Goal: Task Accomplishment & Management: Manage account settings

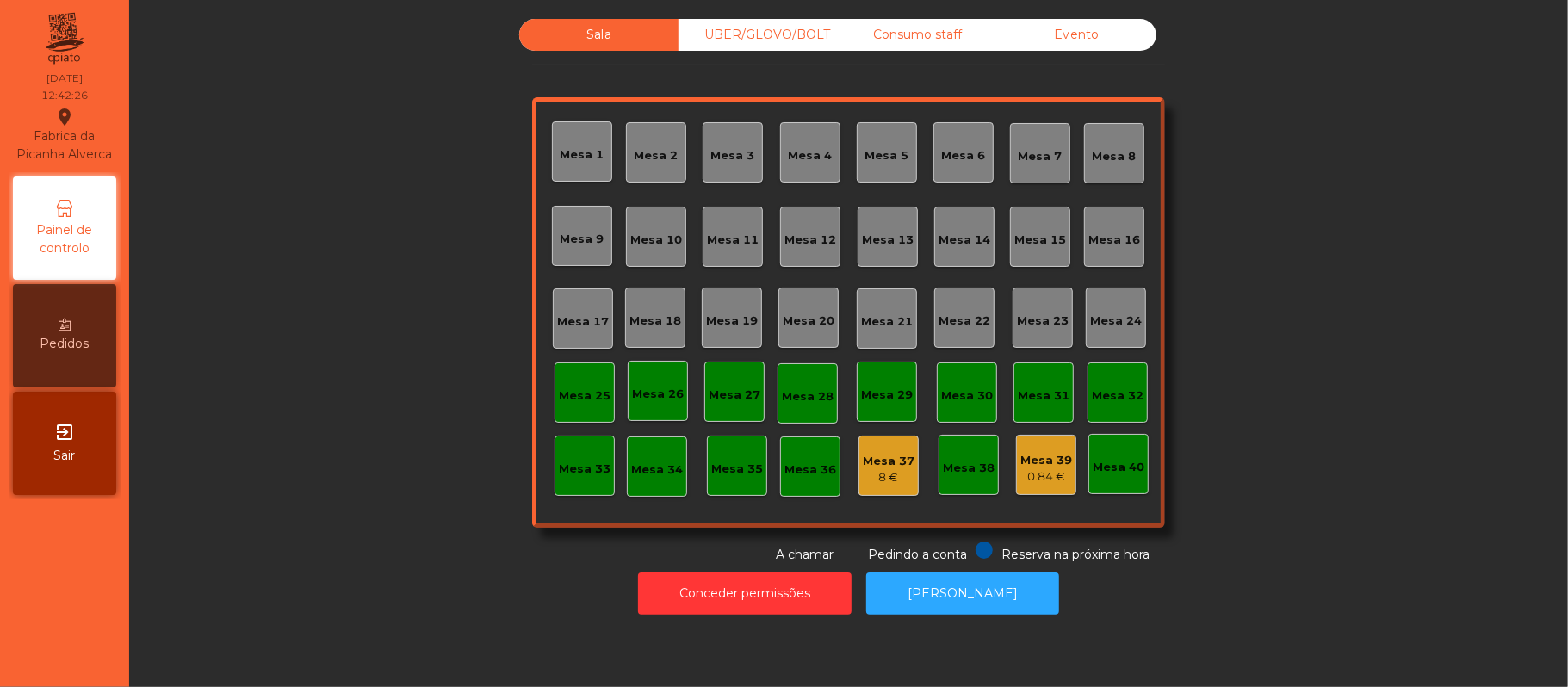
click at [1048, 239] on div "Mesa 15" at bounding box center [1040, 240] width 51 height 17
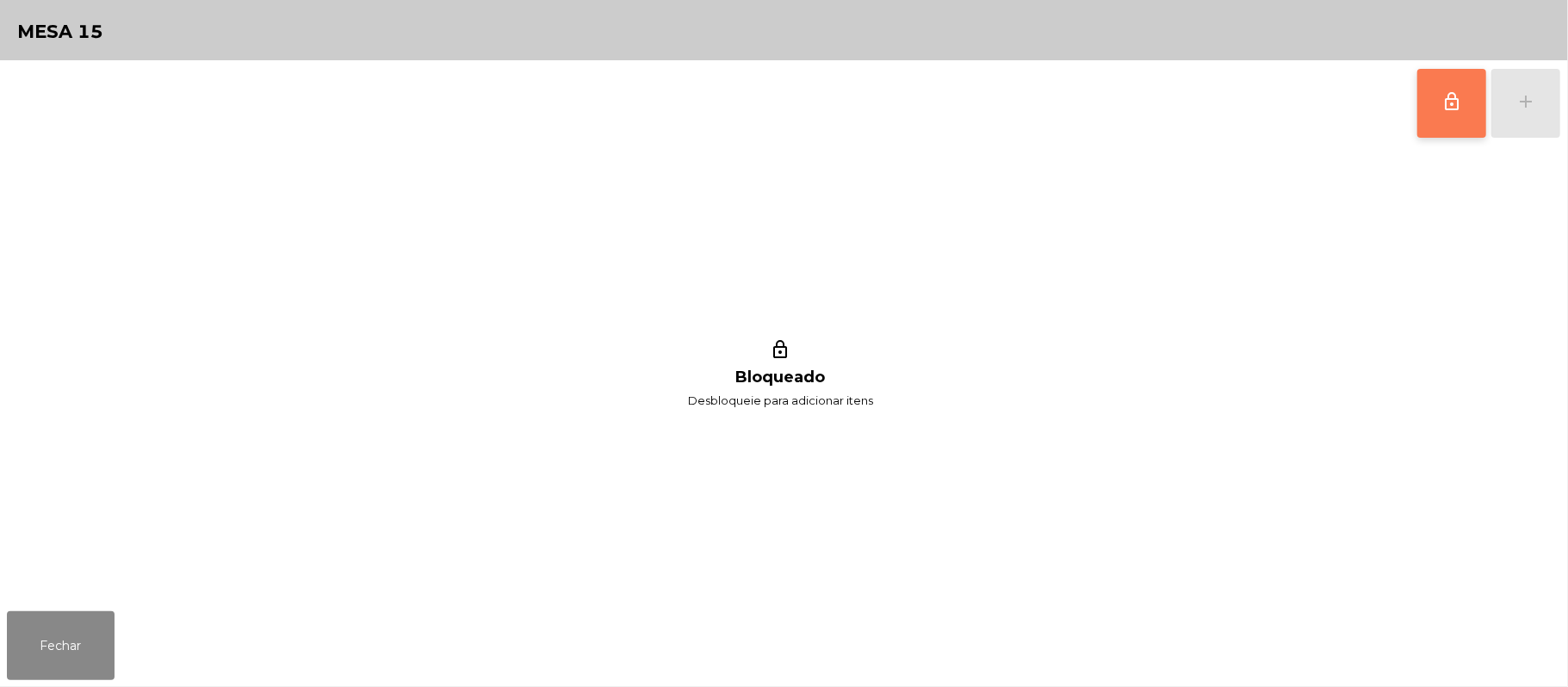
click at [1440, 115] on button "lock_outline" at bounding box center [1451, 103] width 69 height 69
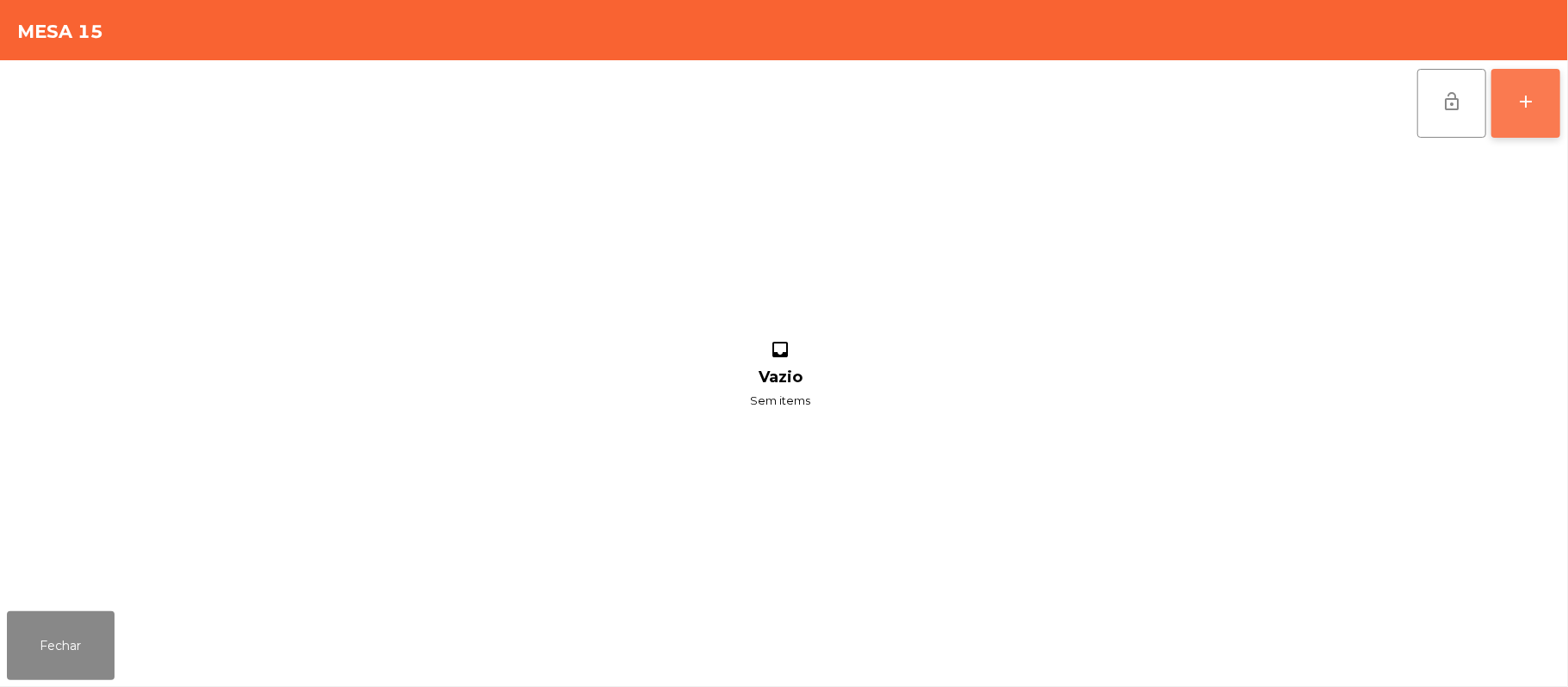
click at [1513, 104] on button "add" at bounding box center [1525, 103] width 69 height 69
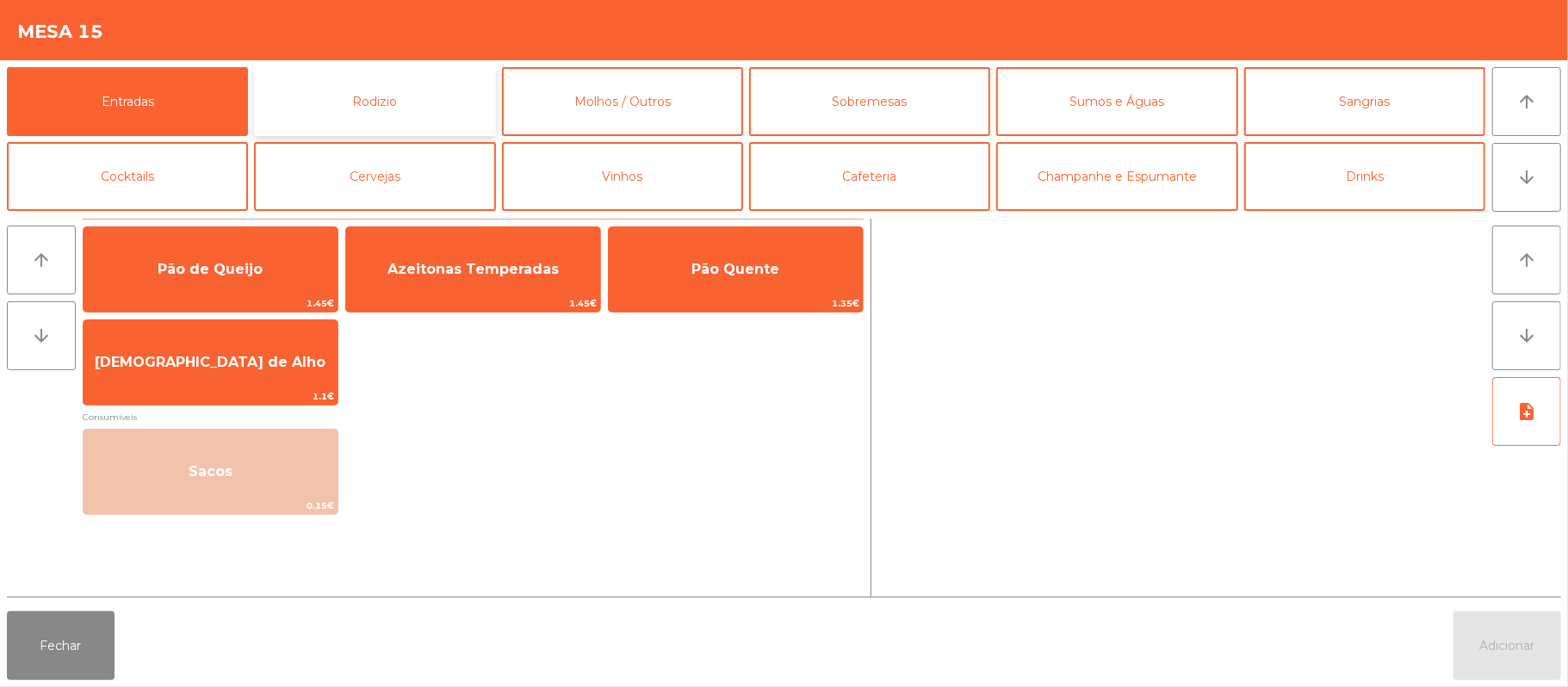
click at [368, 75] on button "Rodizio" at bounding box center [374, 101] width 241 height 69
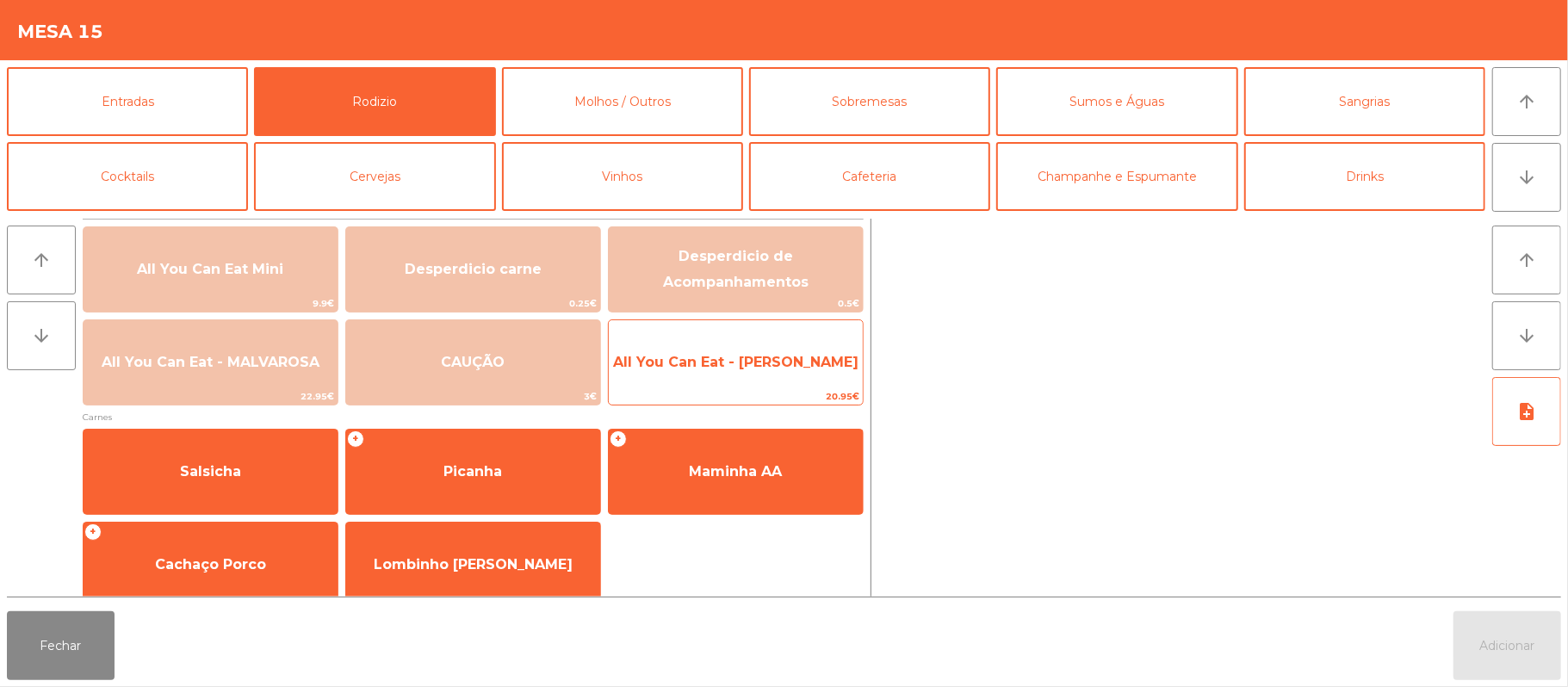
click at [709, 356] on span "All You Can Eat - [PERSON_NAME]" at bounding box center [735, 362] width 245 height 17
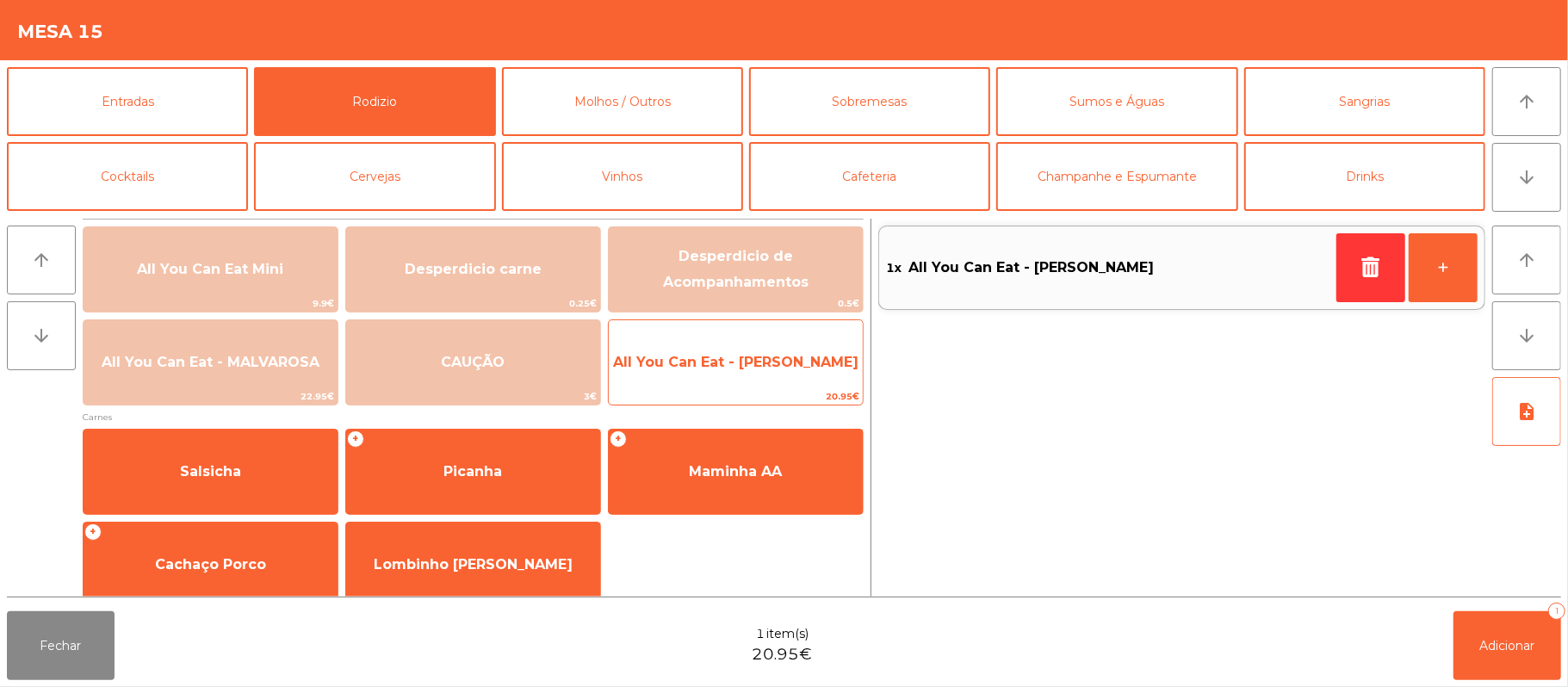
click at [710, 365] on span "All You Can Eat - [PERSON_NAME]" at bounding box center [735, 362] width 245 height 17
click at [715, 363] on span "All You Can Eat - [PERSON_NAME]" at bounding box center [735, 362] width 245 height 17
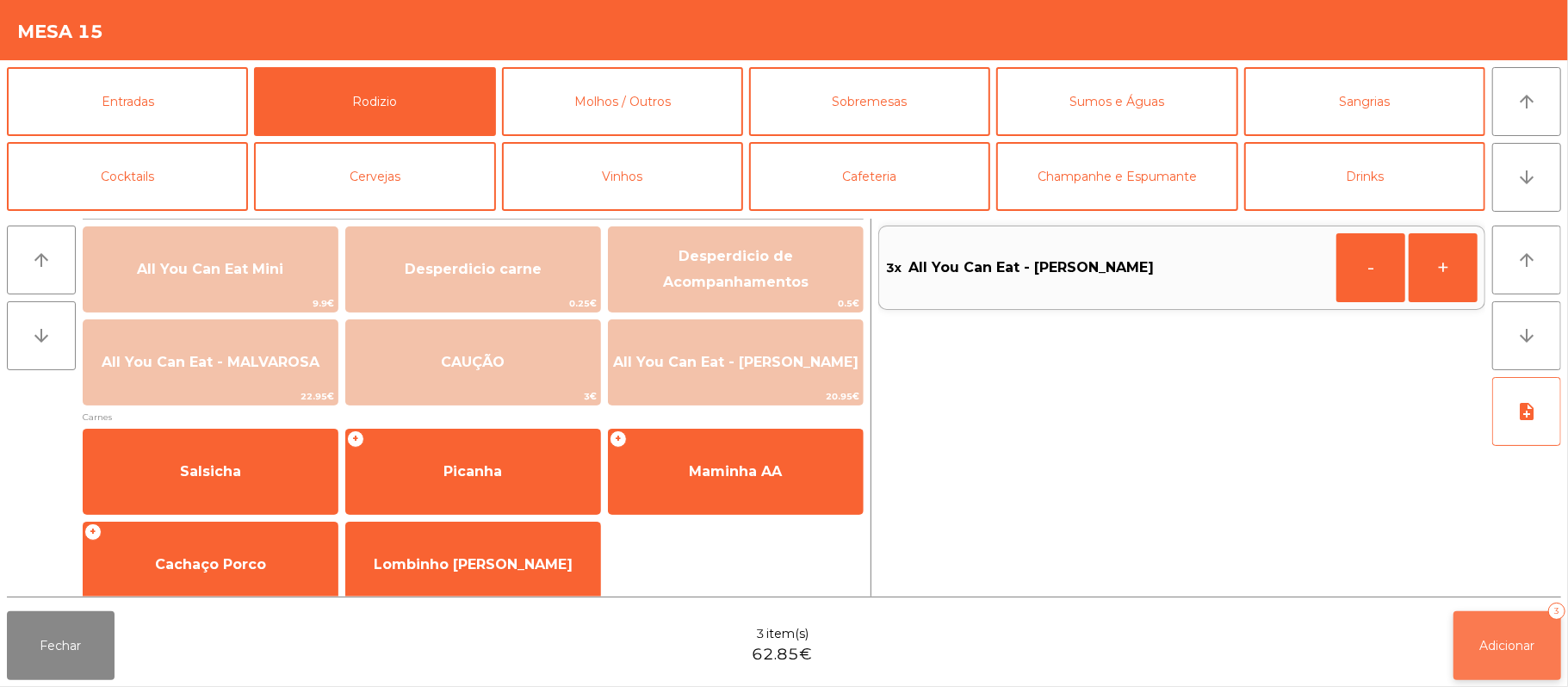
click at [1514, 614] on button "Adicionar 3" at bounding box center [1506, 645] width 107 height 69
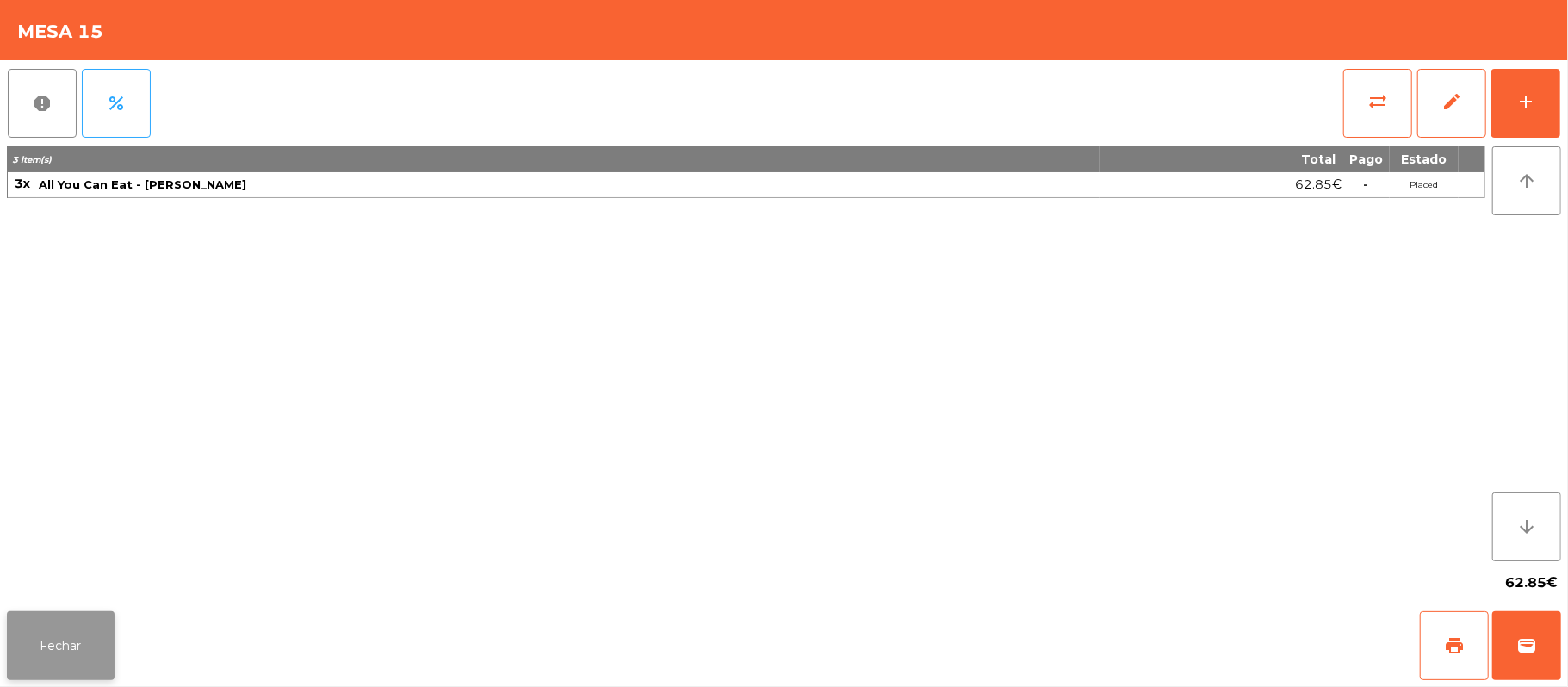
click at [62, 635] on button "Fechar" at bounding box center [60, 645] width 107 height 69
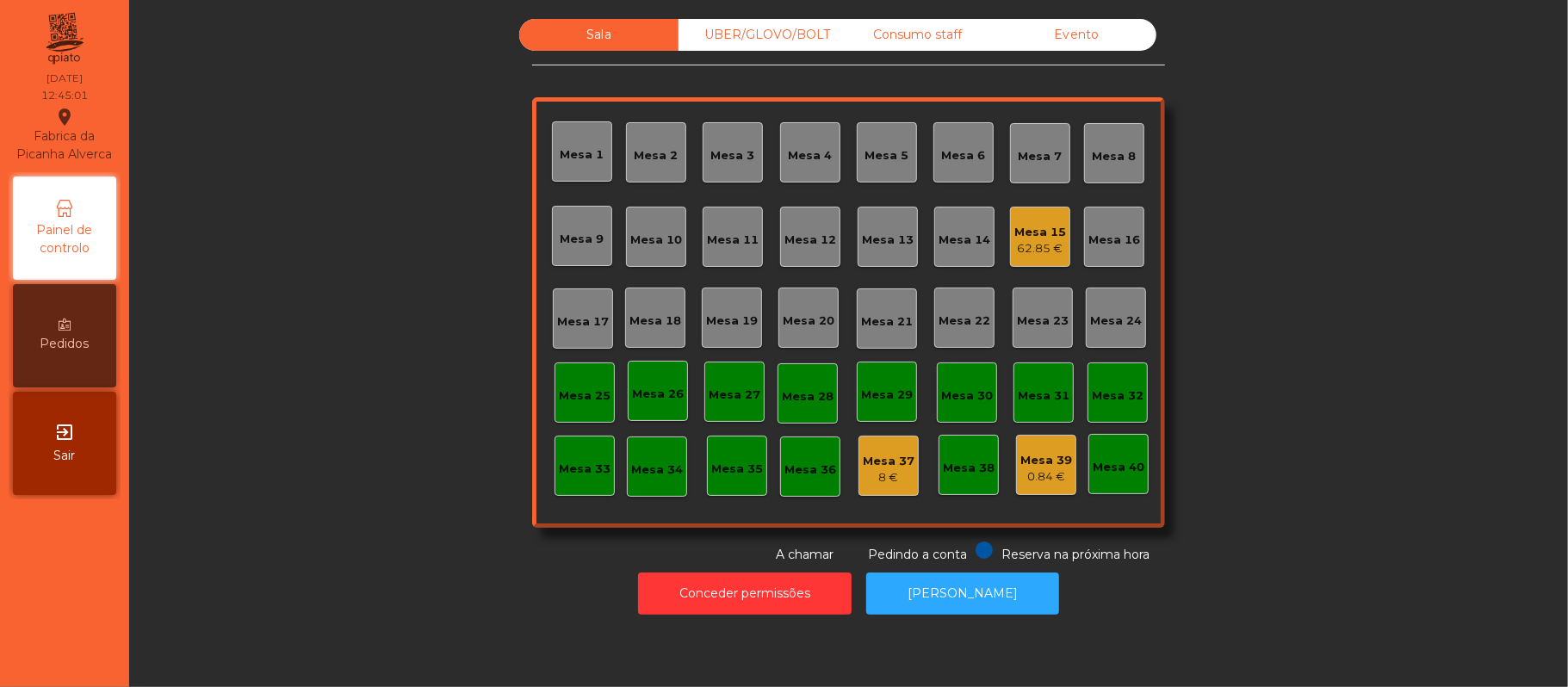
click at [1020, 224] on div "Mesa 15" at bounding box center [1040, 232] width 51 height 17
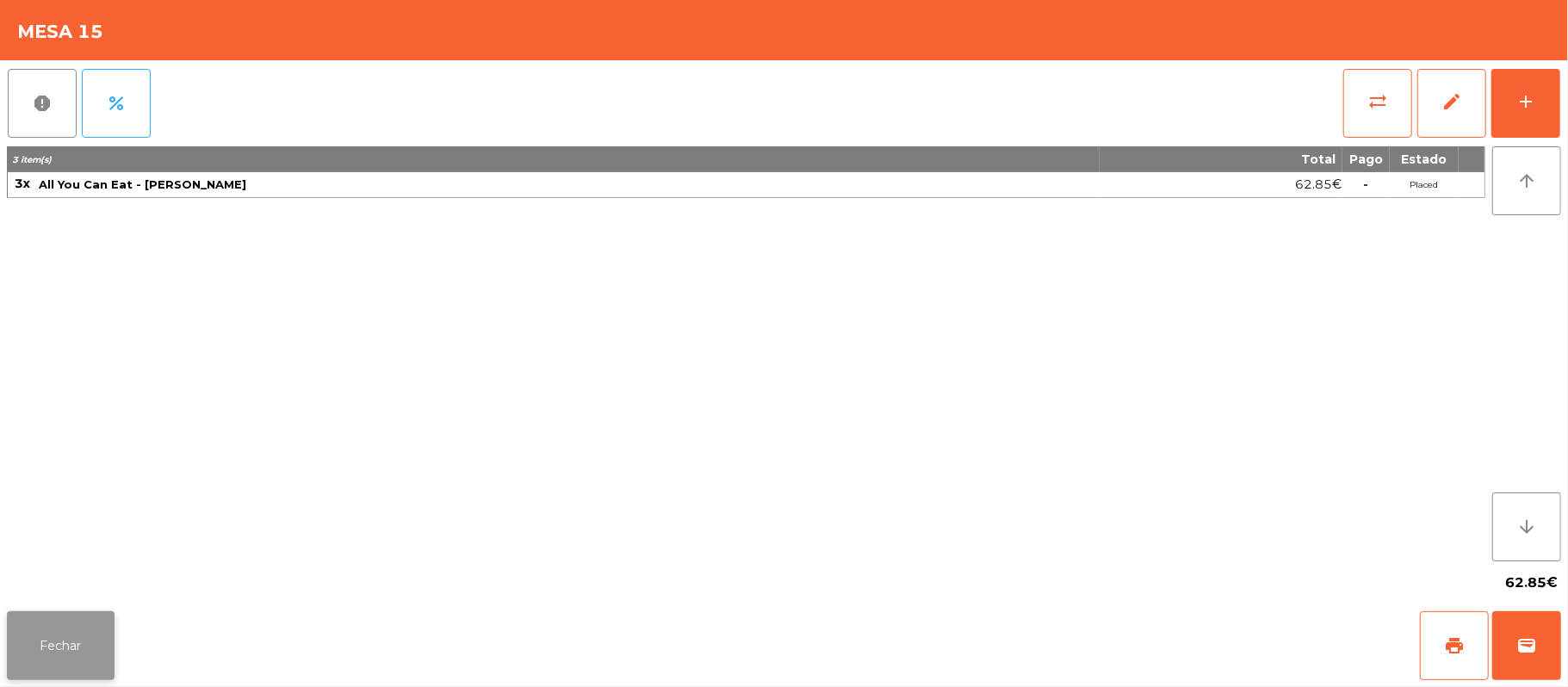
click at [57, 654] on button "Fechar" at bounding box center [60, 645] width 107 height 69
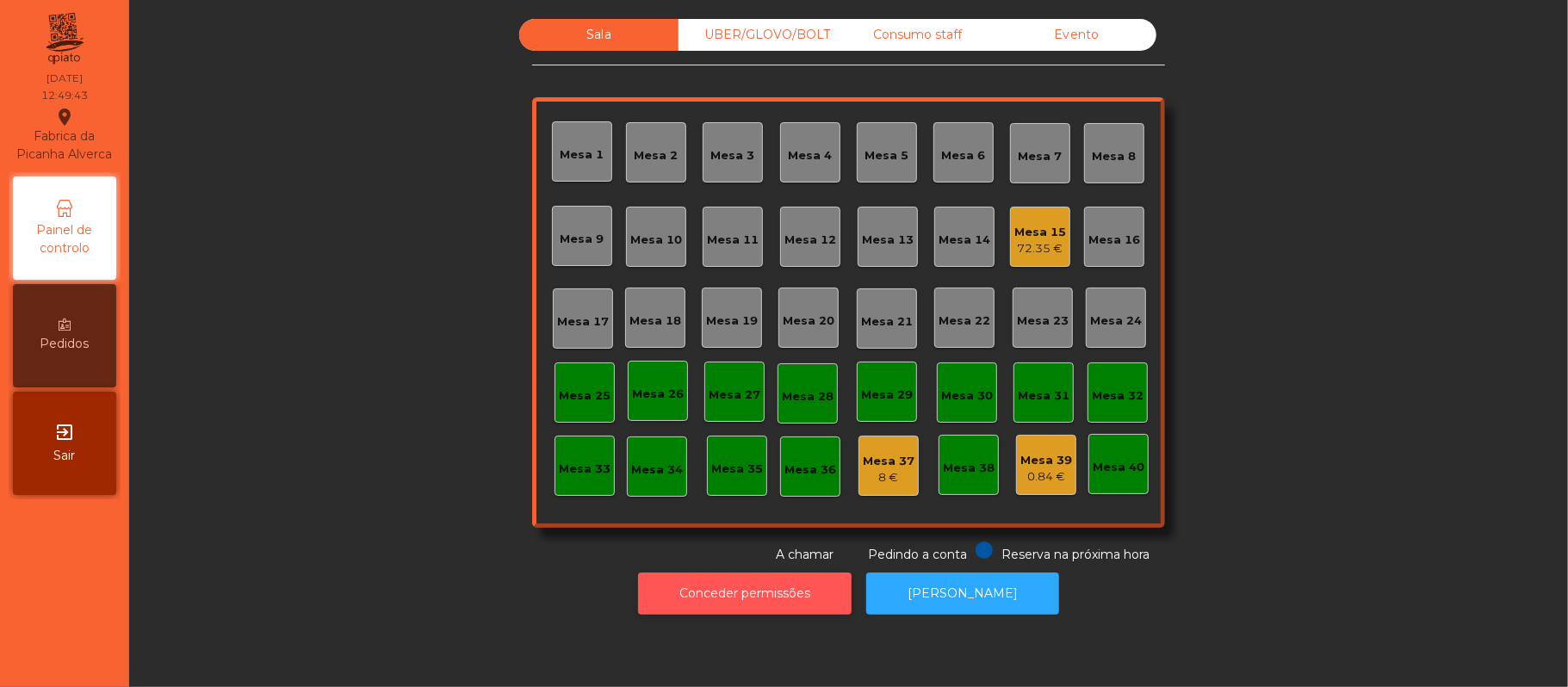
click at [795, 573] on button "Conceder permissões" at bounding box center [745, 593] width 213 height 42
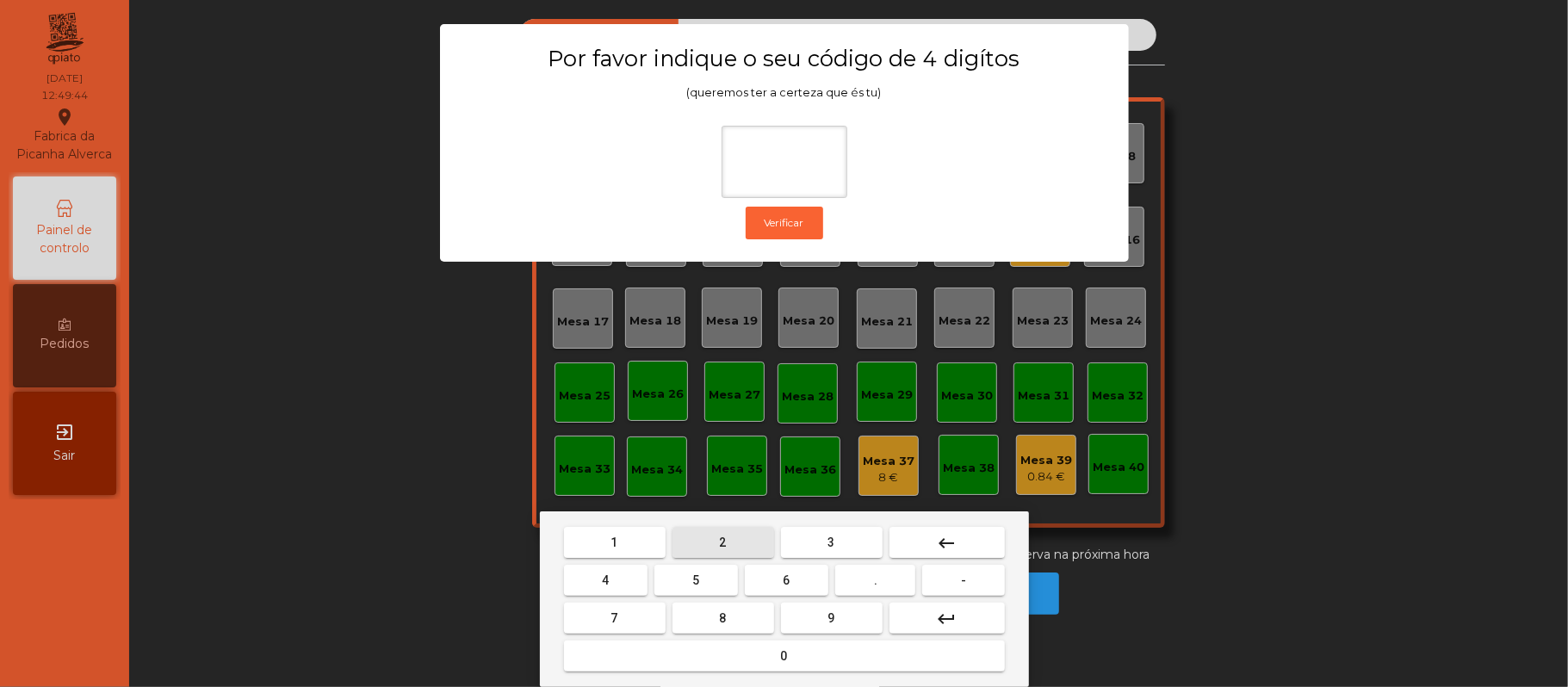
click at [739, 531] on button "2" at bounding box center [723, 543] width 102 height 31
click at [786, 580] on span "6" at bounding box center [786, 580] width 6 height 14
click at [630, 539] on button "1" at bounding box center [615, 543] width 102 height 31
click at [704, 583] on button "5" at bounding box center [695, 580] width 84 height 31
type input "****"
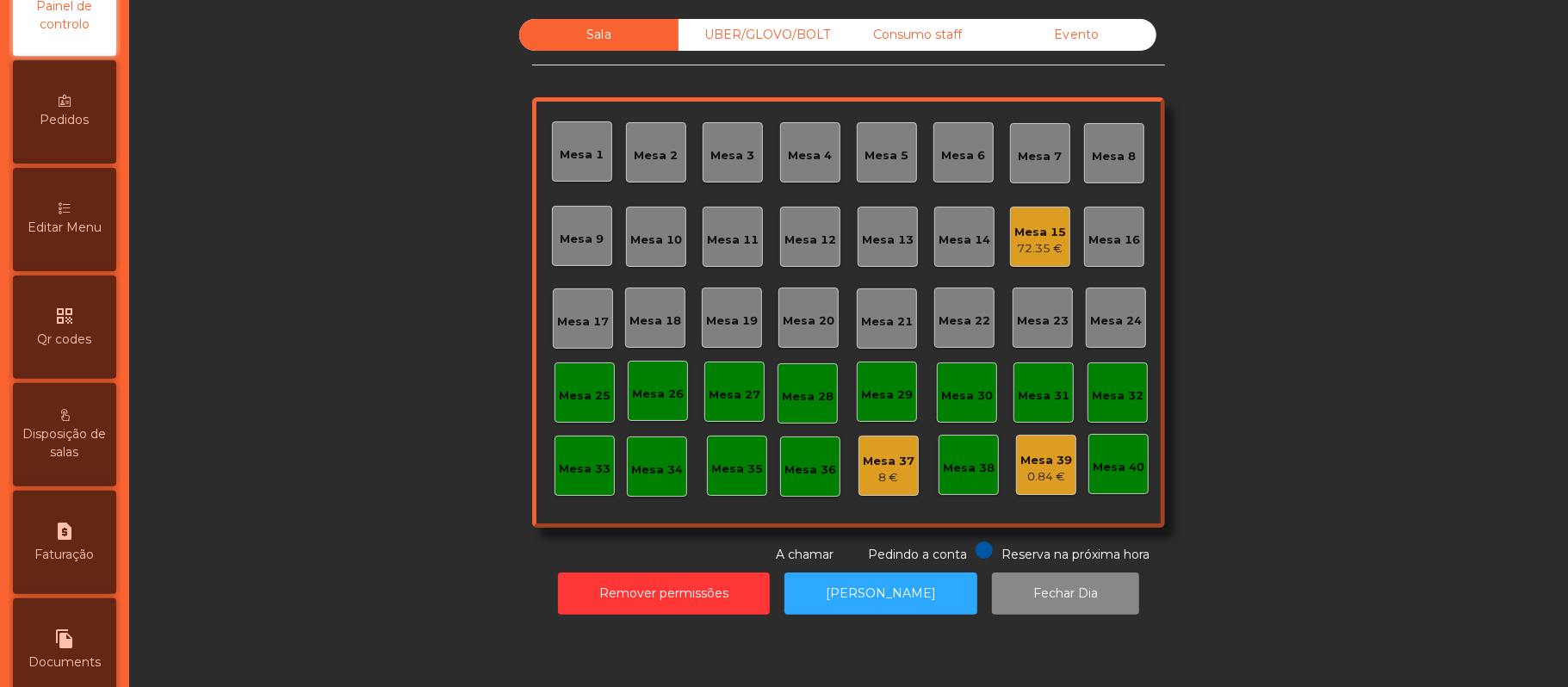
click at [79, 234] on div "Editar Menu" at bounding box center [64, 220] width 103 height 103
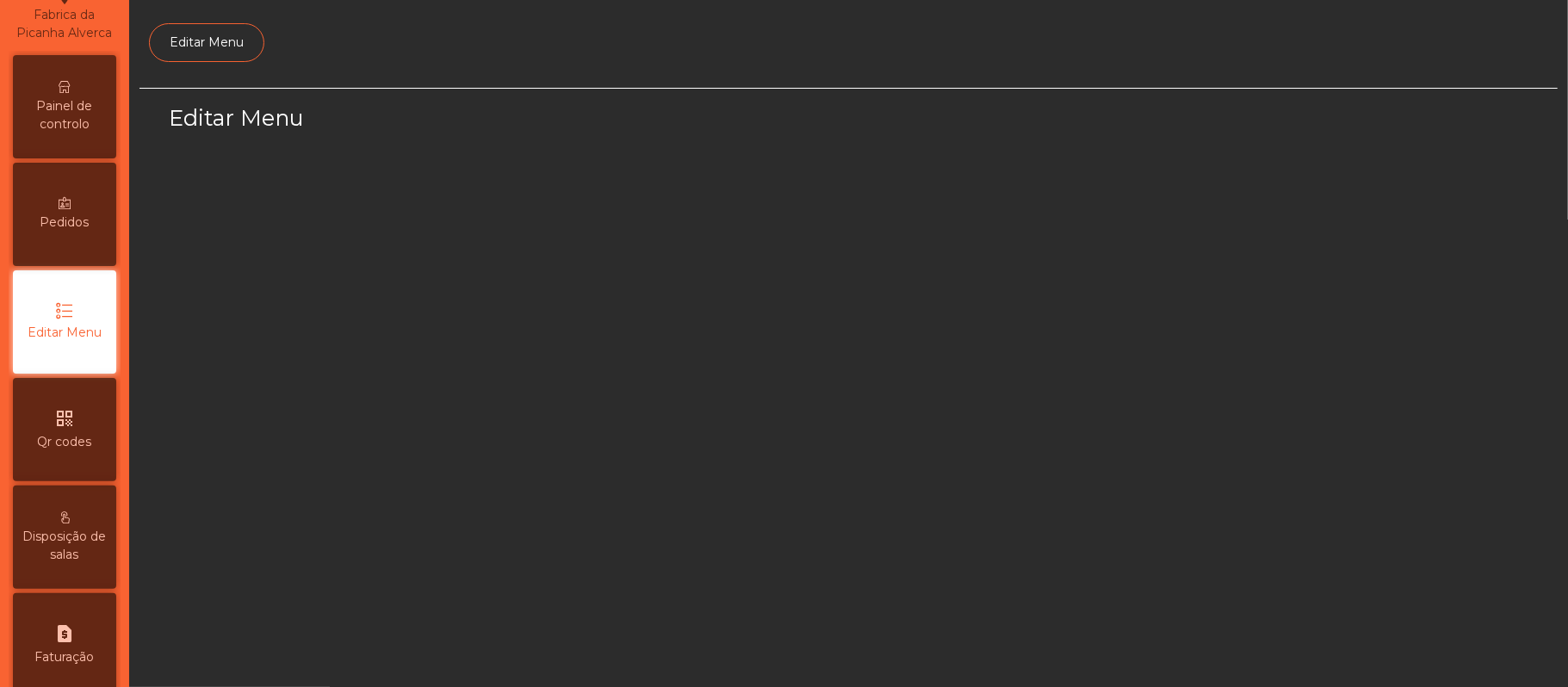
select select "*"
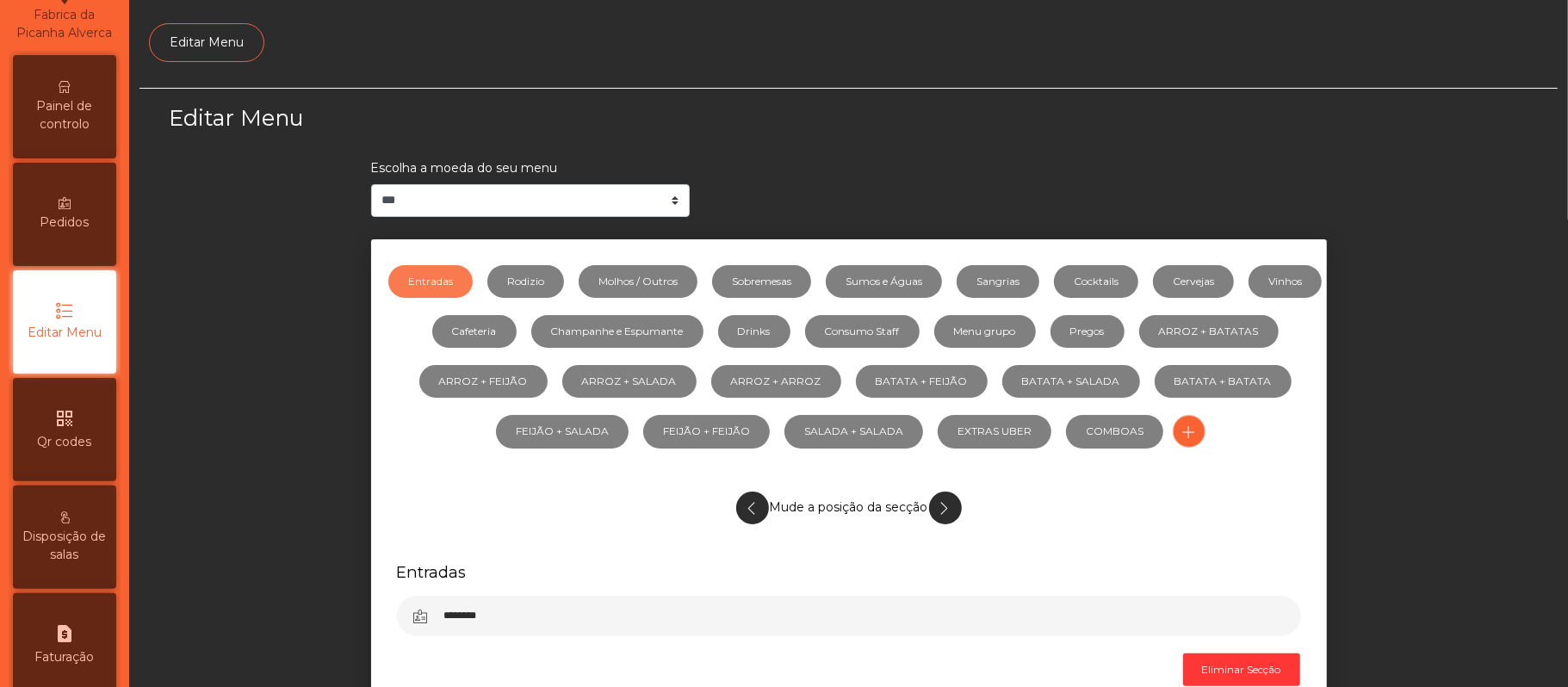
scroll to position [118, 0]
click at [941, 282] on link "Sumos e Águas" at bounding box center [884, 282] width 117 height 33
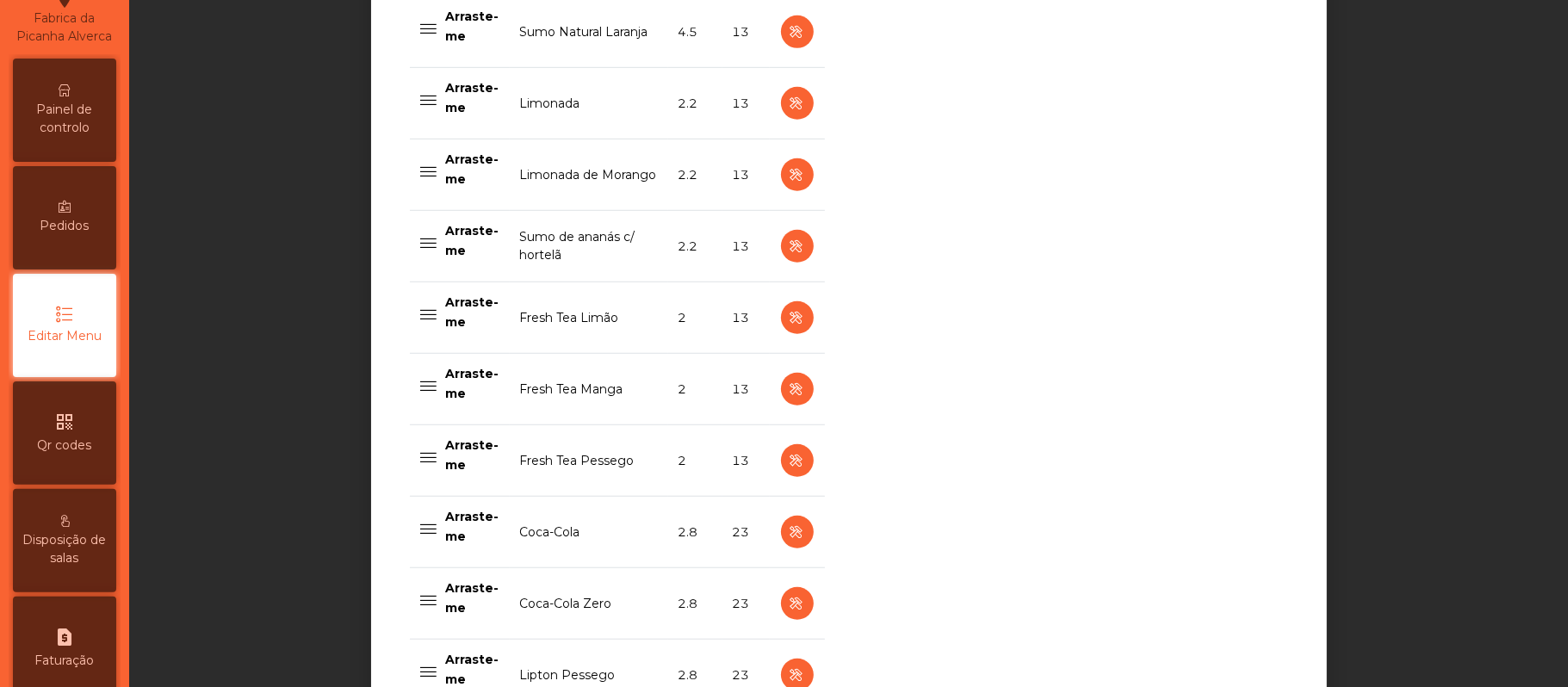
scroll to position [772, 0]
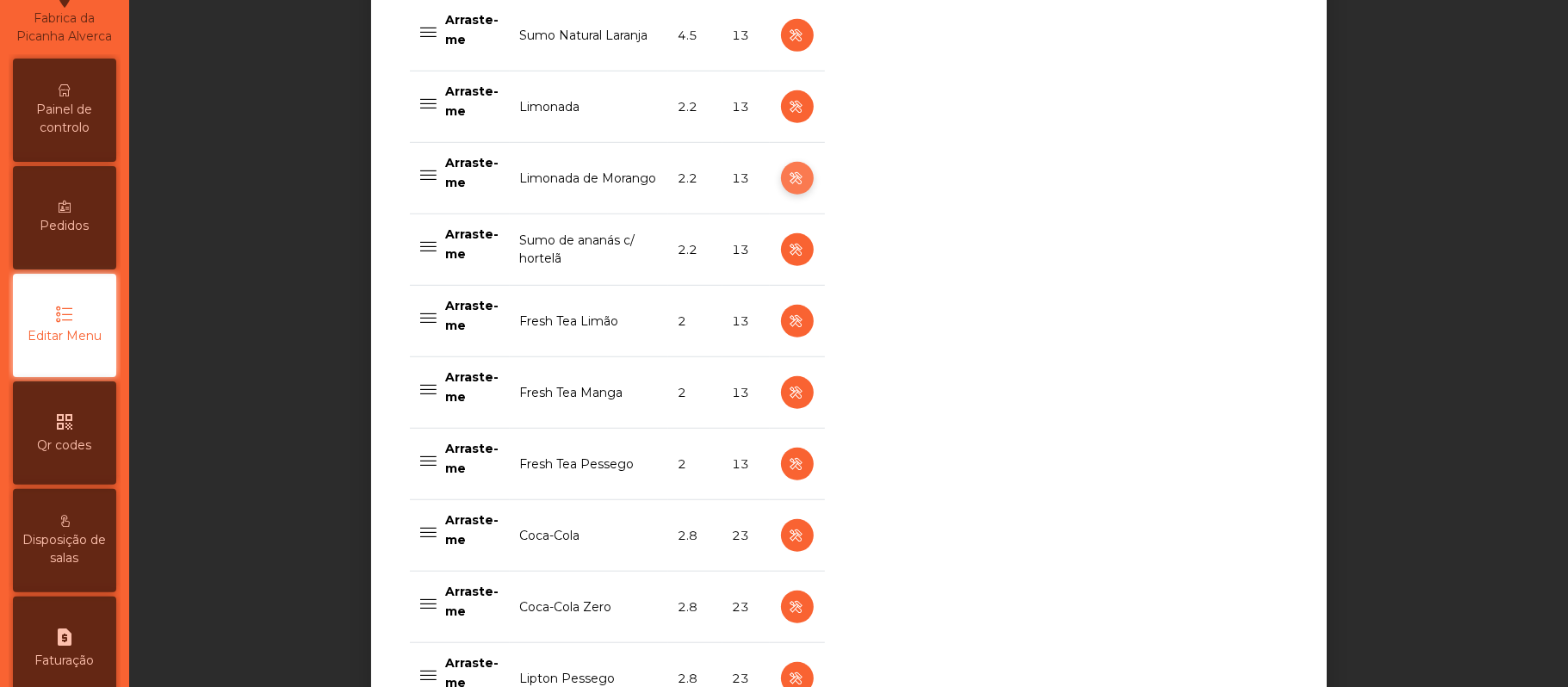
click at [789, 180] on icon "button" at bounding box center [797, 178] width 20 height 21
select select "***"
select select "**"
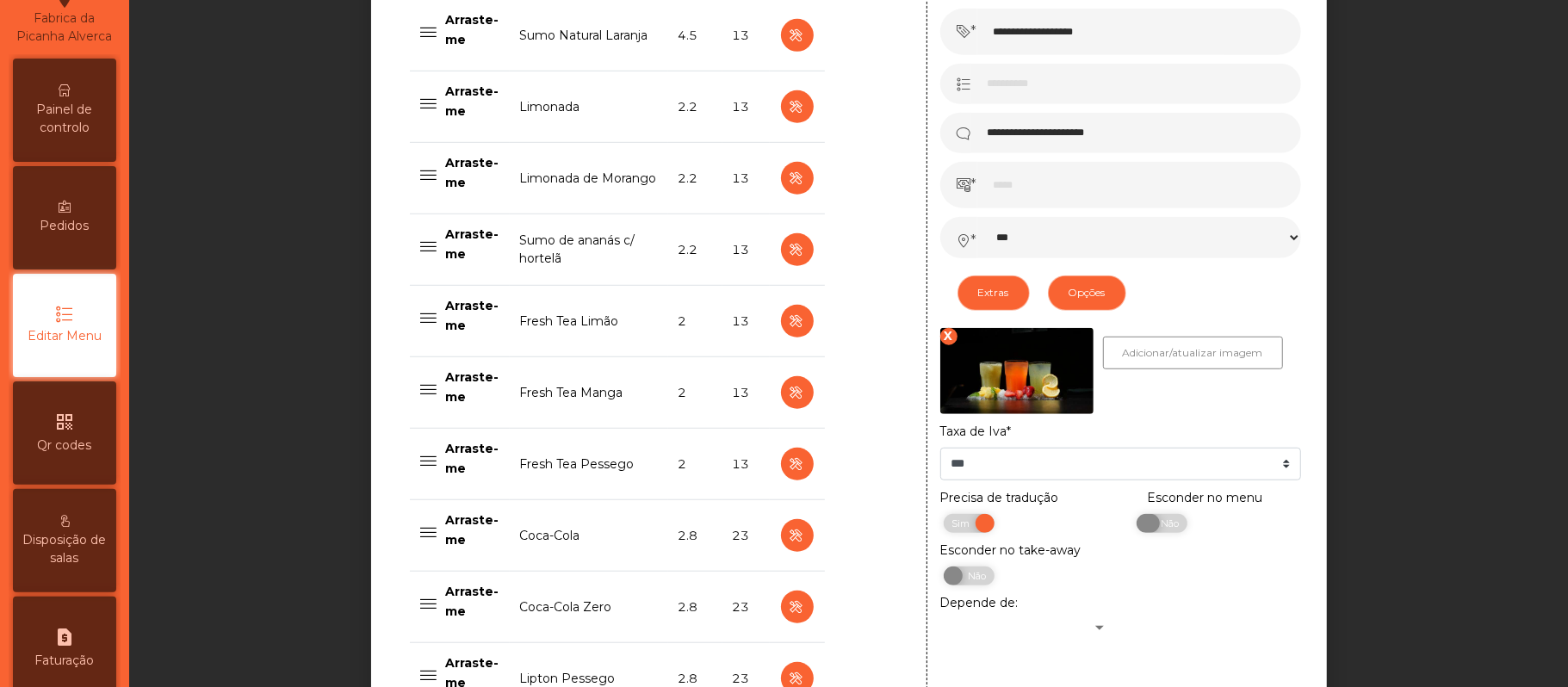
click at [1160, 525] on span "Não" at bounding box center [1168, 524] width 43 height 19
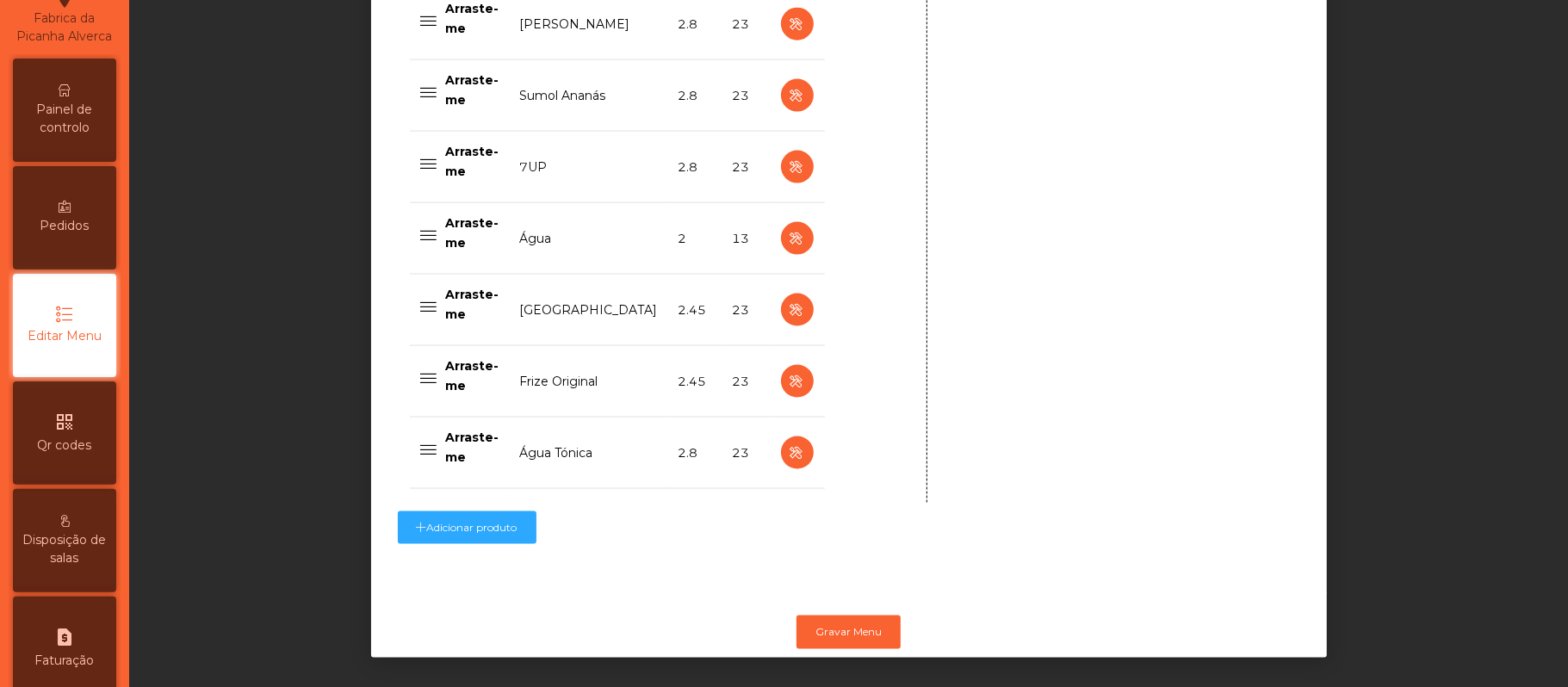
scroll to position [1740, 0]
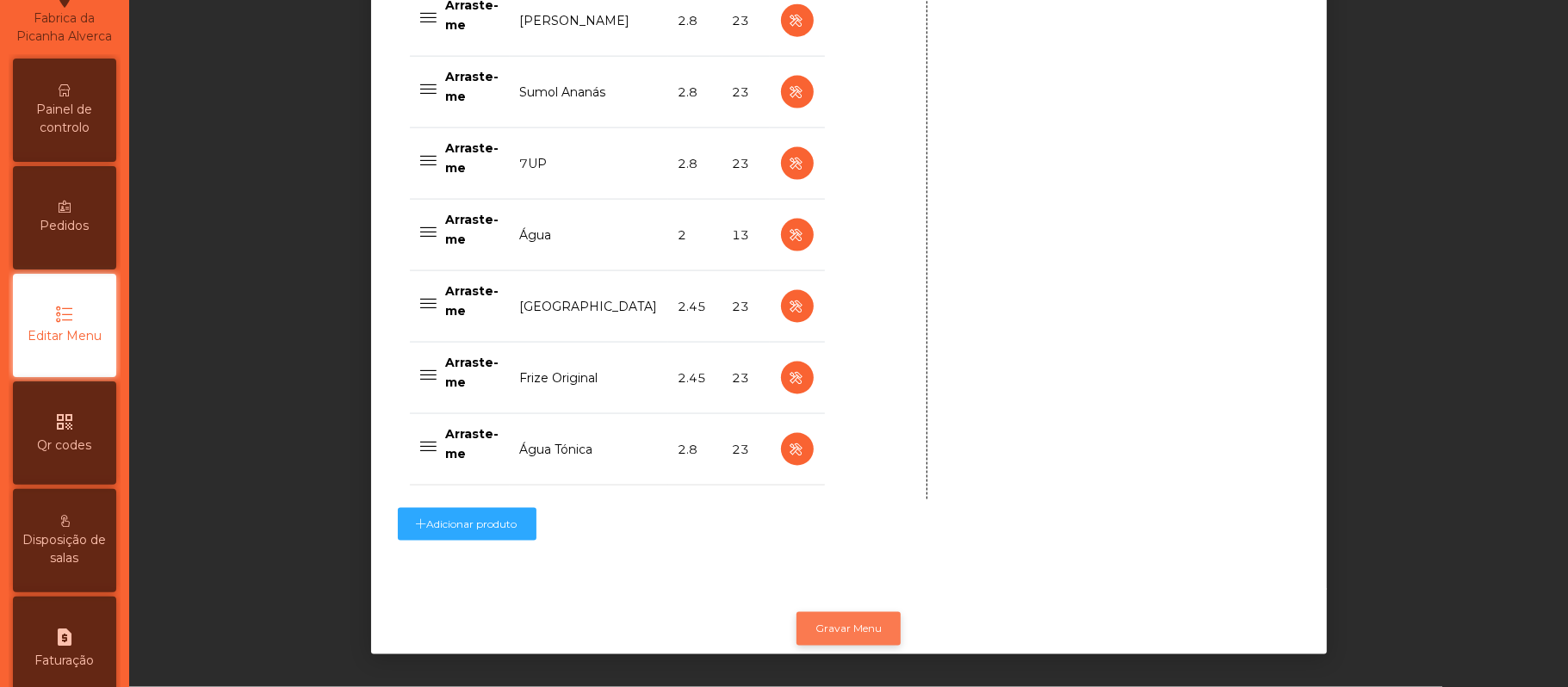
click at [864, 612] on button "Gravar Menu" at bounding box center [848, 628] width 104 height 33
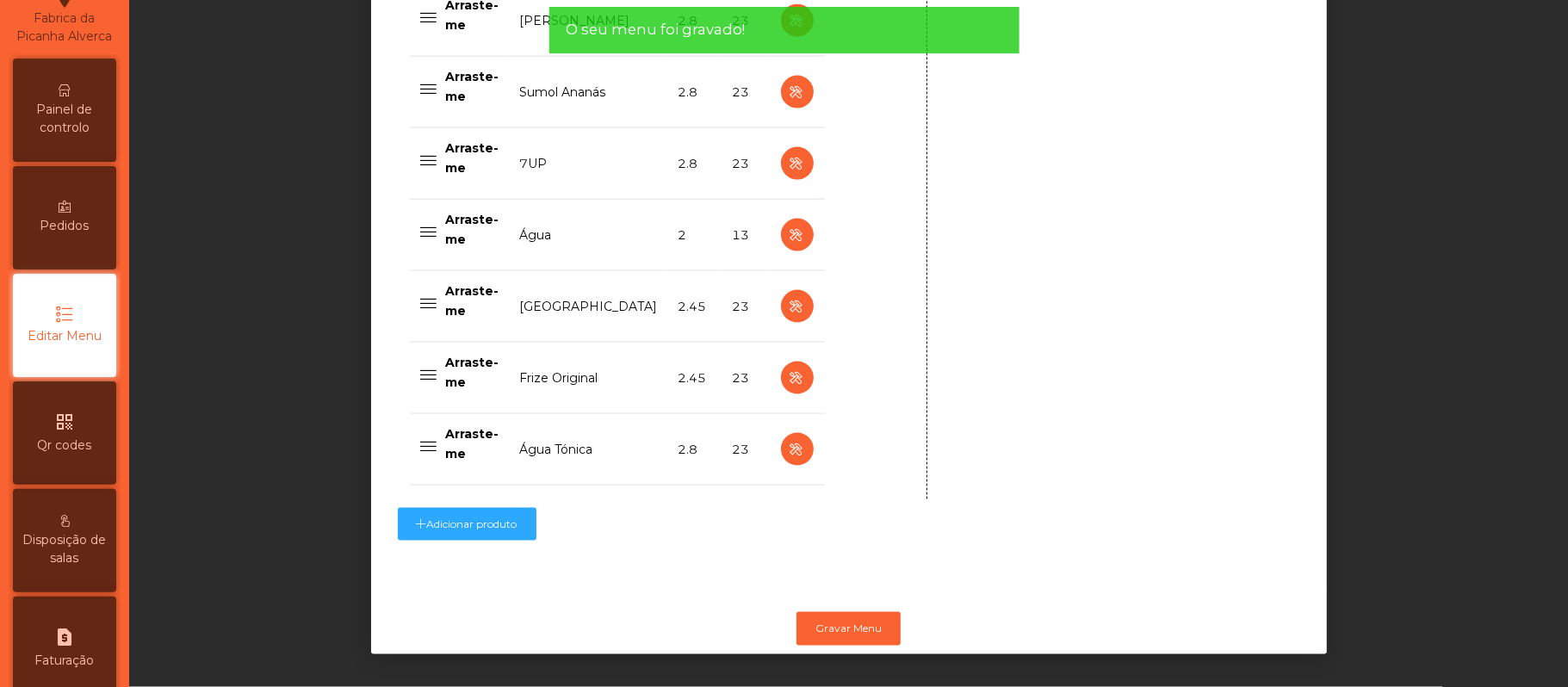
click at [66, 117] on span "Painel de controlo" at bounding box center [64, 118] width 95 height 36
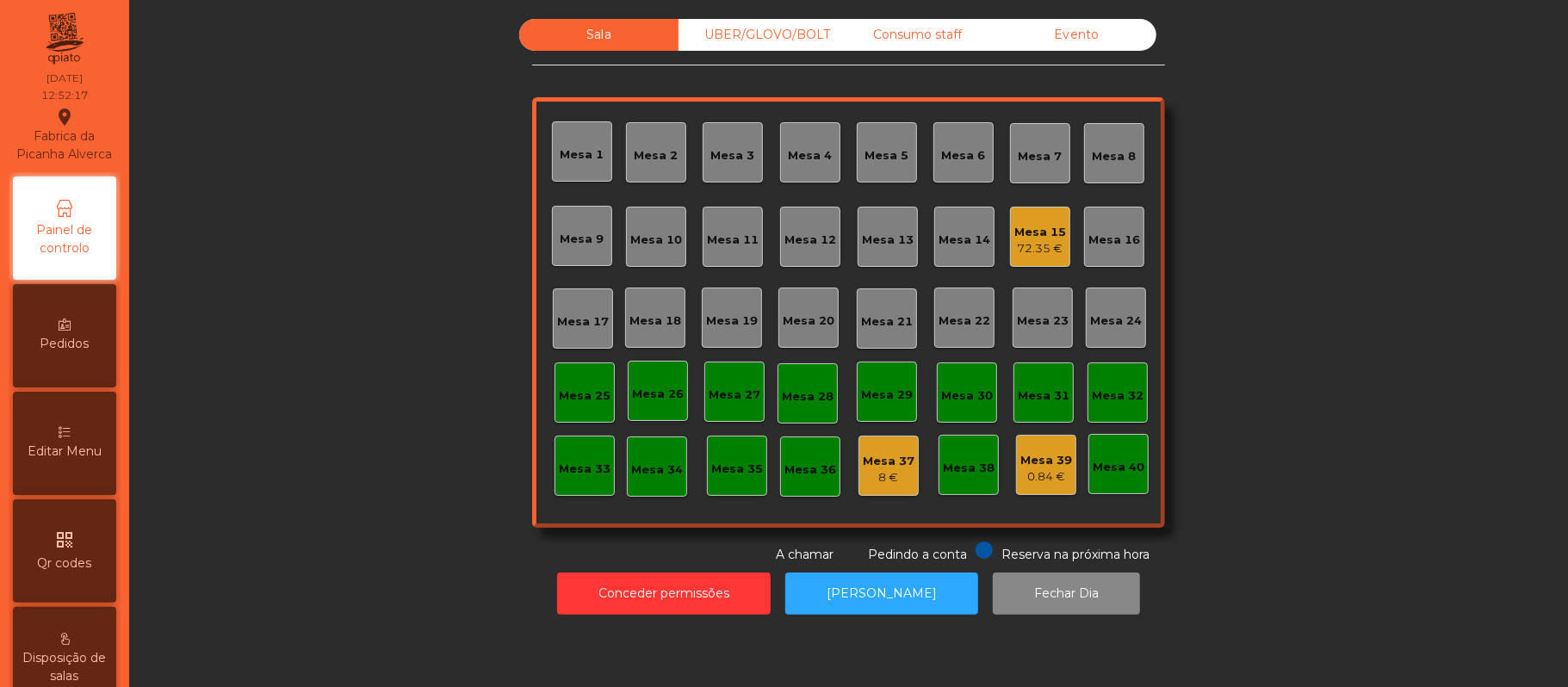
click at [1014, 241] on div "72.35 €" at bounding box center [1040, 249] width 51 height 17
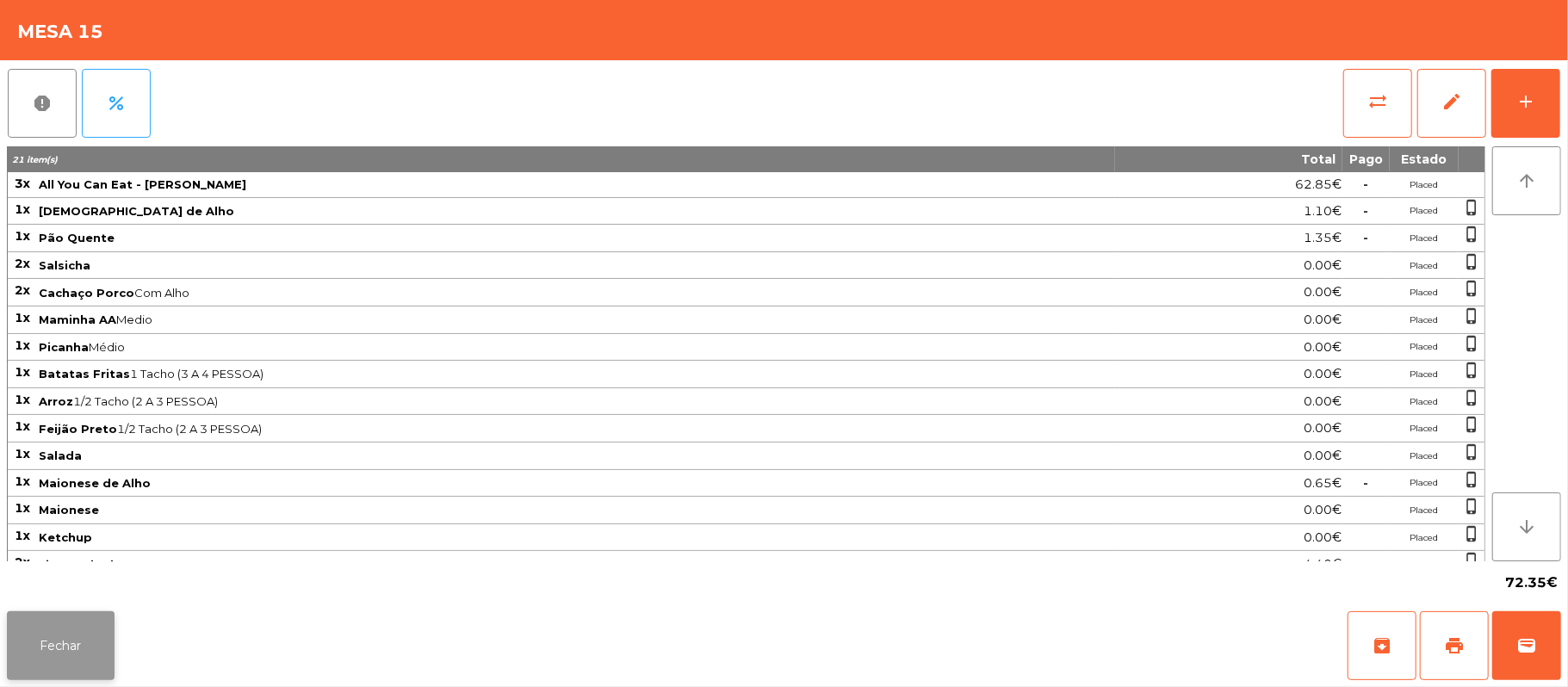
click at [43, 642] on button "Fechar" at bounding box center [60, 645] width 107 height 69
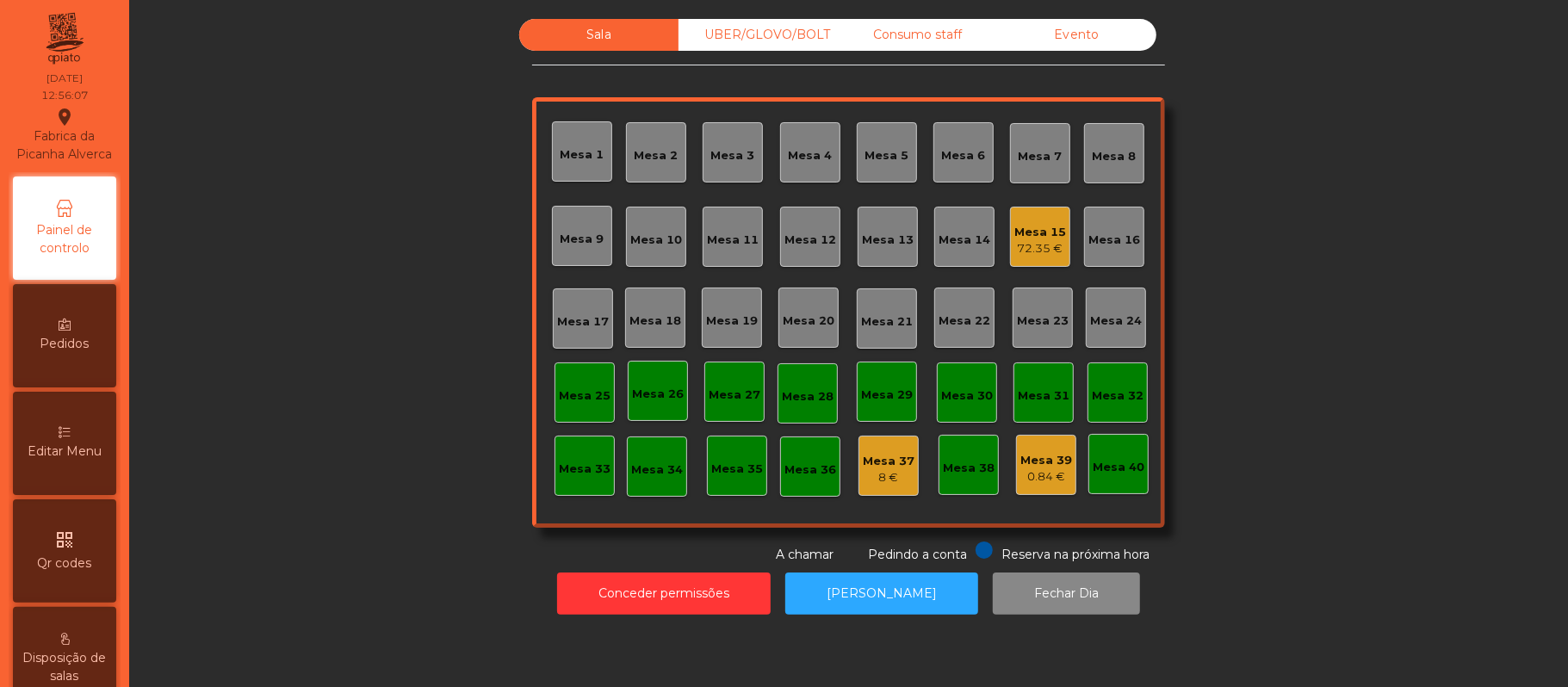
click at [1014, 241] on div "72.35 €" at bounding box center [1040, 249] width 51 height 17
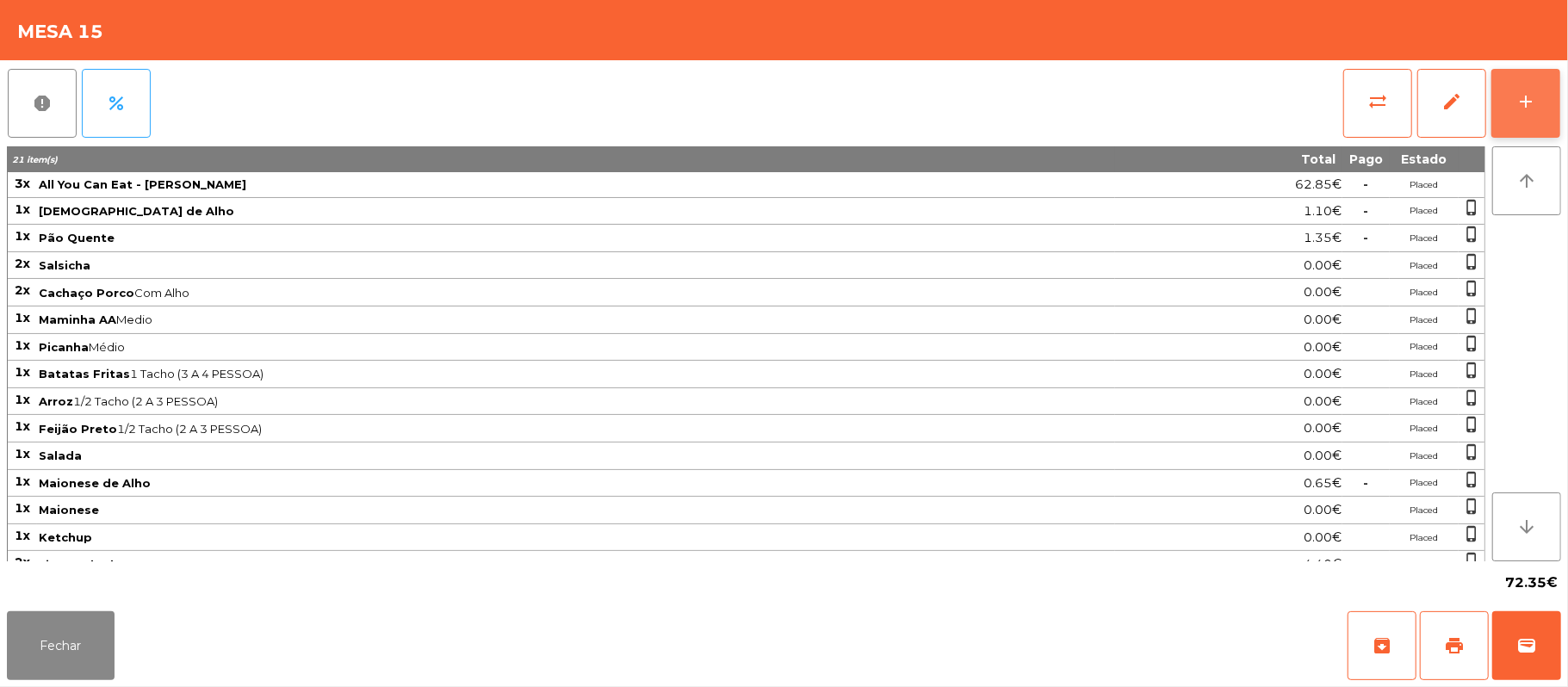
click at [1517, 102] on div "add" at bounding box center [1526, 101] width 20 height 20
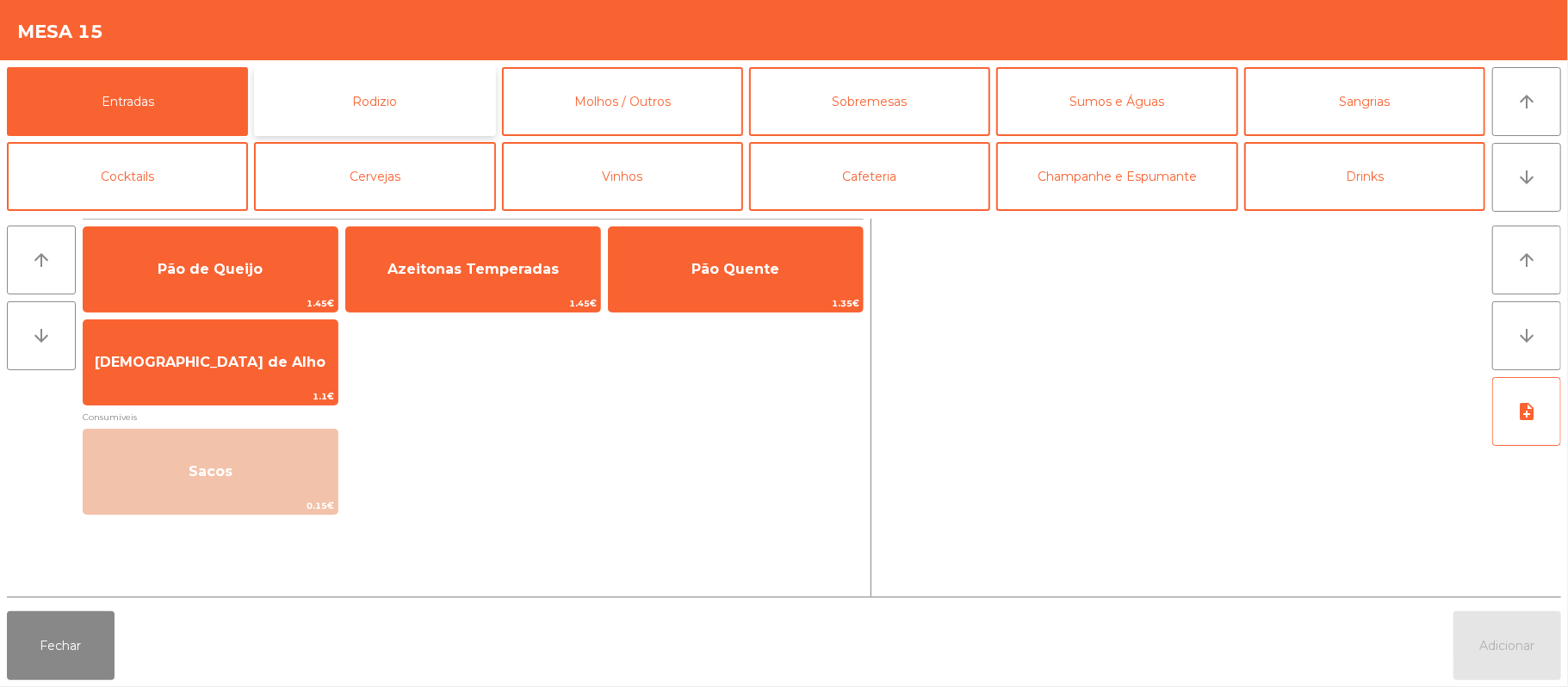
click at [404, 102] on button "Rodizio" at bounding box center [374, 101] width 241 height 69
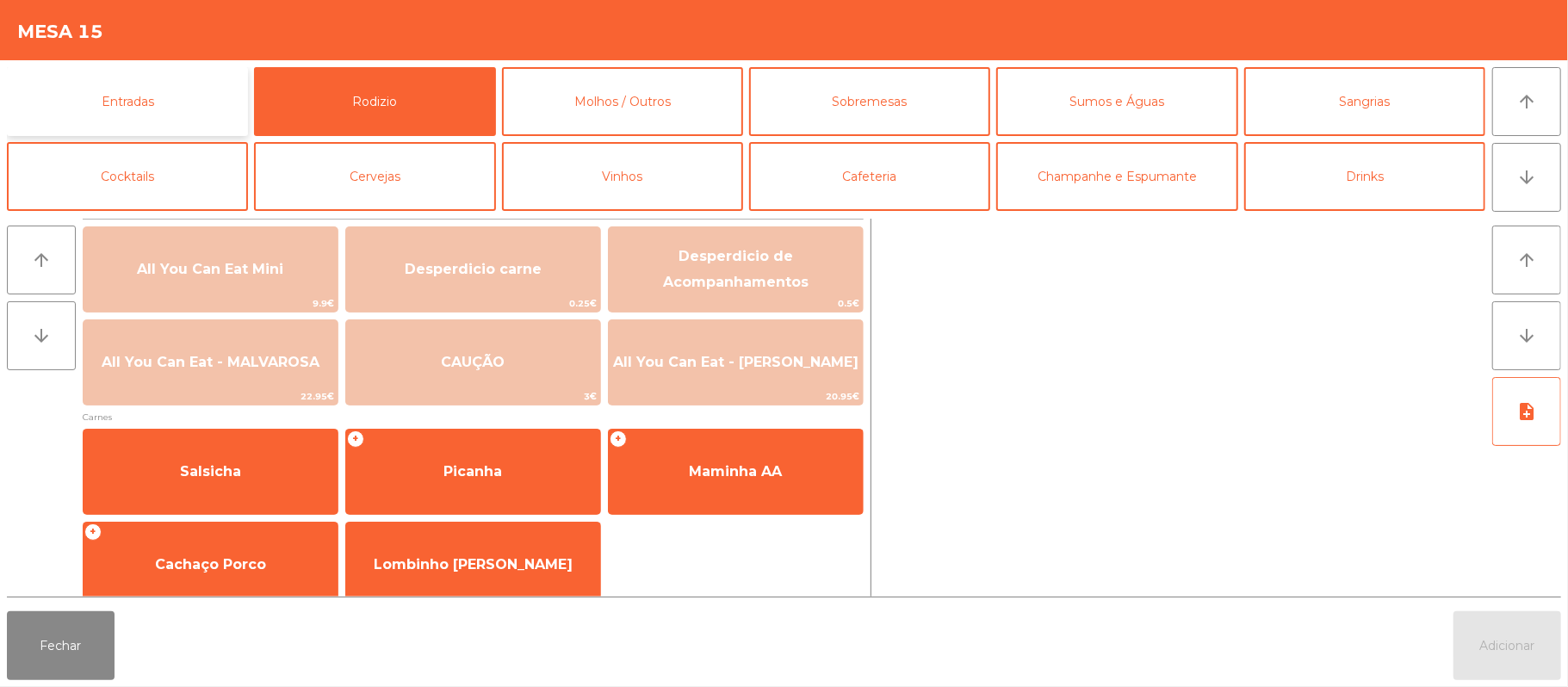
click at [172, 107] on button "Entradas" at bounding box center [127, 101] width 241 height 69
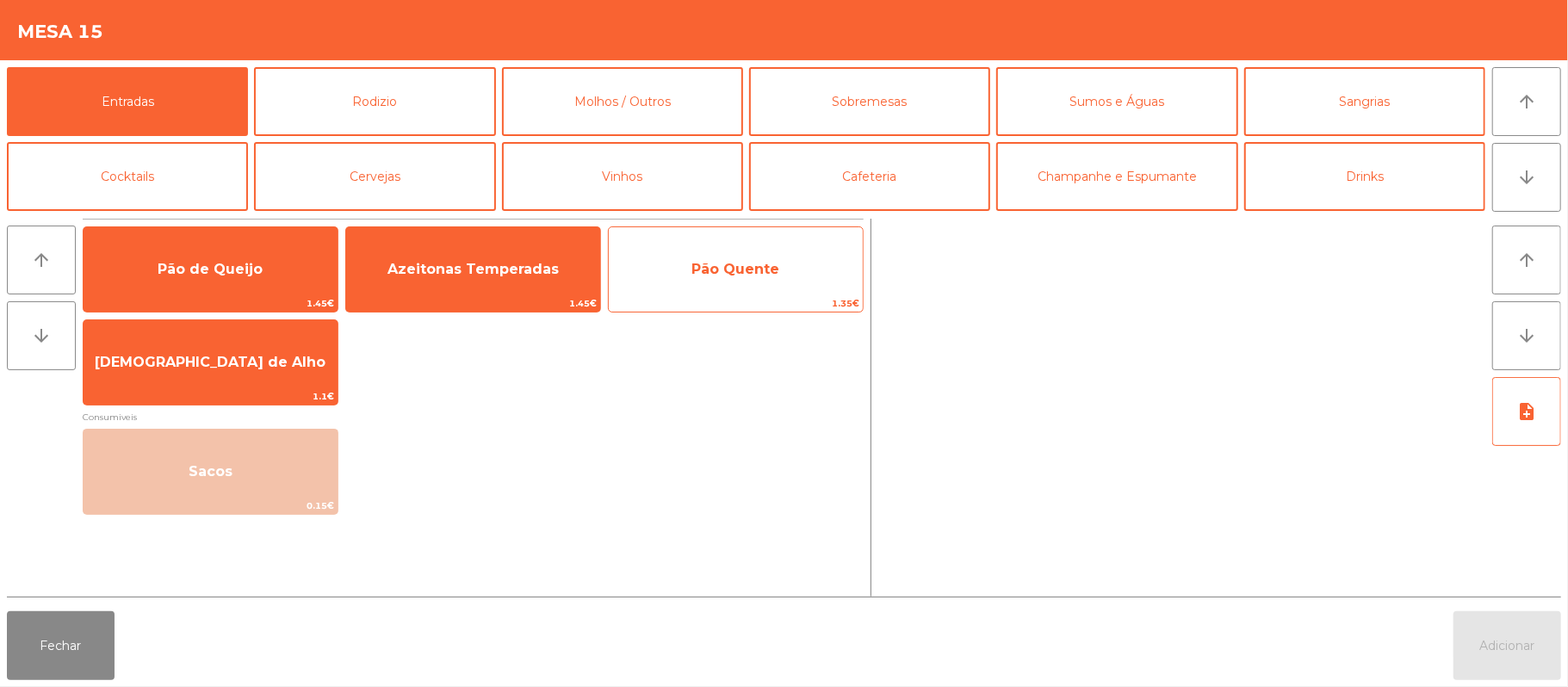
click at [769, 273] on span "Pão Quente" at bounding box center [736, 269] width 88 height 17
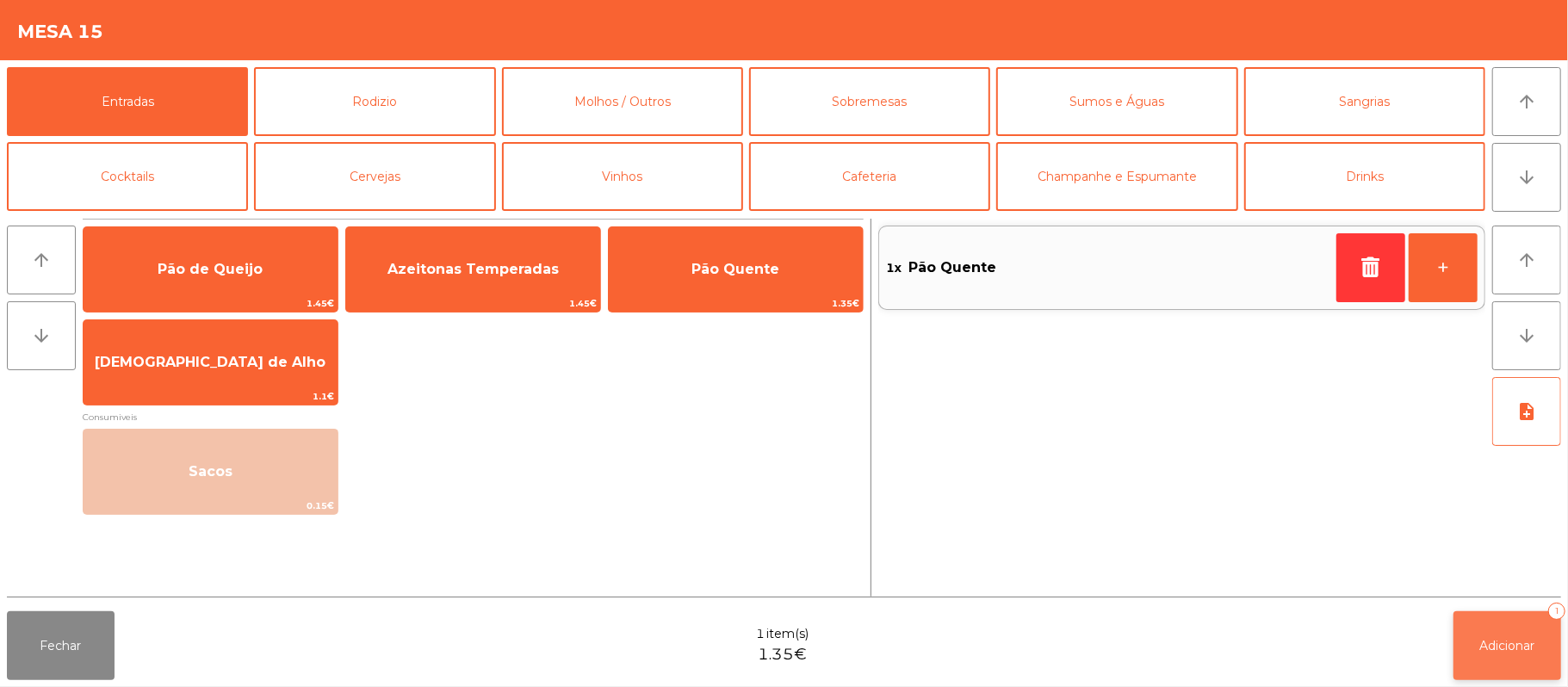
click at [1478, 626] on button "Adicionar 1" at bounding box center [1506, 645] width 107 height 69
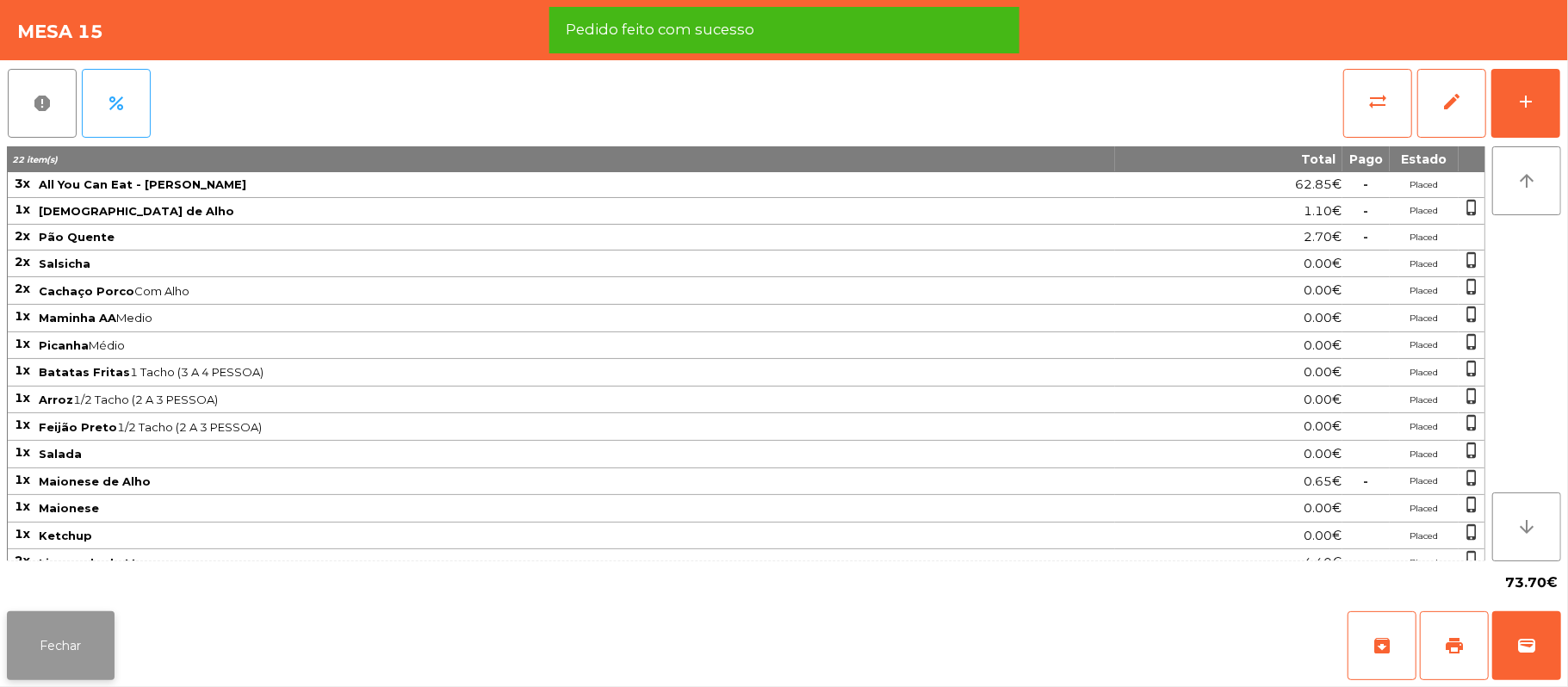
click at [69, 641] on button "Fechar" at bounding box center [60, 645] width 107 height 69
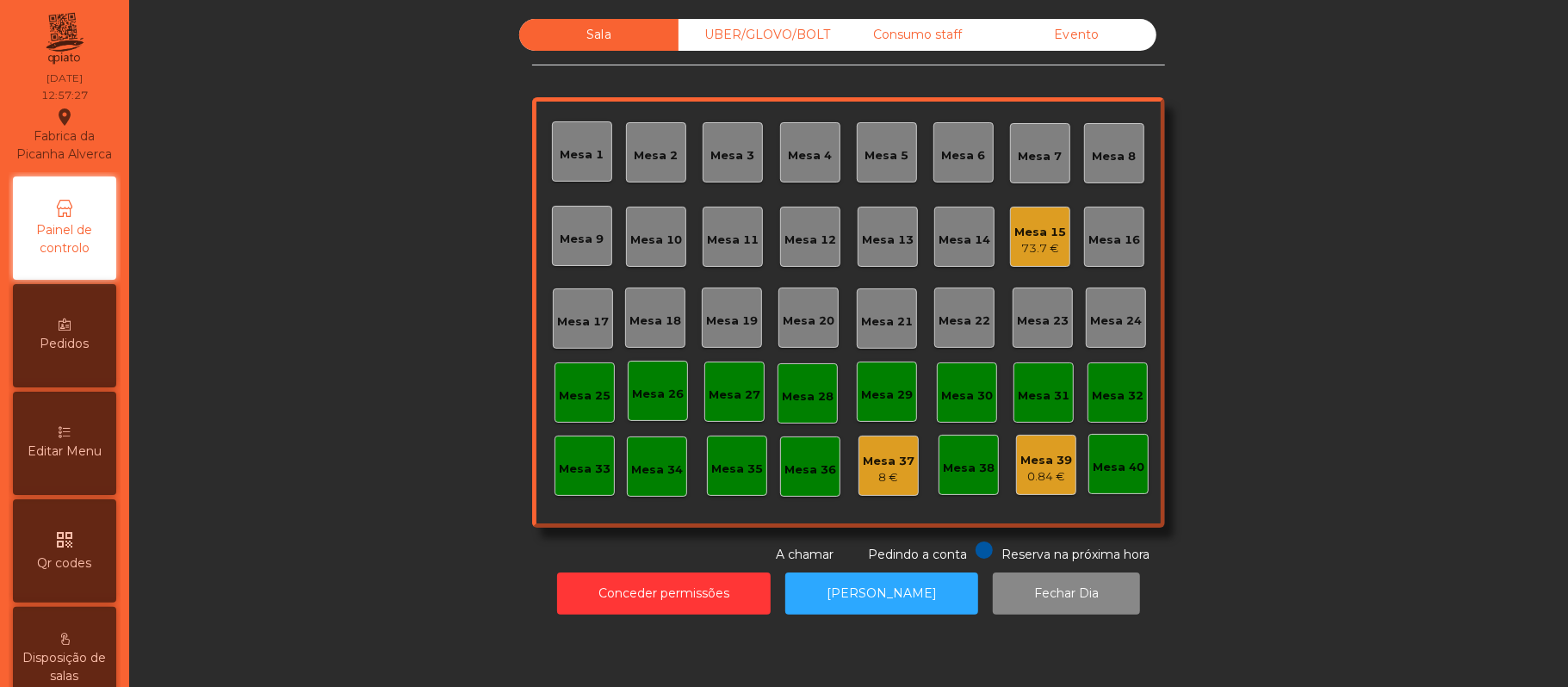
click at [954, 328] on div "Mesa 22" at bounding box center [964, 321] width 51 height 17
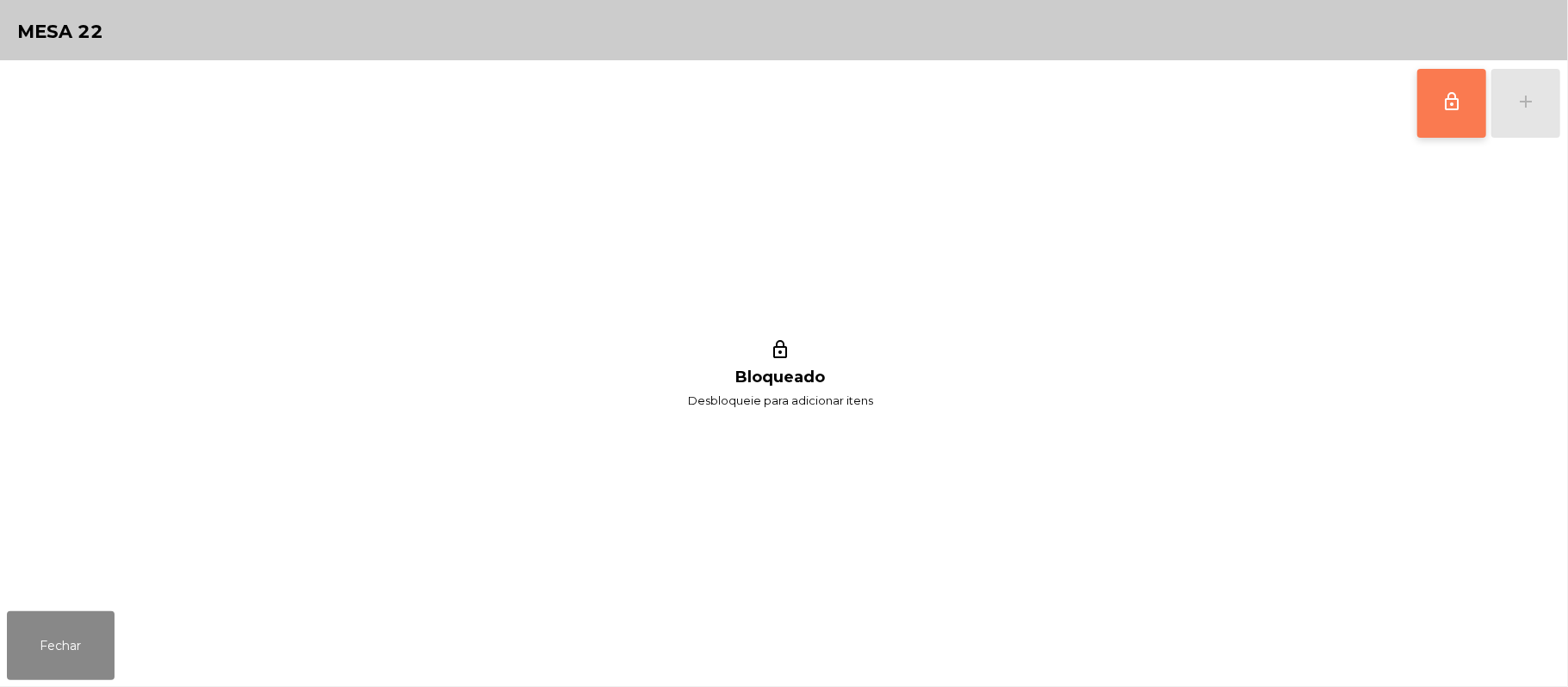
click at [1441, 112] on button "lock_outline" at bounding box center [1451, 103] width 69 height 69
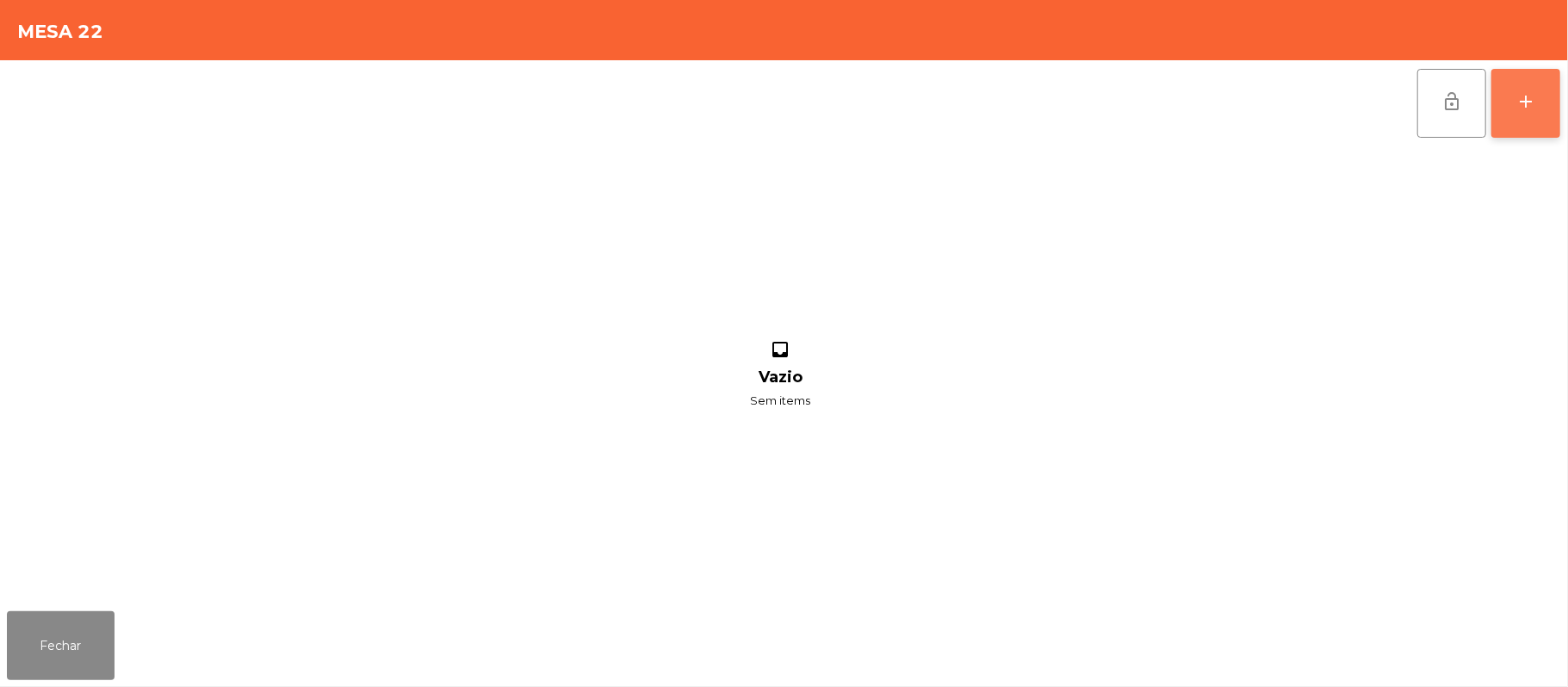
click at [1520, 110] on div "add" at bounding box center [1526, 101] width 20 height 20
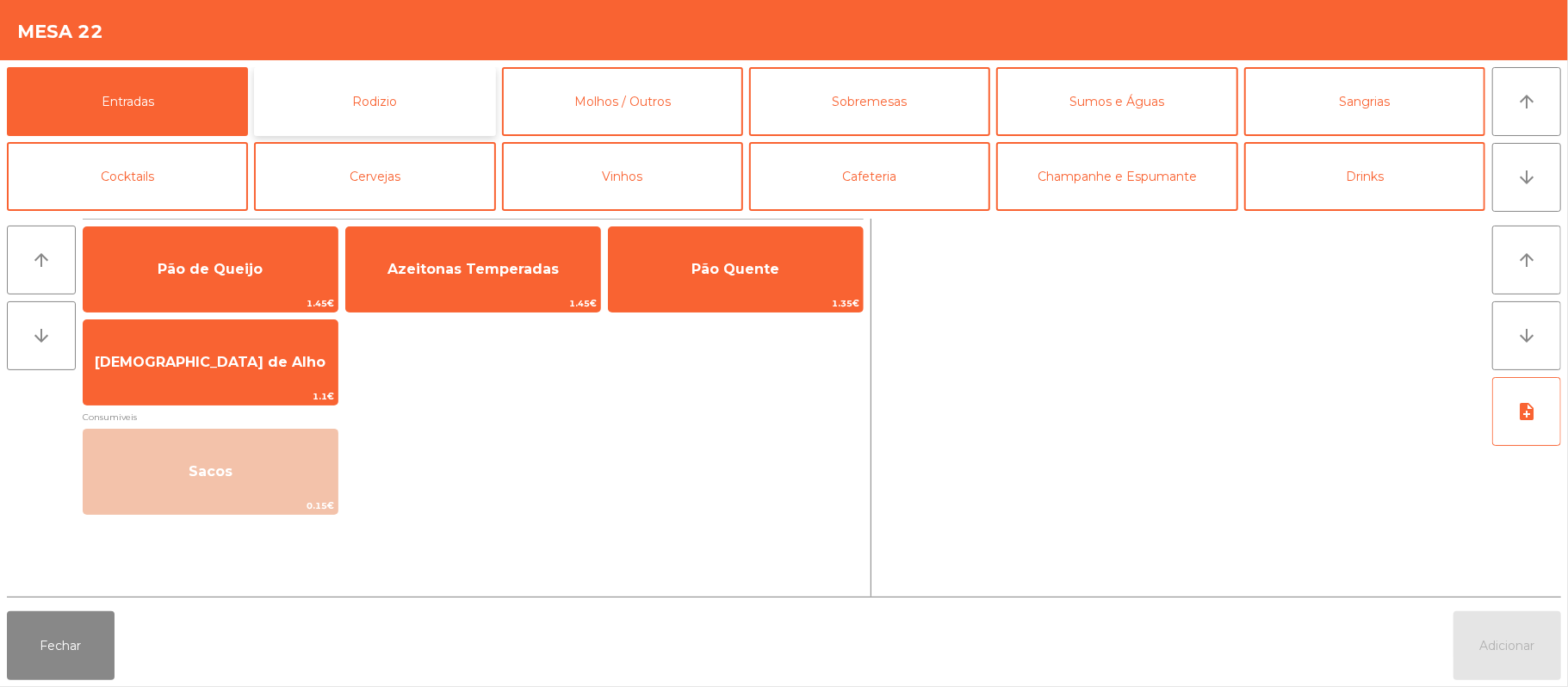
click at [398, 107] on button "Rodizio" at bounding box center [374, 101] width 241 height 69
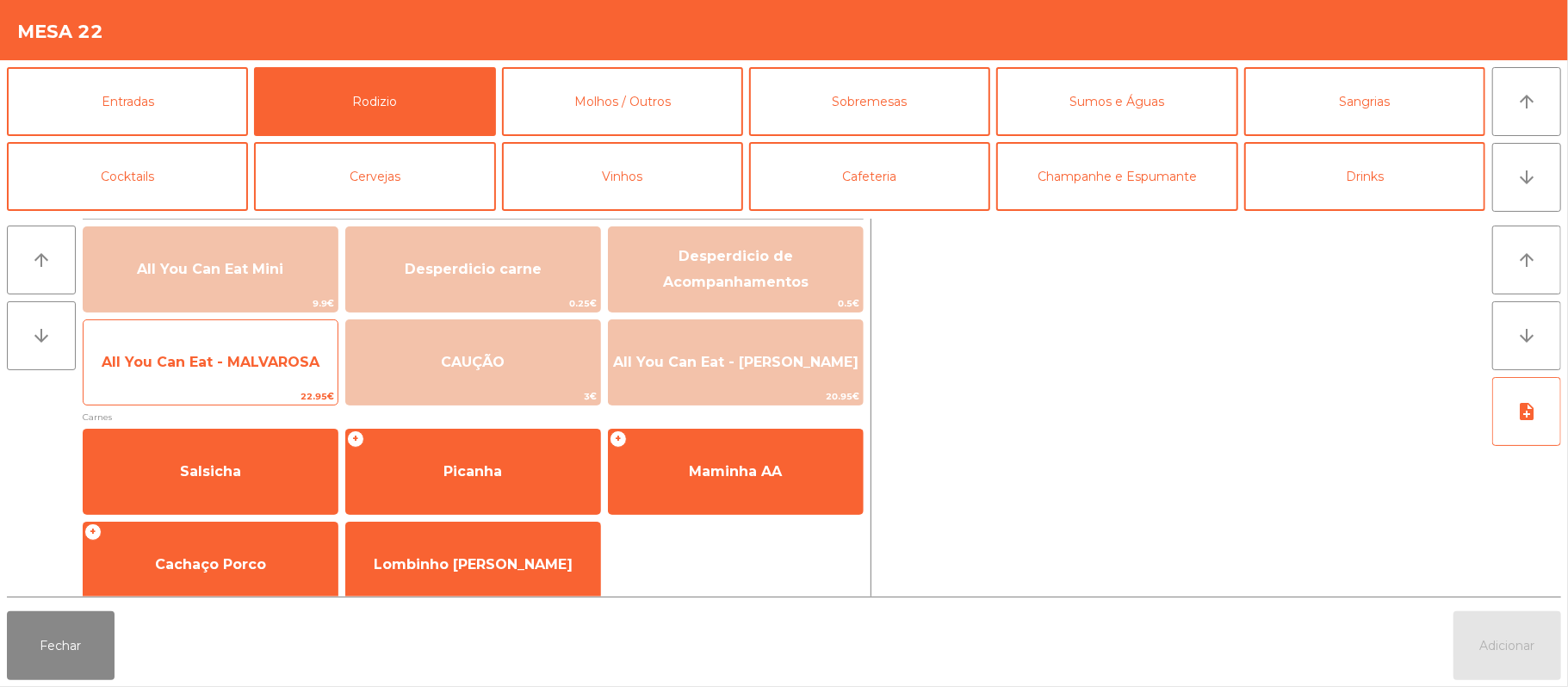
click at [209, 373] on span "All You Can Eat - MALVAROSA" at bounding box center [210, 362] width 254 height 47
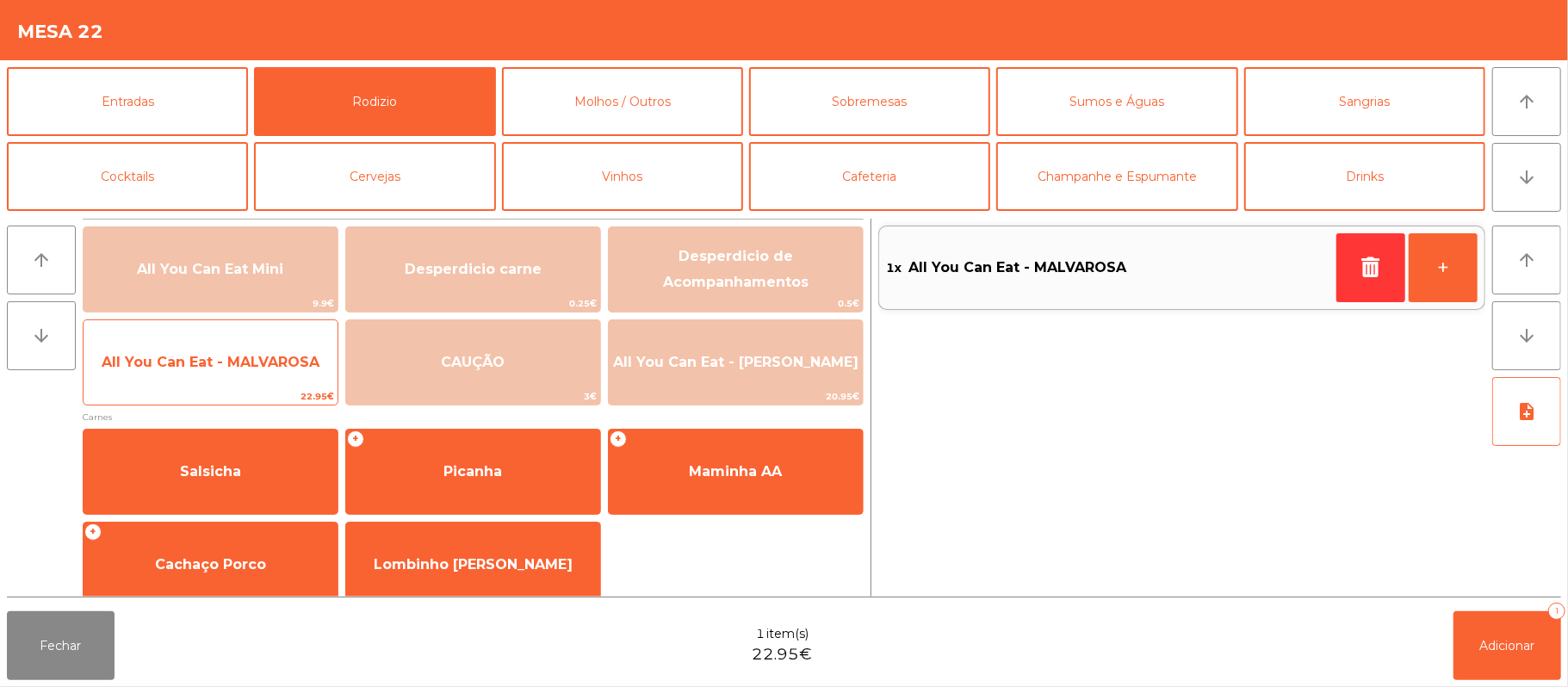
click at [212, 362] on span "All You Can Eat - MALVAROSA" at bounding box center [210, 362] width 218 height 17
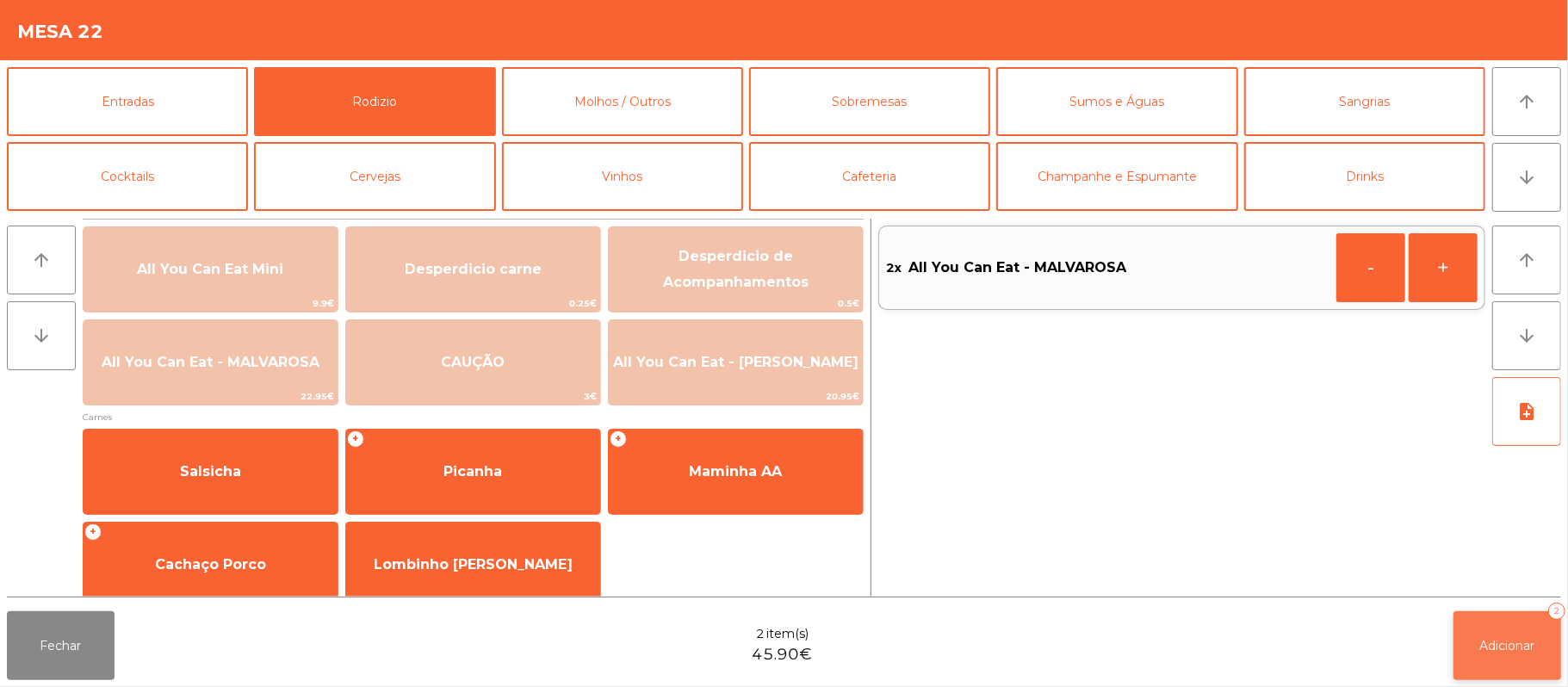
click at [1506, 640] on span "Adicionar" at bounding box center [1507, 646] width 55 height 16
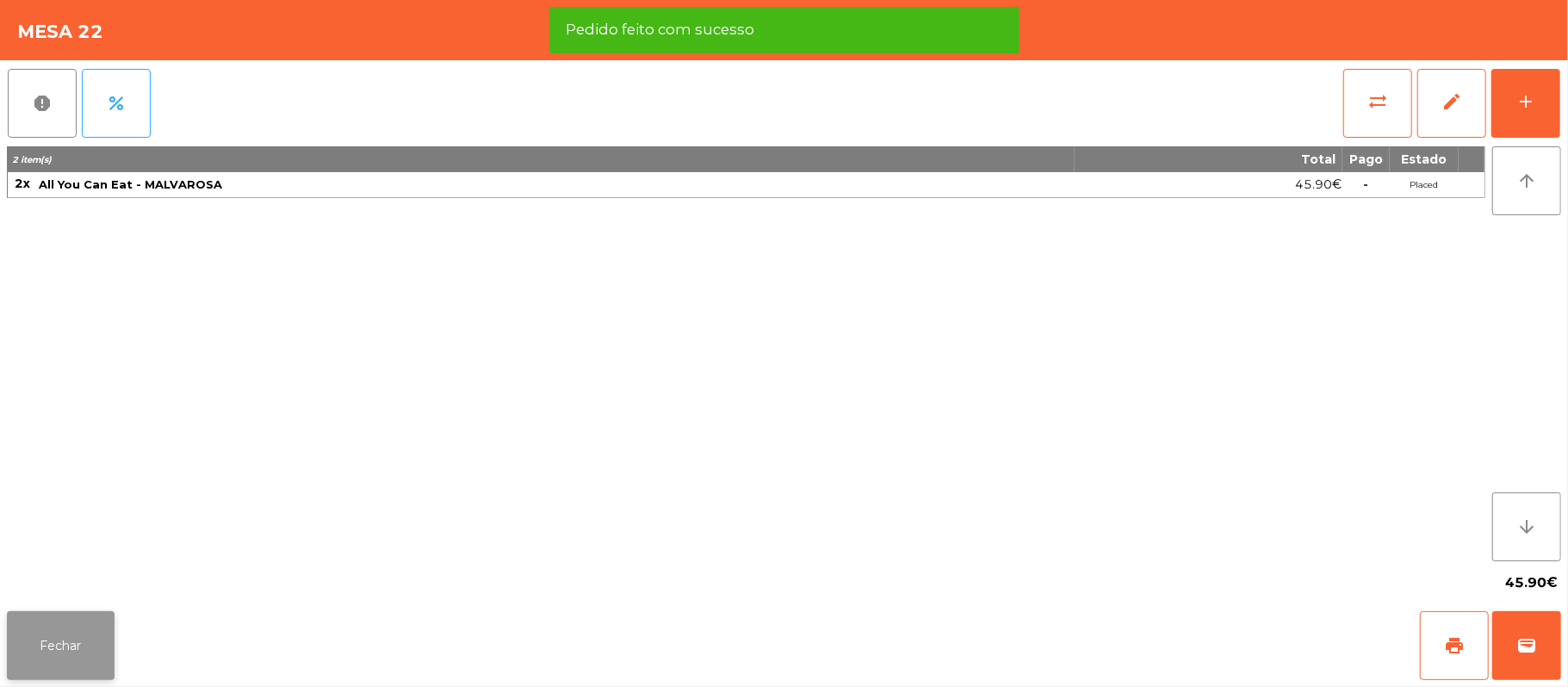
click at [55, 652] on button "Fechar" at bounding box center [60, 645] width 107 height 69
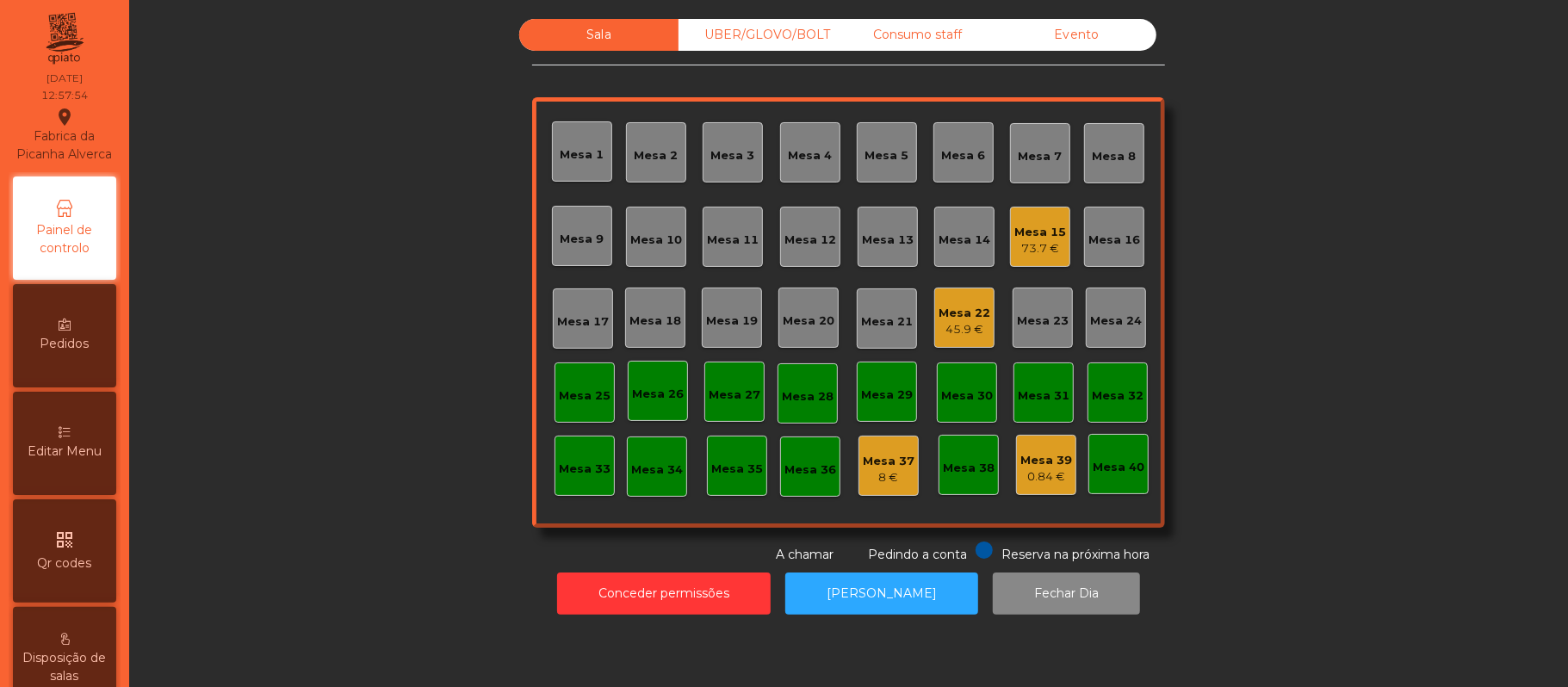
click at [943, 317] on div "Mesa 22" at bounding box center [964, 313] width 51 height 17
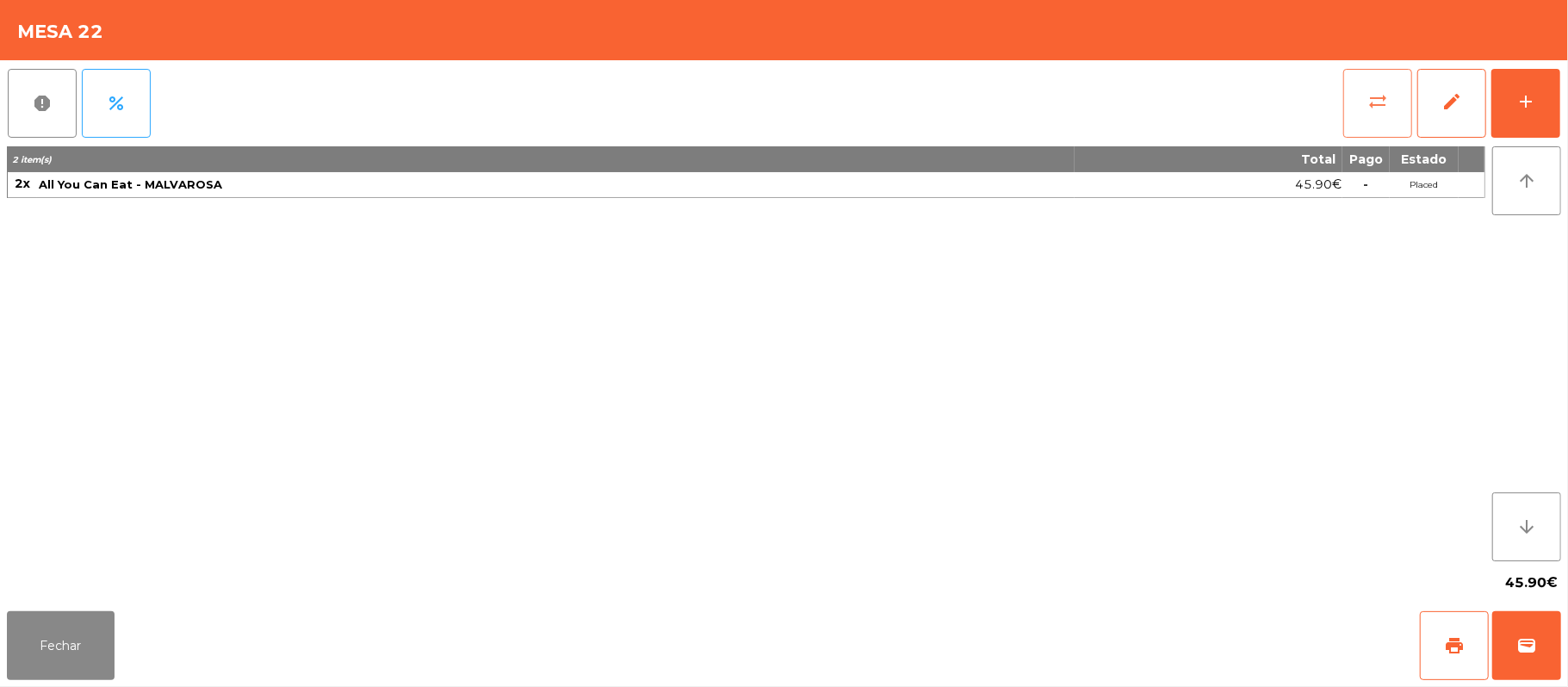
click at [1395, 102] on button "sync_alt" at bounding box center [1377, 103] width 69 height 69
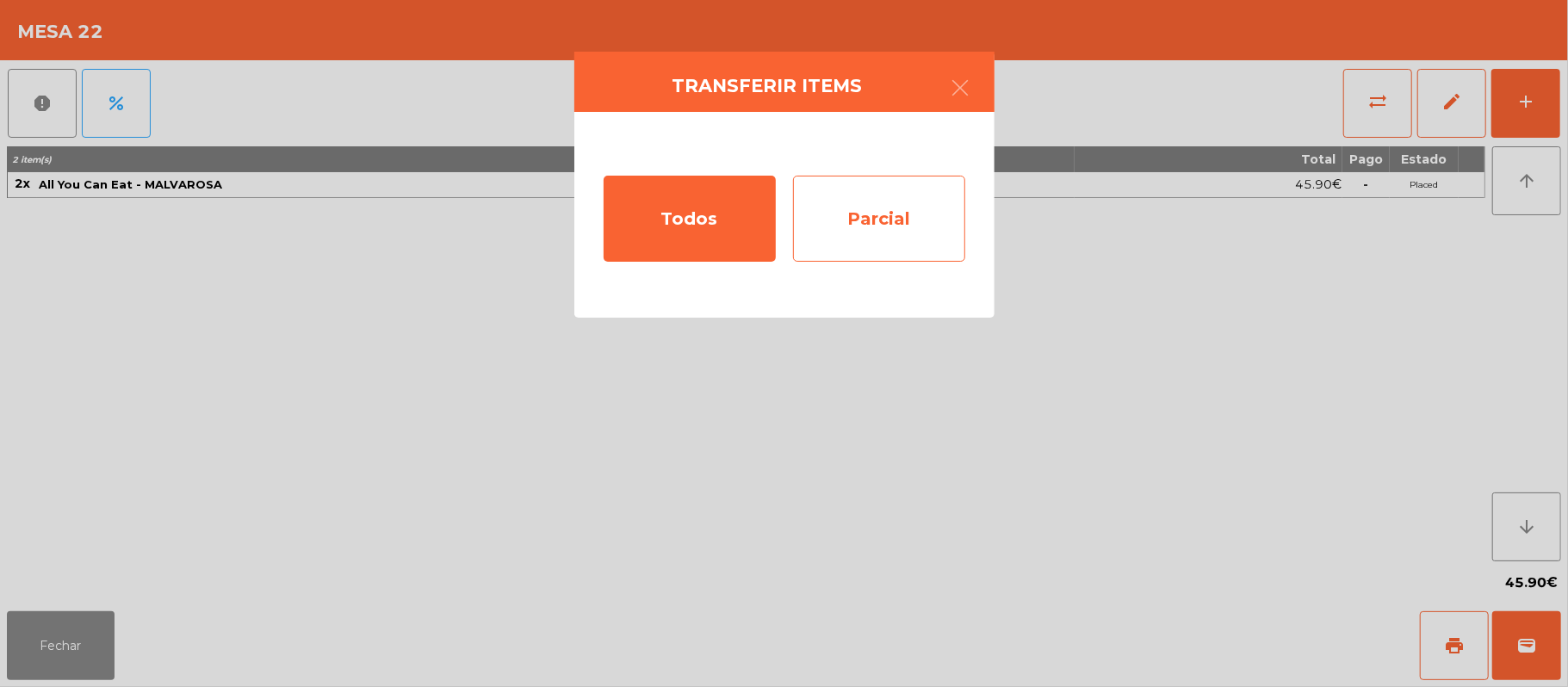
click at [899, 231] on div "Parcial" at bounding box center [878, 219] width 172 height 86
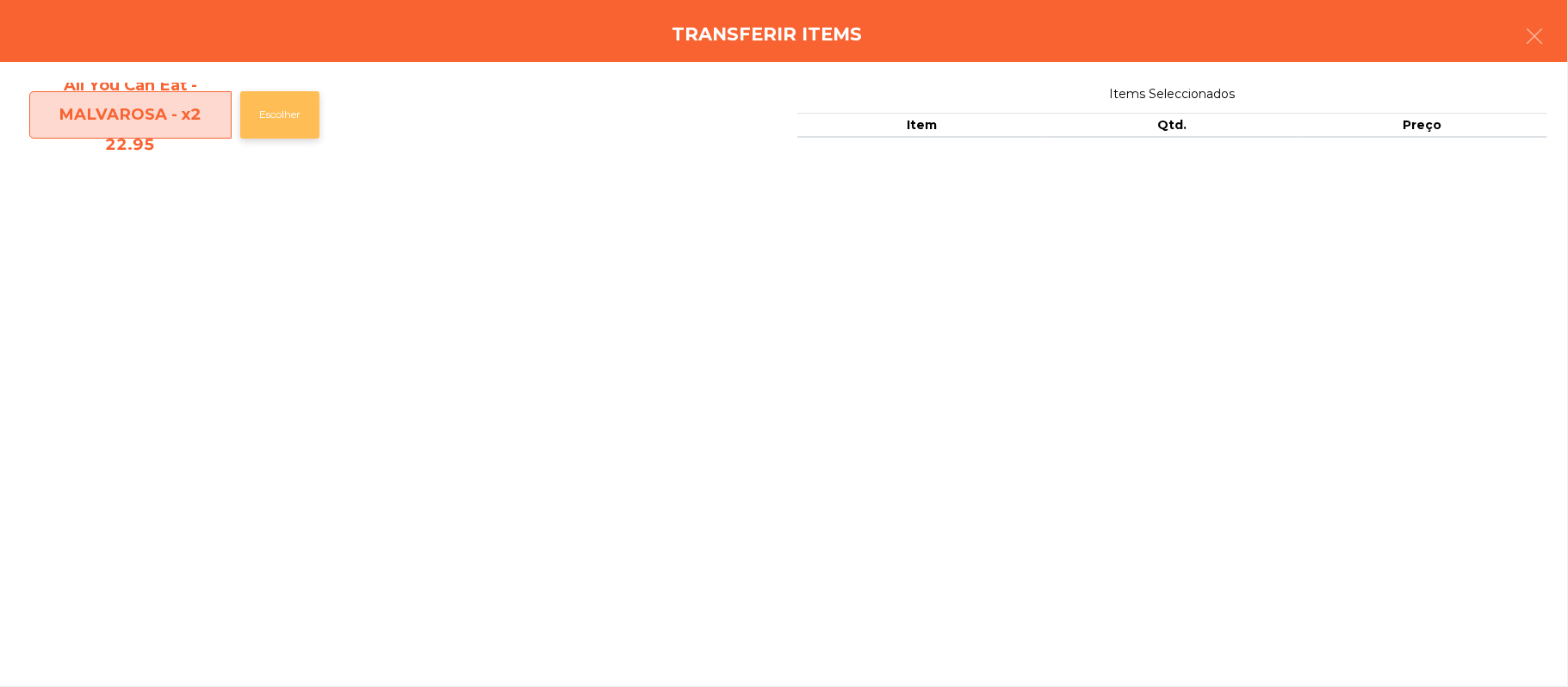
click at [286, 118] on button "Escolher" at bounding box center [280, 115] width 79 height 48
click at [288, 118] on button "Escolher" at bounding box center [280, 115] width 79 height 48
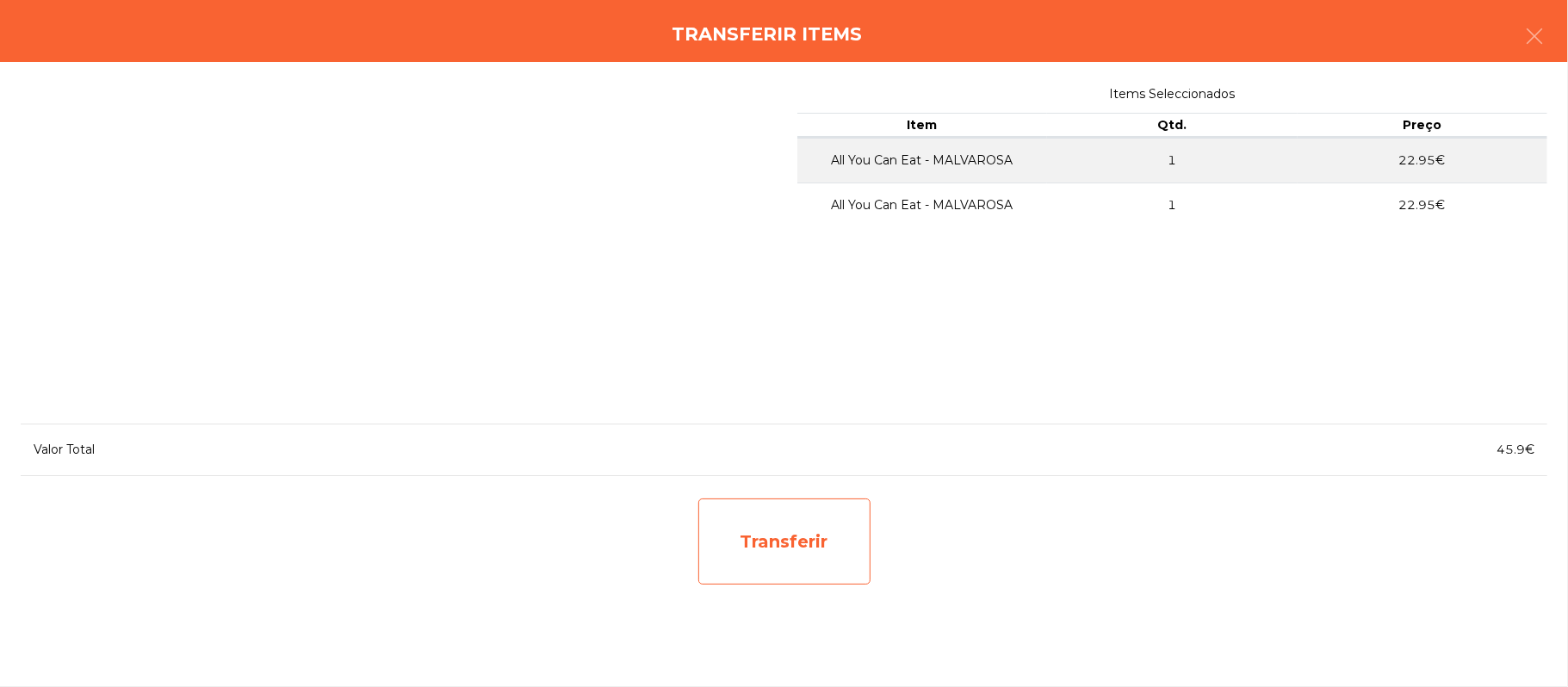
click at [782, 544] on div "Transferir" at bounding box center [784, 542] width 172 height 86
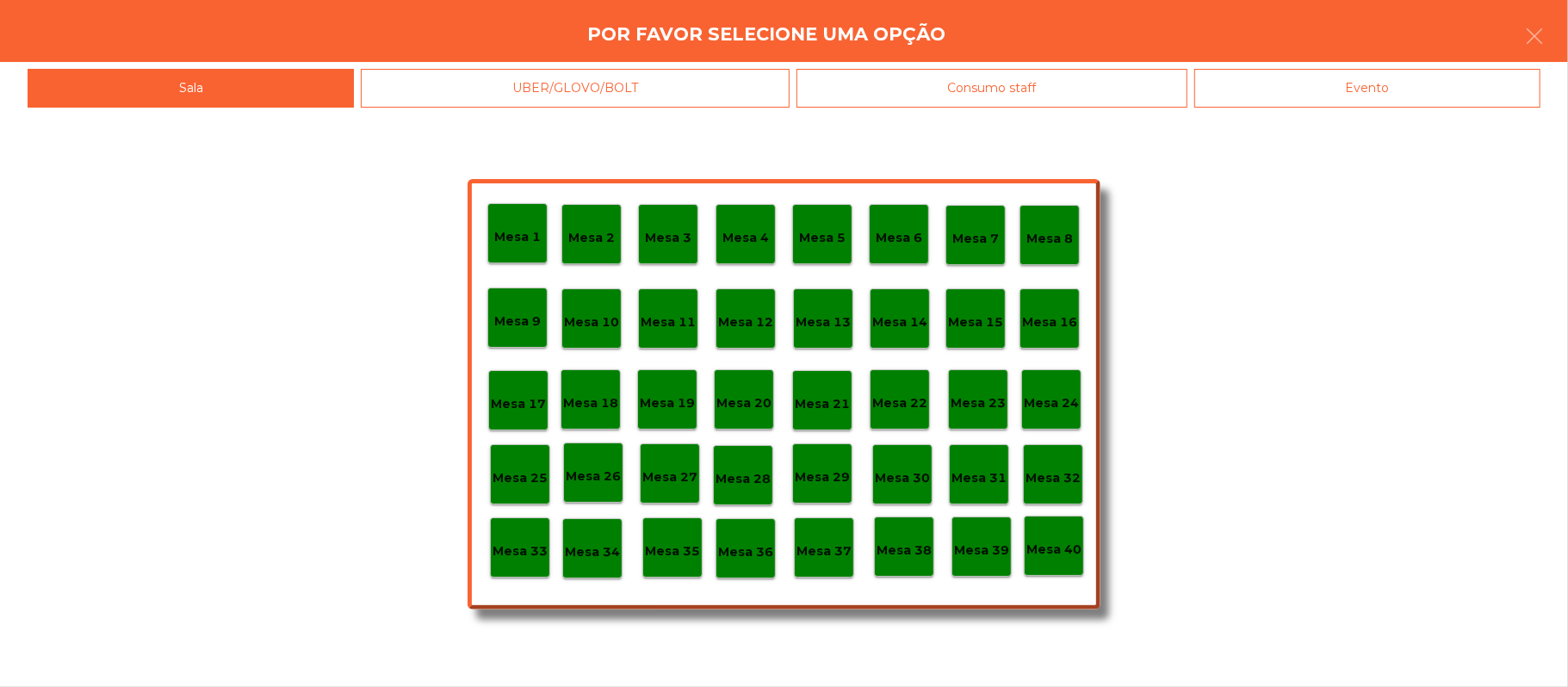
click at [821, 565] on div "Mesa 37" at bounding box center [824, 547] width 61 height 61
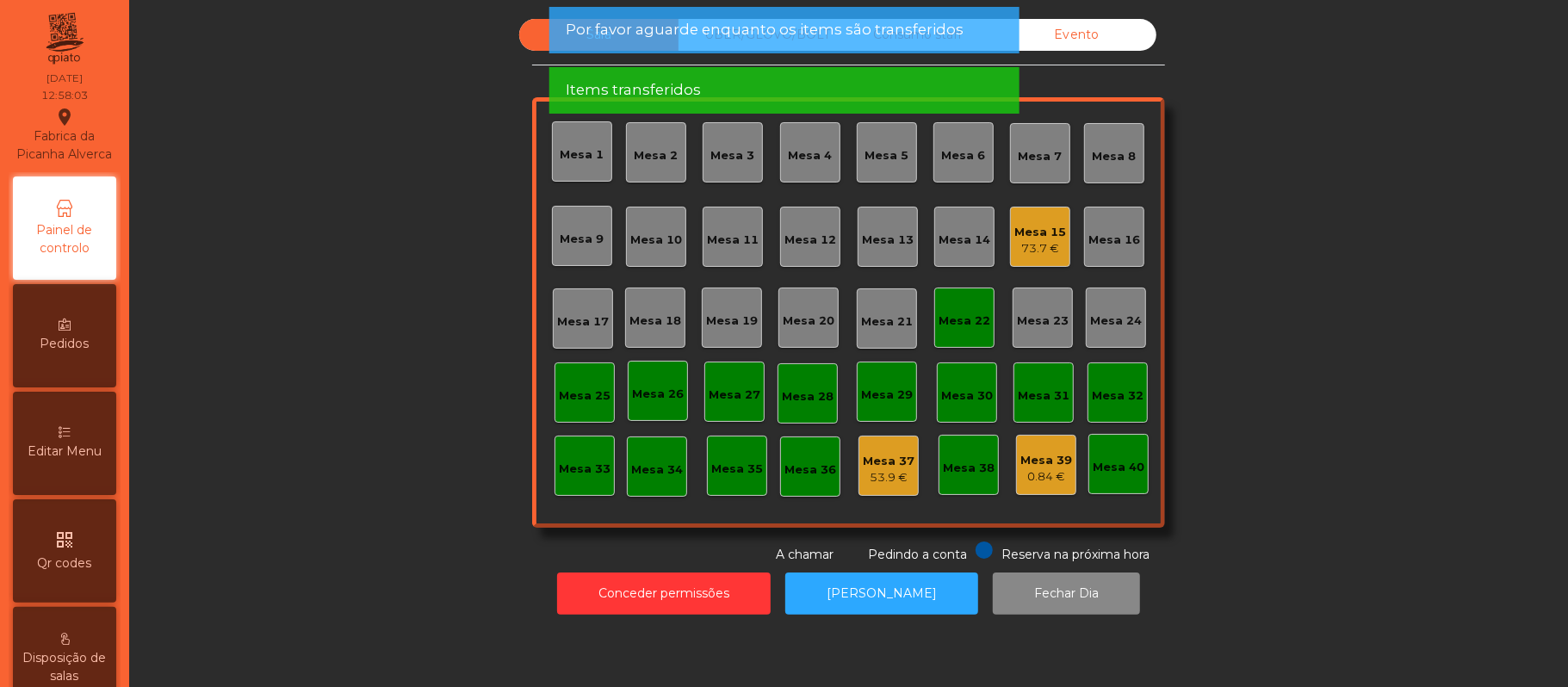
click at [947, 314] on div "Mesa 22" at bounding box center [964, 321] width 51 height 17
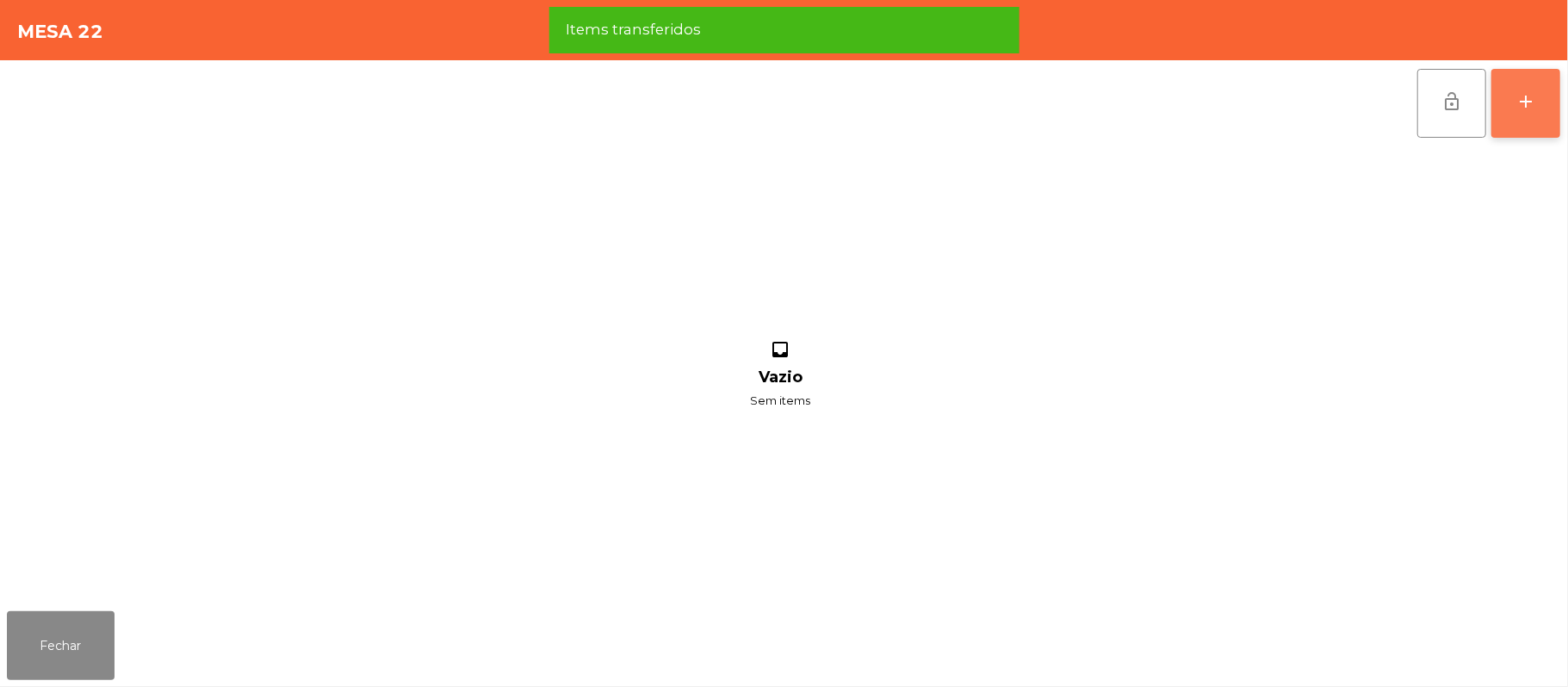
click at [1554, 107] on button "add" at bounding box center [1525, 103] width 69 height 69
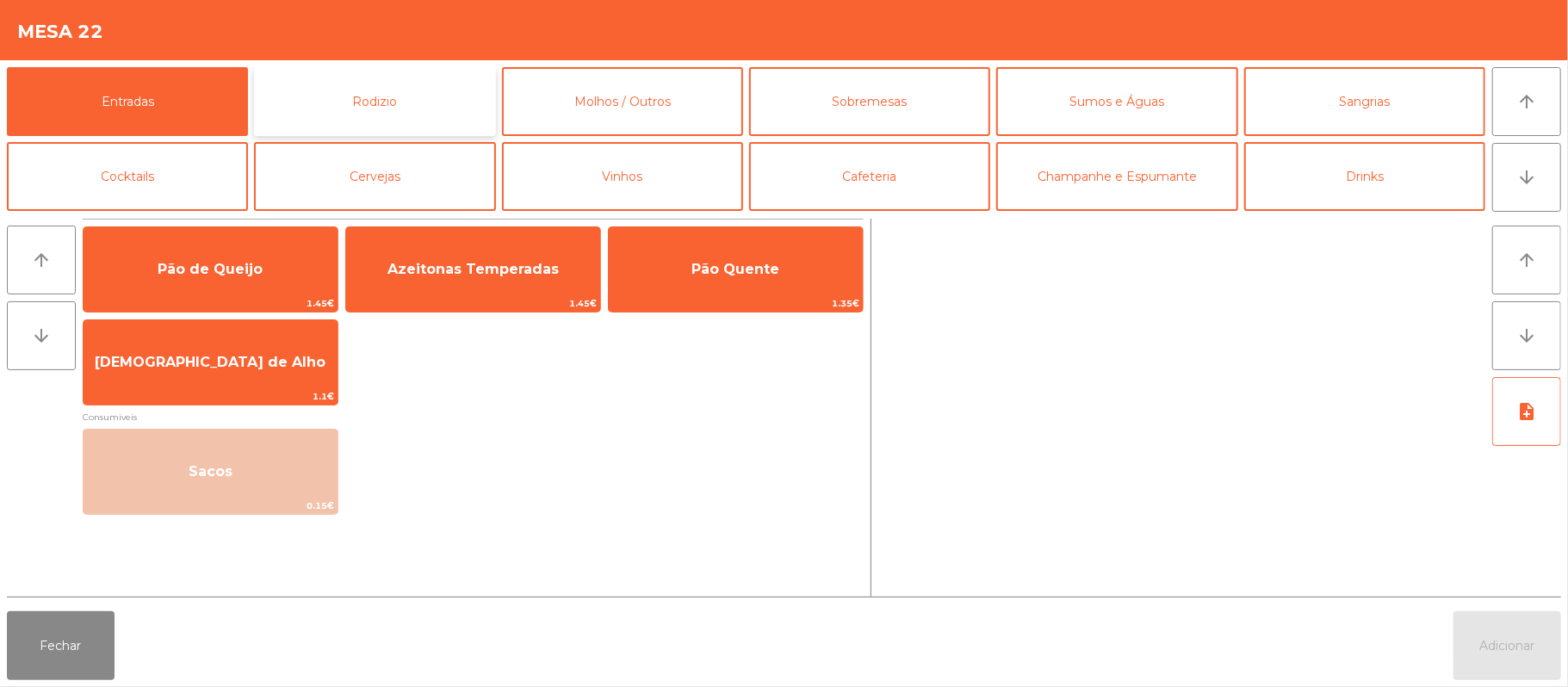
click at [432, 108] on button "Rodizio" at bounding box center [374, 101] width 241 height 69
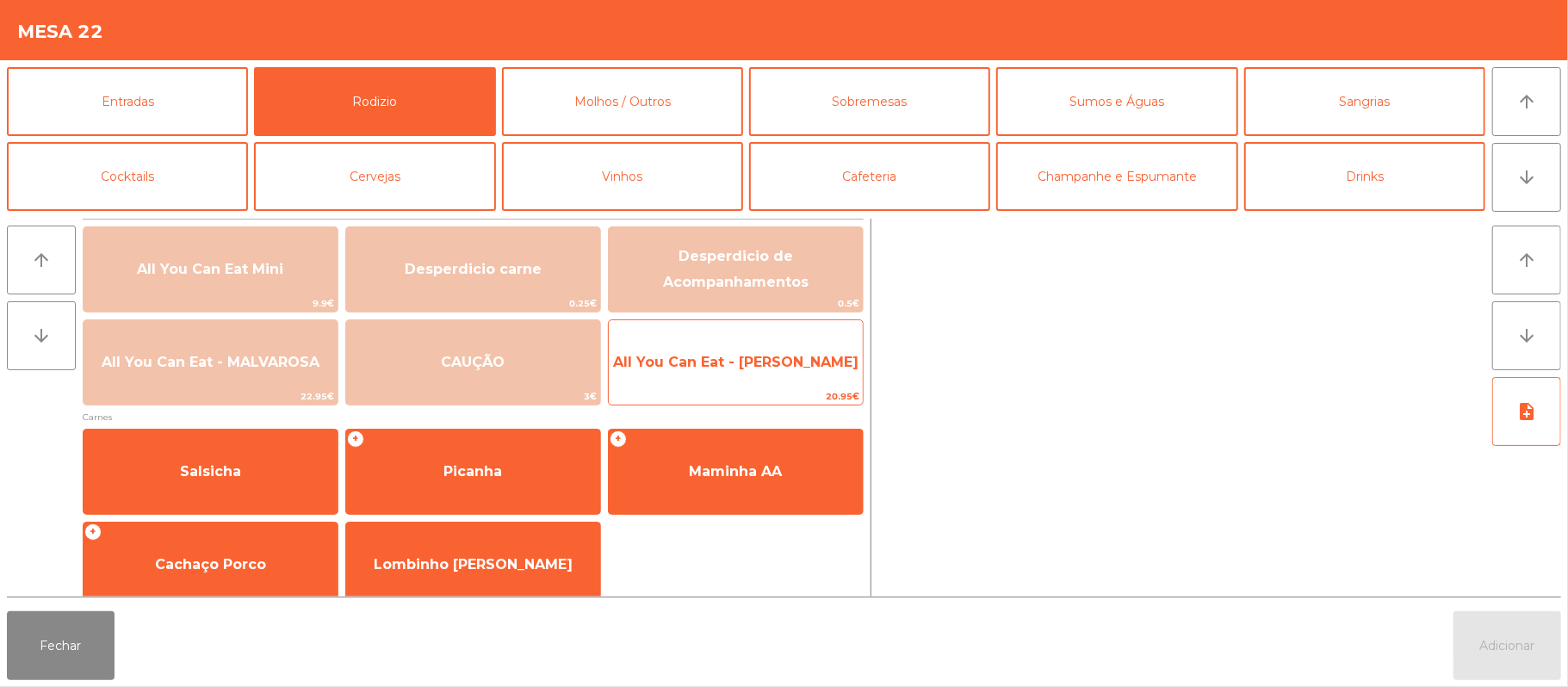
click at [780, 362] on span "All You Can Eat - [PERSON_NAME]" at bounding box center [735, 362] width 245 height 17
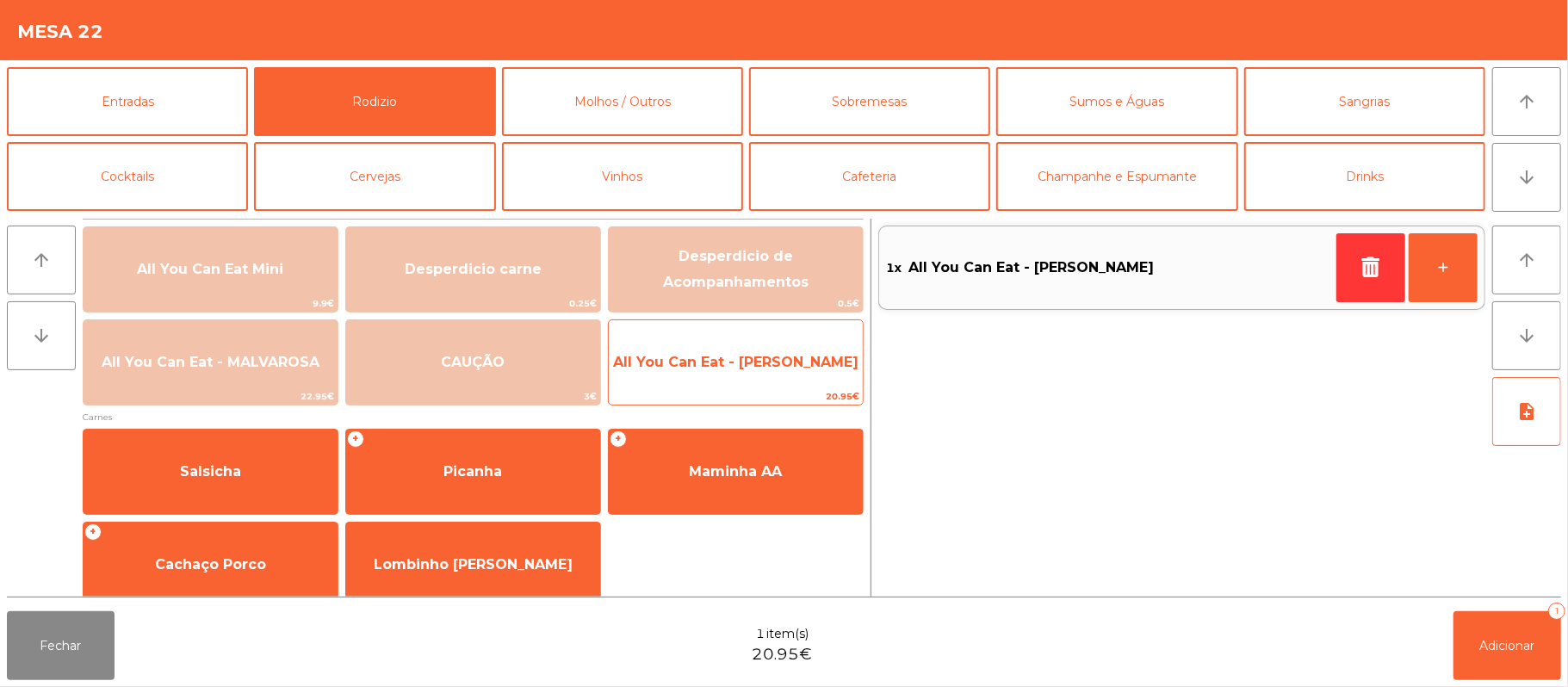
click at [776, 377] on span "All You Can Eat - [PERSON_NAME]" at bounding box center [736, 362] width 254 height 47
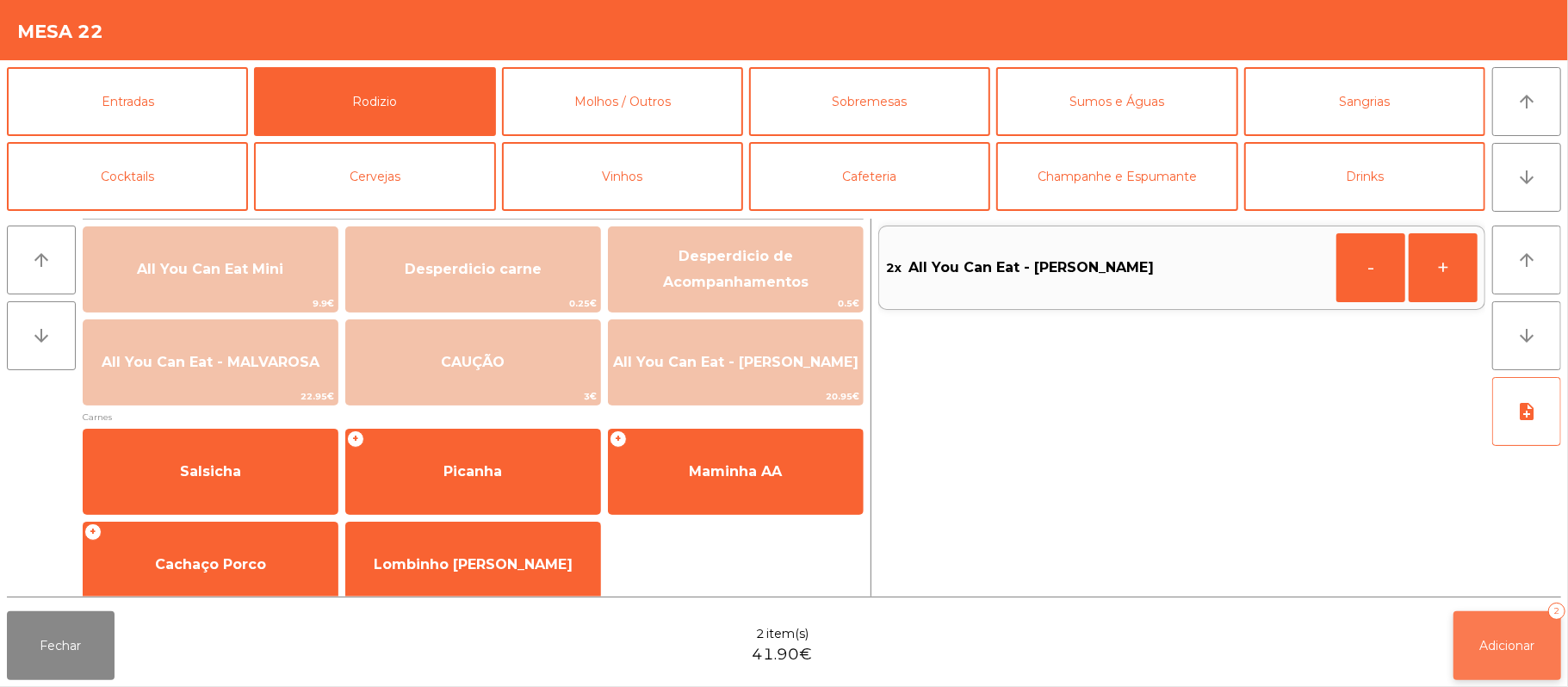
click at [1496, 666] on button "Adicionar 2" at bounding box center [1506, 645] width 107 height 69
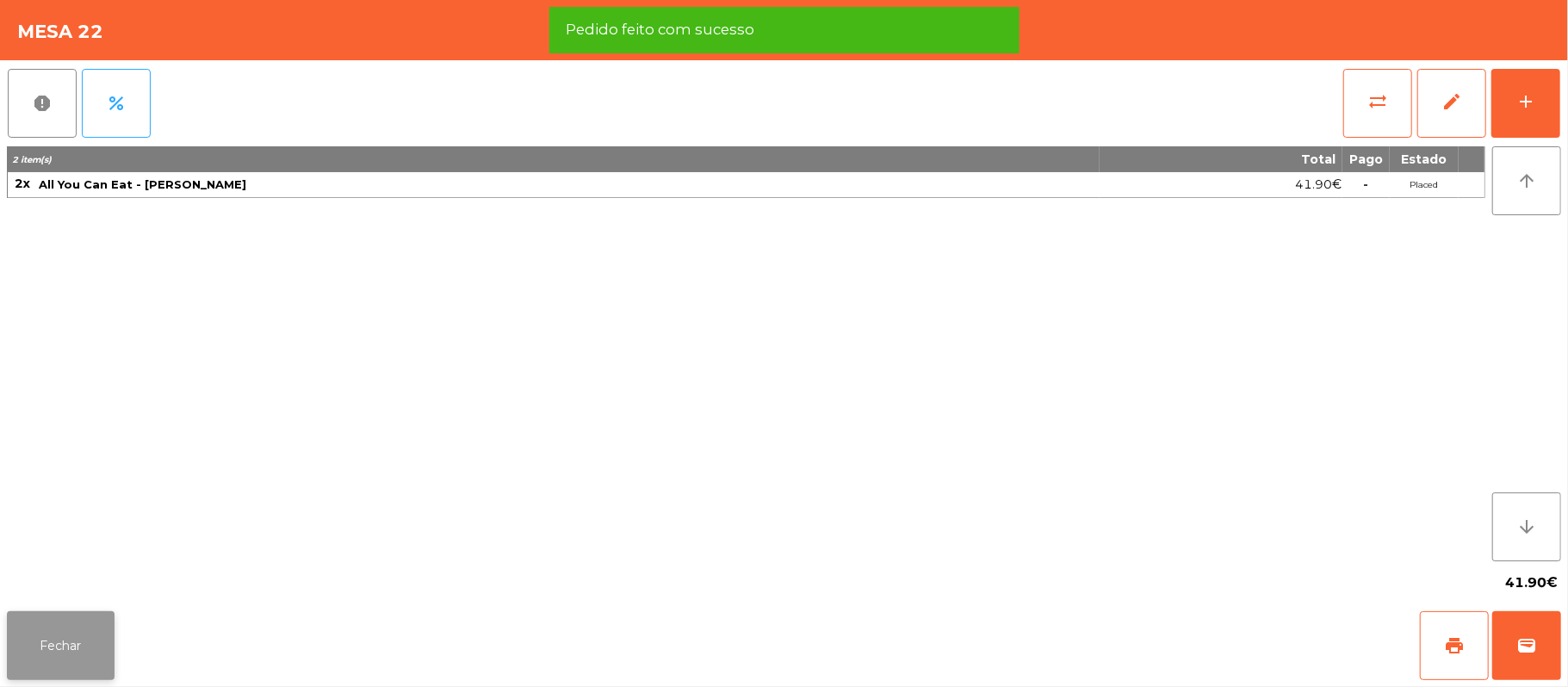
click at [65, 659] on button "Fechar" at bounding box center [60, 645] width 107 height 69
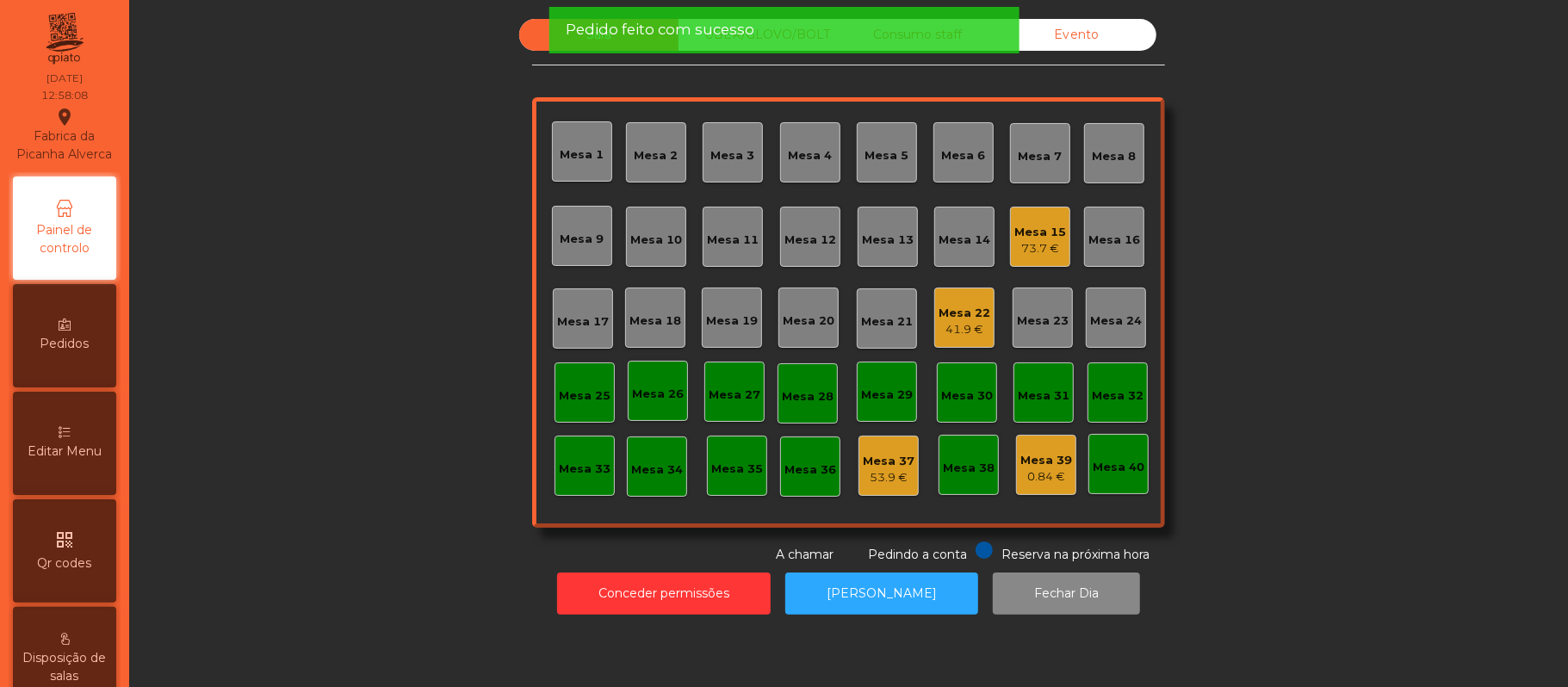
click at [62, 659] on div "Disposição de salas" at bounding box center [64, 659] width 103 height 103
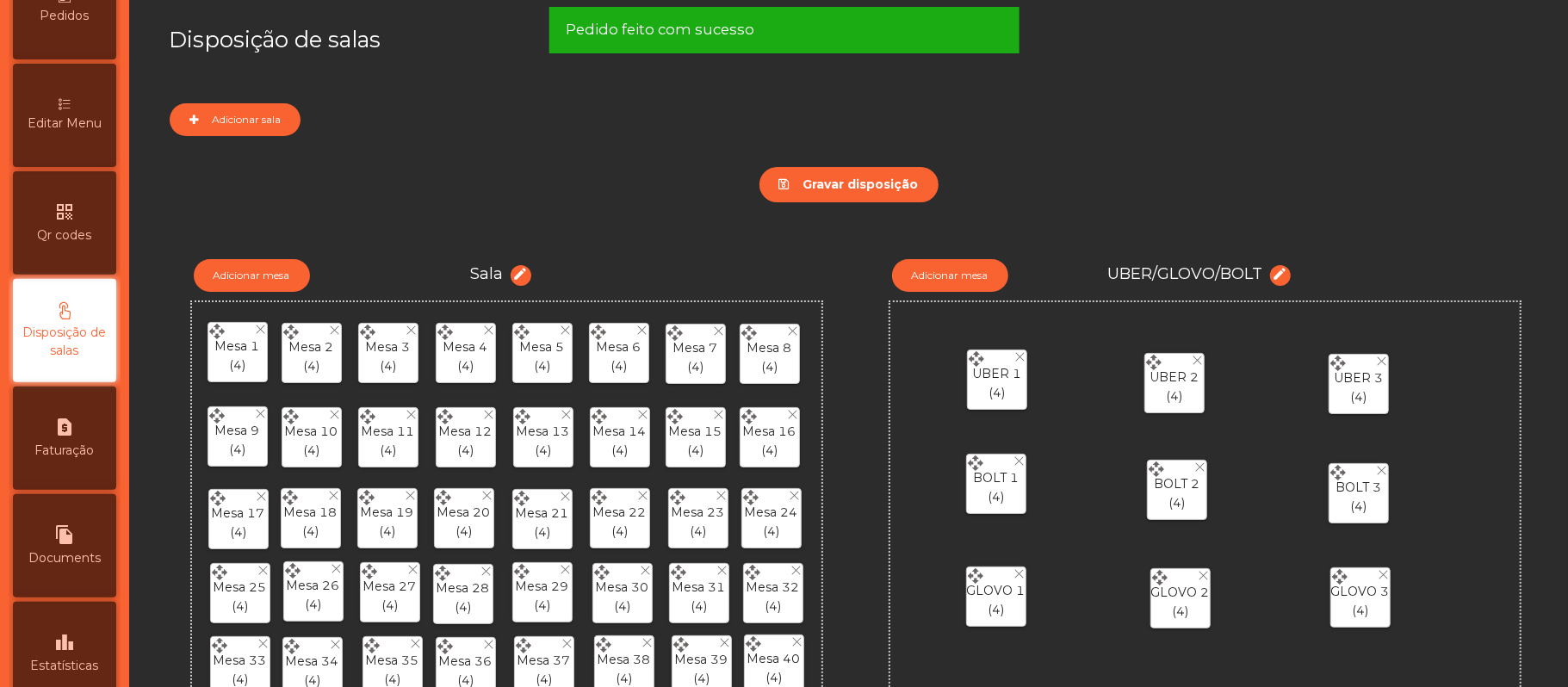
scroll to position [332, 0]
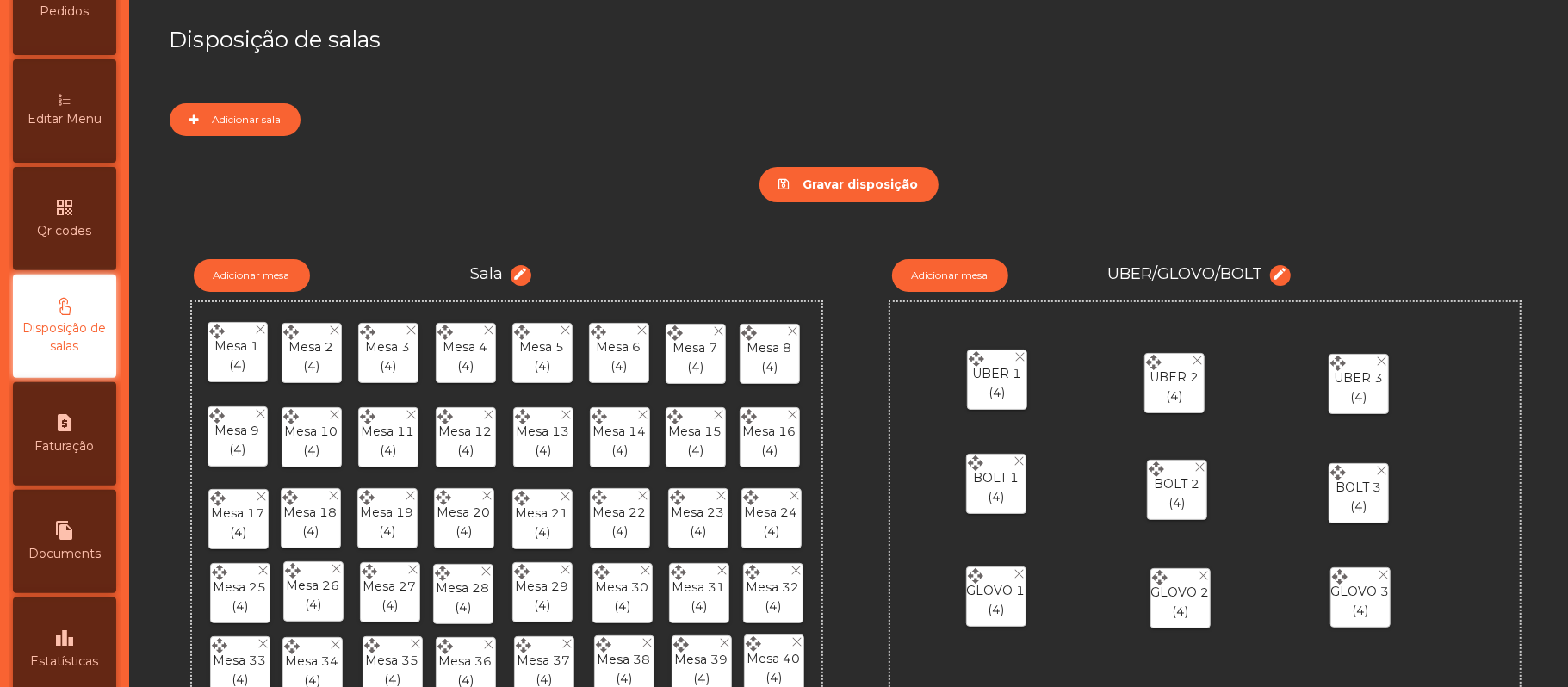
click at [71, 126] on div "Editar Menu" at bounding box center [64, 111] width 103 height 103
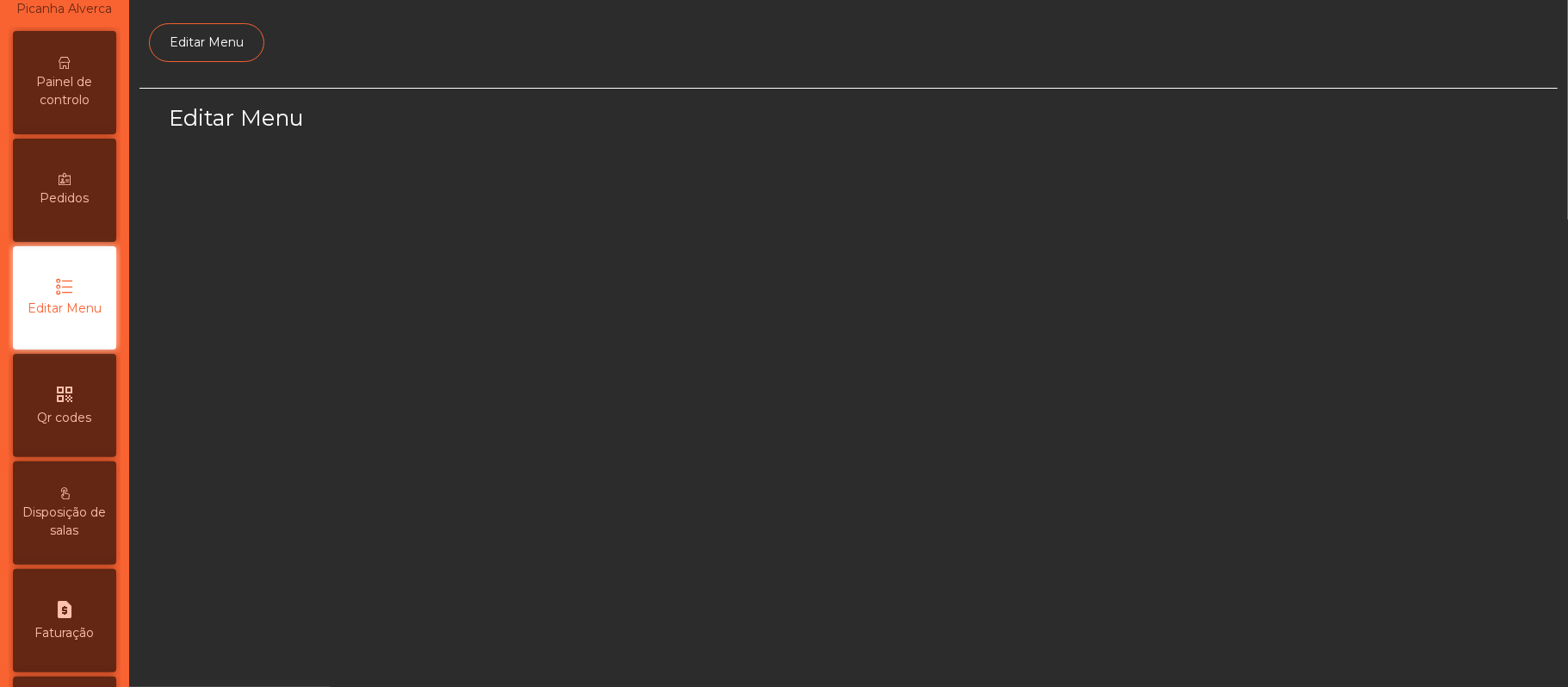
select select "*"
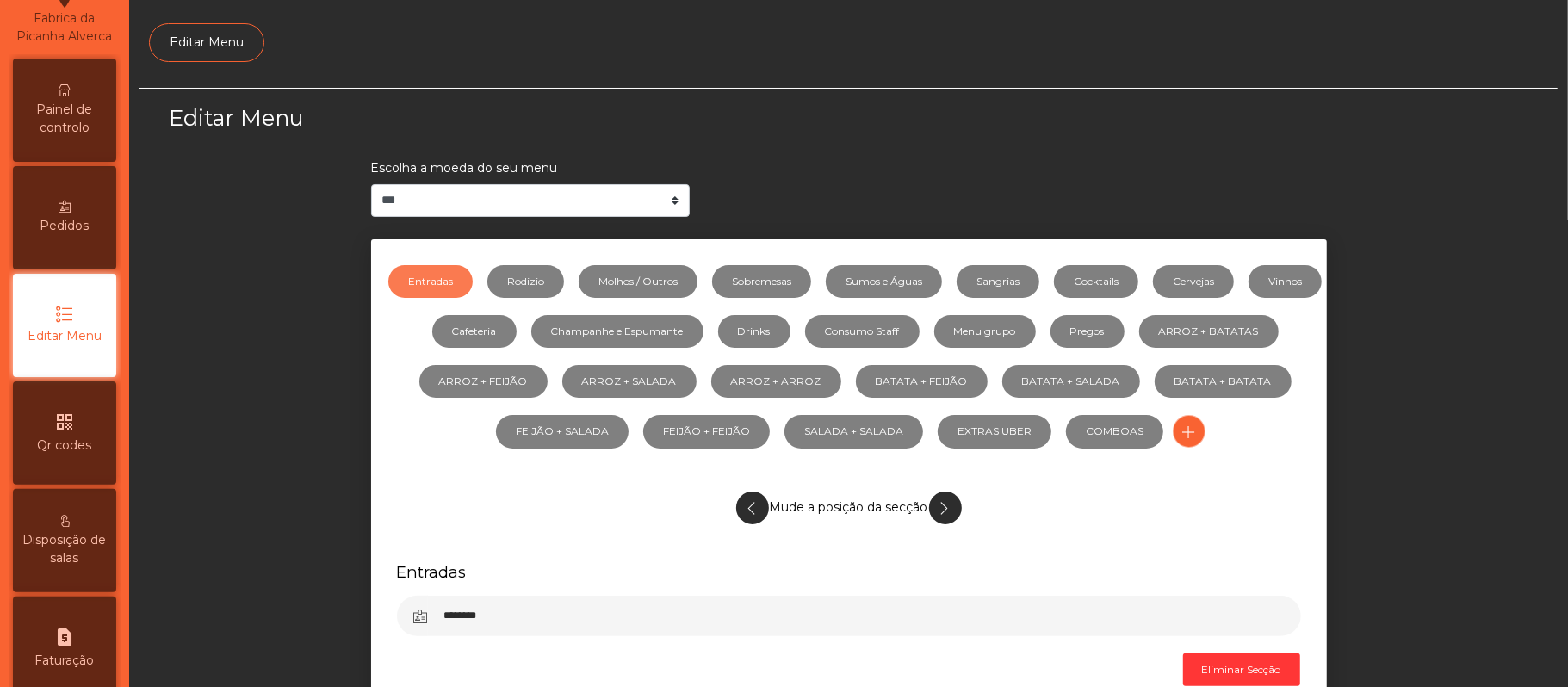
click at [69, 96] on icon at bounding box center [64, 90] width 12 height 12
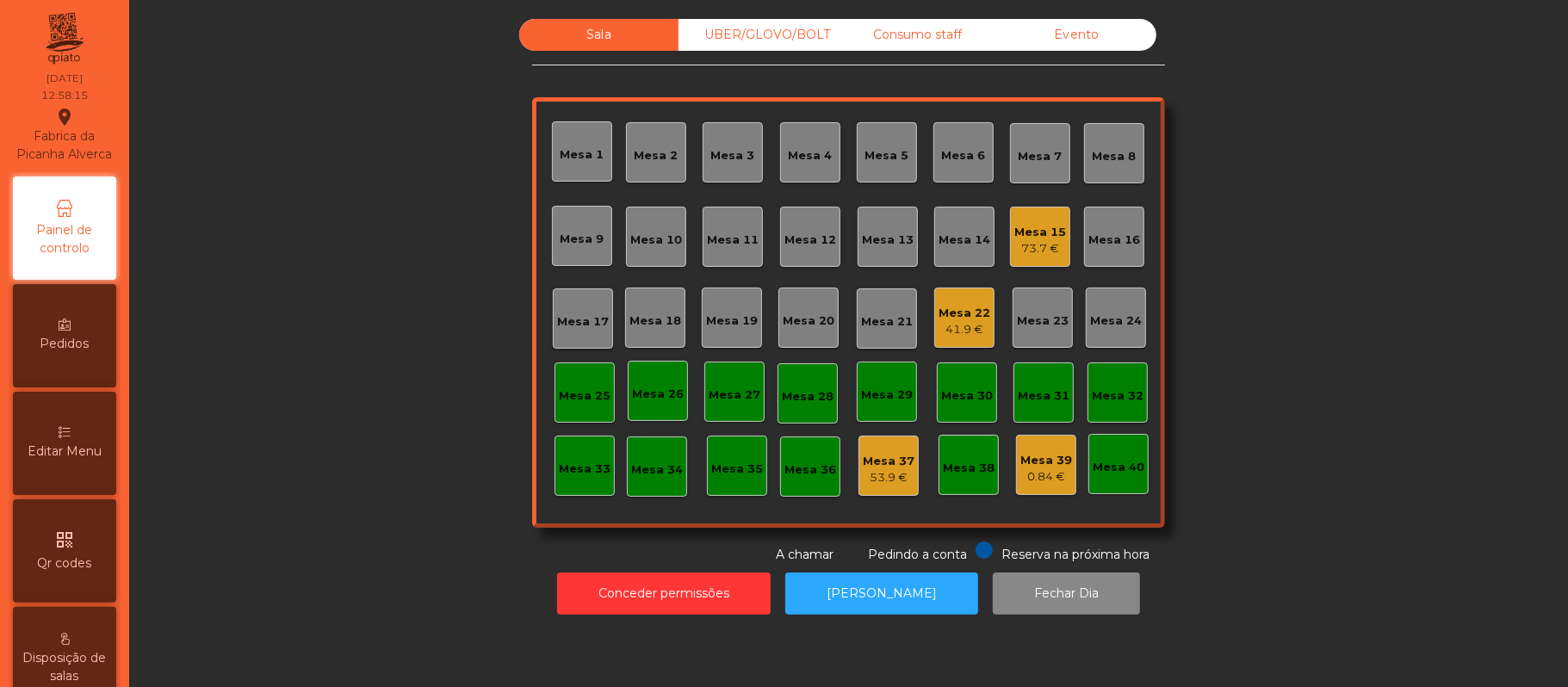
click at [942, 305] on div "Mesa 22" at bounding box center [964, 313] width 51 height 17
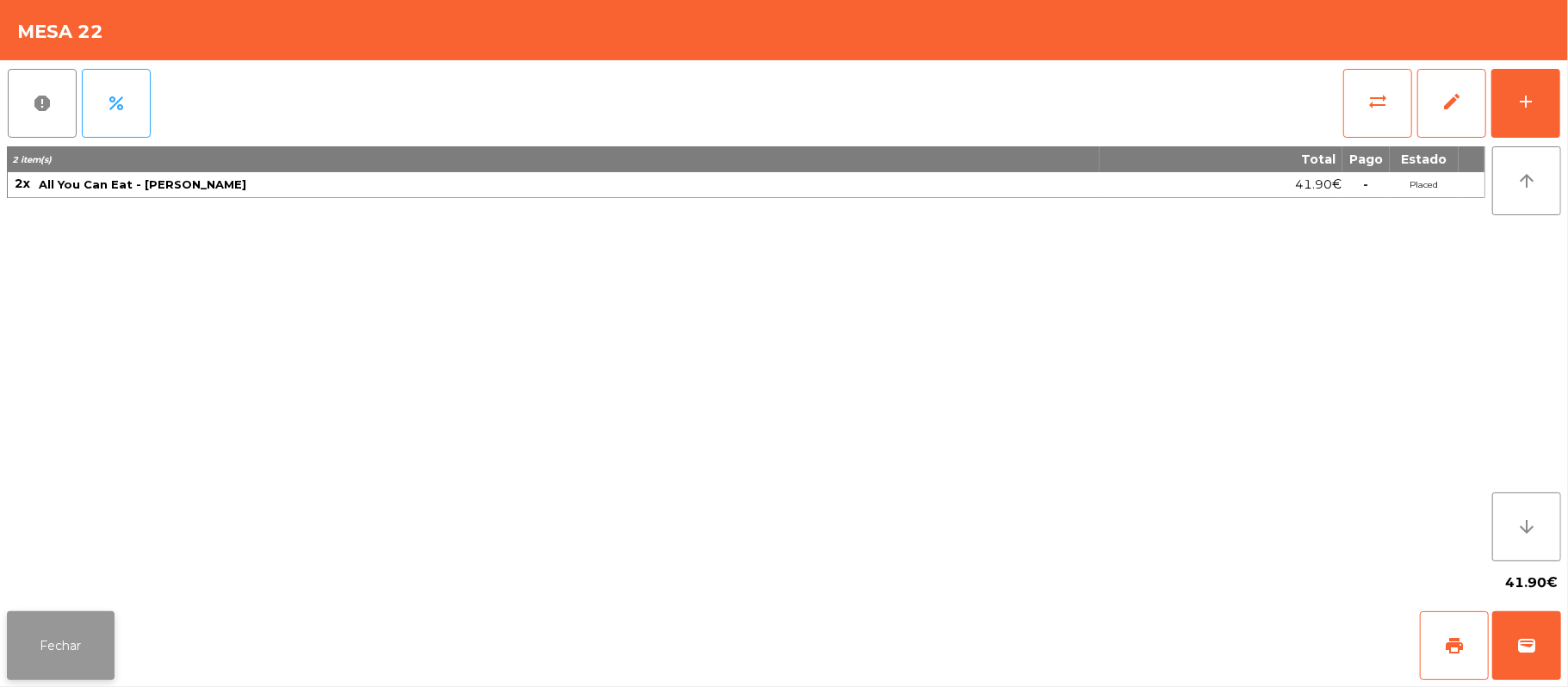
click at [63, 635] on button "Fechar" at bounding box center [60, 645] width 107 height 69
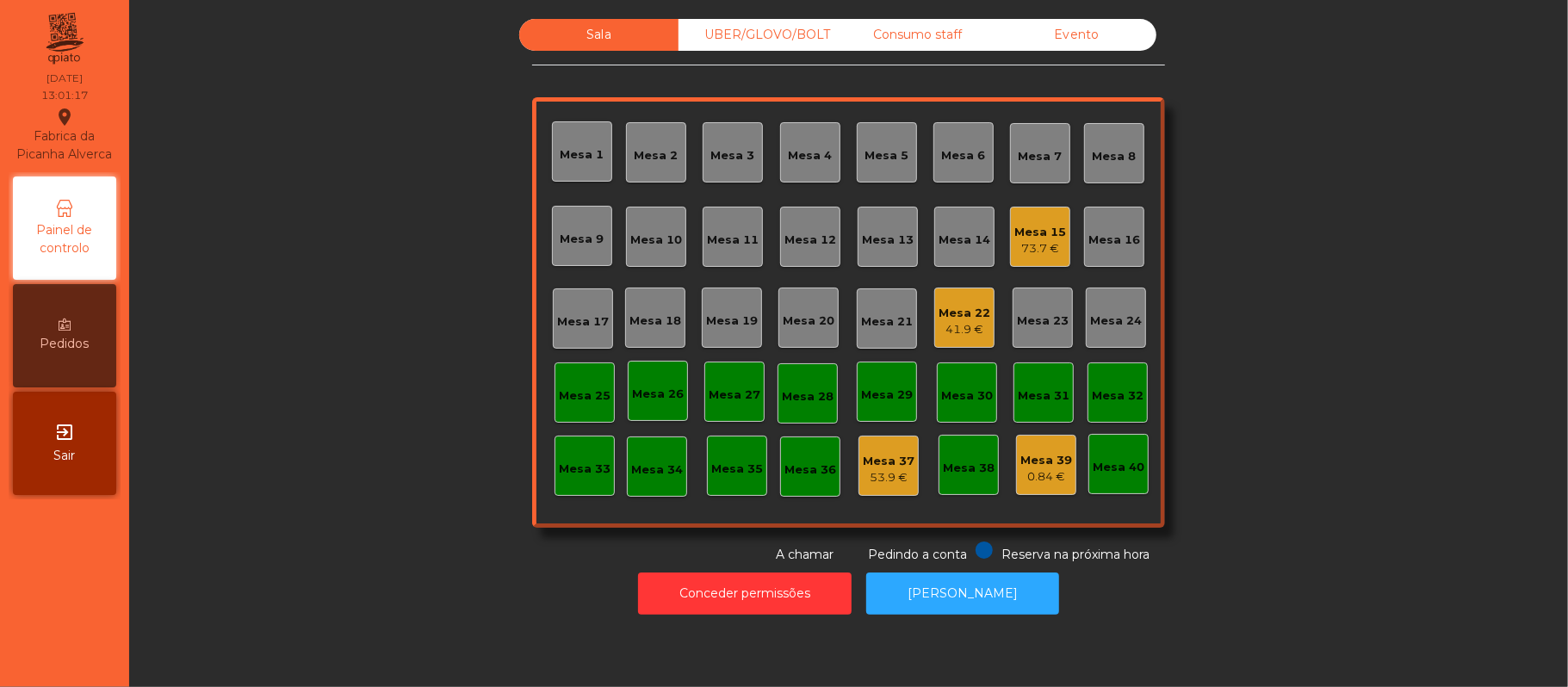
click at [1033, 234] on div "Mesa 15" at bounding box center [1040, 232] width 51 height 17
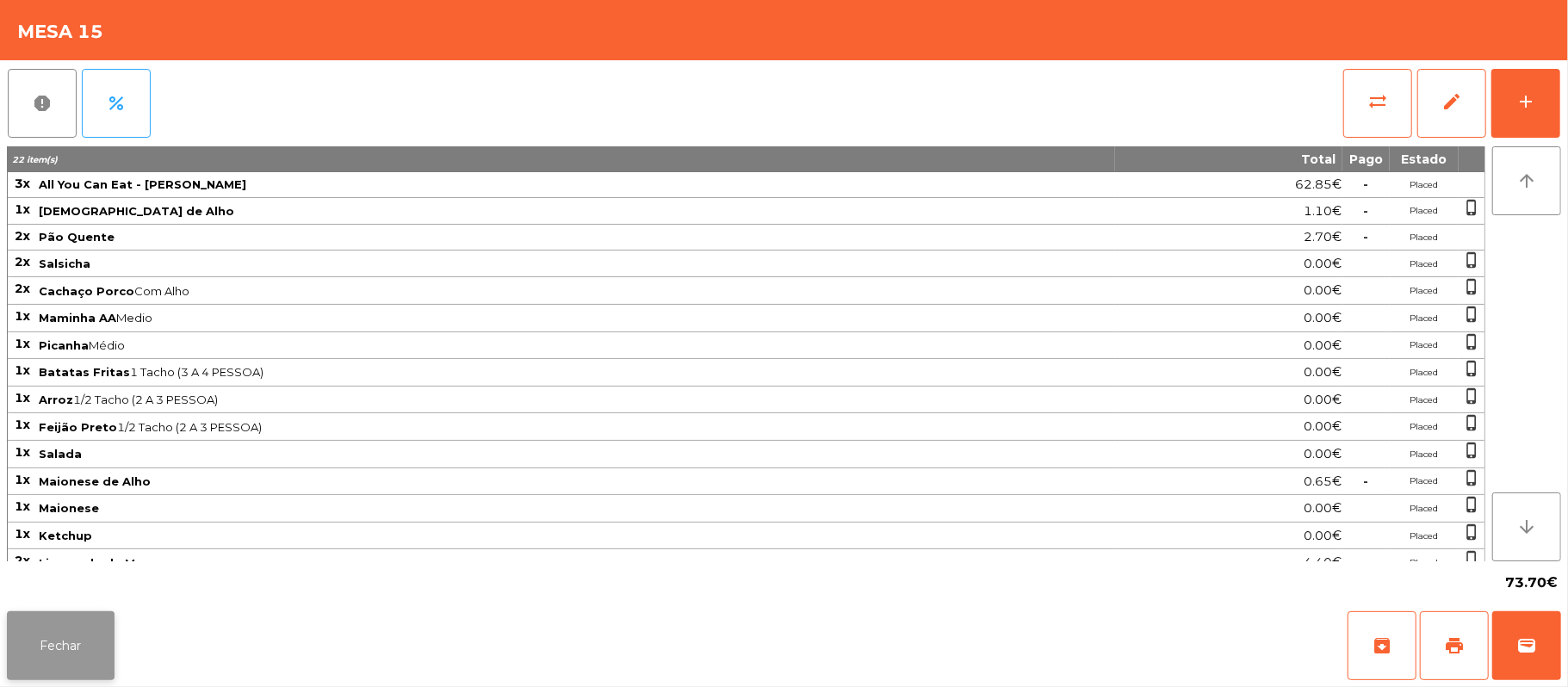
click at [55, 659] on button "Fechar" at bounding box center [60, 645] width 107 height 69
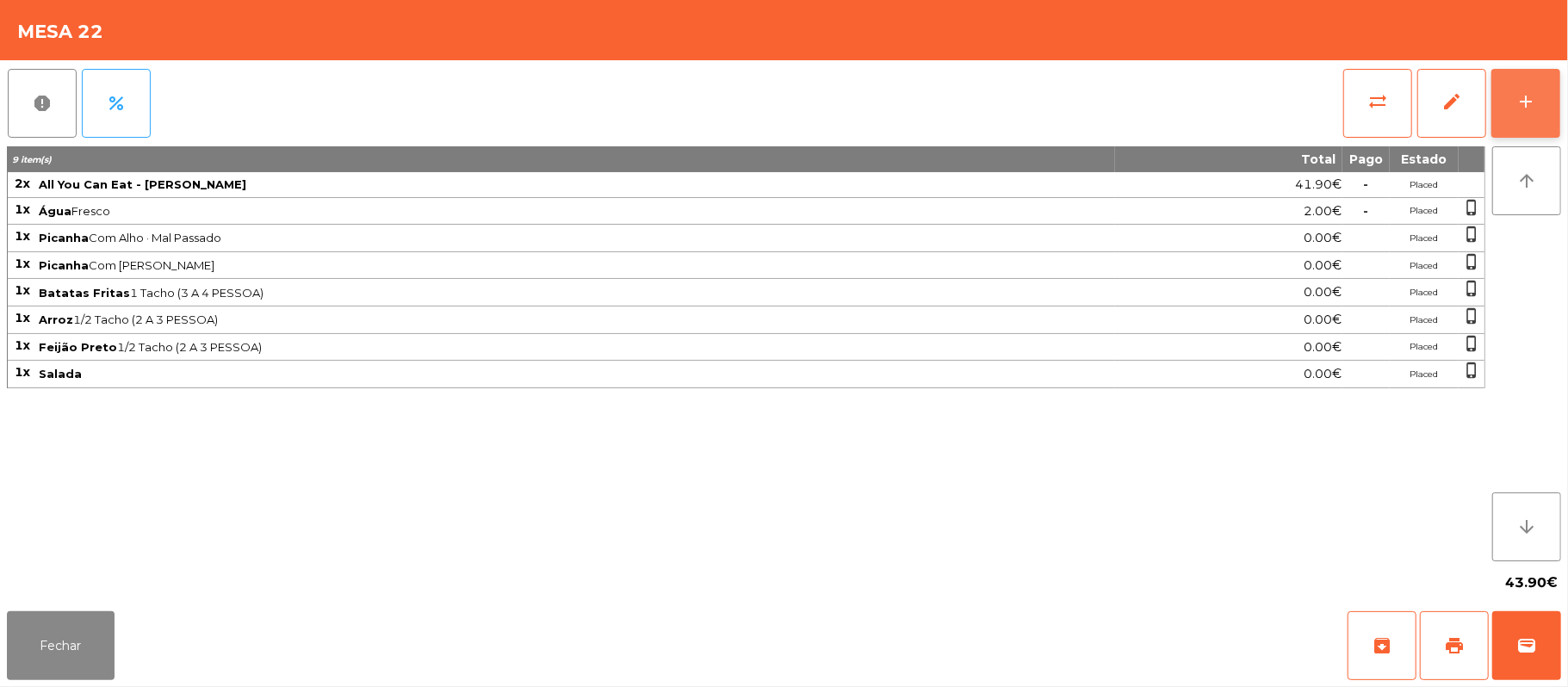
click at [1513, 95] on button "add" at bounding box center [1525, 103] width 69 height 69
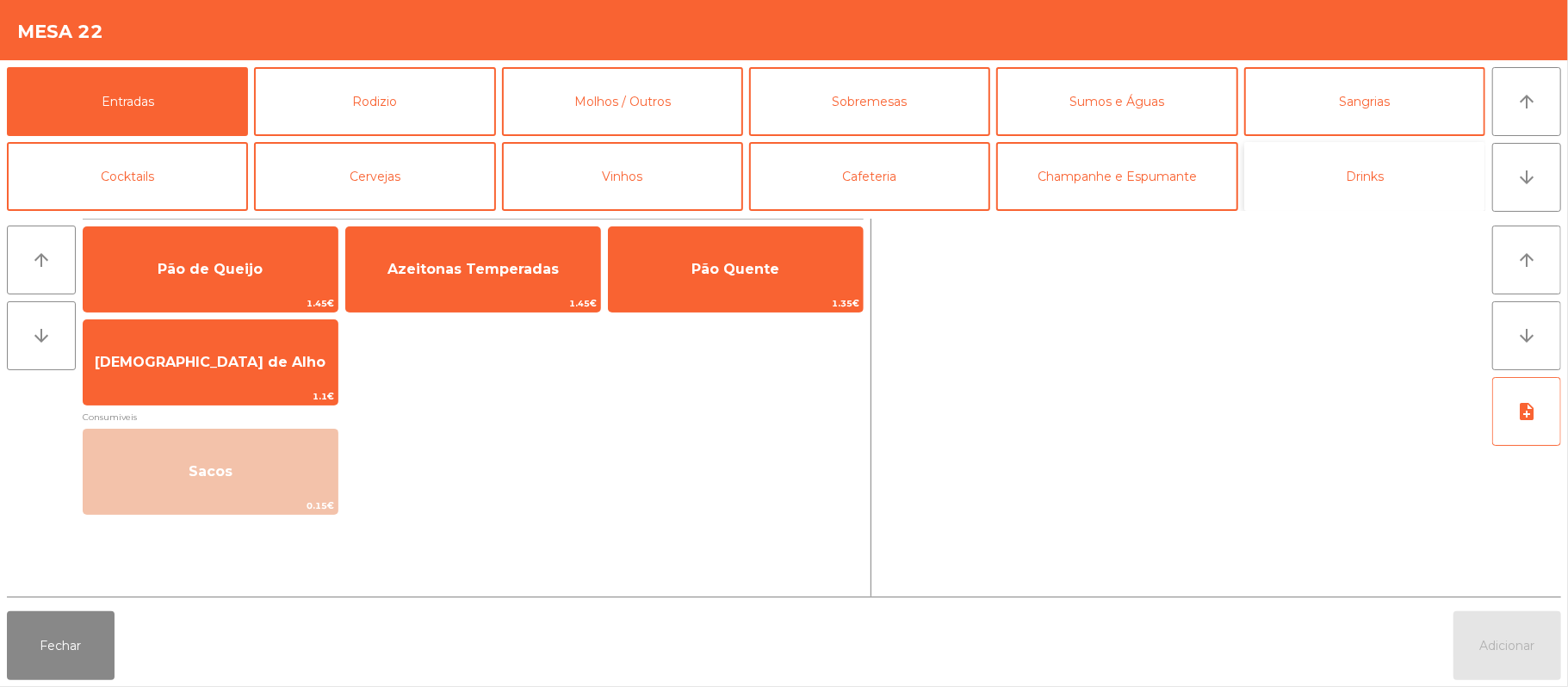
click at [1359, 183] on button "Drinks" at bounding box center [1364, 176] width 241 height 69
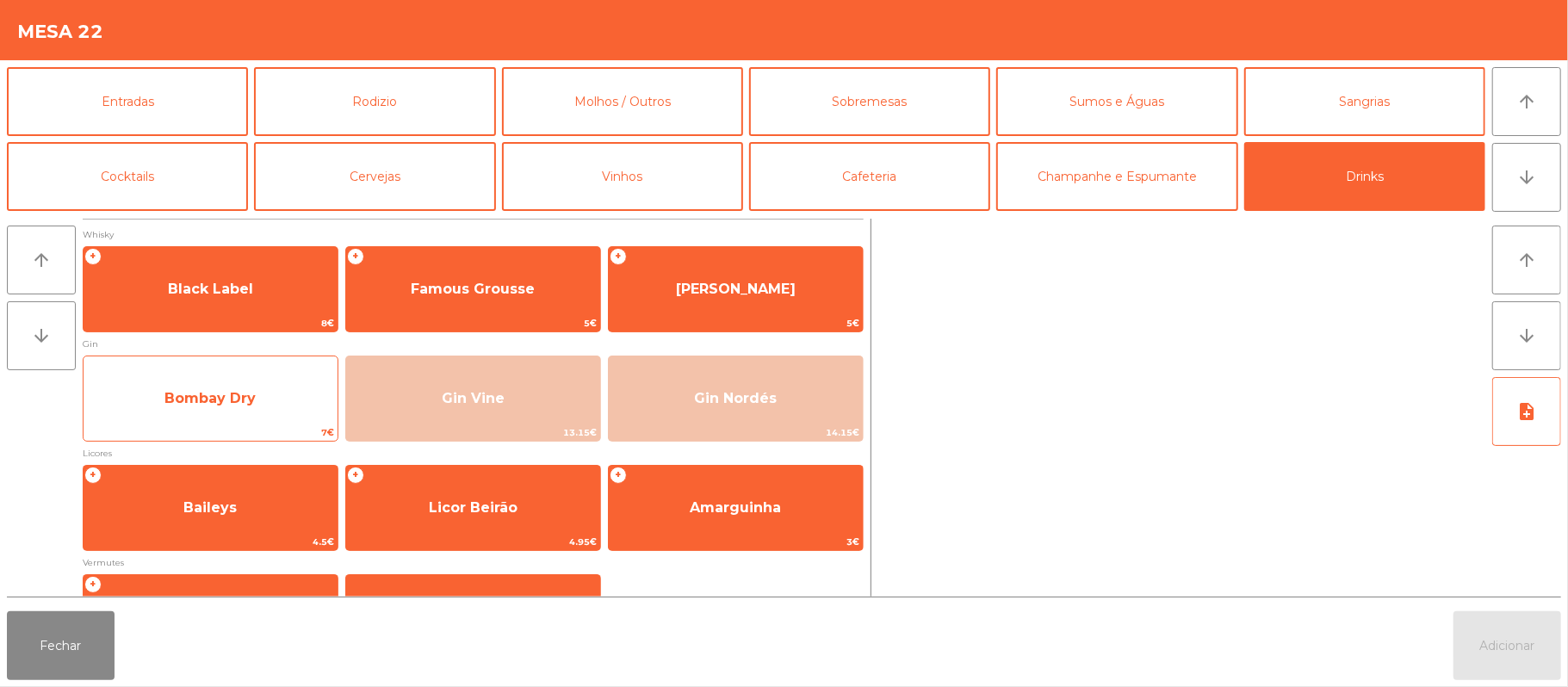
click at [186, 390] on span "Bombay Dry" at bounding box center [209, 399] width 91 height 17
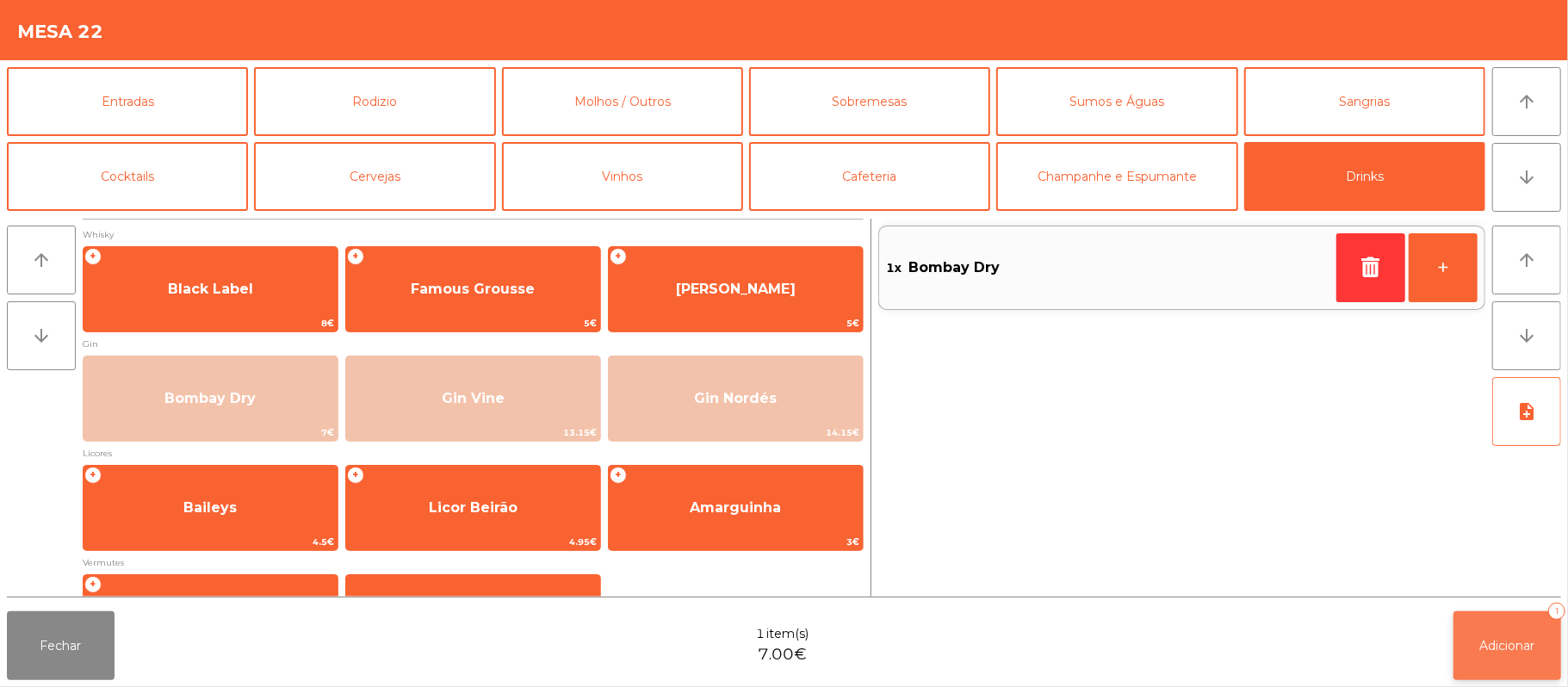
click at [1496, 632] on button "Adicionar 1" at bounding box center [1506, 645] width 107 height 69
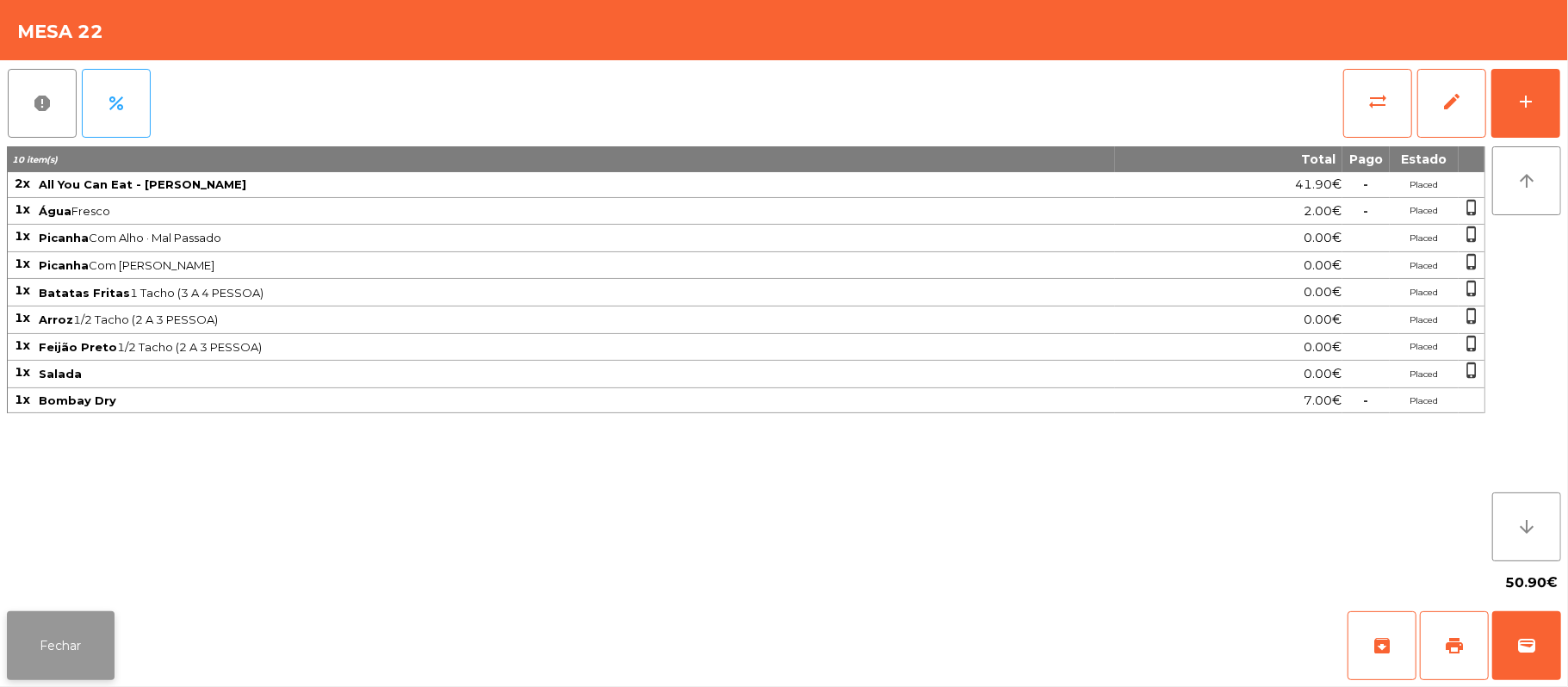
click at [61, 631] on button "Fechar" at bounding box center [60, 645] width 107 height 69
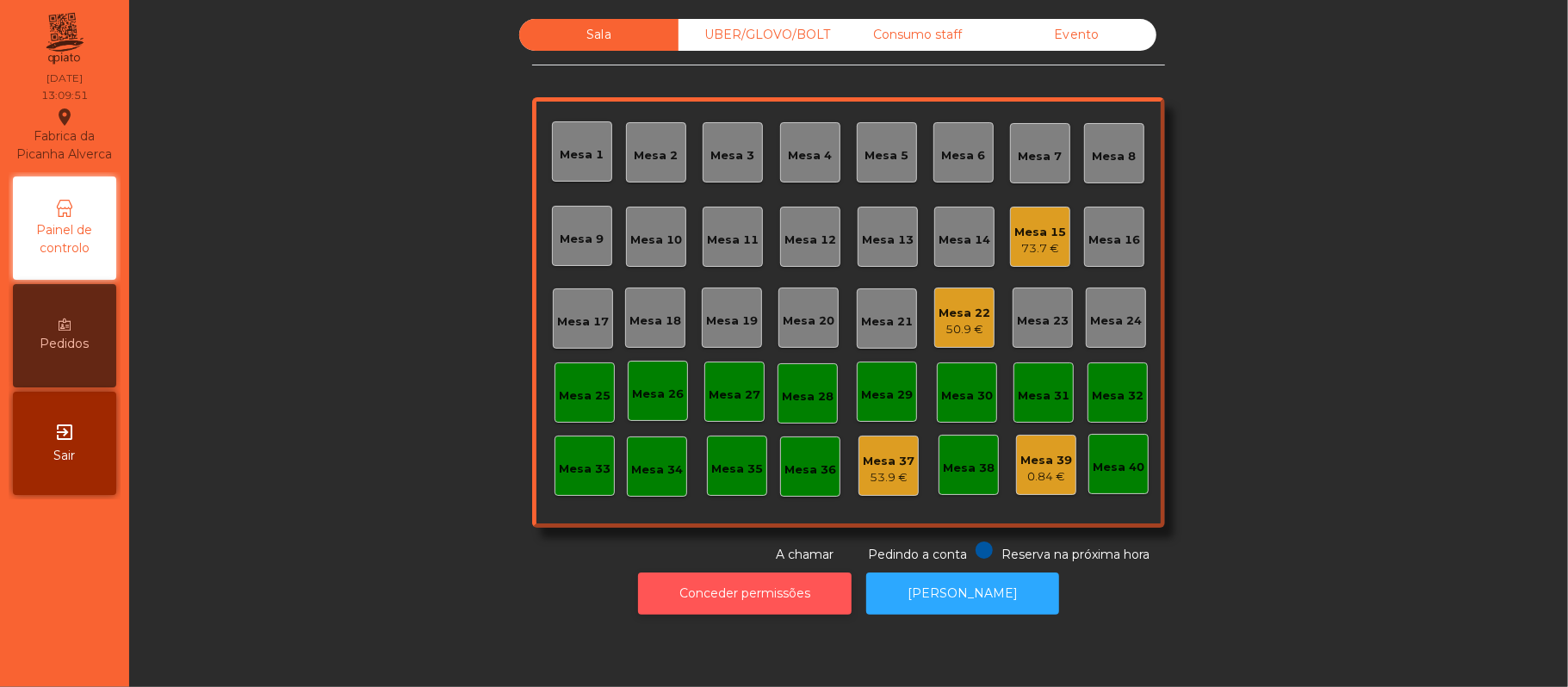
click at [773, 614] on button "Conceder permissões" at bounding box center [745, 593] width 213 height 42
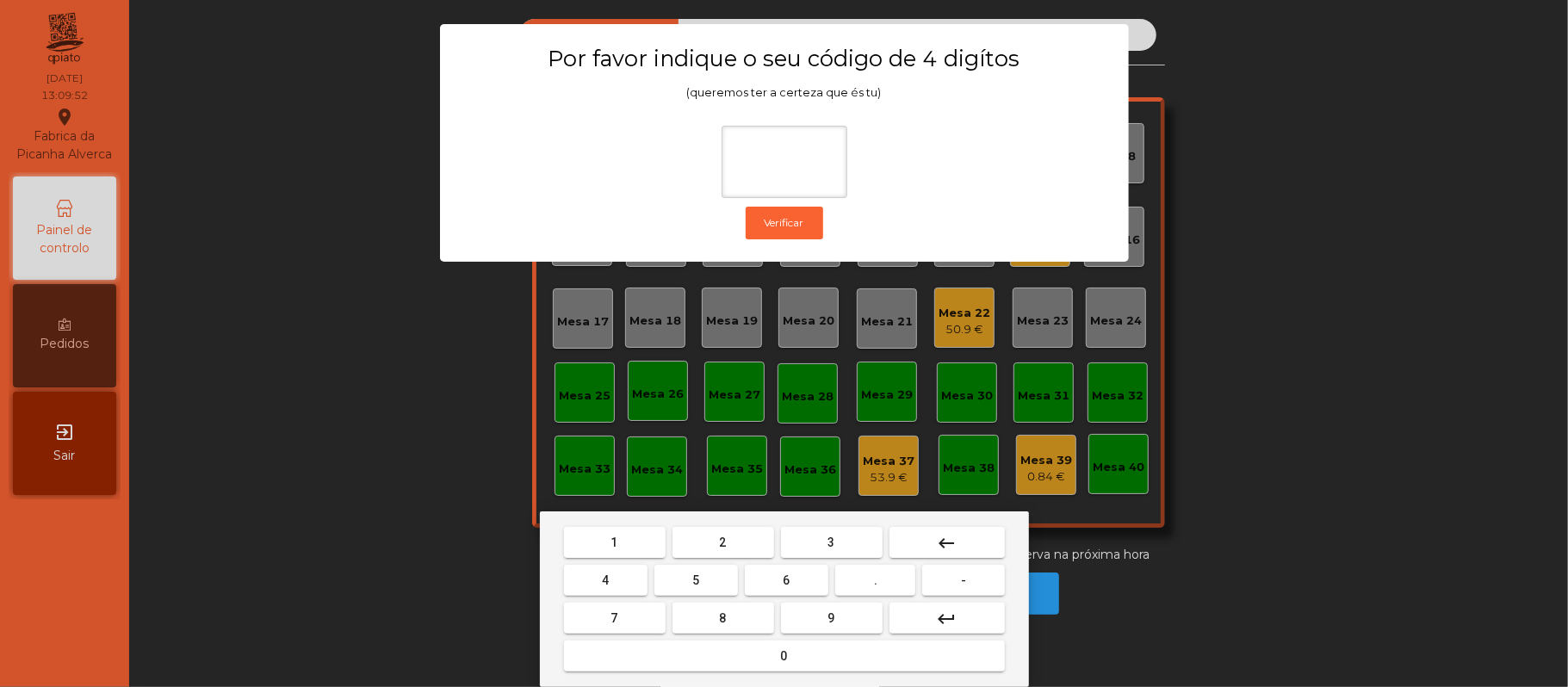
click at [720, 535] on span "2" at bounding box center [723, 542] width 6 height 14
click at [786, 580] on span "6" at bounding box center [786, 580] width 6 height 14
click at [632, 530] on button "1" at bounding box center [615, 543] width 102 height 31
click at [680, 575] on button "5" at bounding box center [695, 580] width 84 height 31
type input "****"
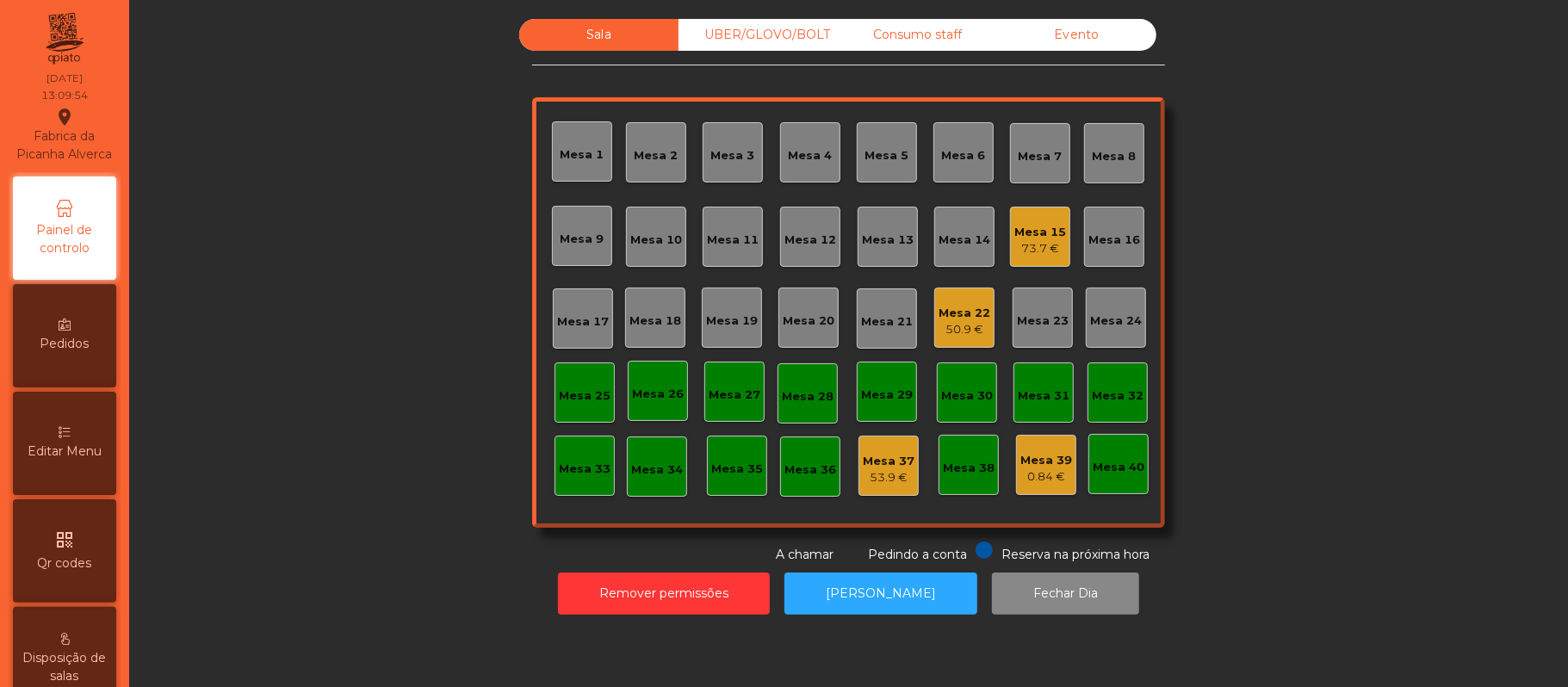
click at [93, 431] on div "Editar Menu" at bounding box center [64, 443] width 103 height 103
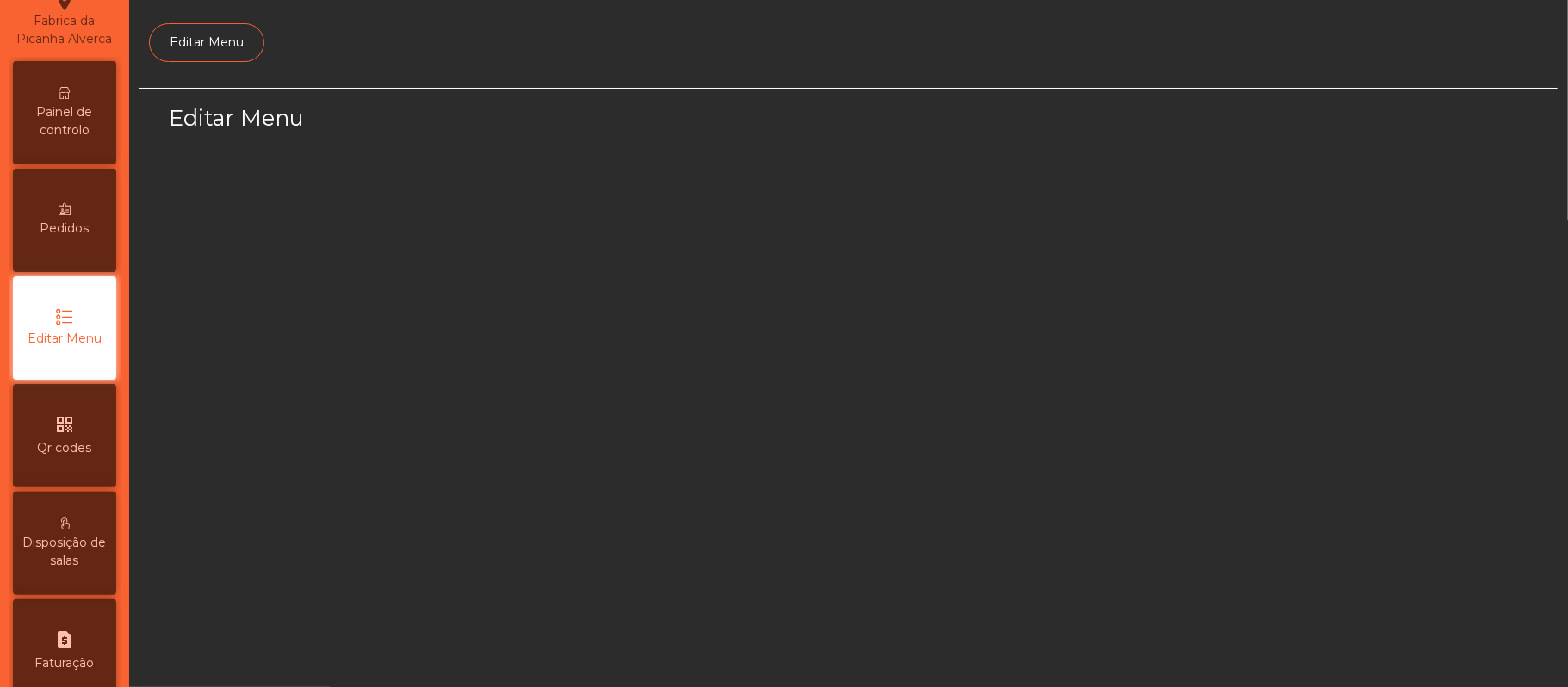
select select "*"
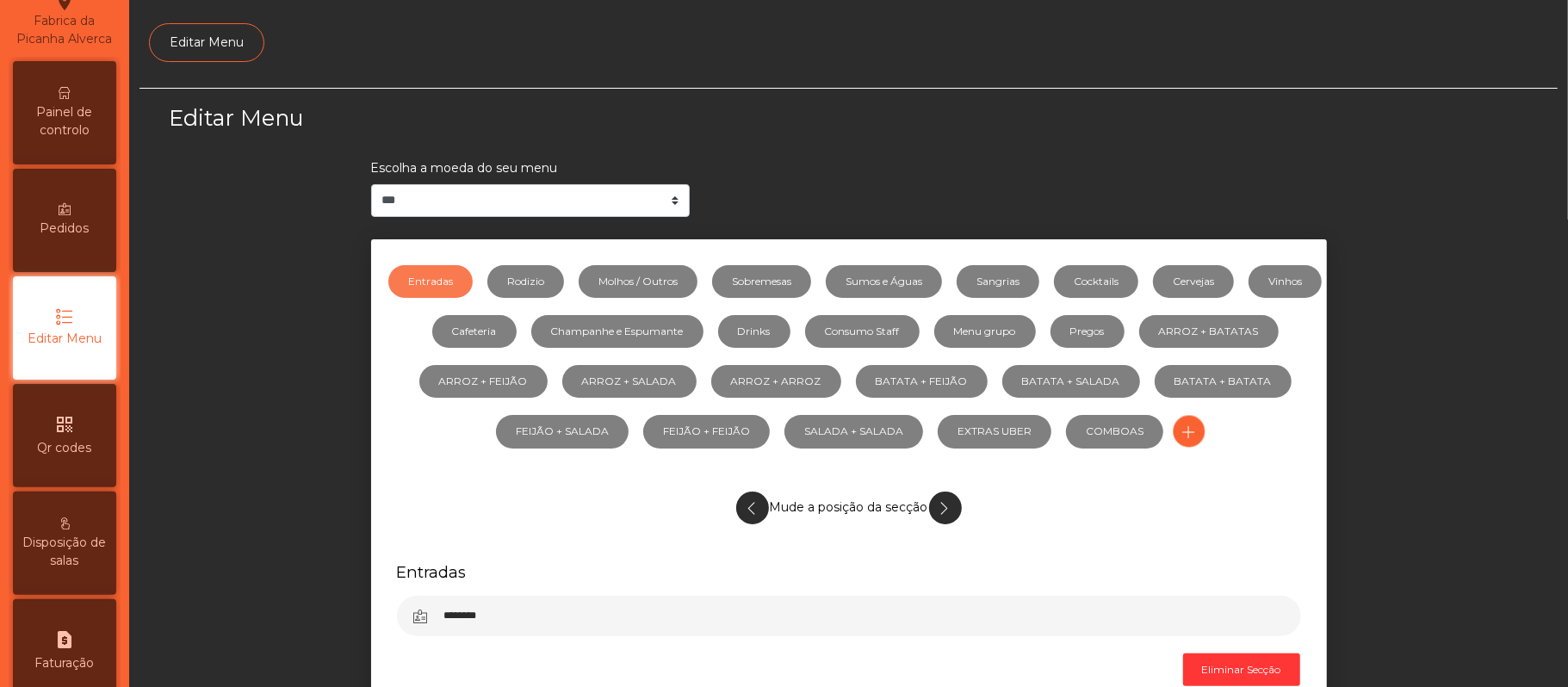
scroll to position [118, 0]
click at [790, 331] on link "Drinks" at bounding box center [754, 332] width 73 height 33
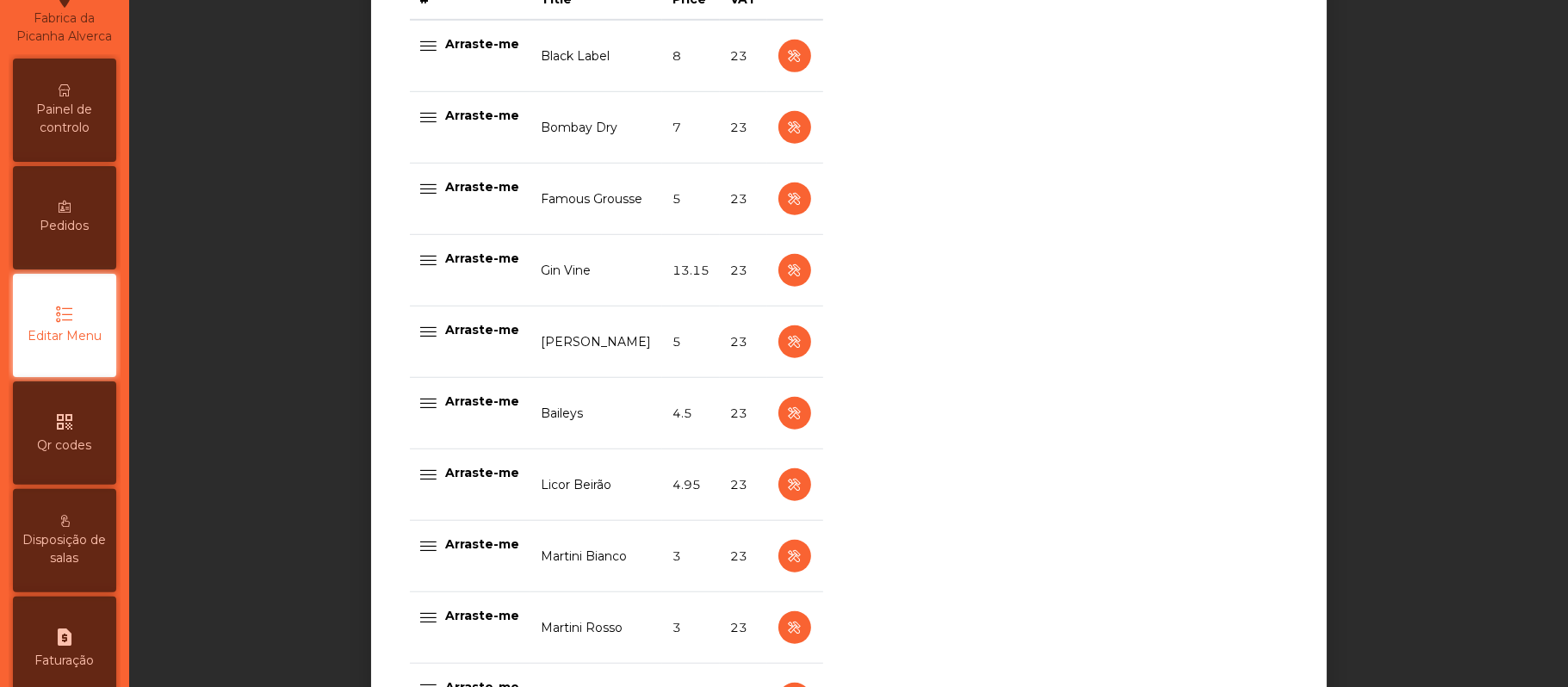
scroll to position [771, 0]
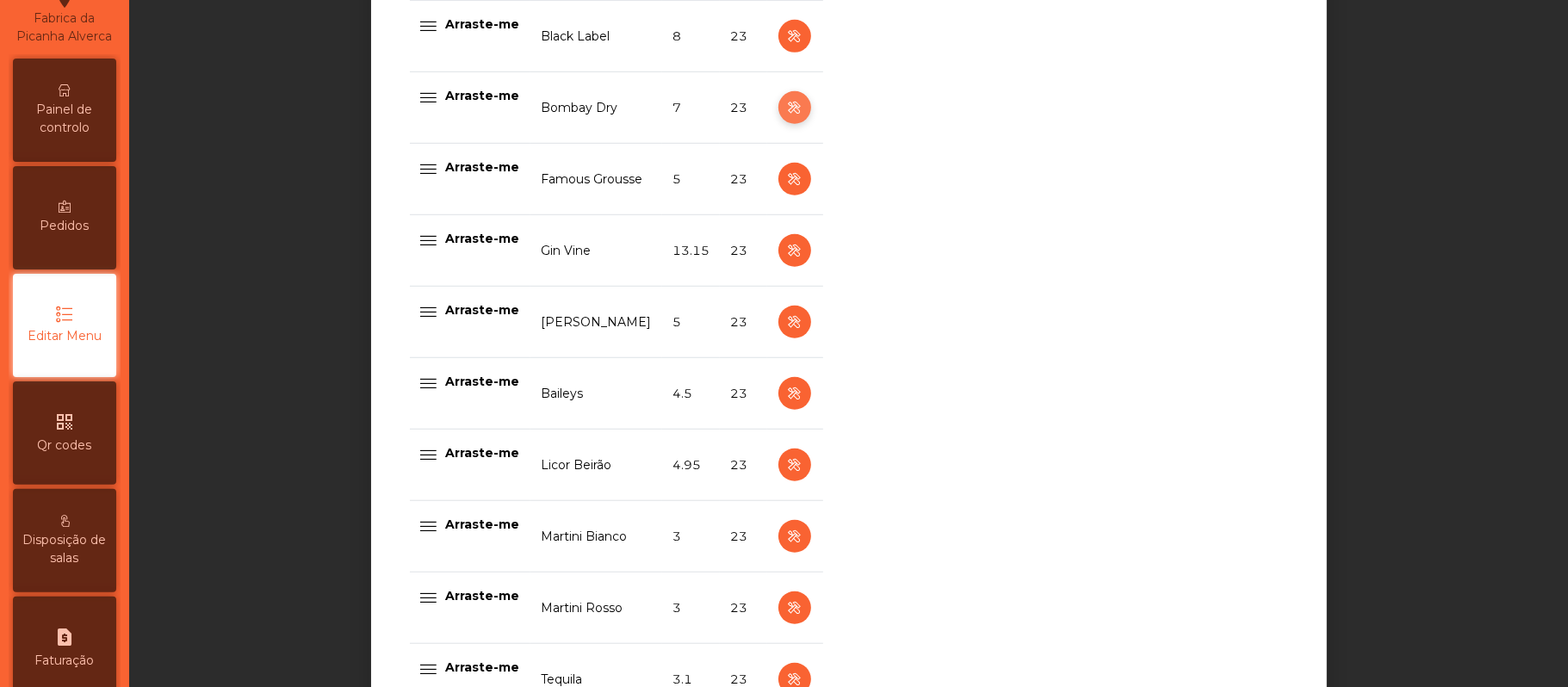
click at [784, 114] on icon "button" at bounding box center [795, 107] width 20 height 21
select select "***"
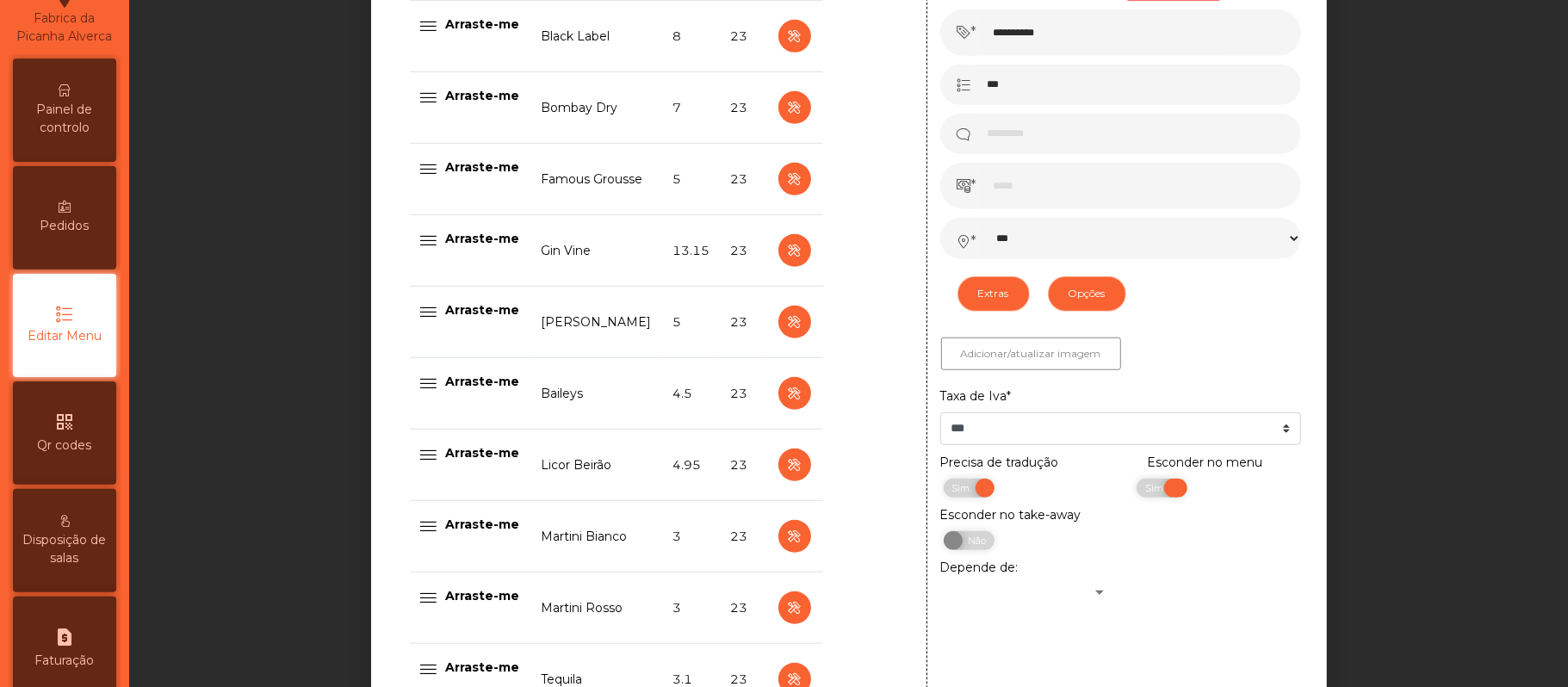
click at [1156, 496] on span "Sim" at bounding box center [1156, 488] width 43 height 19
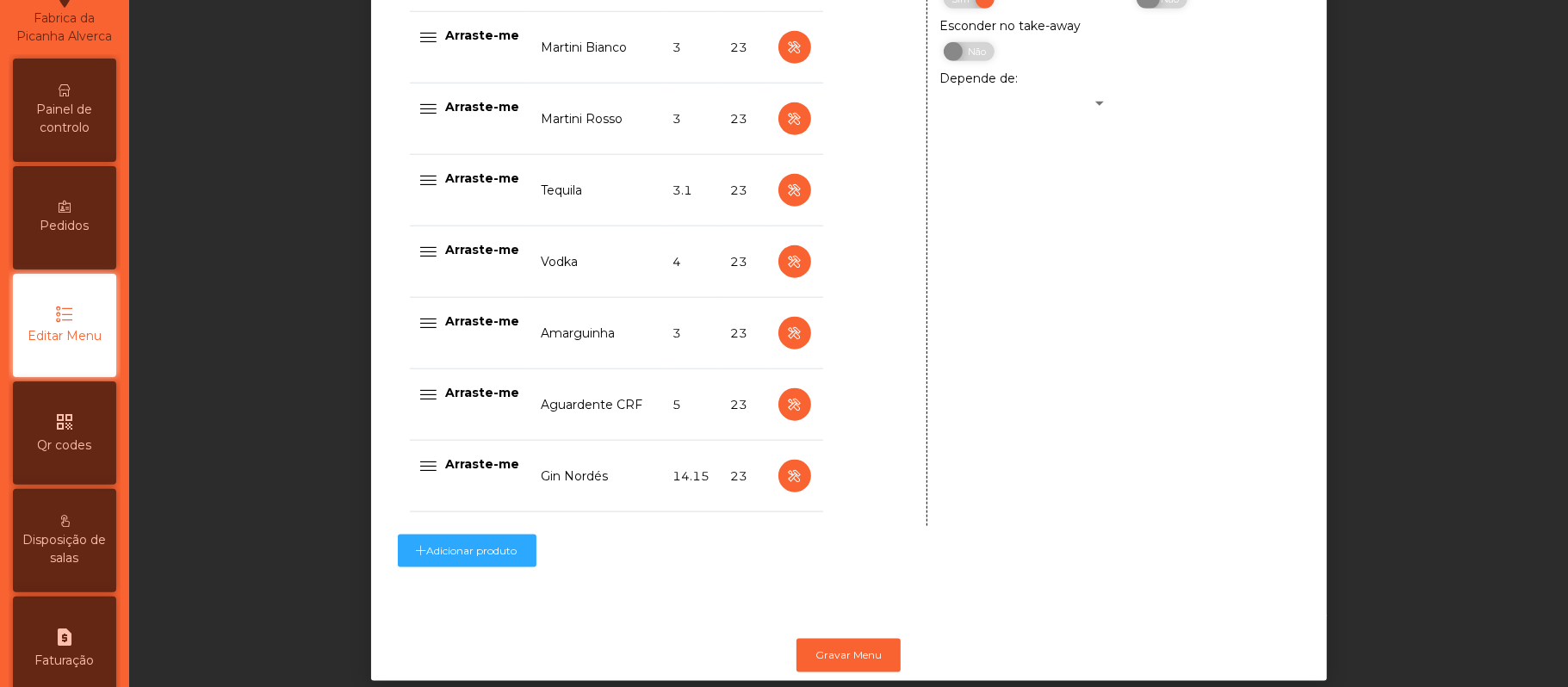
scroll to position [1311, 0]
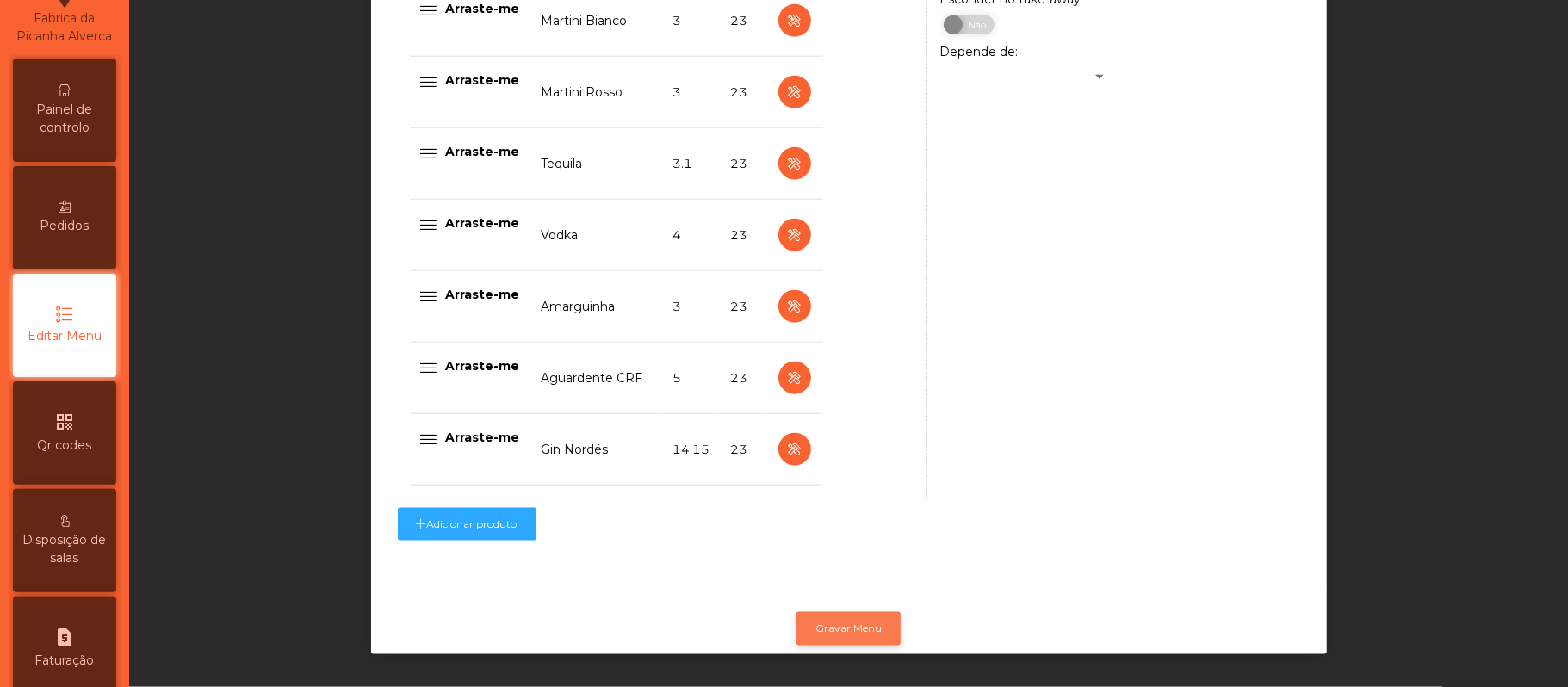
click at [858, 612] on button "Gravar Menu" at bounding box center [848, 628] width 104 height 33
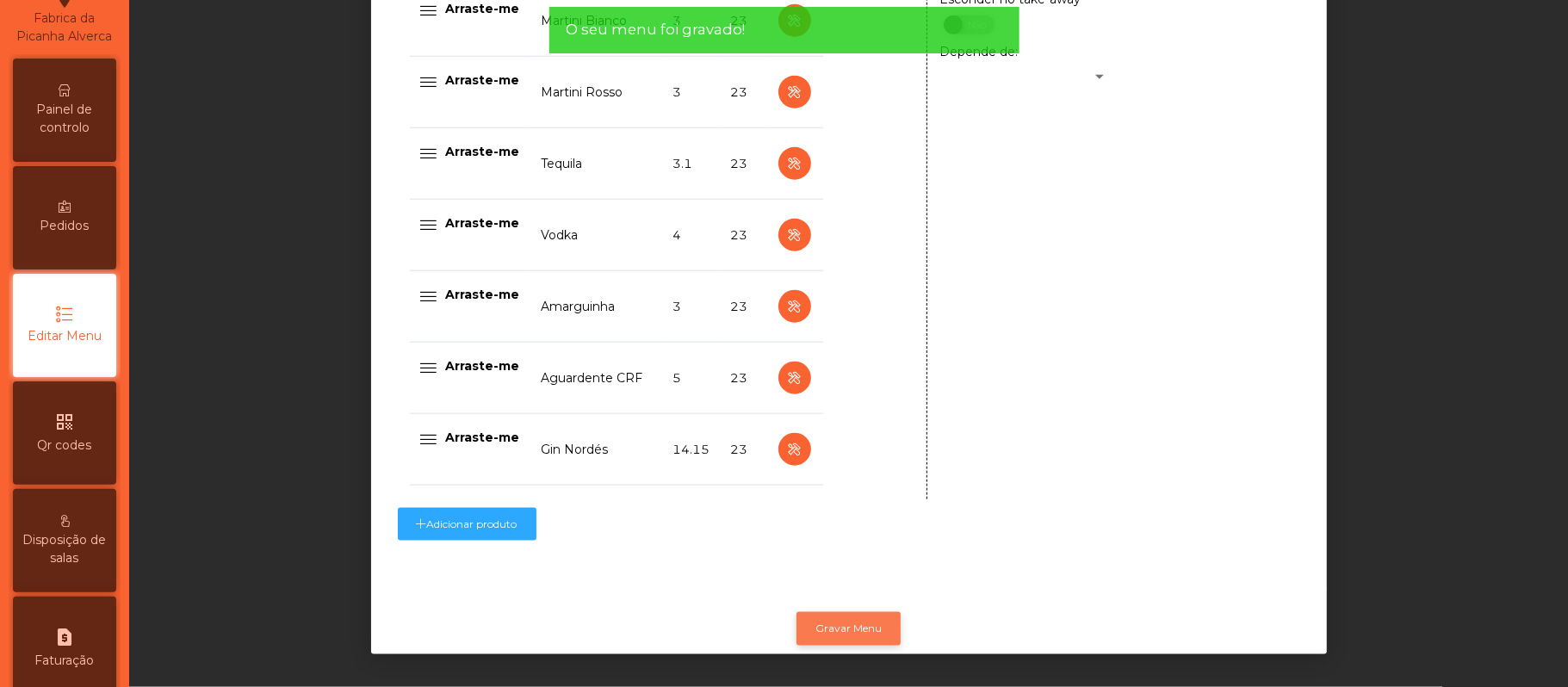
scroll to position [0, 0]
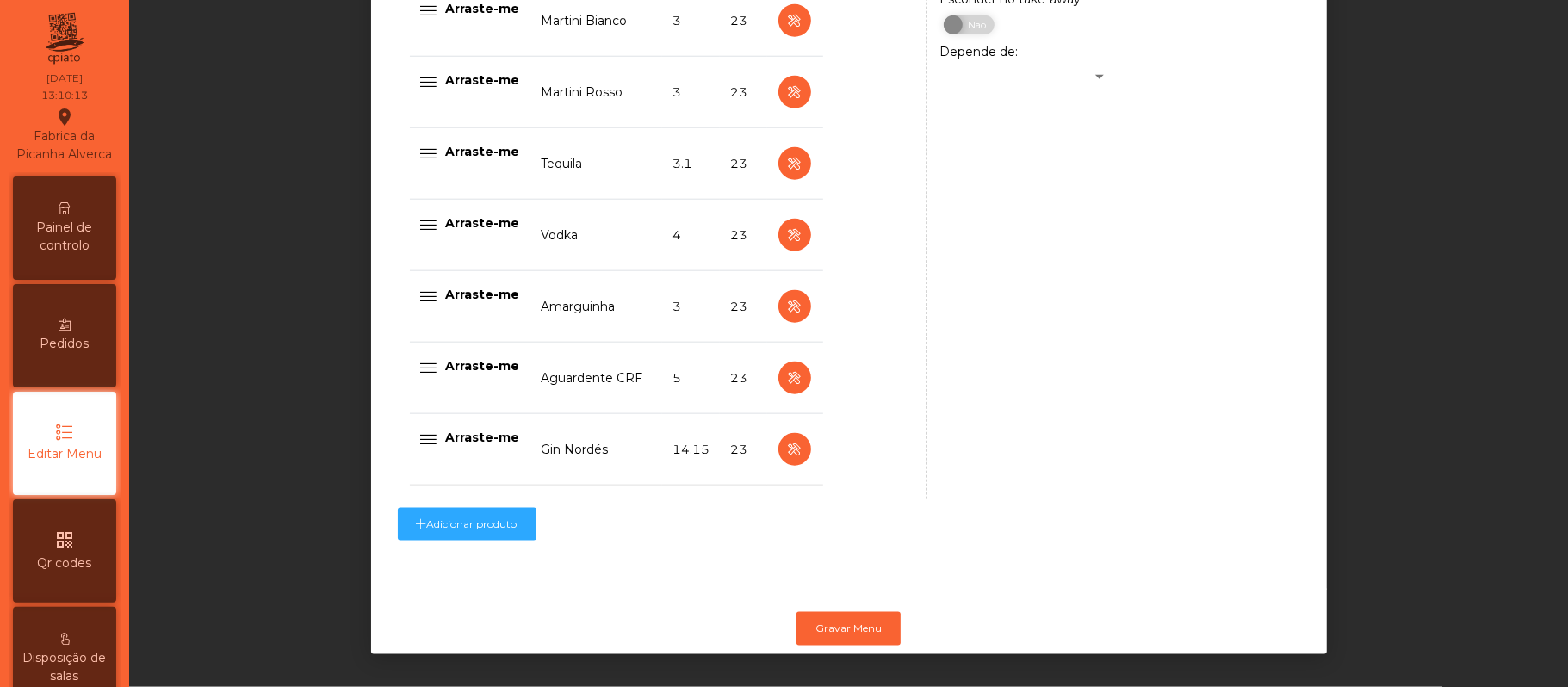
click at [81, 232] on div "Painel de controlo" at bounding box center [64, 228] width 103 height 103
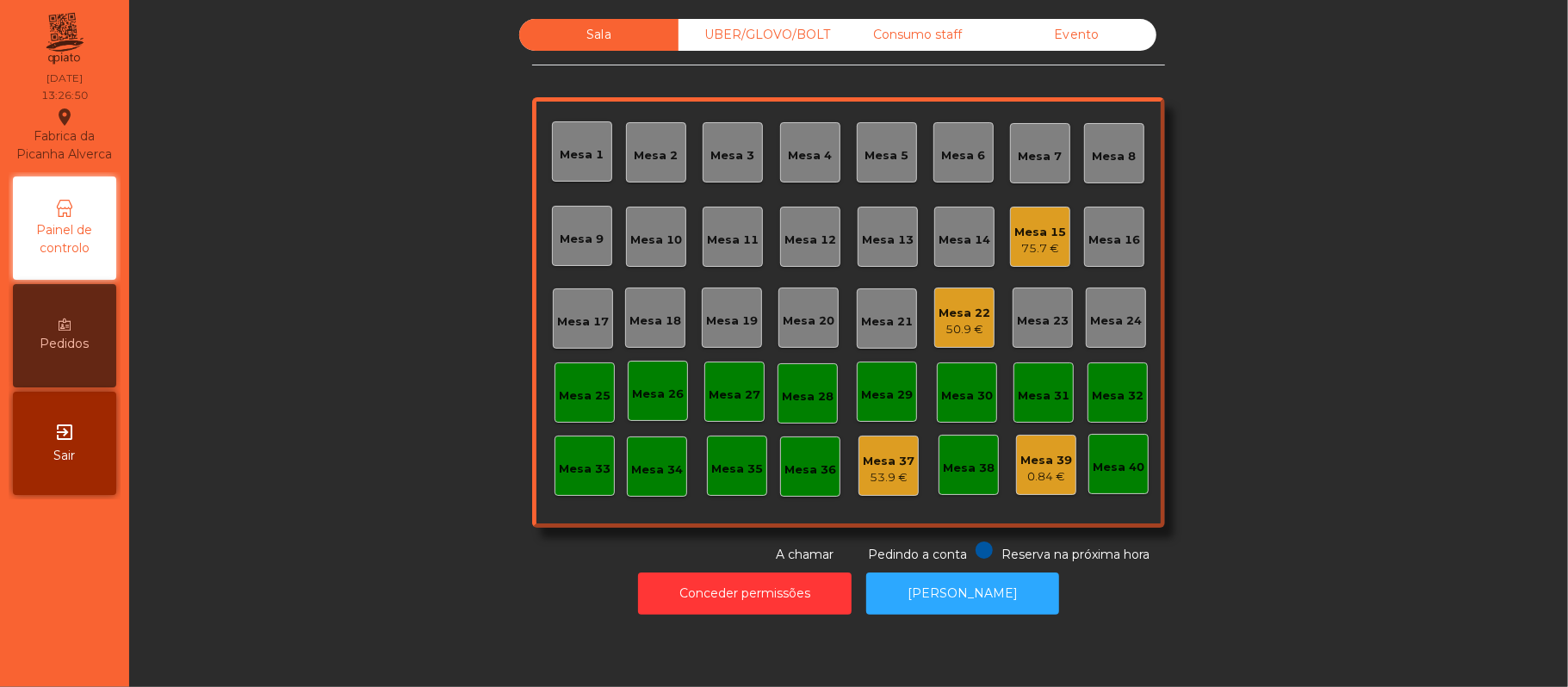
click at [728, 312] on div "Mesa 19" at bounding box center [732, 321] width 51 height 17
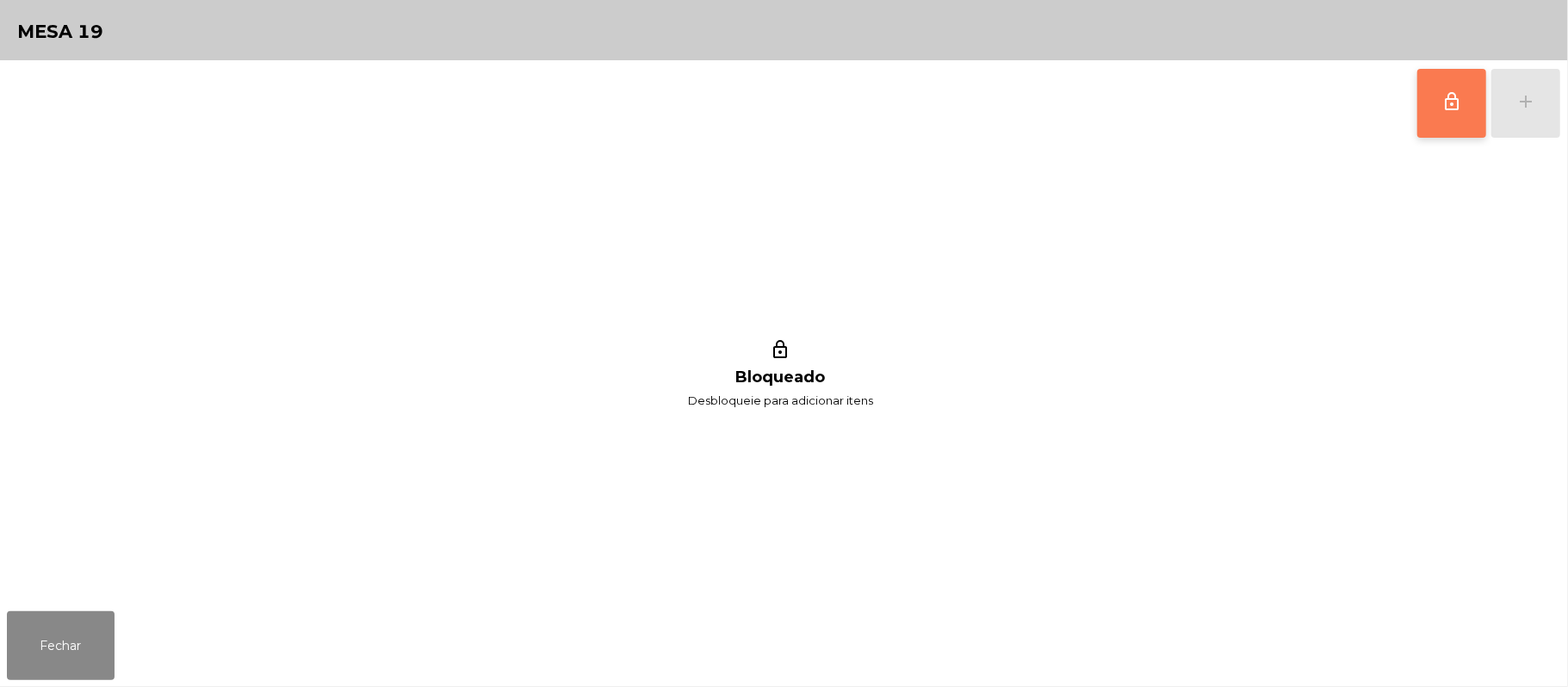
click at [1461, 104] on span "lock_outline" at bounding box center [1451, 101] width 20 height 20
click at [1518, 98] on div "add" at bounding box center [1526, 101] width 20 height 20
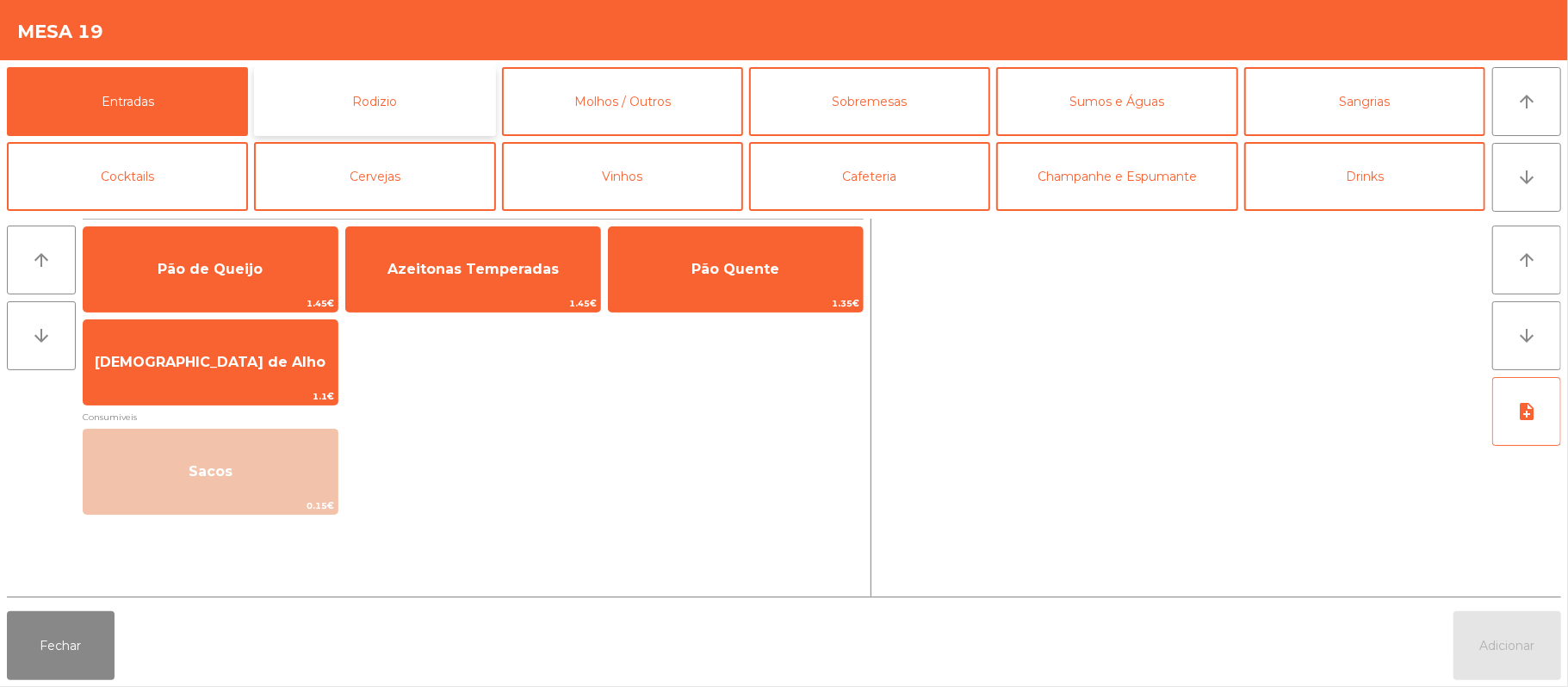
click at [457, 110] on button "Rodizio" at bounding box center [374, 101] width 241 height 69
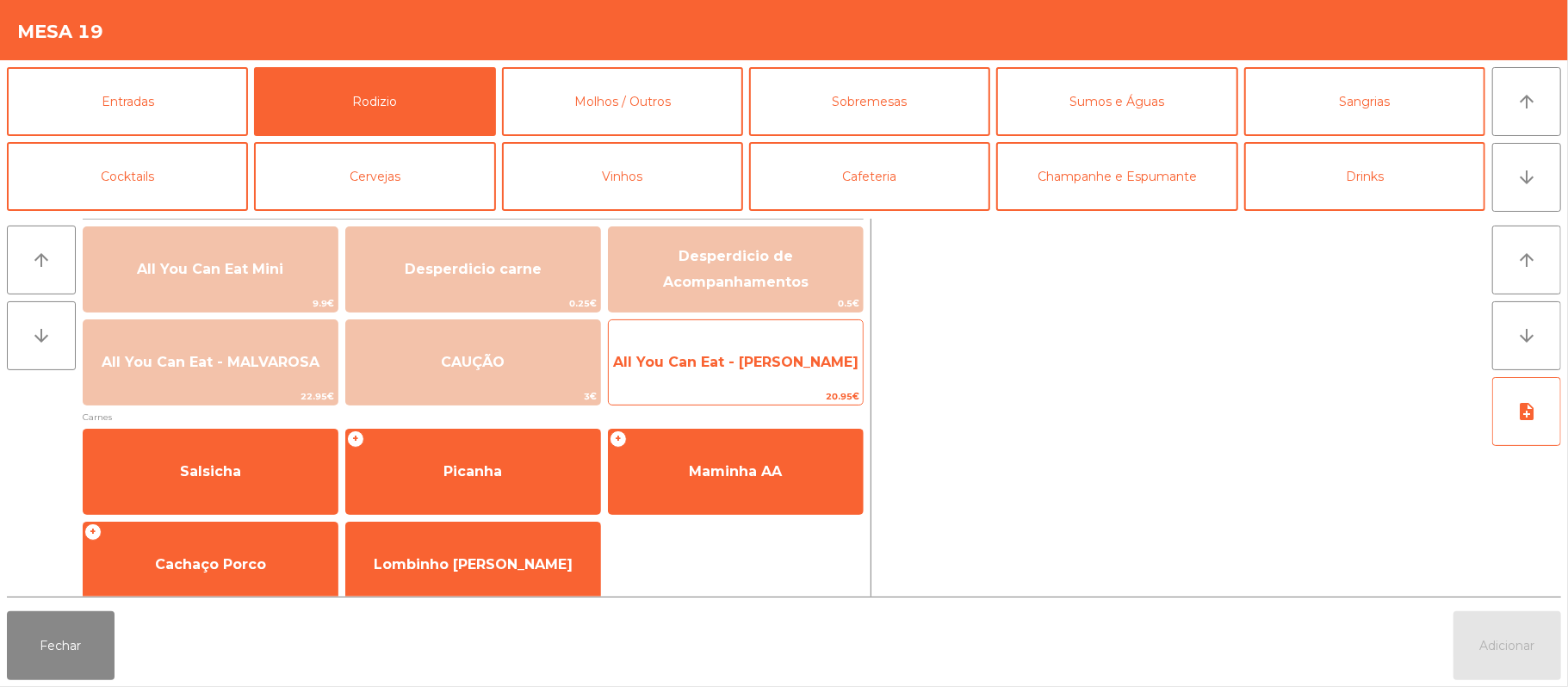
click at [744, 356] on span "All You Can Eat - [PERSON_NAME]" at bounding box center [735, 362] width 245 height 17
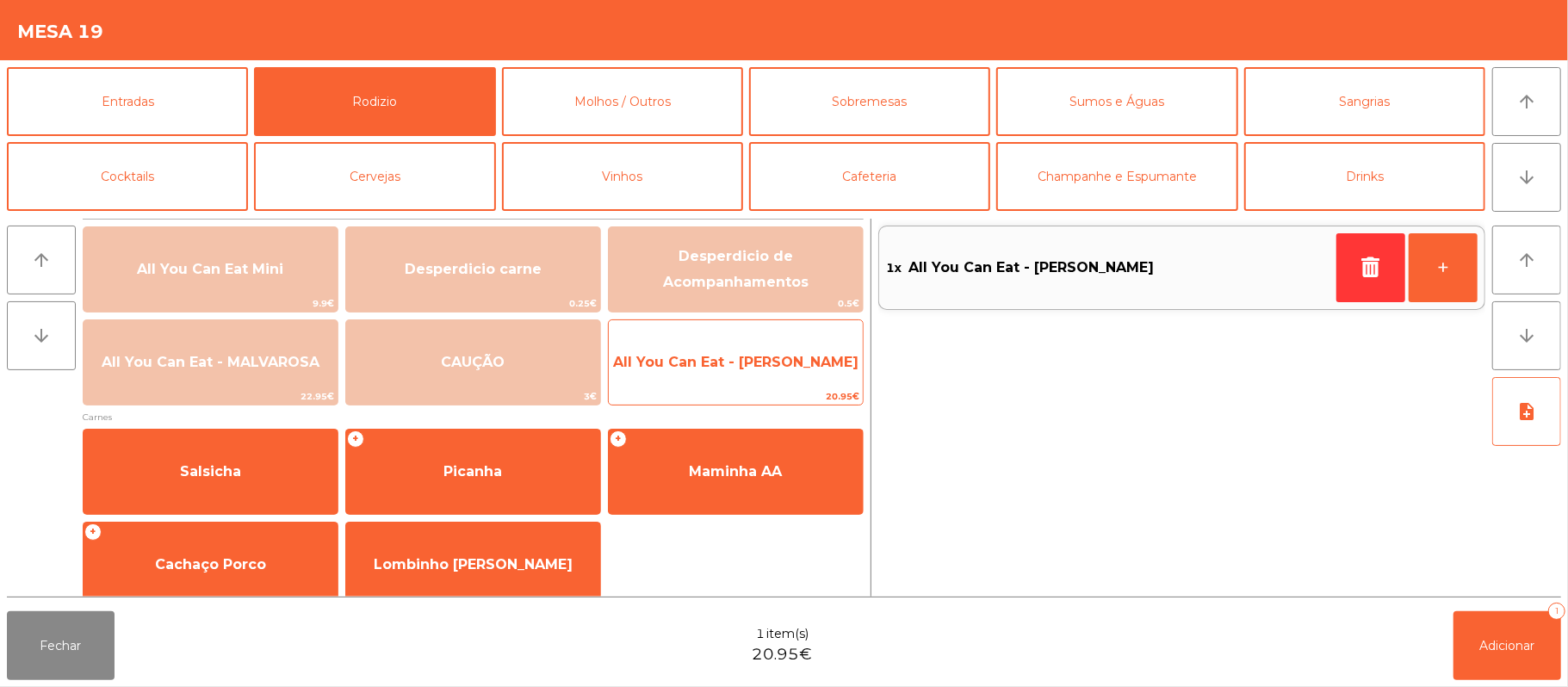
click at [746, 360] on span "All You Can Eat - [PERSON_NAME]" at bounding box center [735, 362] width 245 height 17
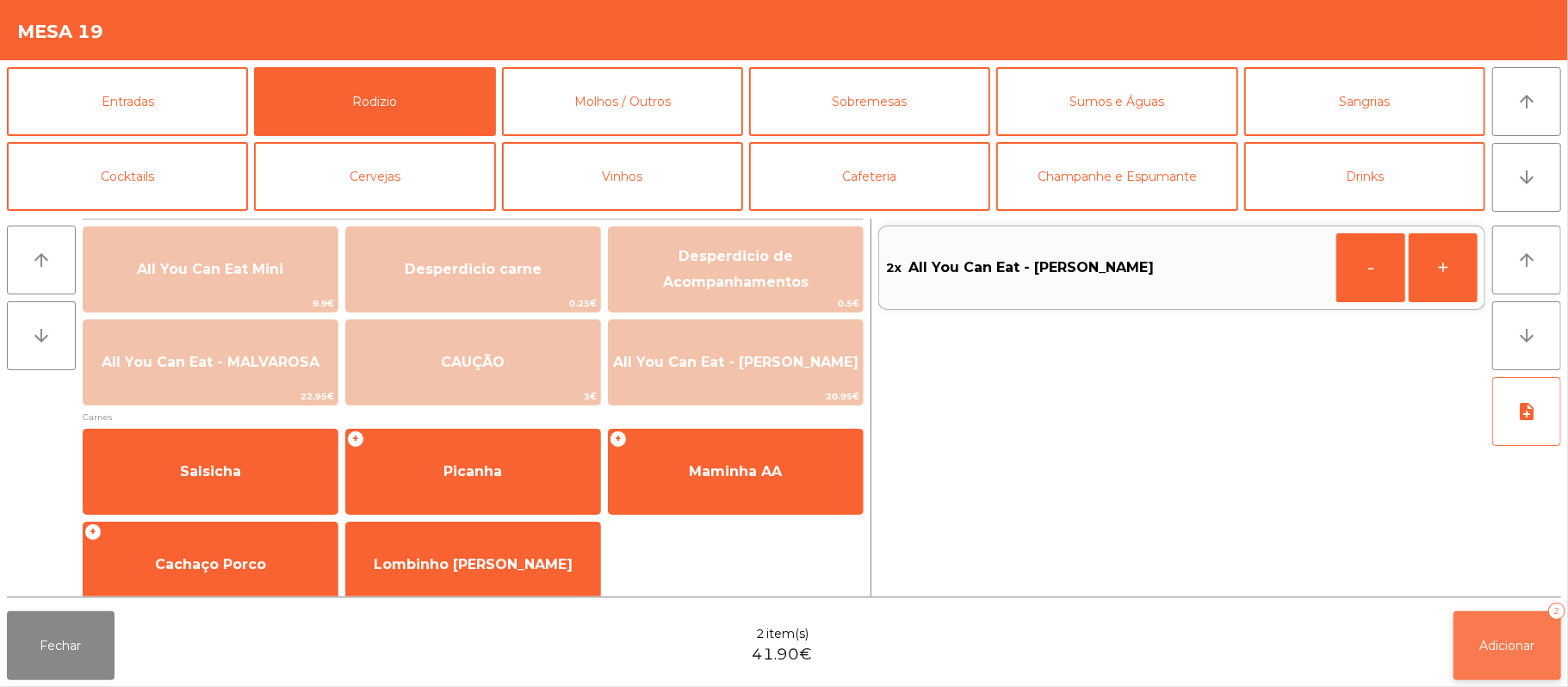
click at [1495, 669] on button "Adicionar 2" at bounding box center [1506, 645] width 107 height 69
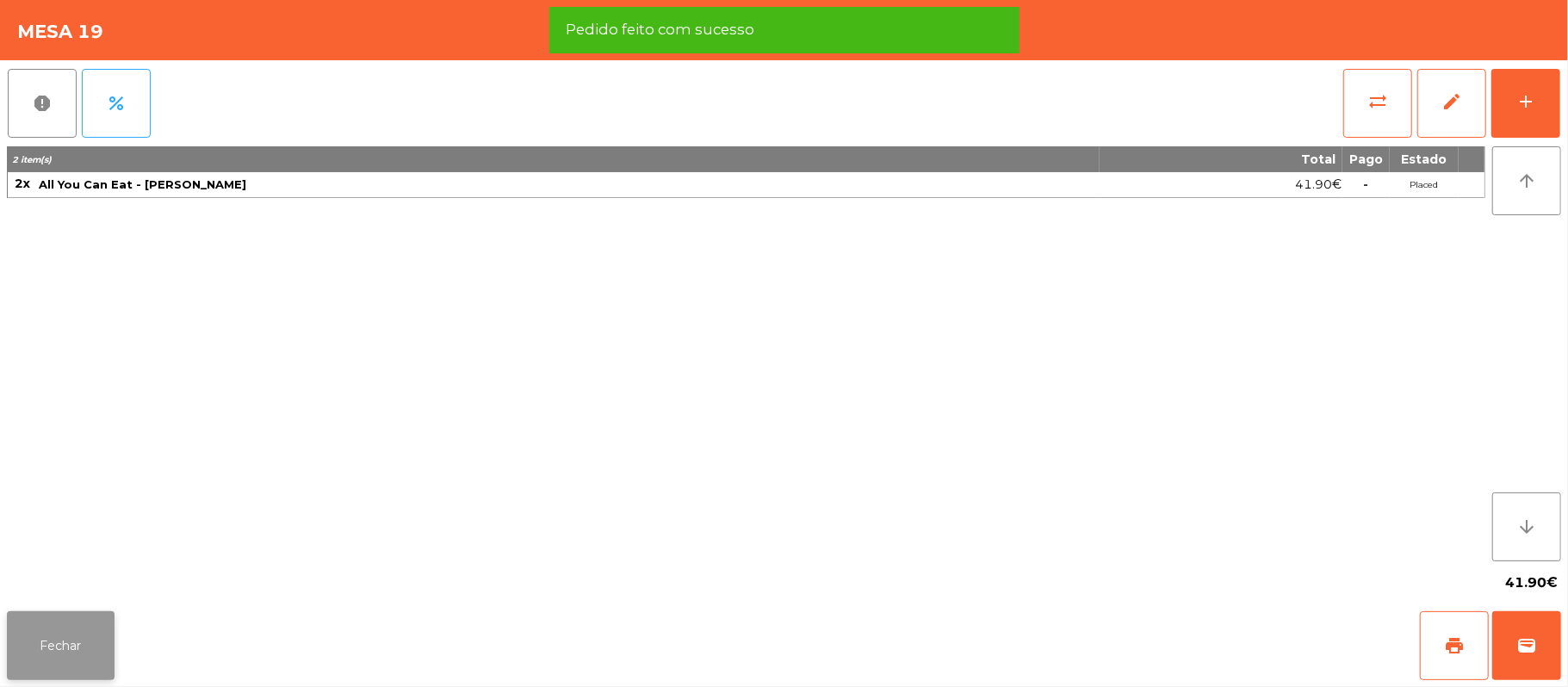
click at [12, 659] on button "Fechar" at bounding box center [60, 645] width 107 height 69
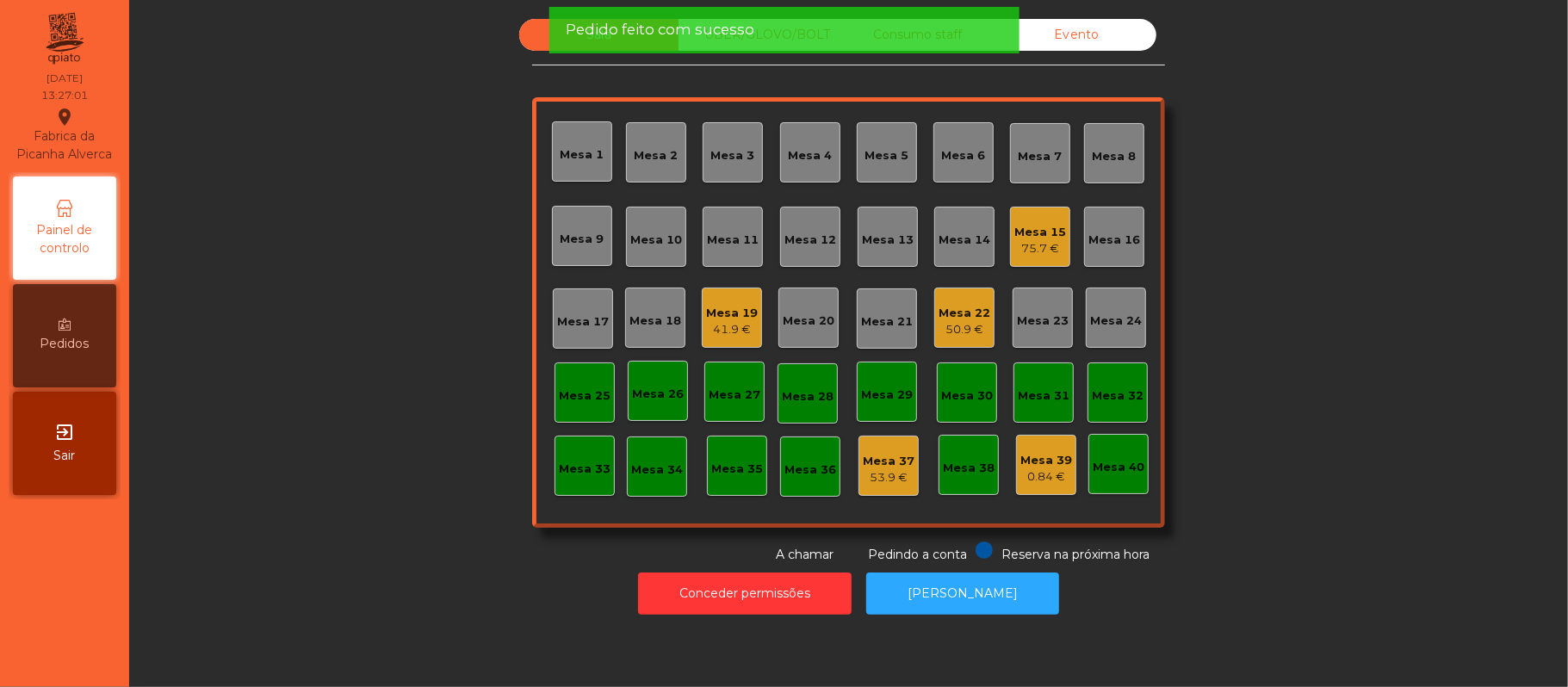
click at [1018, 228] on div "Mesa 15" at bounding box center [1040, 232] width 51 height 17
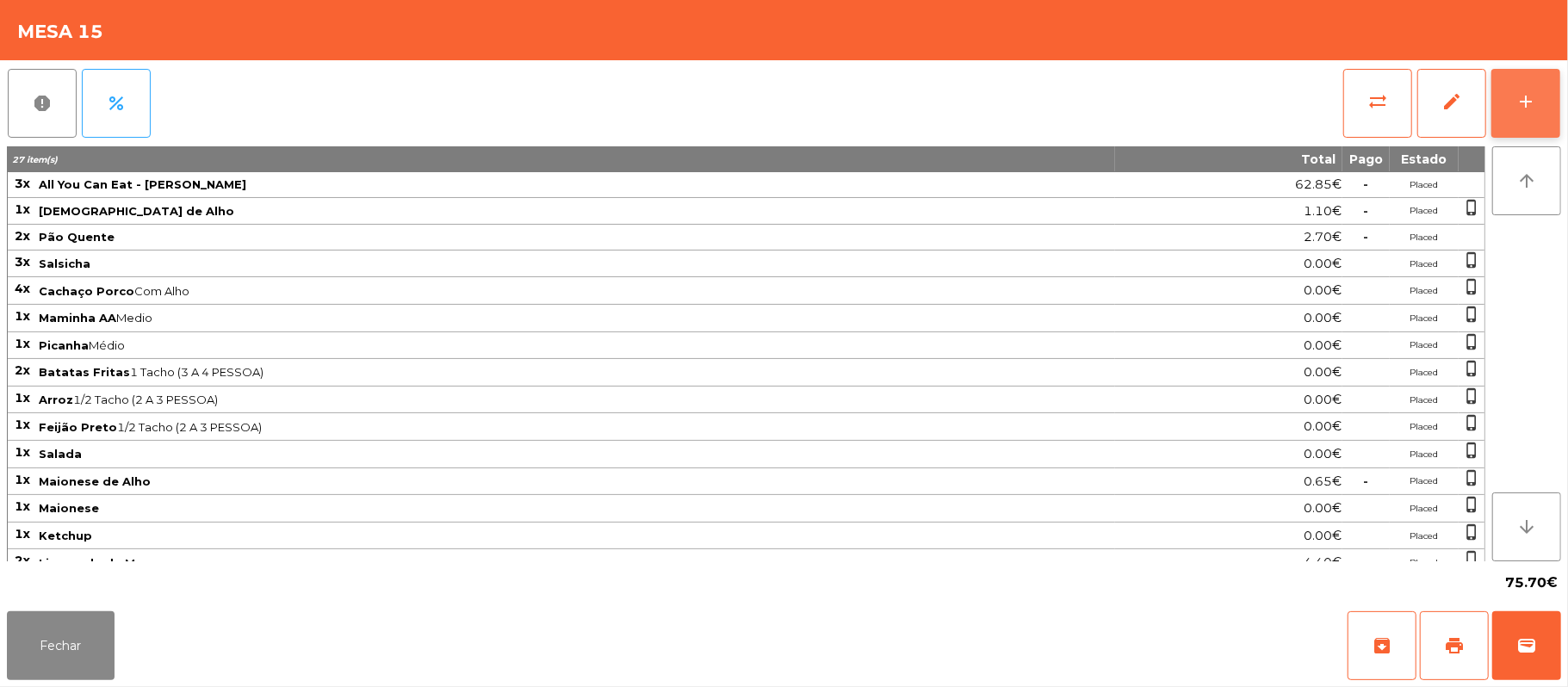
click at [1522, 107] on div "add" at bounding box center [1526, 101] width 20 height 20
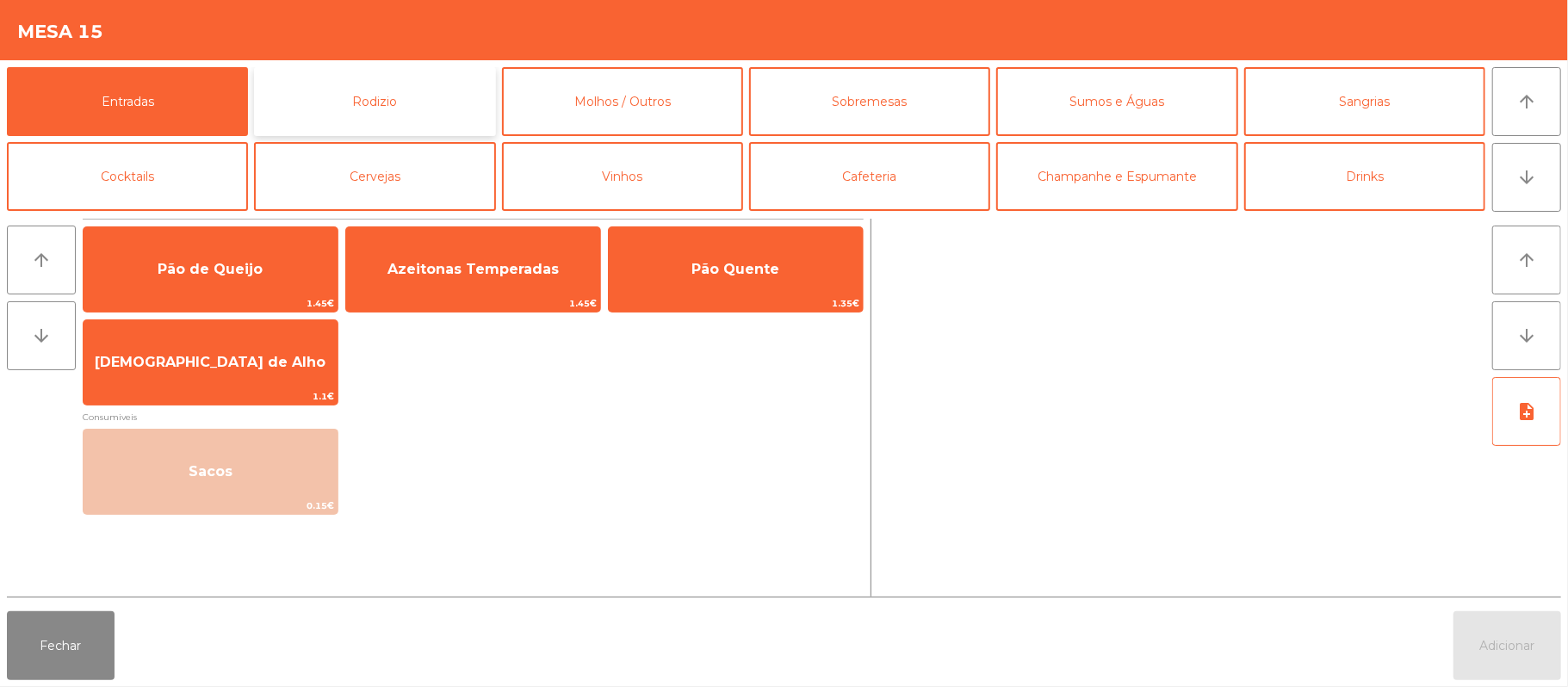
click at [438, 104] on button "Rodizio" at bounding box center [374, 101] width 241 height 69
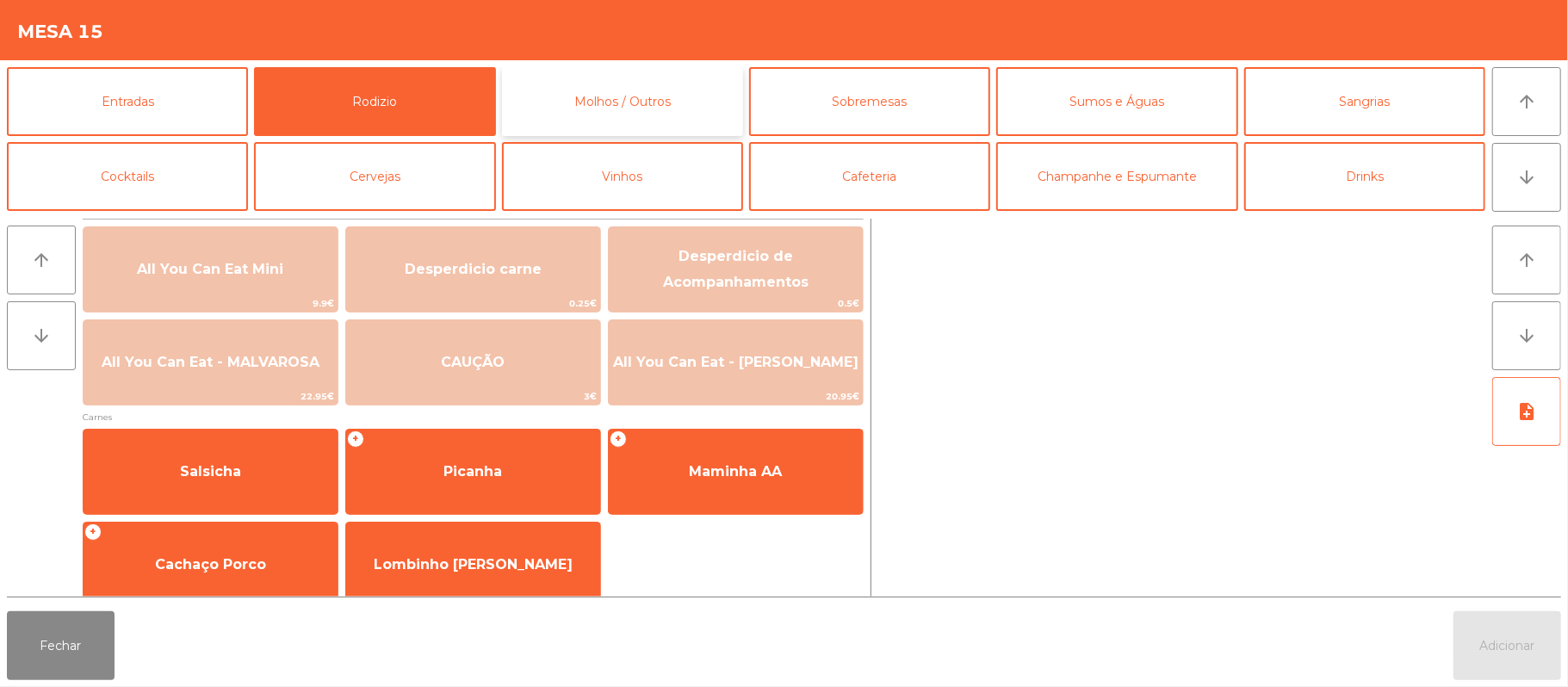
click at [594, 96] on button "Molhos / Outros" at bounding box center [622, 101] width 241 height 69
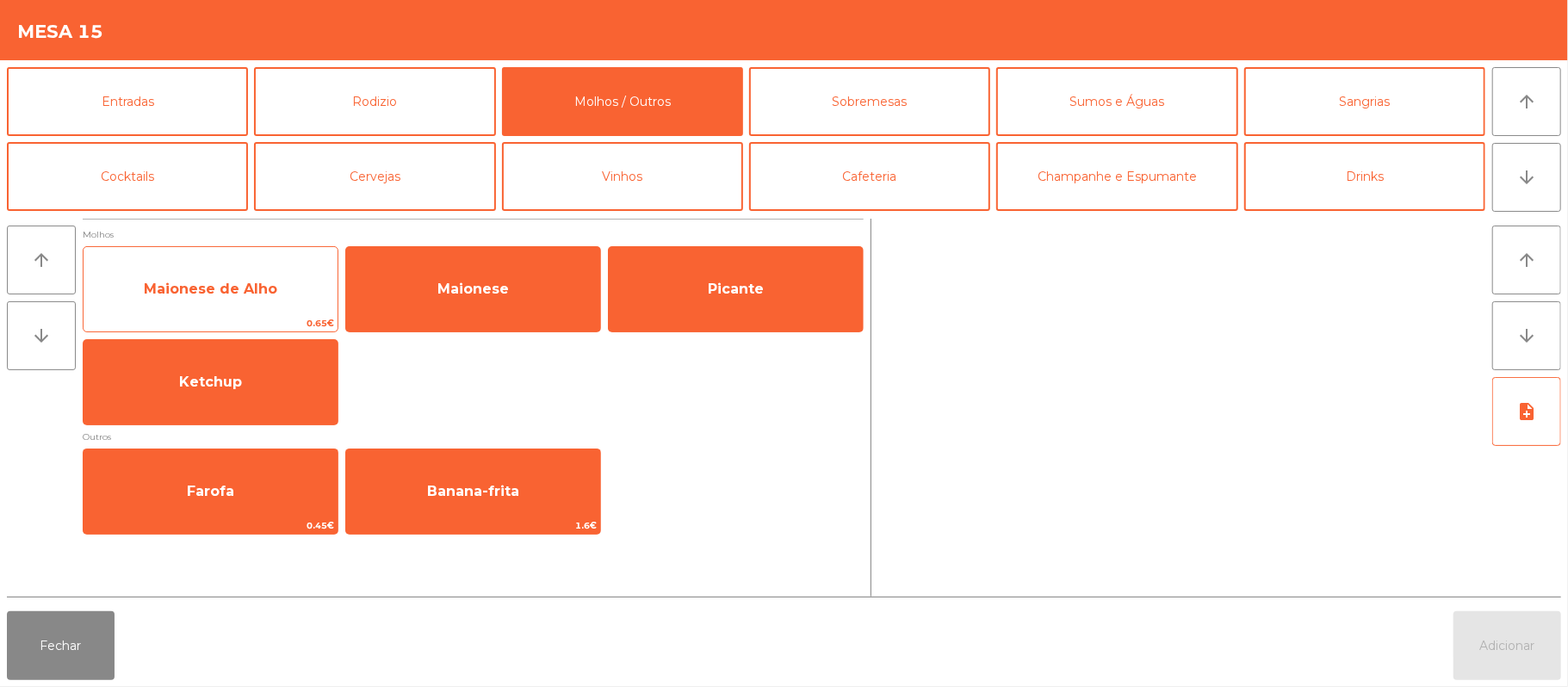
click at [283, 301] on span "Maionese de Alho" at bounding box center [210, 289] width 254 height 47
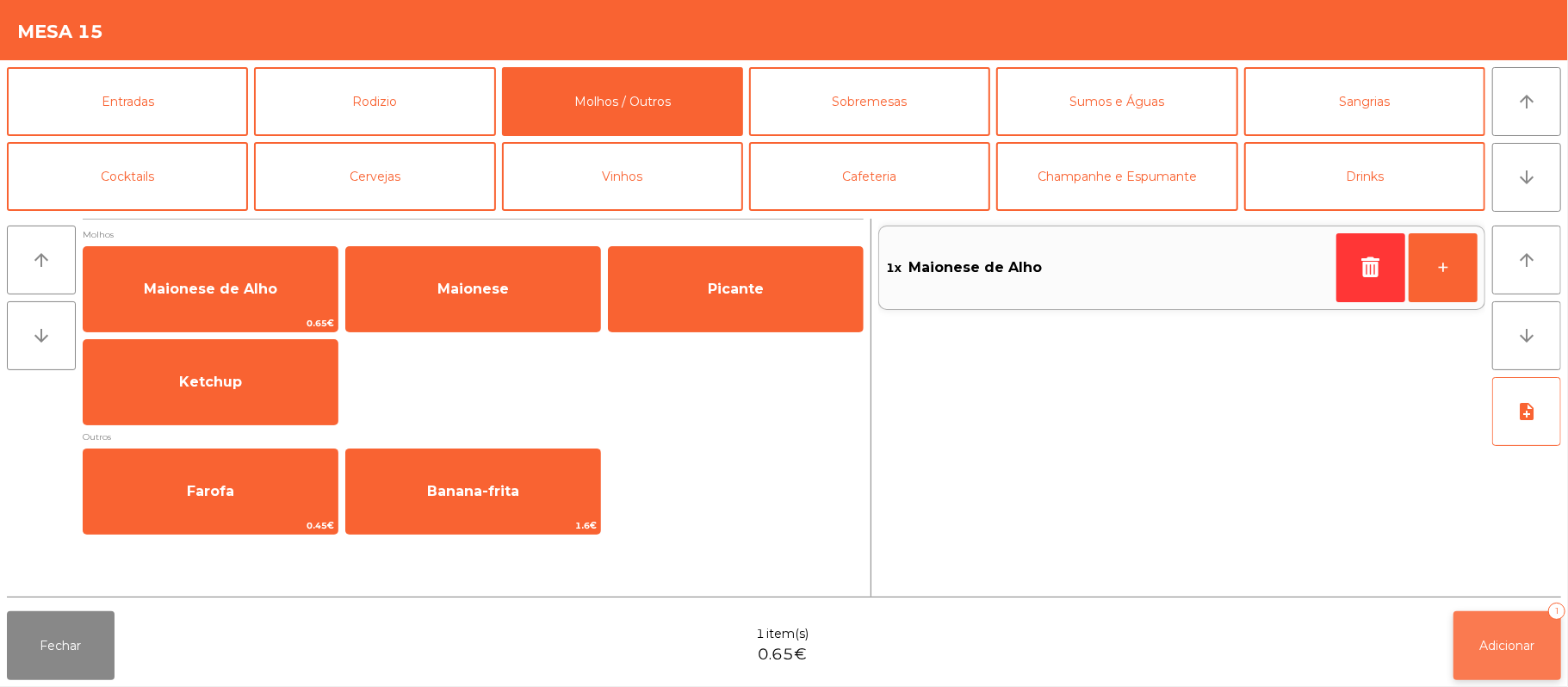
click at [1522, 648] on span "Adicionar" at bounding box center [1507, 646] width 55 height 16
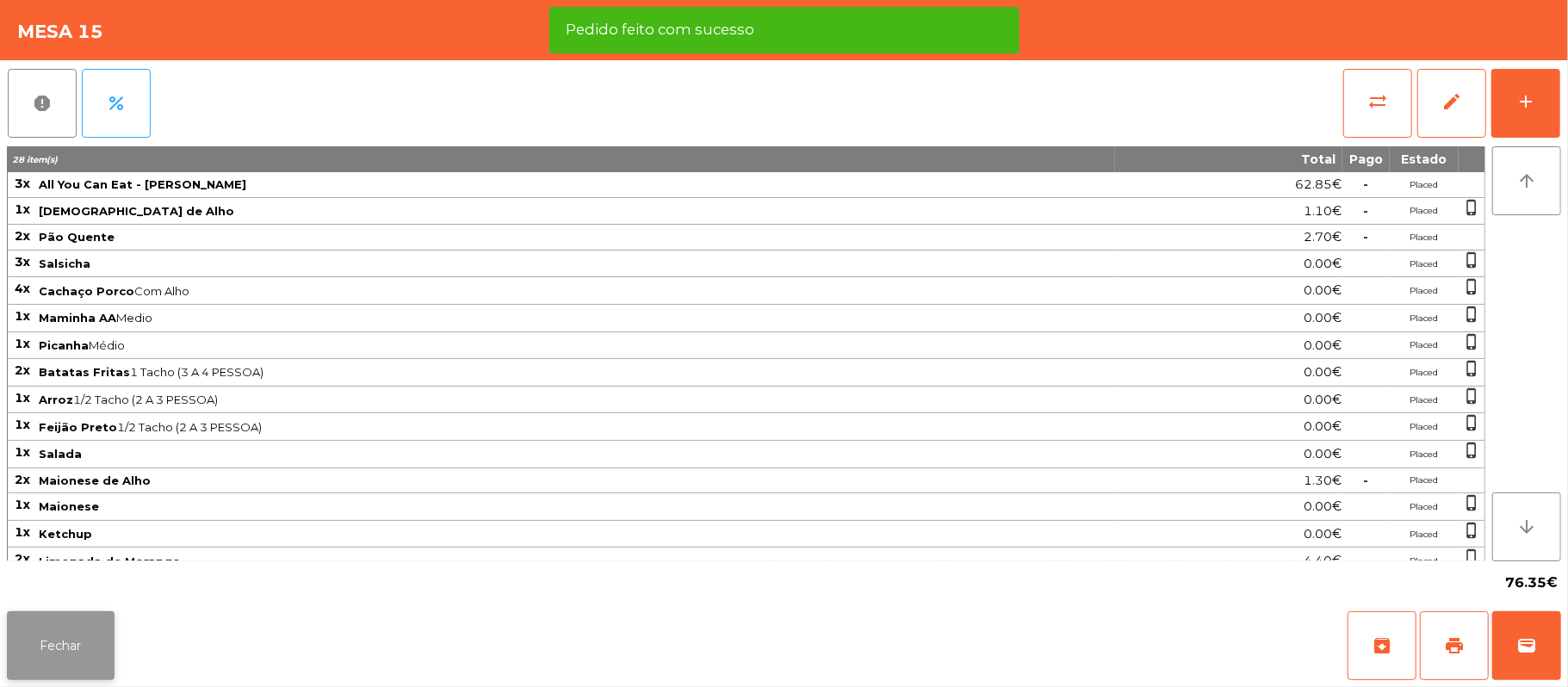
click at [61, 654] on button "Fechar" at bounding box center [60, 645] width 107 height 69
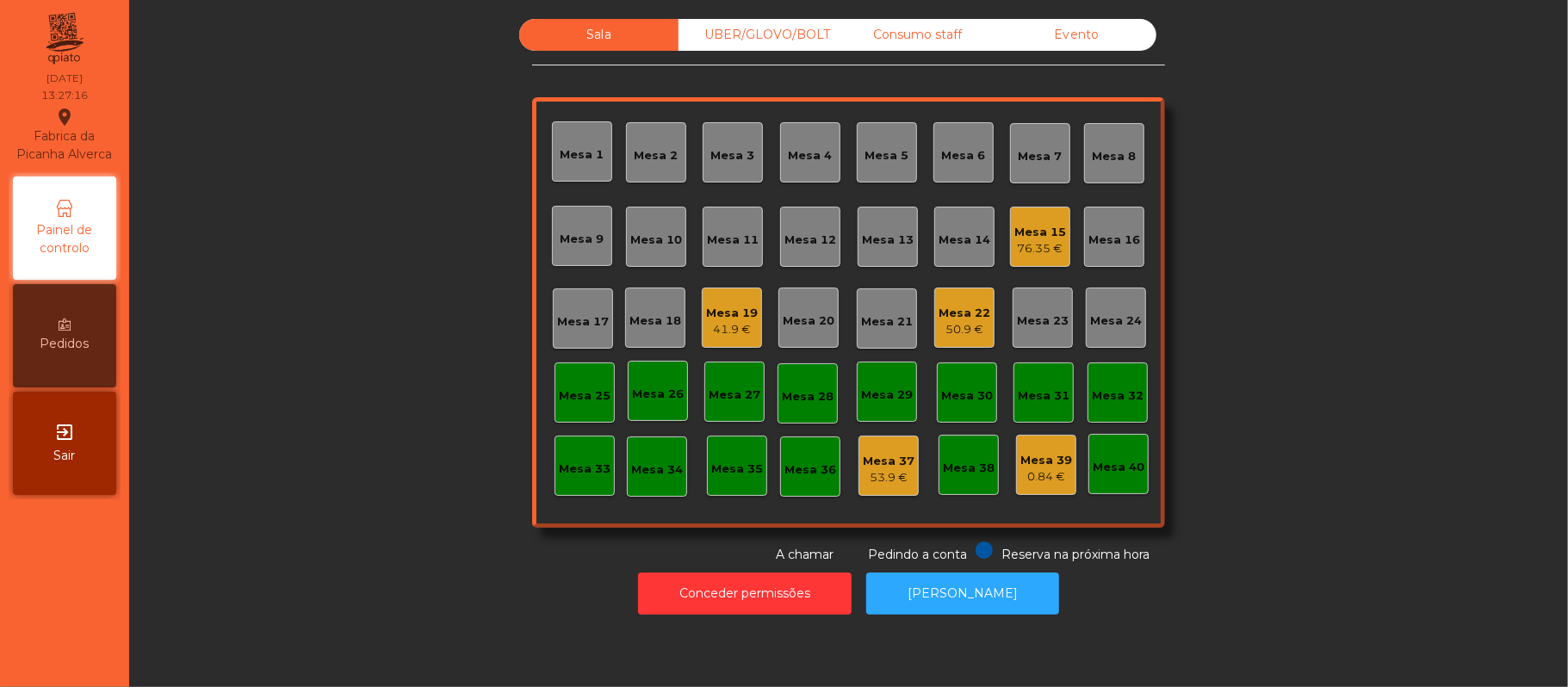
click at [710, 305] on div "Mesa 19" at bounding box center [732, 313] width 51 height 17
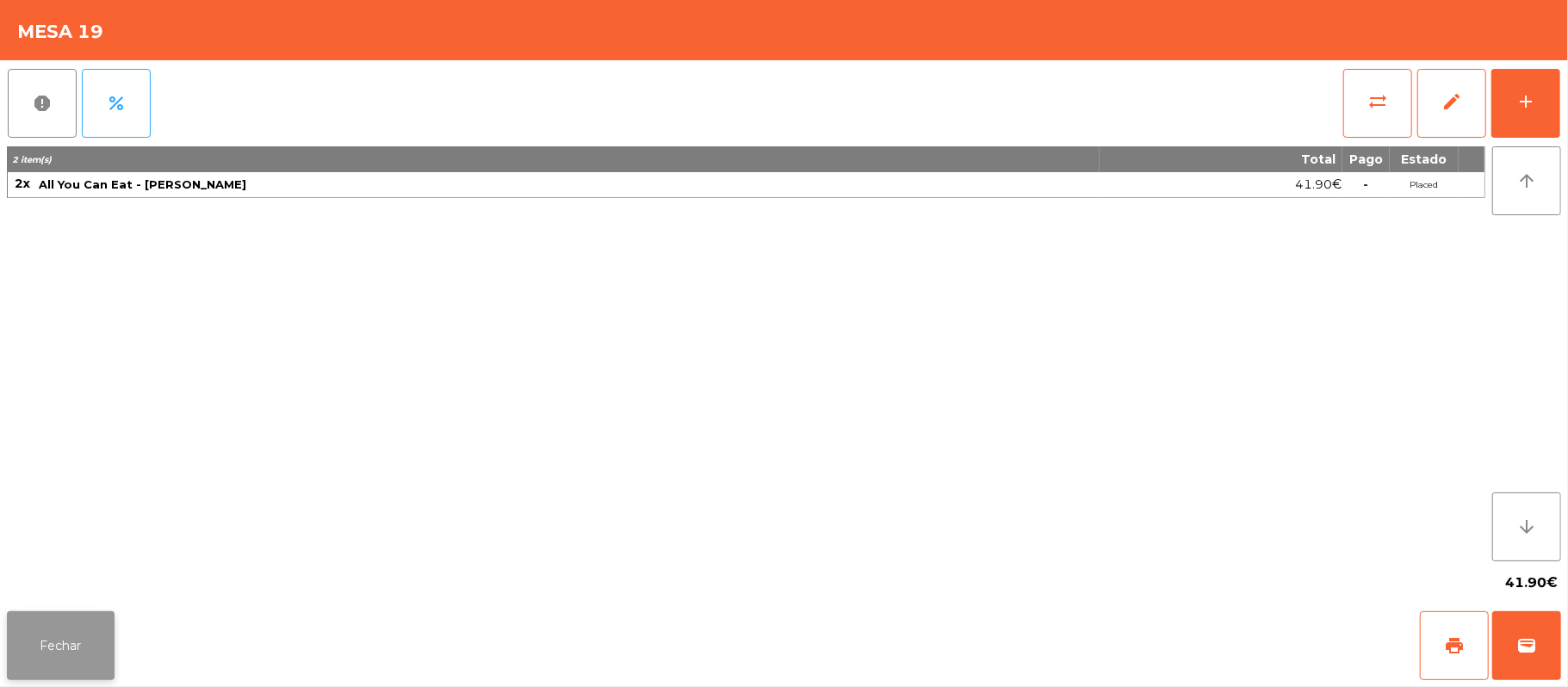
click at [55, 616] on button "Fechar" at bounding box center [60, 645] width 107 height 69
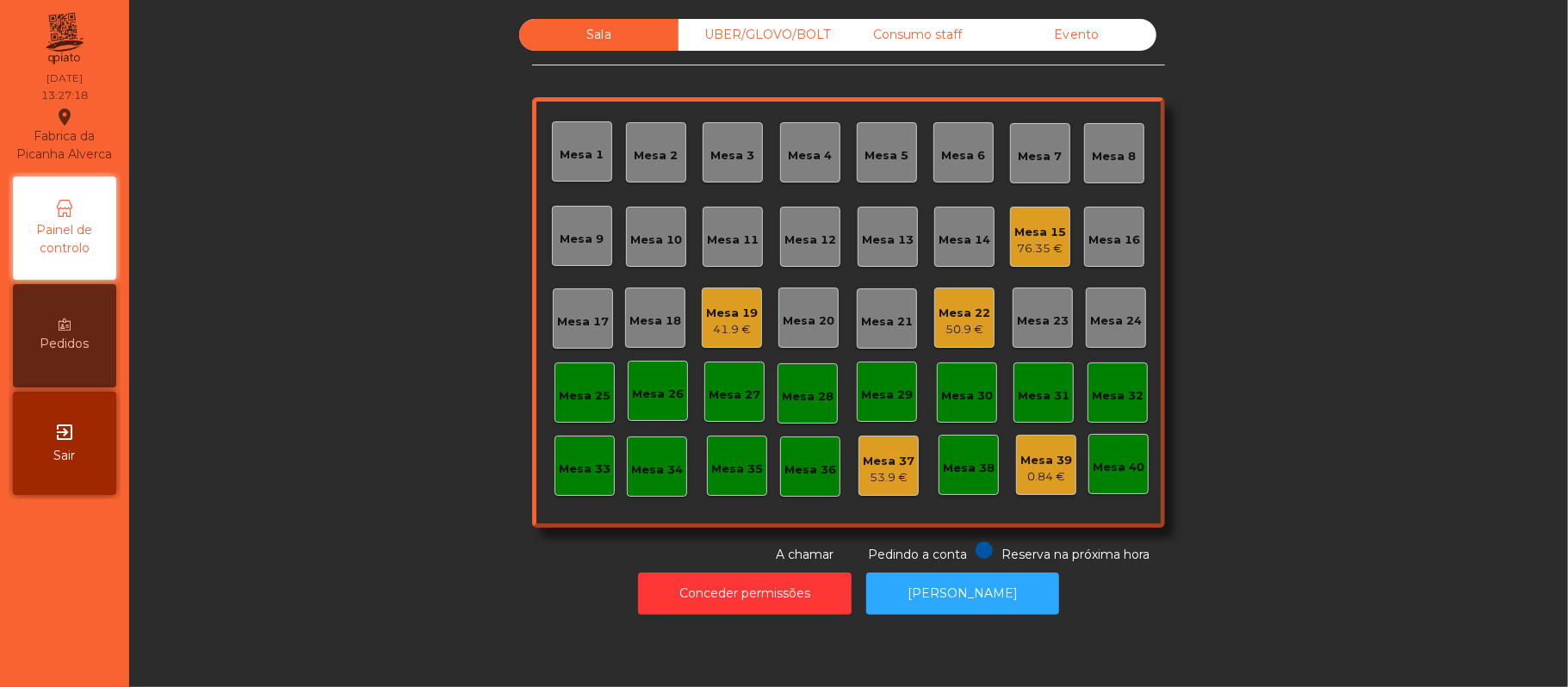
click at [939, 325] on div "50.9 €" at bounding box center [964, 330] width 51 height 17
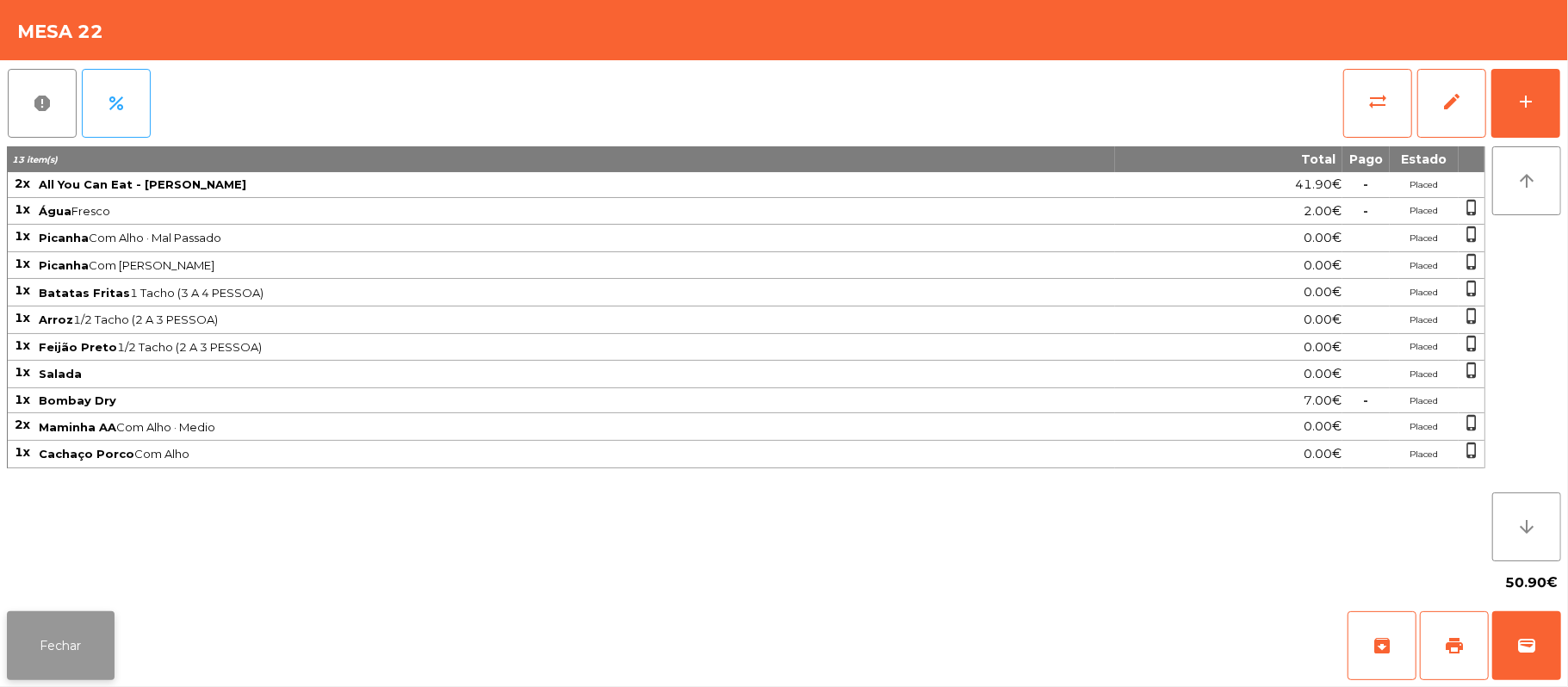
click at [47, 642] on button "Fechar" at bounding box center [60, 645] width 107 height 69
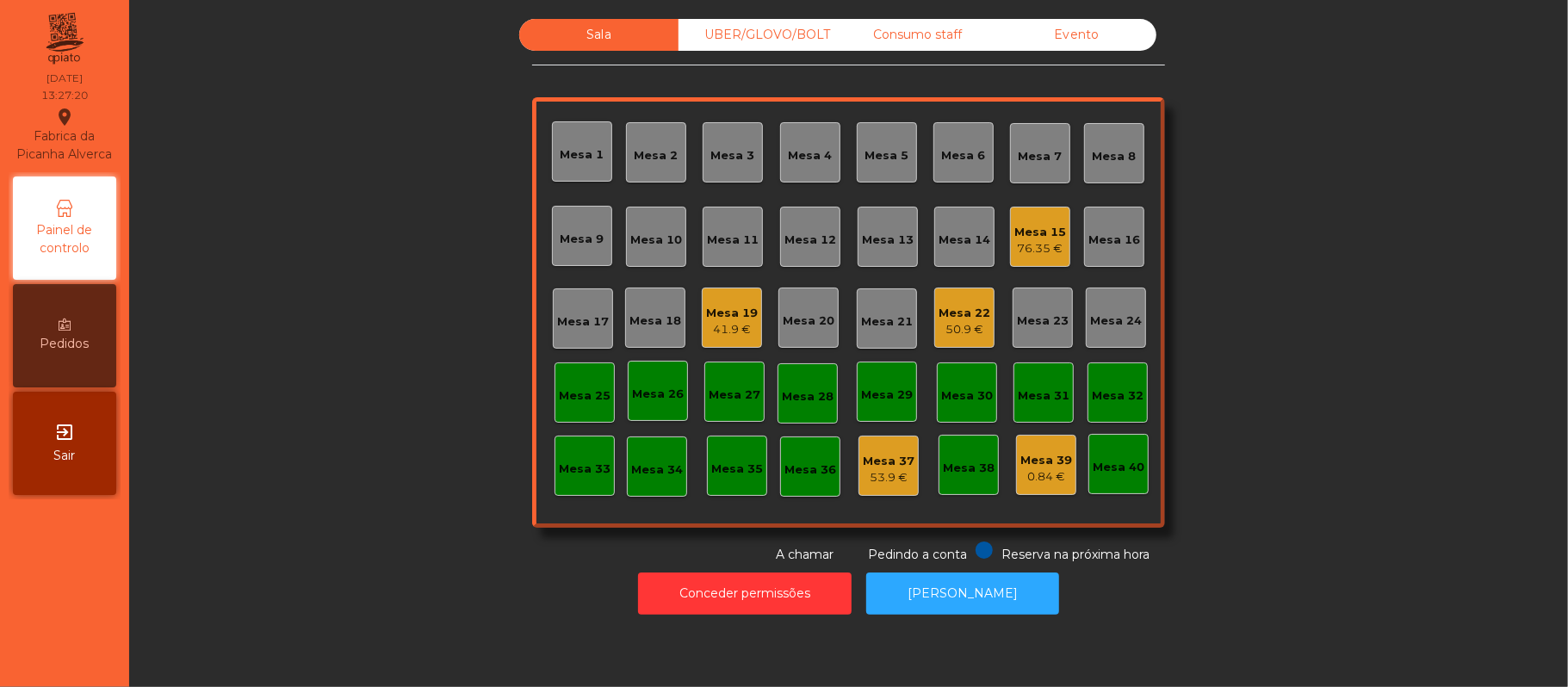
click at [1021, 236] on div "Mesa 15" at bounding box center [1040, 232] width 51 height 17
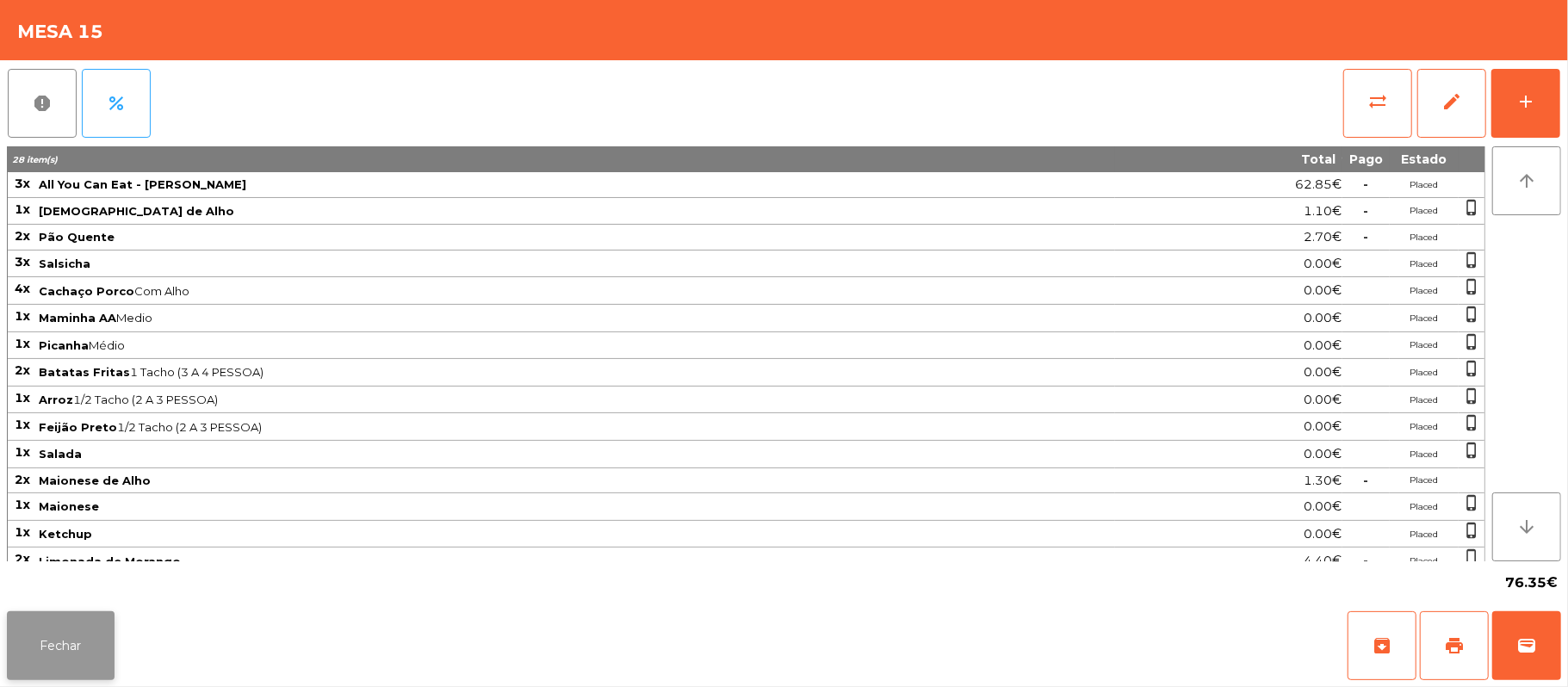
click at [18, 659] on button "Fechar" at bounding box center [60, 645] width 107 height 69
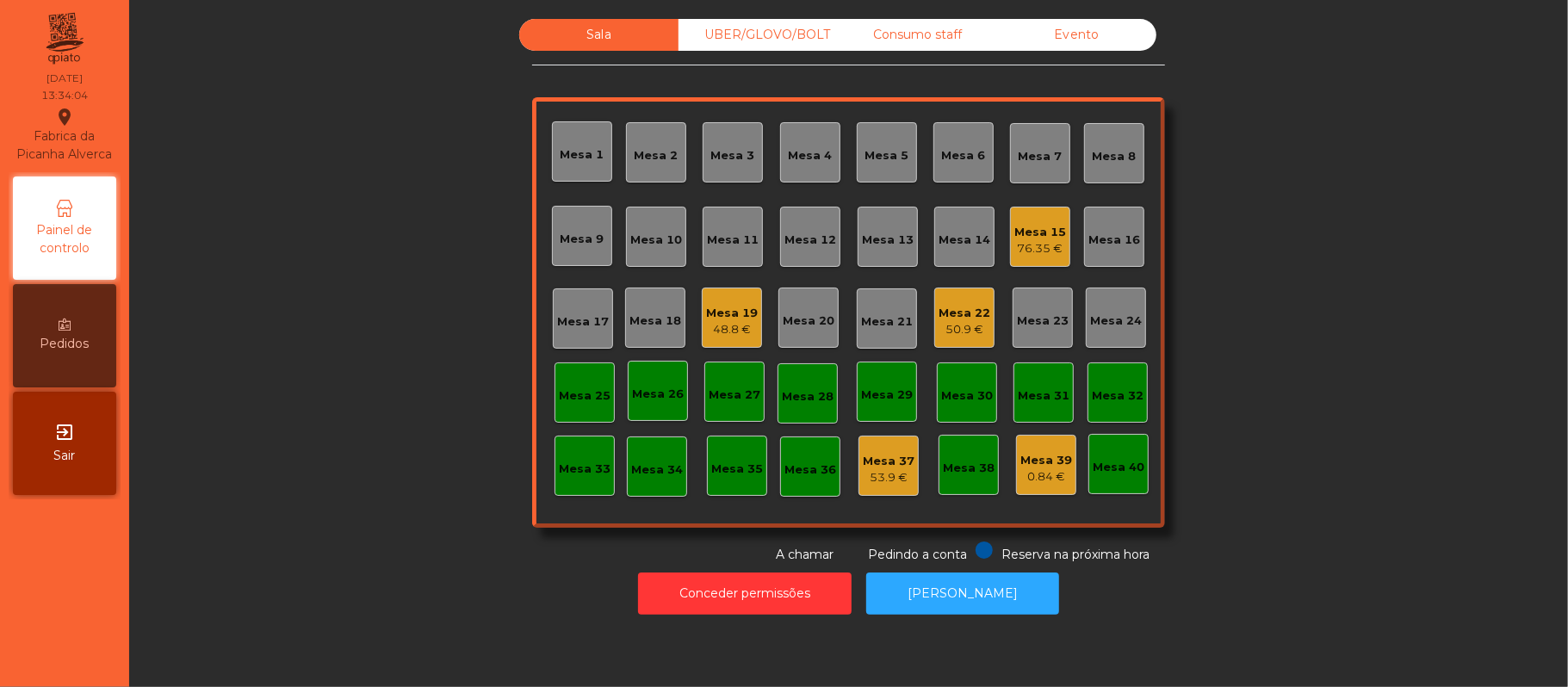
click at [954, 332] on div "50.9 €" at bounding box center [964, 330] width 51 height 17
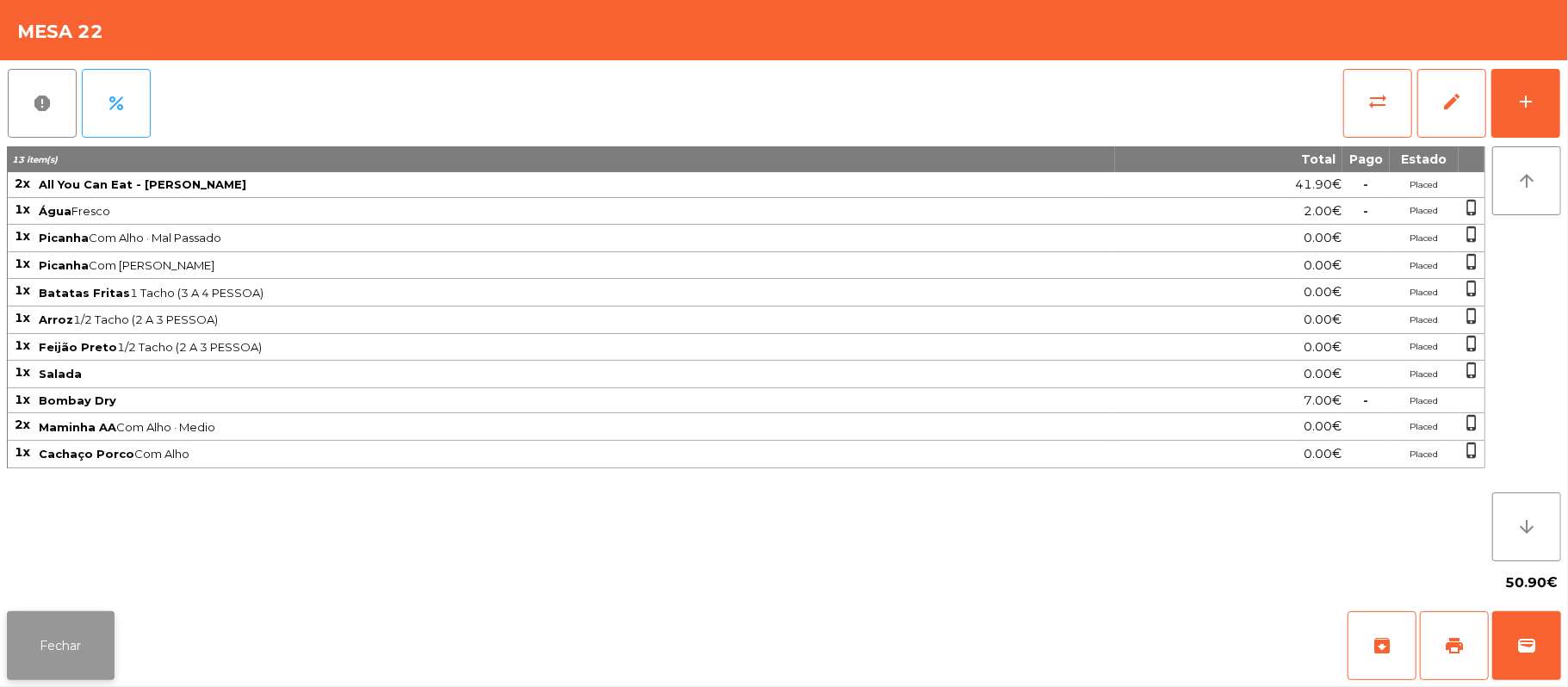
click at [50, 679] on button "Fechar" at bounding box center [60, 645] width 107 height 69
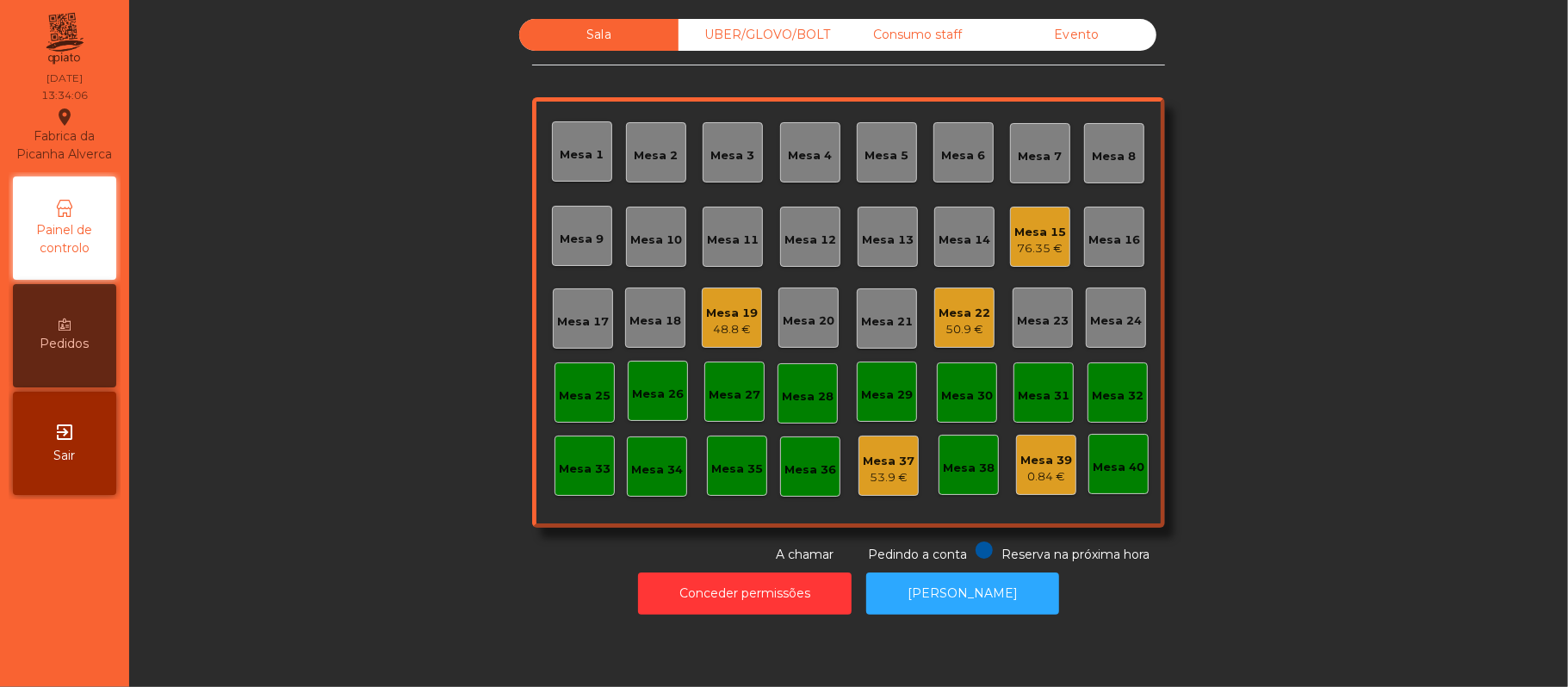
click at [714, 310] on div "Mesa 19" at bounding box center [732, 313] width 51 height 17
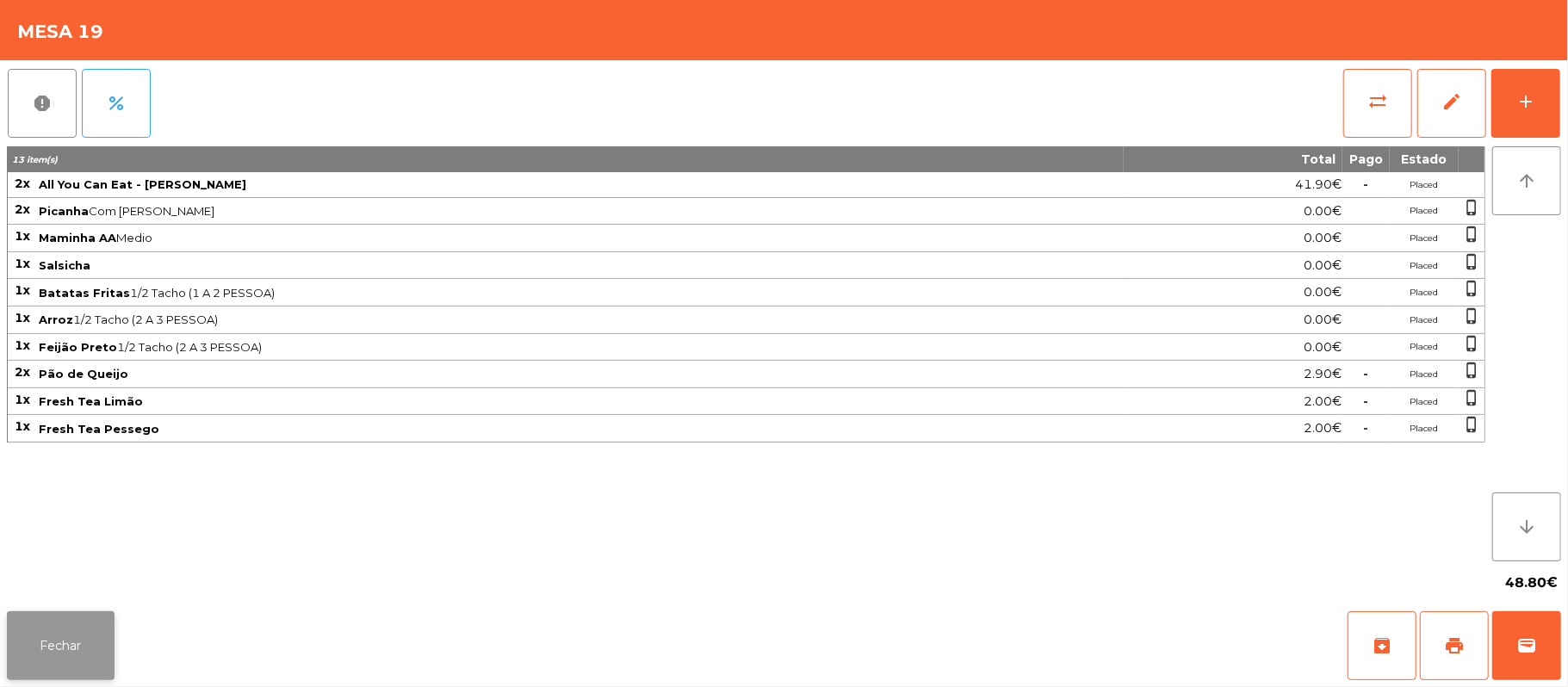
click at [56, 648] on button "Fechar" at bounding box center [60, 645] width 107 height 69
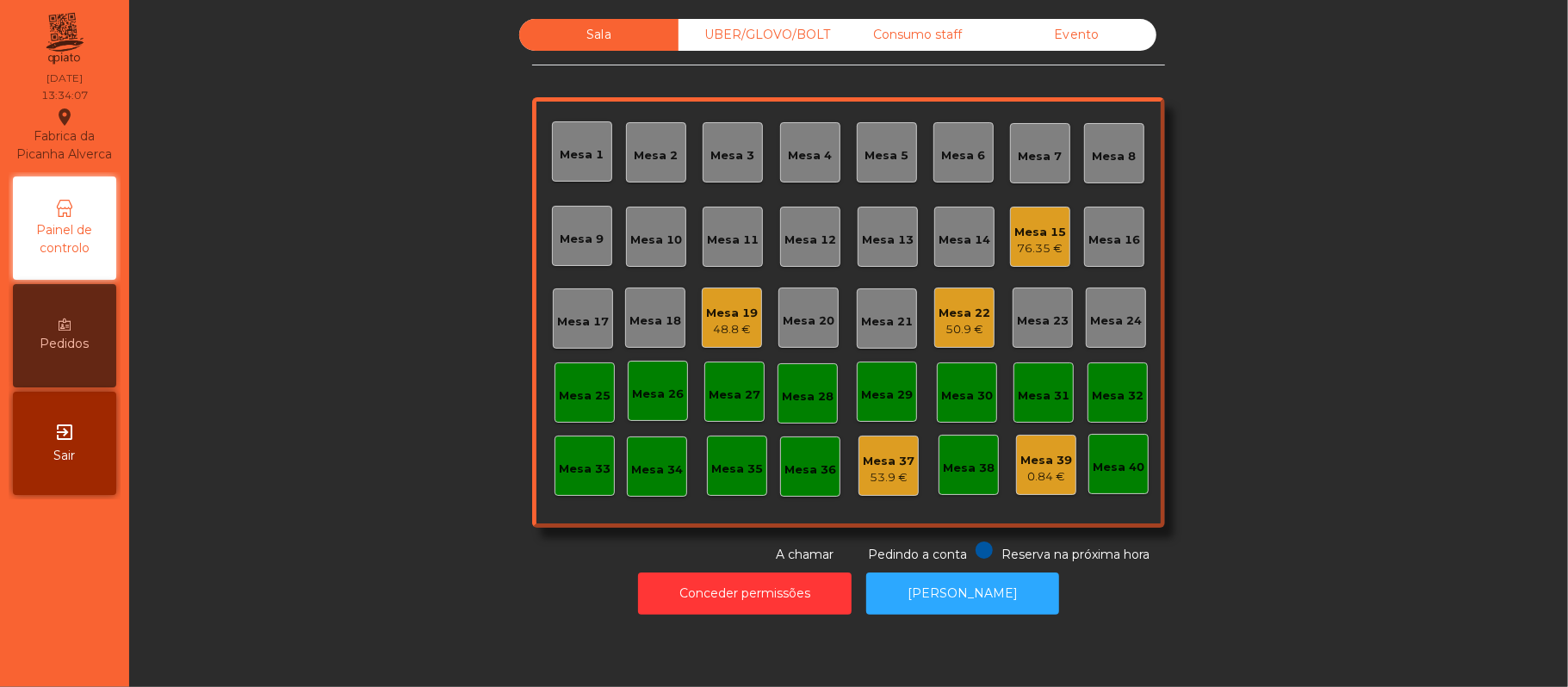
click at [1014, 224] on div "Mesa 15" at bounding box center [1040, 232] width 51 height 17
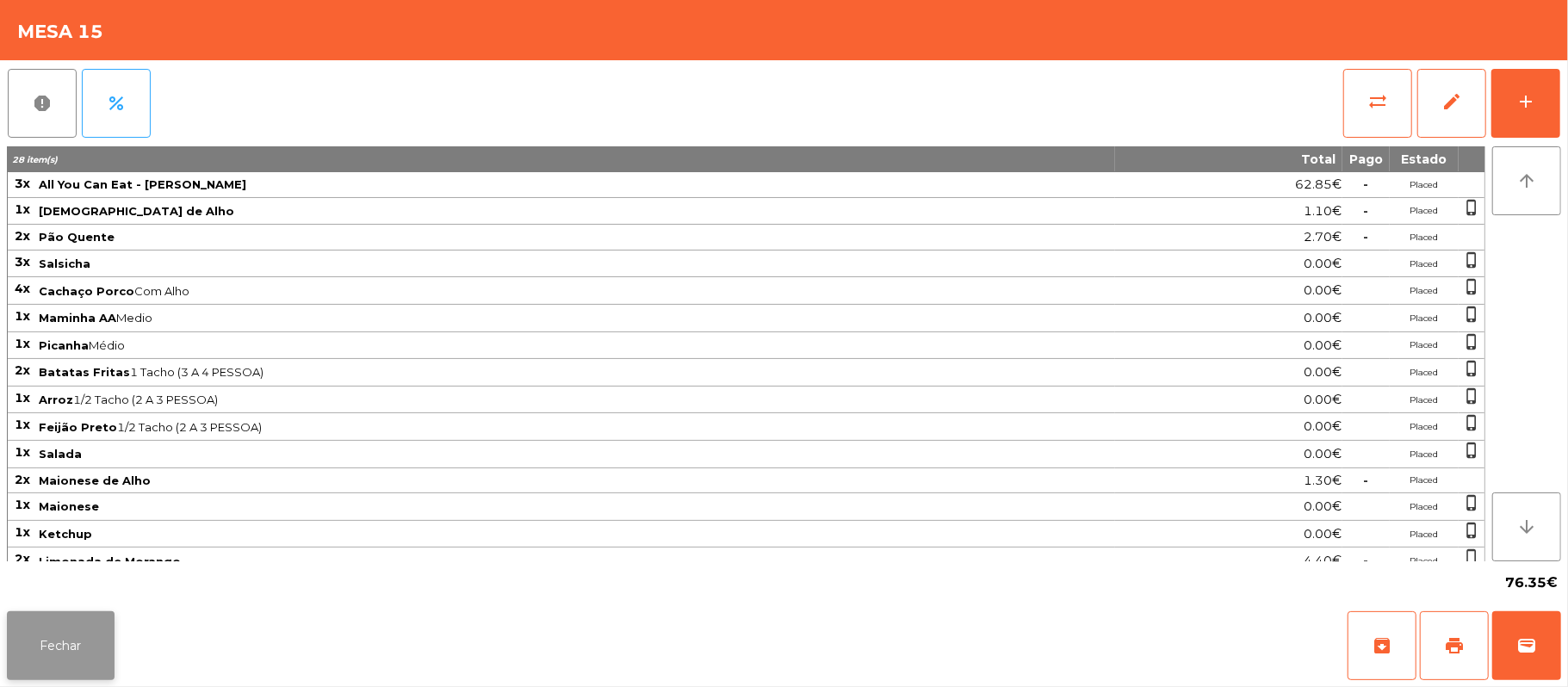
click at [46, 645] on button "Fechar" at bounding box center [60, 645] width 107 height 69
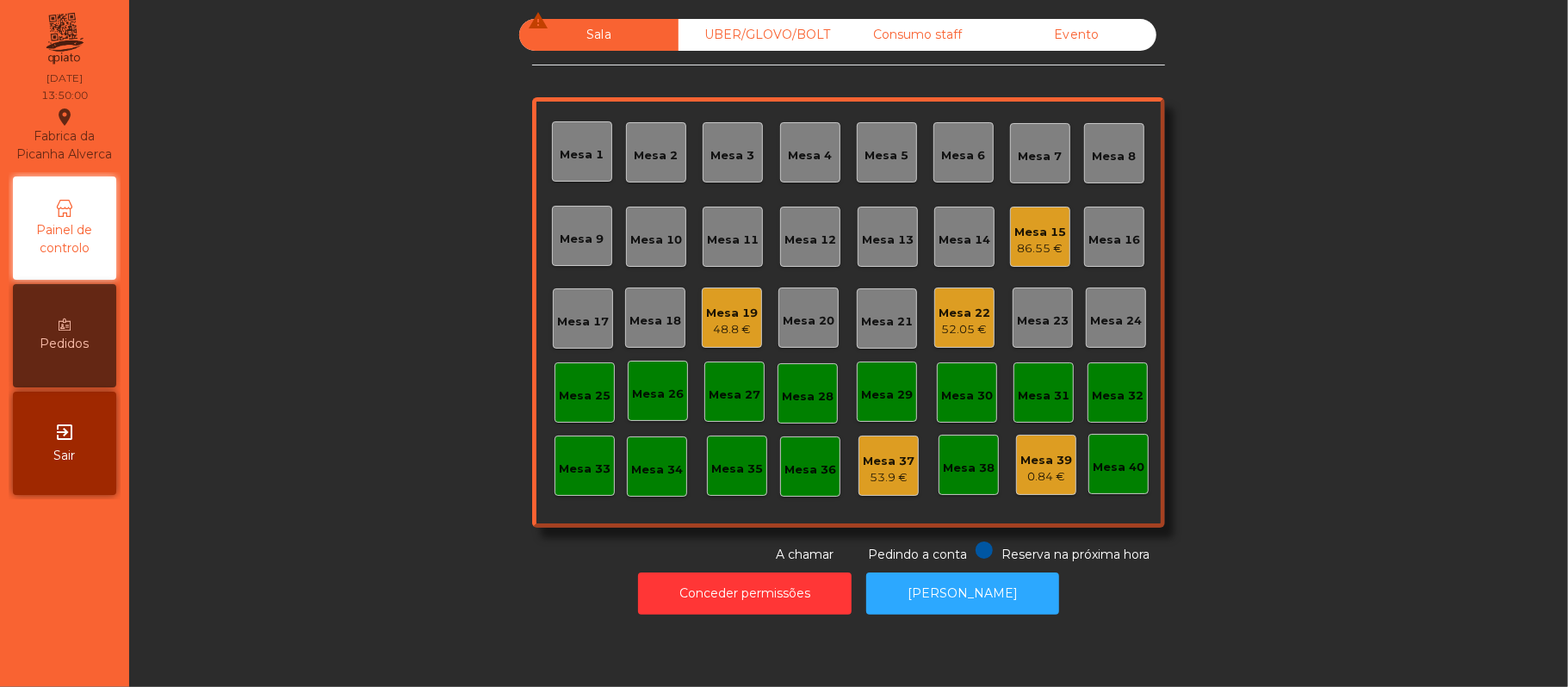
click at [939, 319] on div "Mesa 22" at bounding box center [964, 313] width 51 height 17
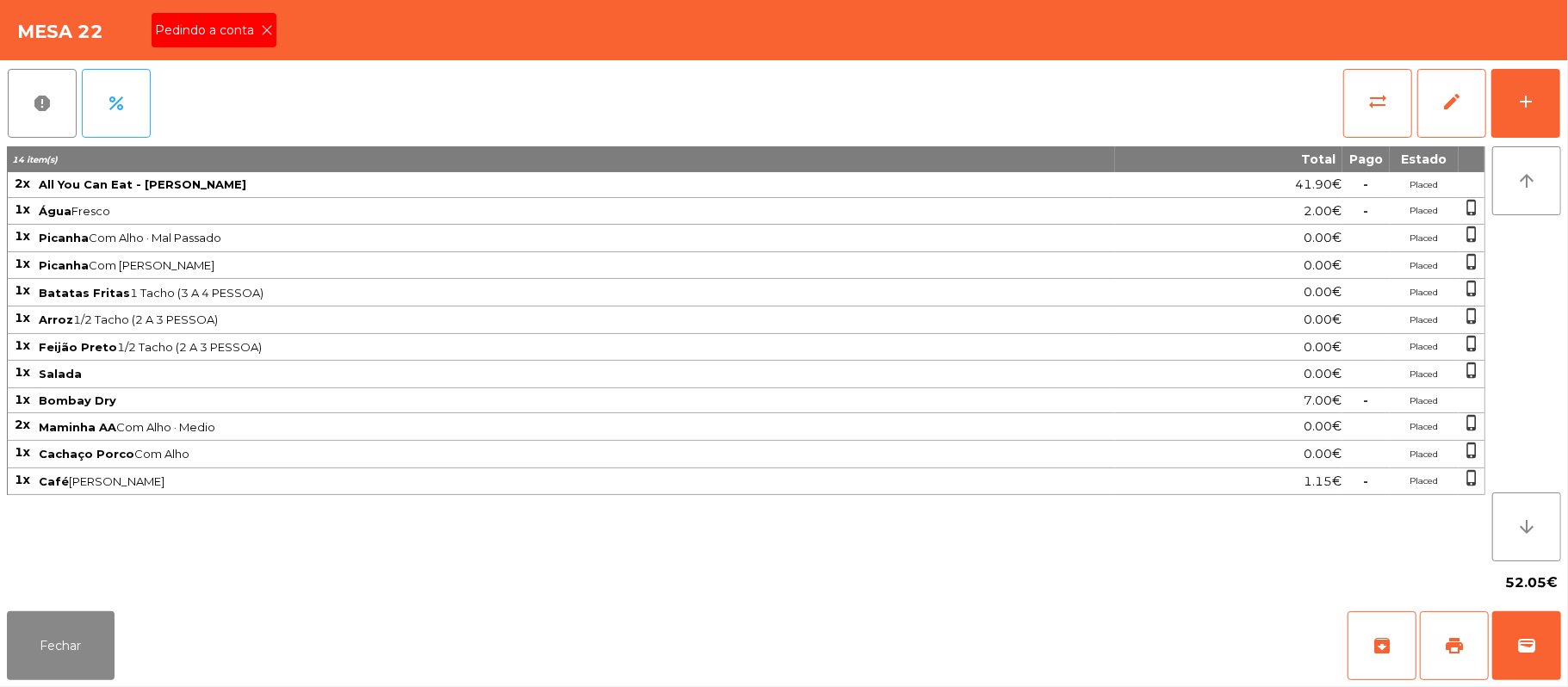
click at [209, 39] on div "Pedindo a conta" at bounding box center [214, 29] width 125 height 34
click at [1431, 648] on button "print" at bounding box center [1454, 645] width 69 height 69
click at [1514, 637] on button "wallet" at bounding box center [1526, 645] width 69 height 69
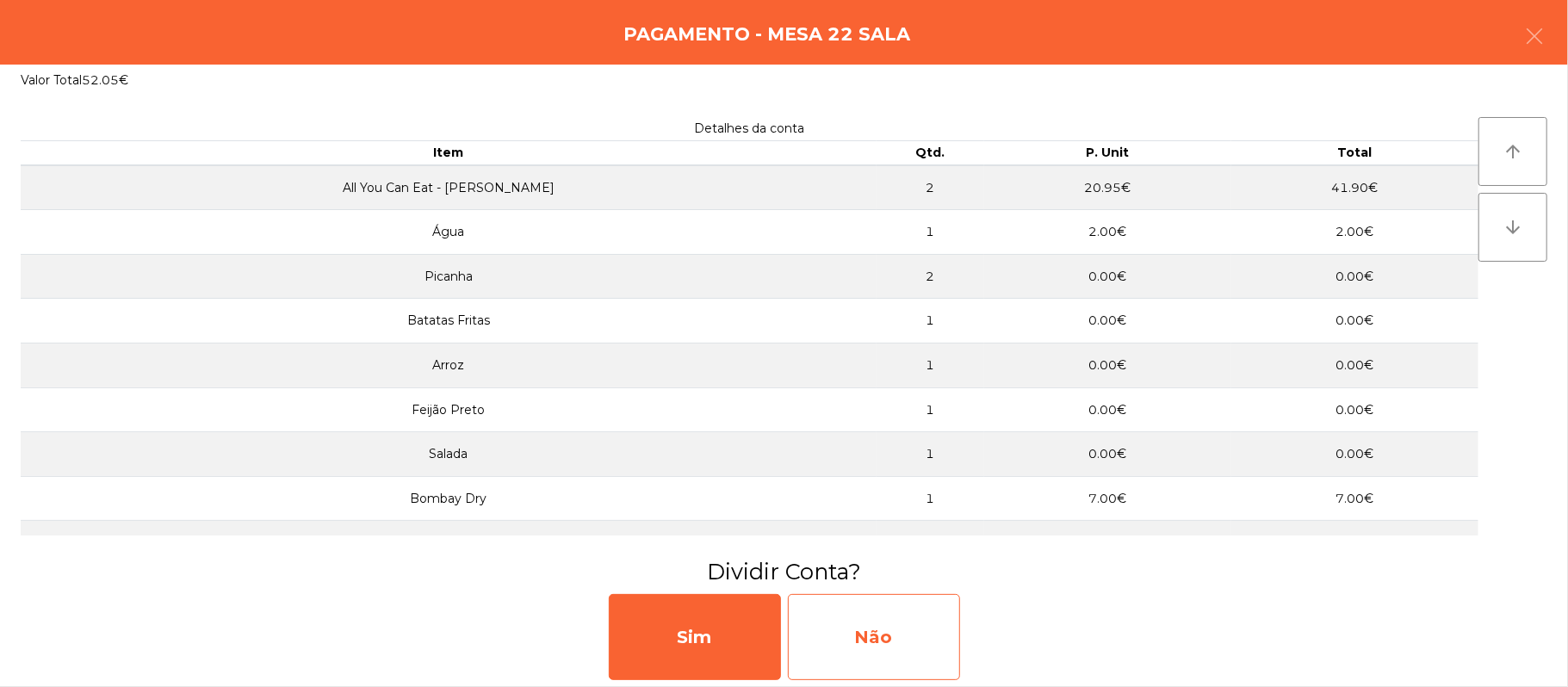
click at [939, 624] on div "Não" at bounding box center [874, 637] width 172 height 86
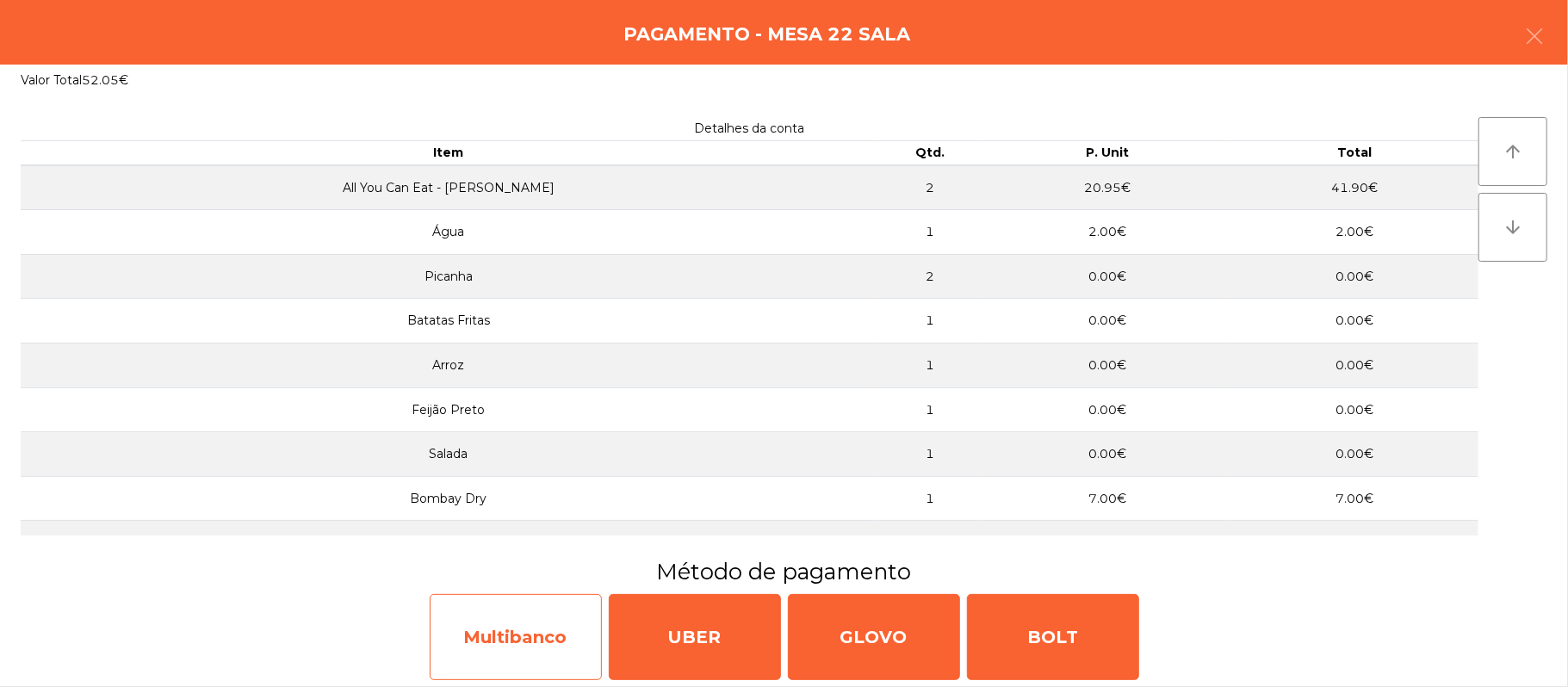
click at [528, 635] on div "Multibanco" at bounding box center [515, 637] width 172 height 86
select select "**"
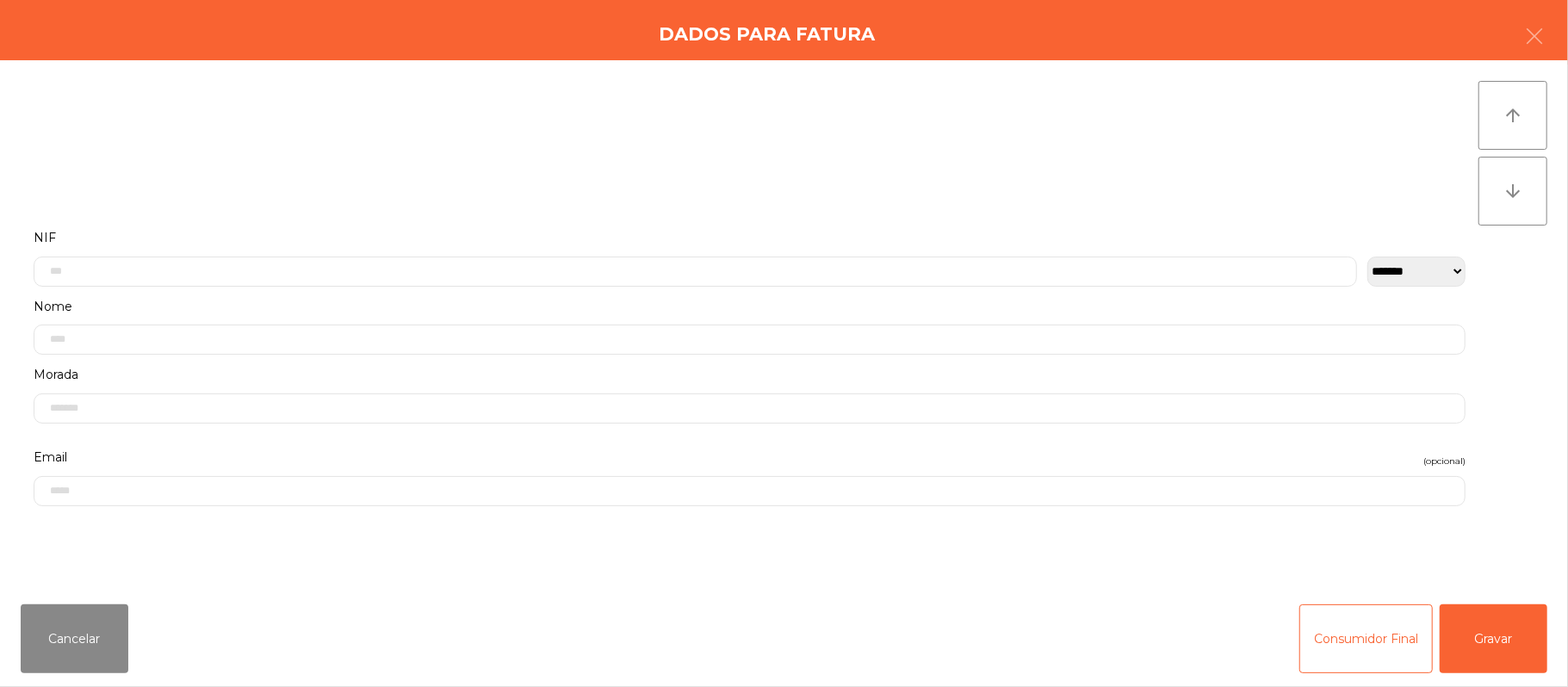
click at [500, 297] on label "Nome" at bounding box center [750, 306] width 1432 height 23
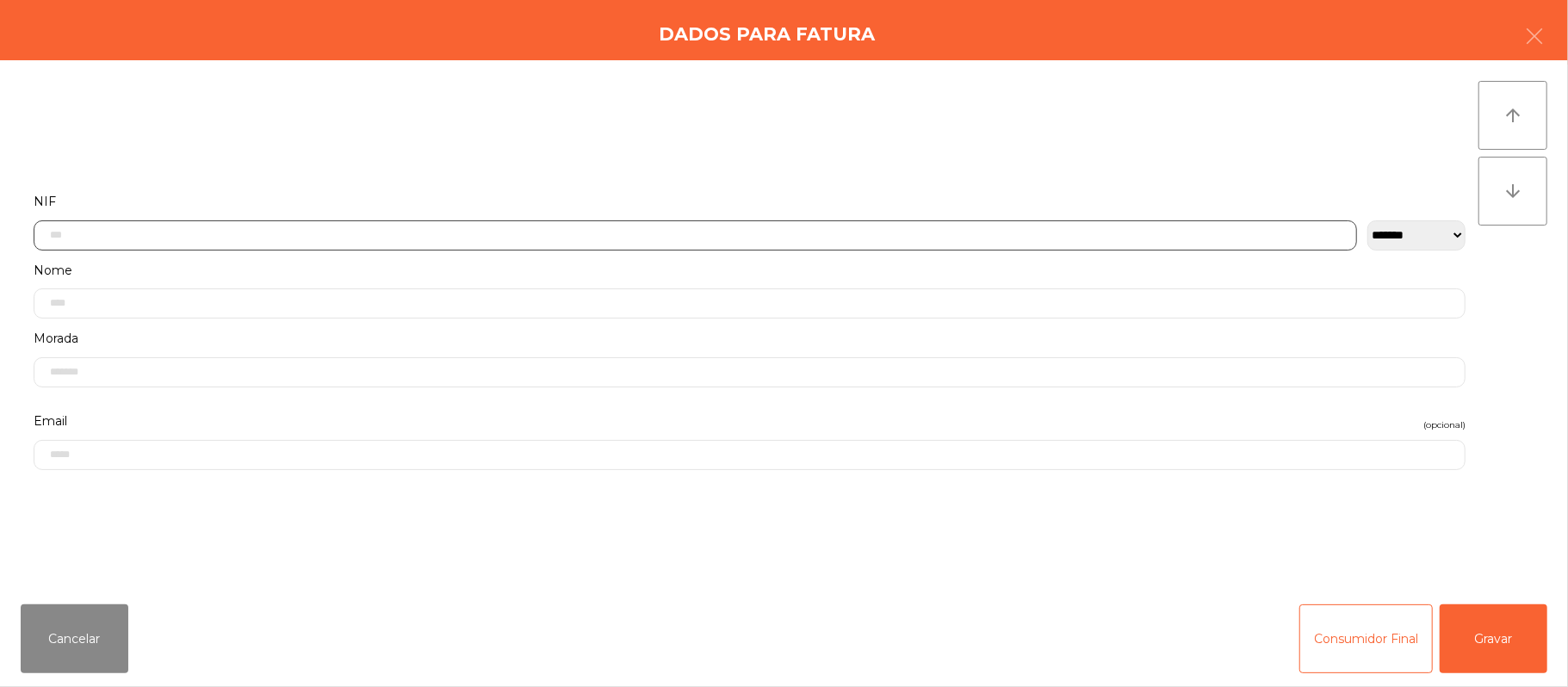
click at [242, 234] on input "text" at bounding box center [695, 235] width 1324 height 30
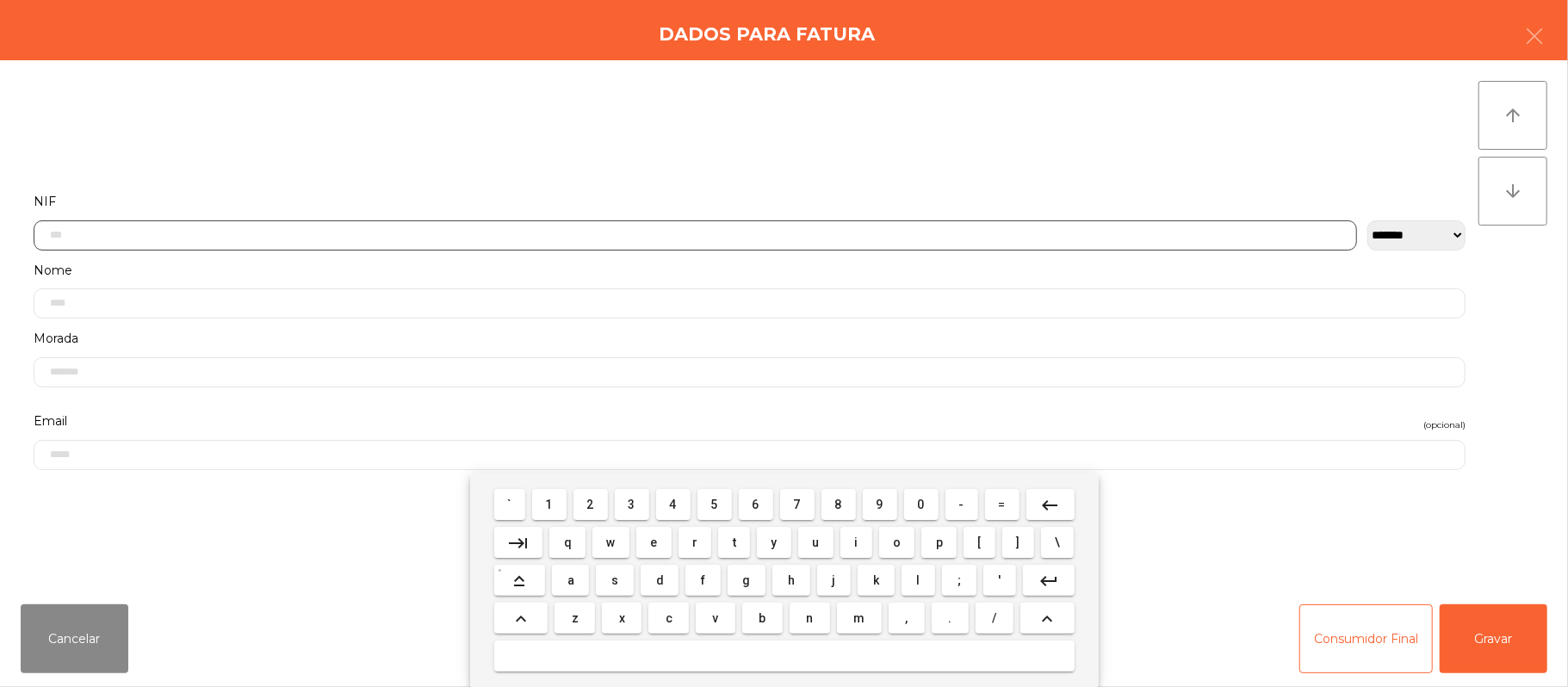
scroll to position [144, 0]
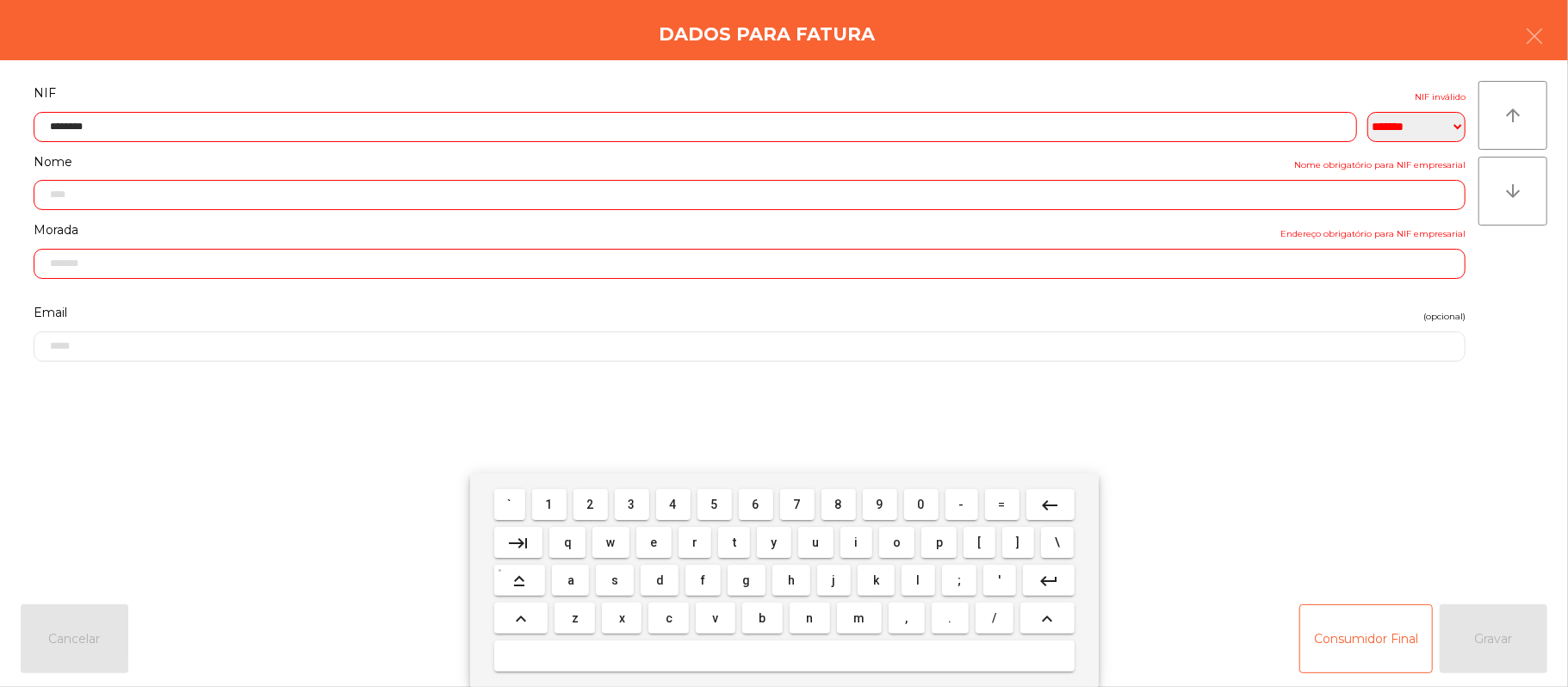
type input "*********"
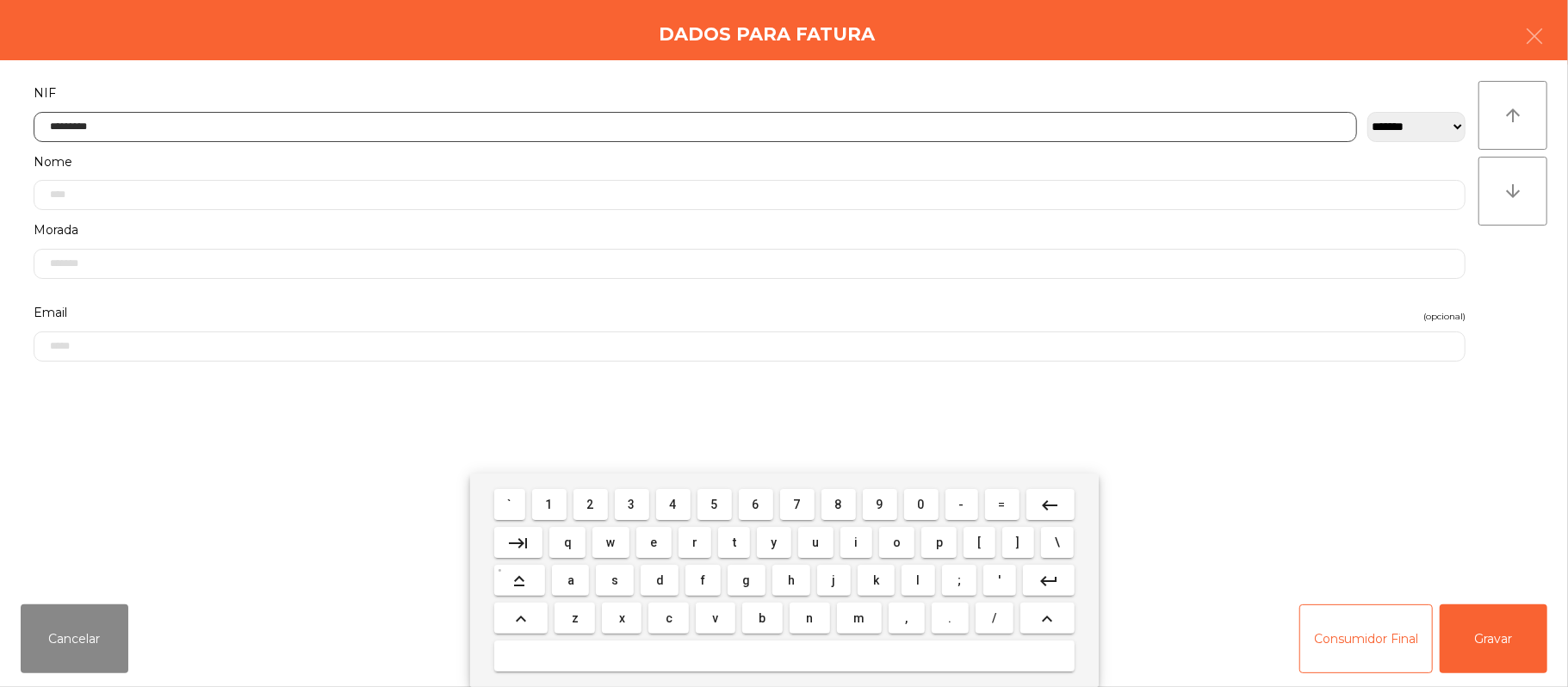
type input "**********"
type input "*********"
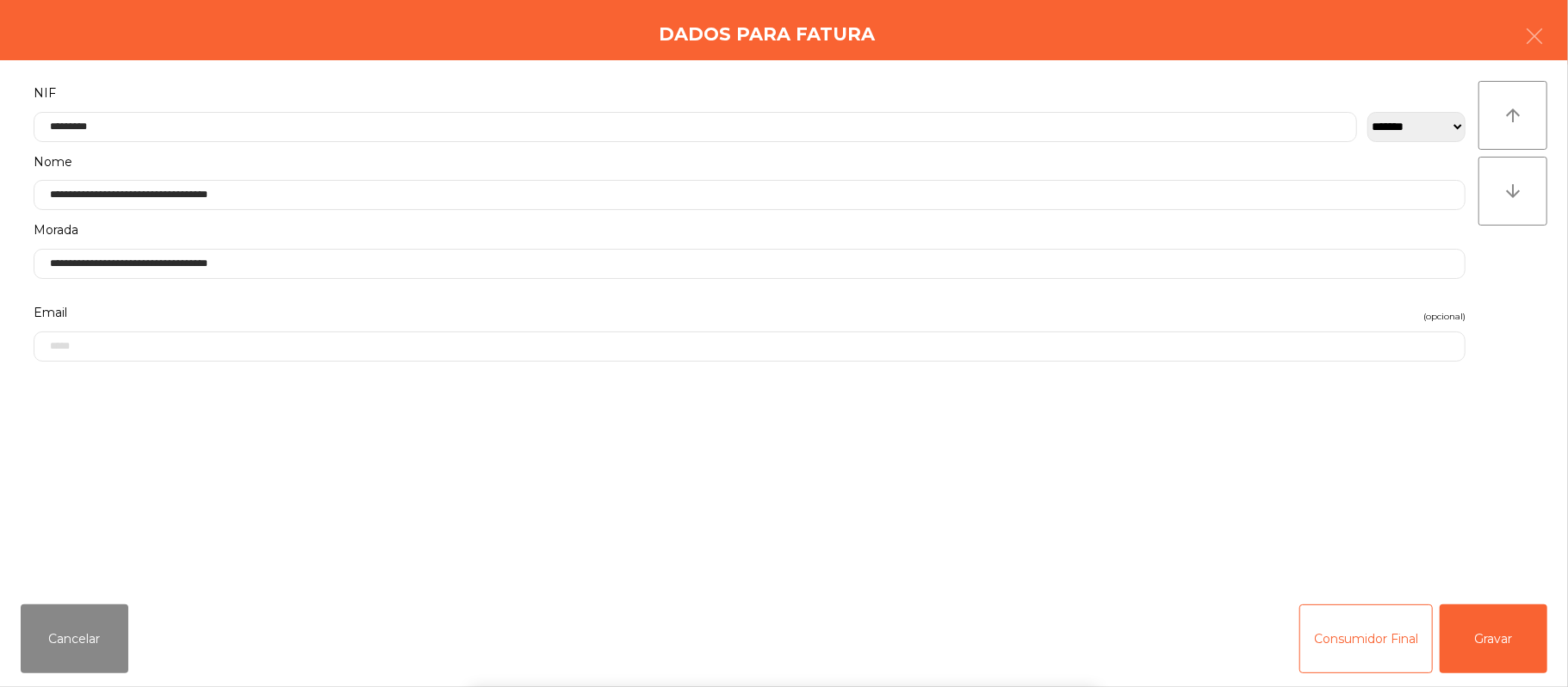
click at [1499, 641] on div "` 1 2 3 4 5 6 7 8 9 0 - = keyboard_backspace keyboard_tab q w e r t y u i o p […" at bounding box center [784, 580] width 1568 height 213
click at [1503, 645] on button "Gravar" at bounding box center [1493, 638] width 107 height 69
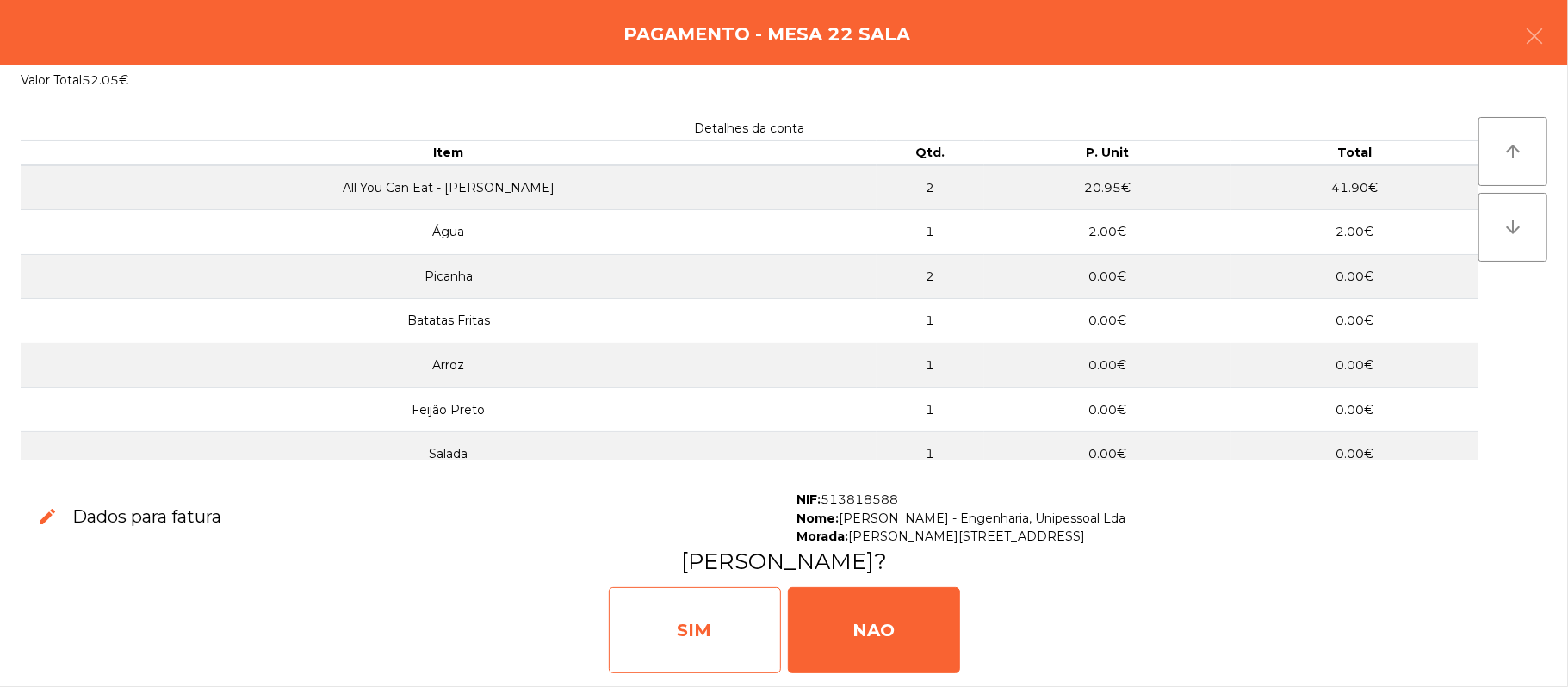
click at [697, 642] on div "SIM" at bounding box center [694, 630] width 172 height 86
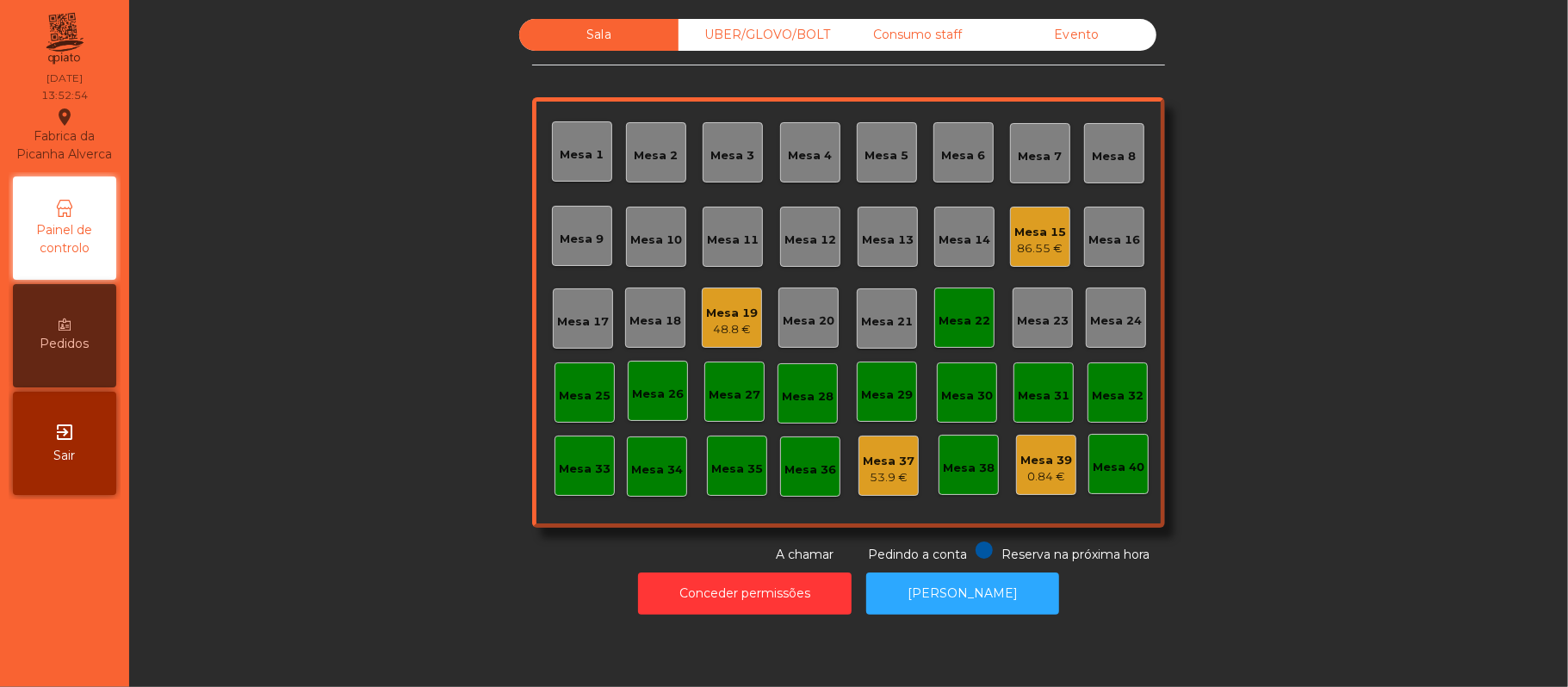
click at [954, 299] on div "Mesa 22" at bounding box center [964, 318] width 61 height 61
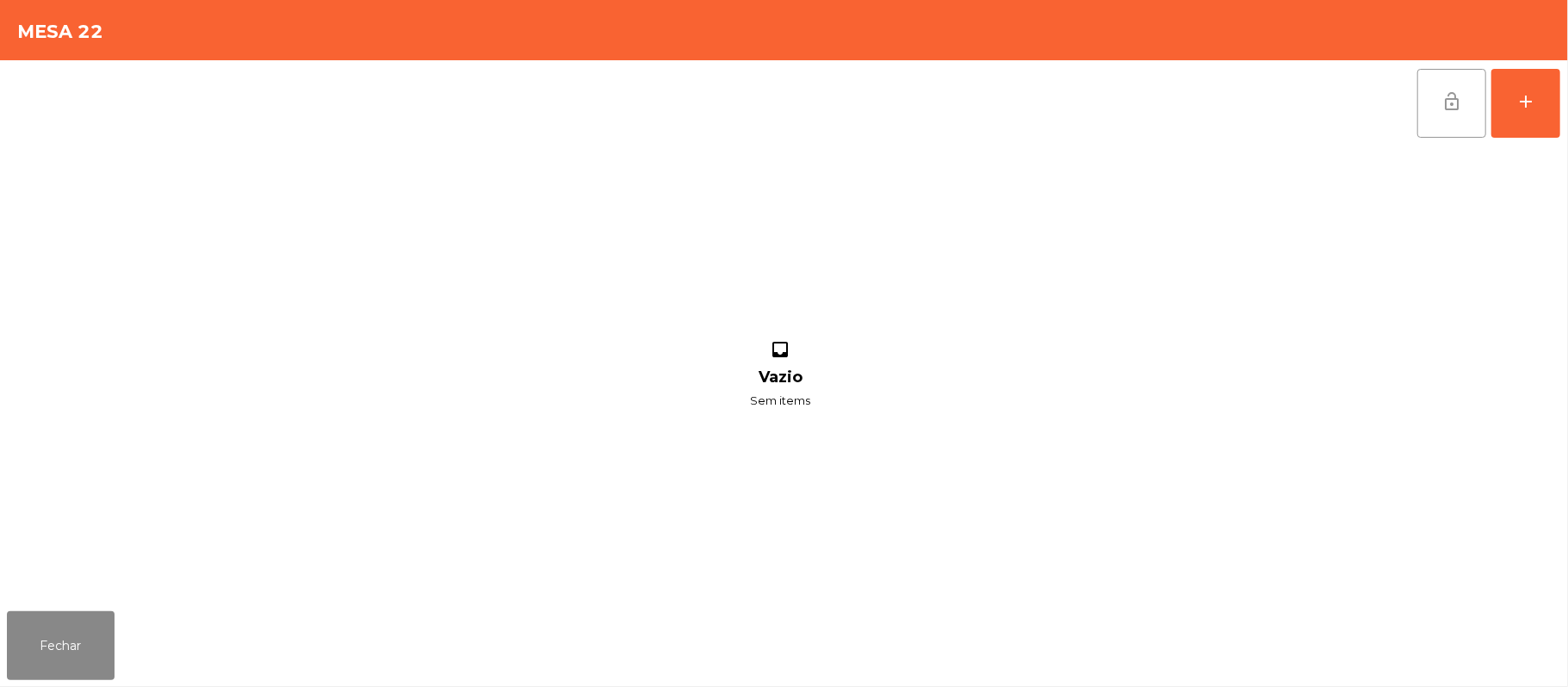
click at [1435, 95] on button "lock_open" at bounding box center [1451, 103] width 69 height 69
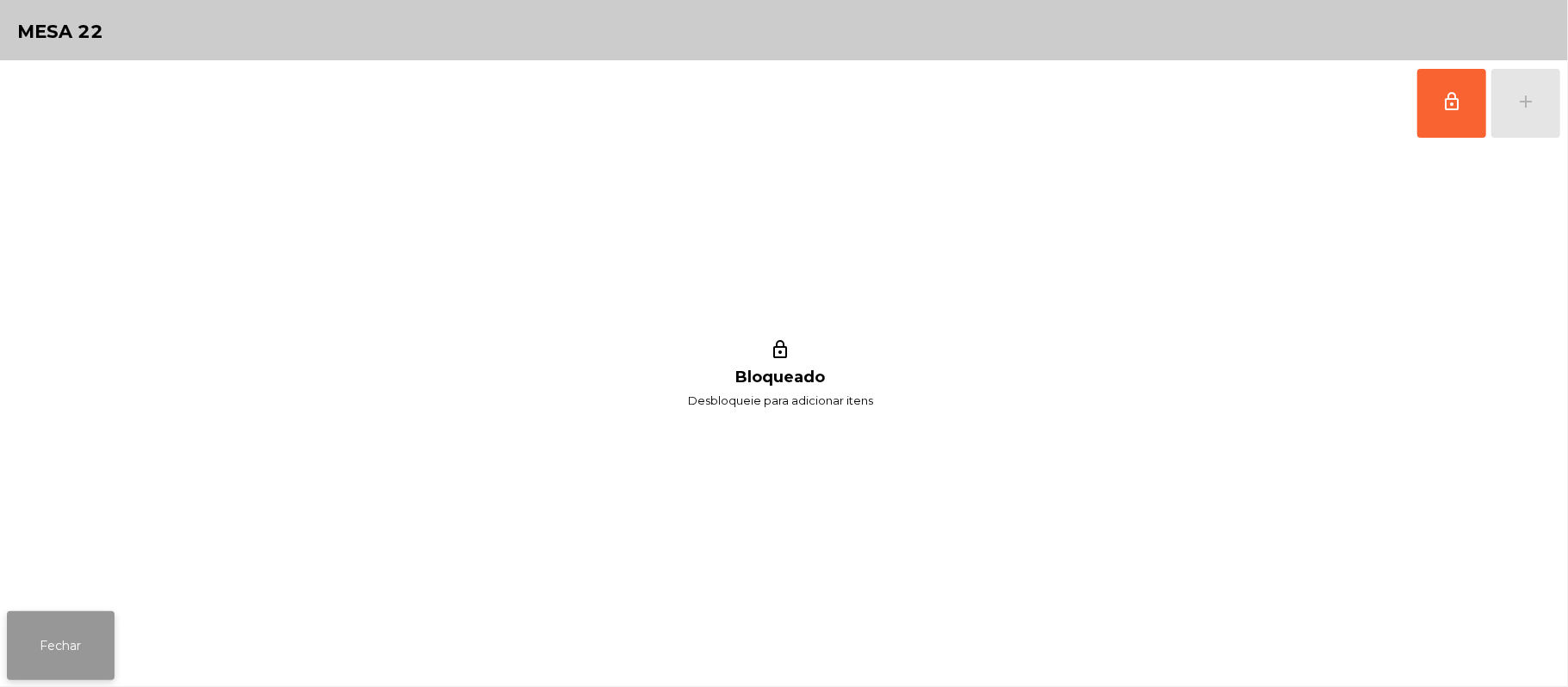
click at [62, 627] on button "Fechar" at bounding box center [60, 645] width 107 height 69
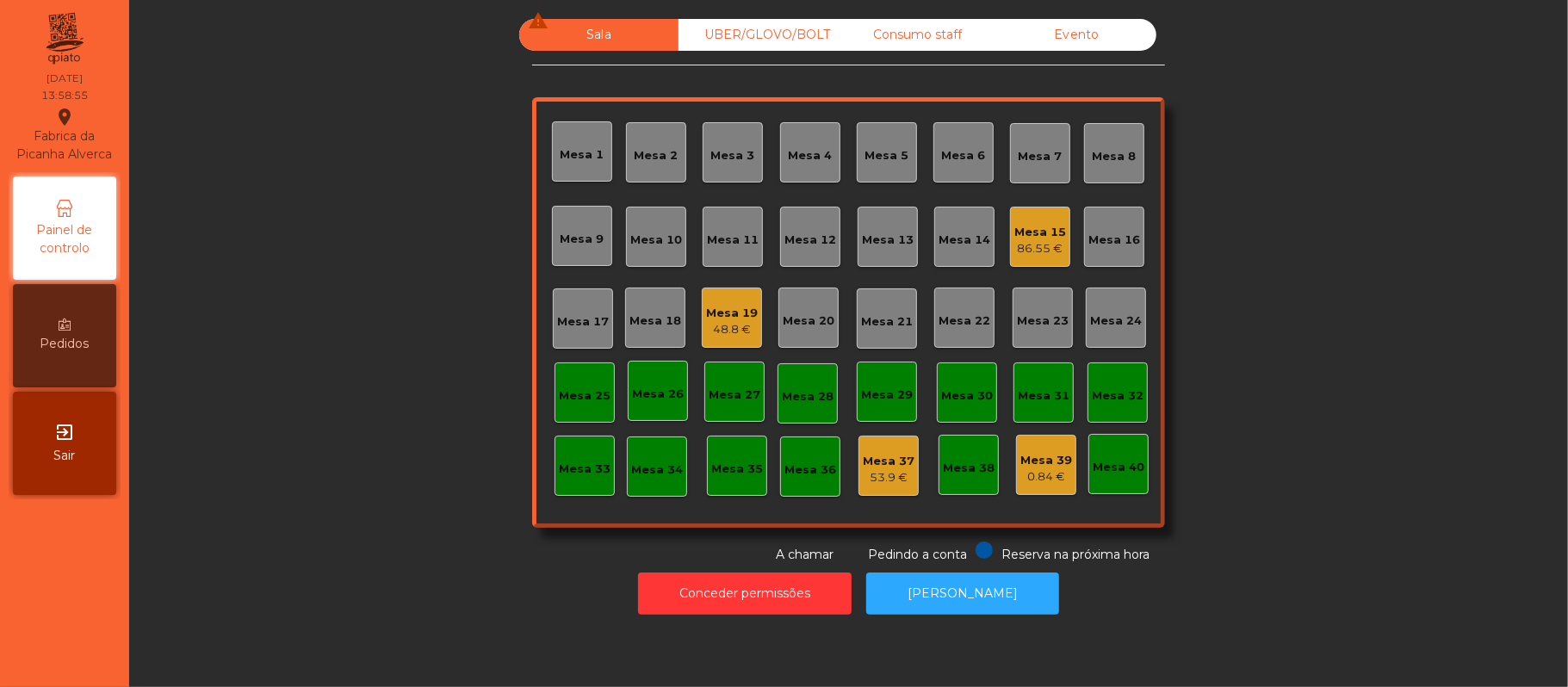
click at [1054, 235] on div "Mesa 15" at bounding box center [1040, 232] width 51 height 17
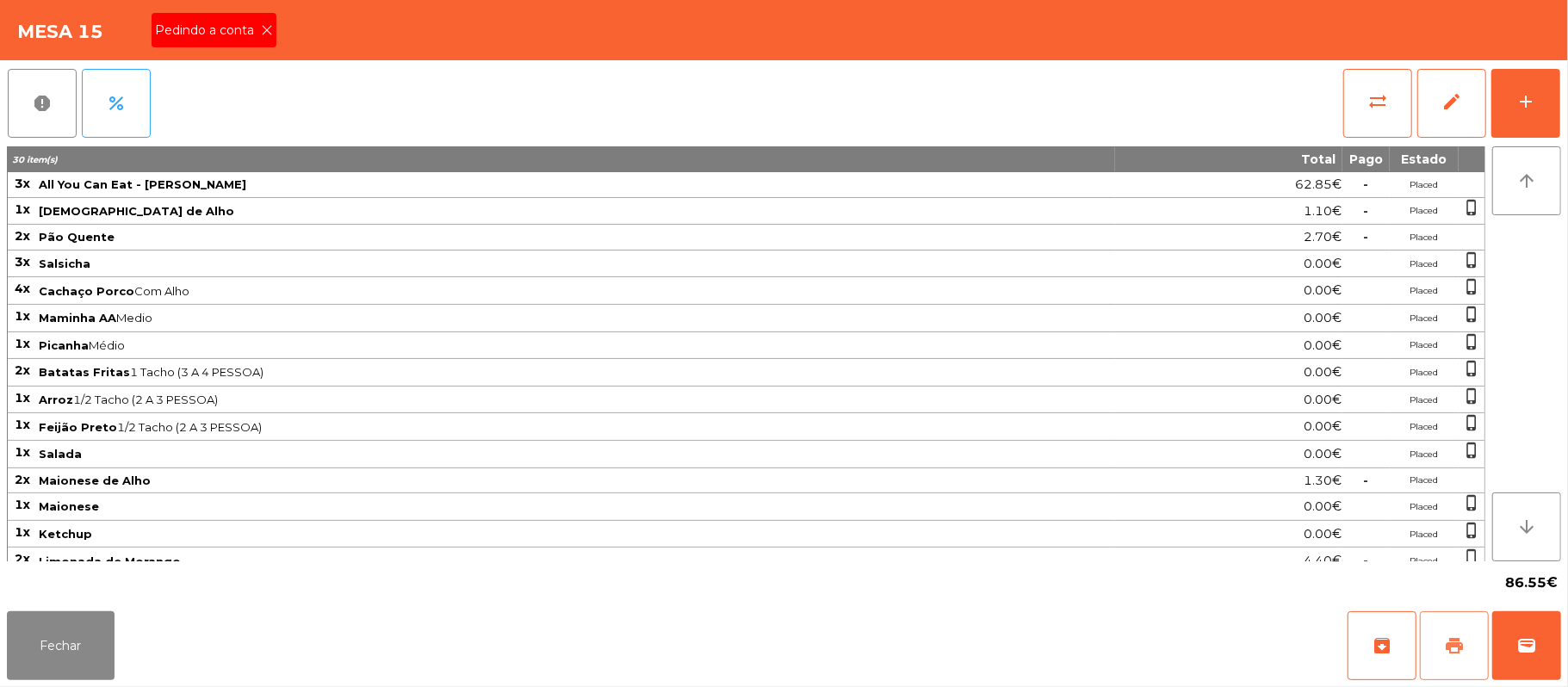
click at [1443, 641] on button "print" at bounding box center [1454, 645] width 69 height 69
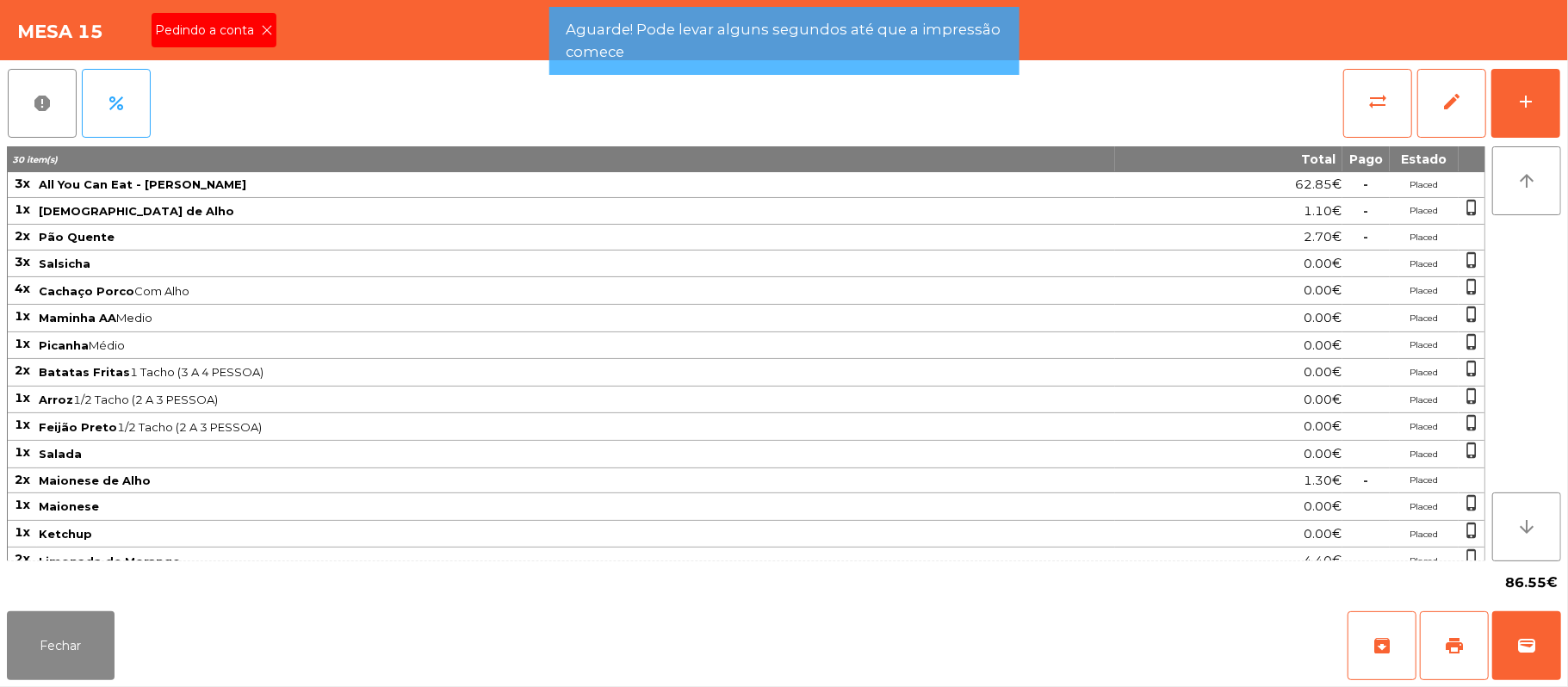
click at [268, 34] on icon at bounding box center [266, 29] width 12 height 12
click at [261, 28] on icon at bounding box center [266, 29] width 12 height 12
click at [253, 26] on div "Mesa 15" at bounding box center [784, 30] width 1568 height 61
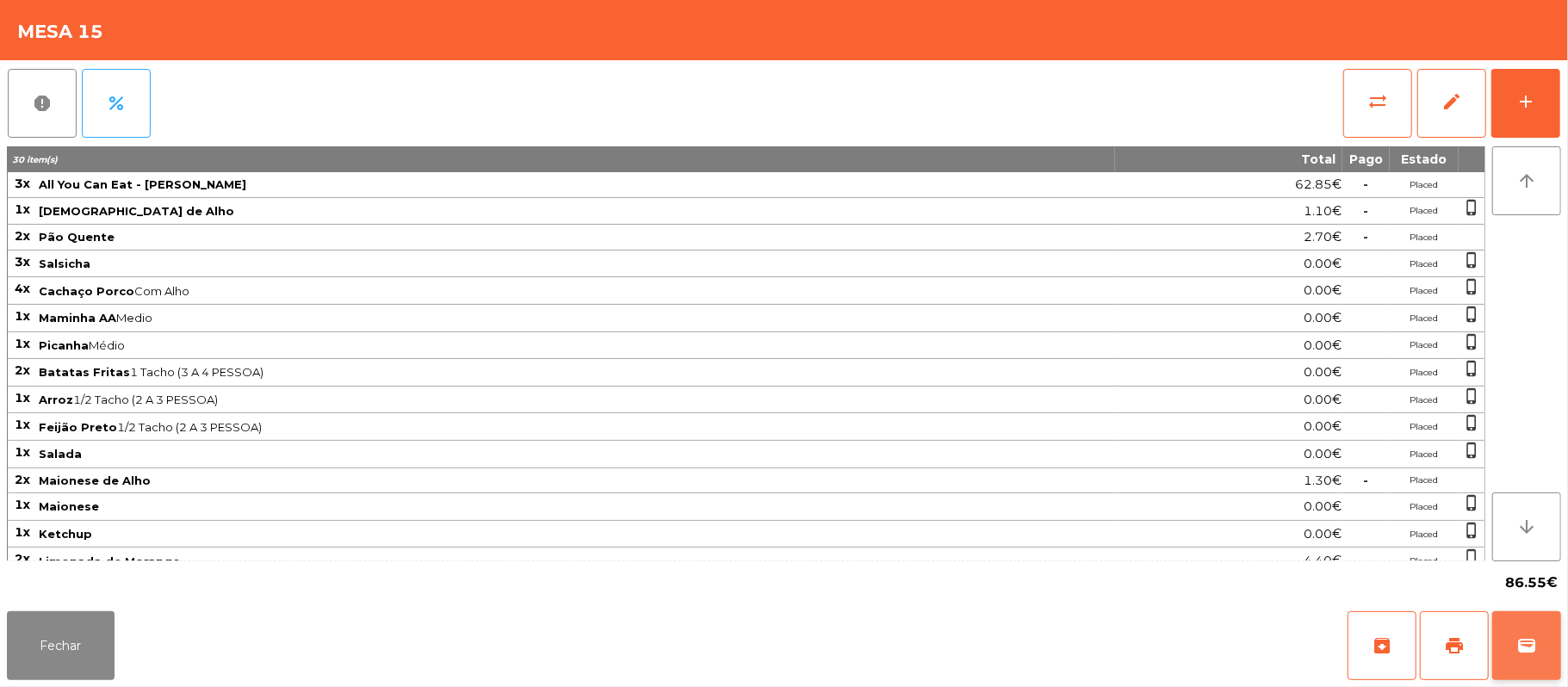
click at [1518, 634] on button "wallet" at bounding box center [1526, 645] width 69 height 69
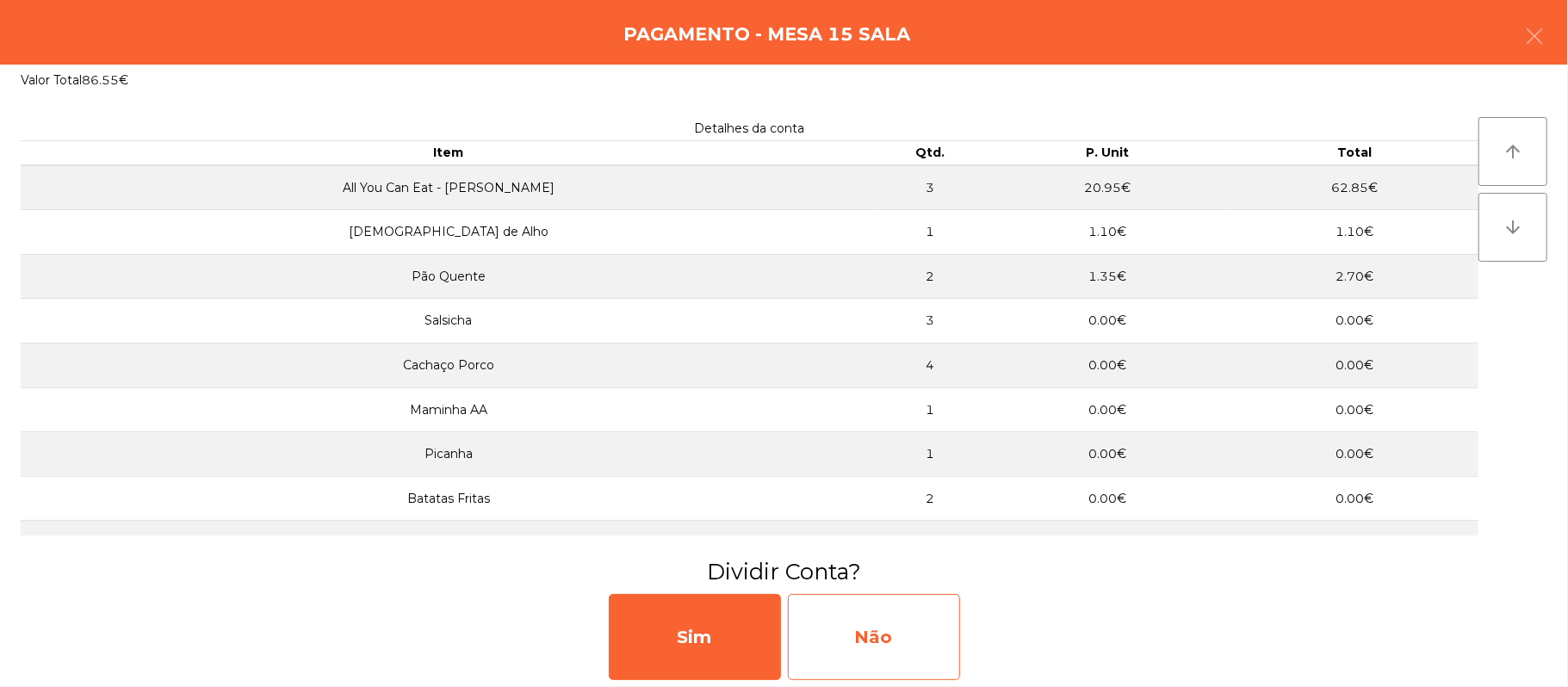
click at [875, 645] on div "Não" at bounding box center [874, 637] width 172 height 86
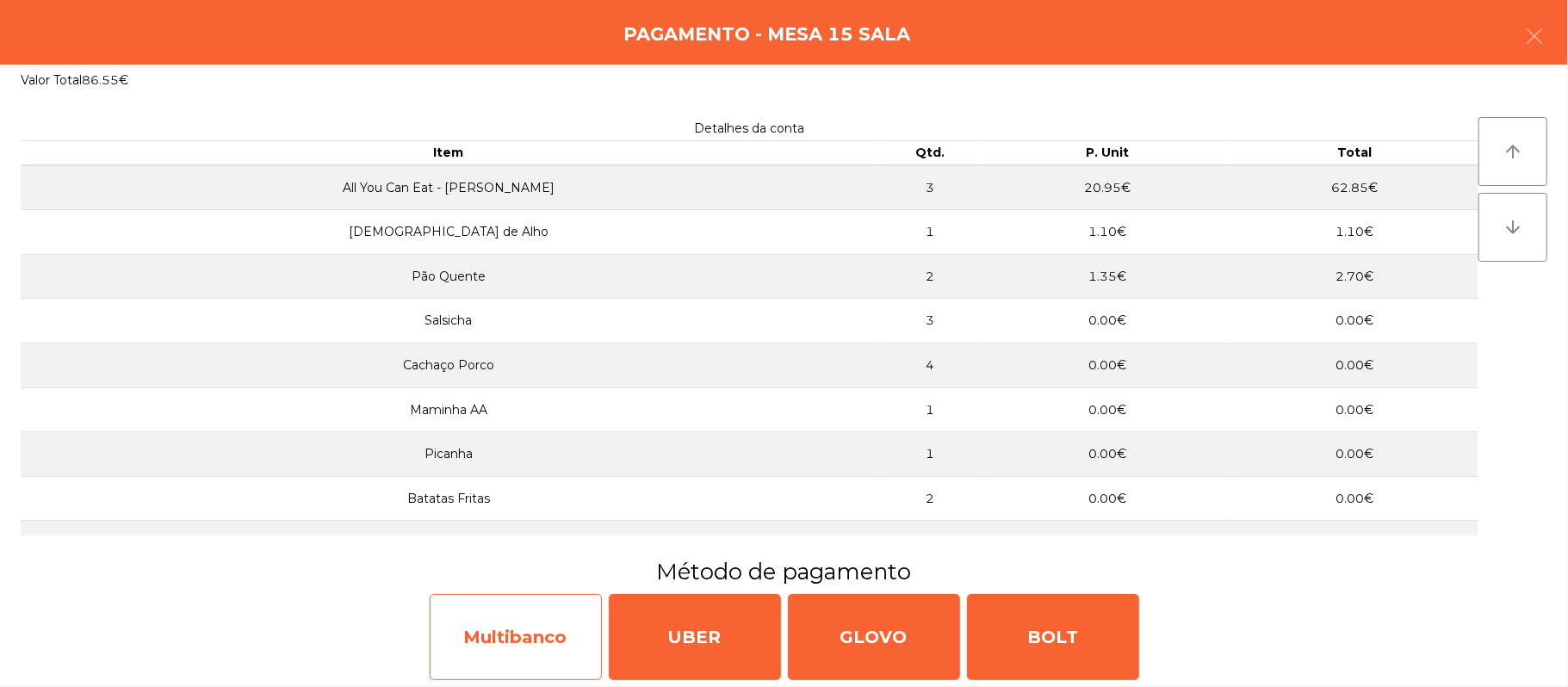
click at [549, 648] on div "Multibanco" at bounding box center [515, 637] width 172 height 86
select select "**"
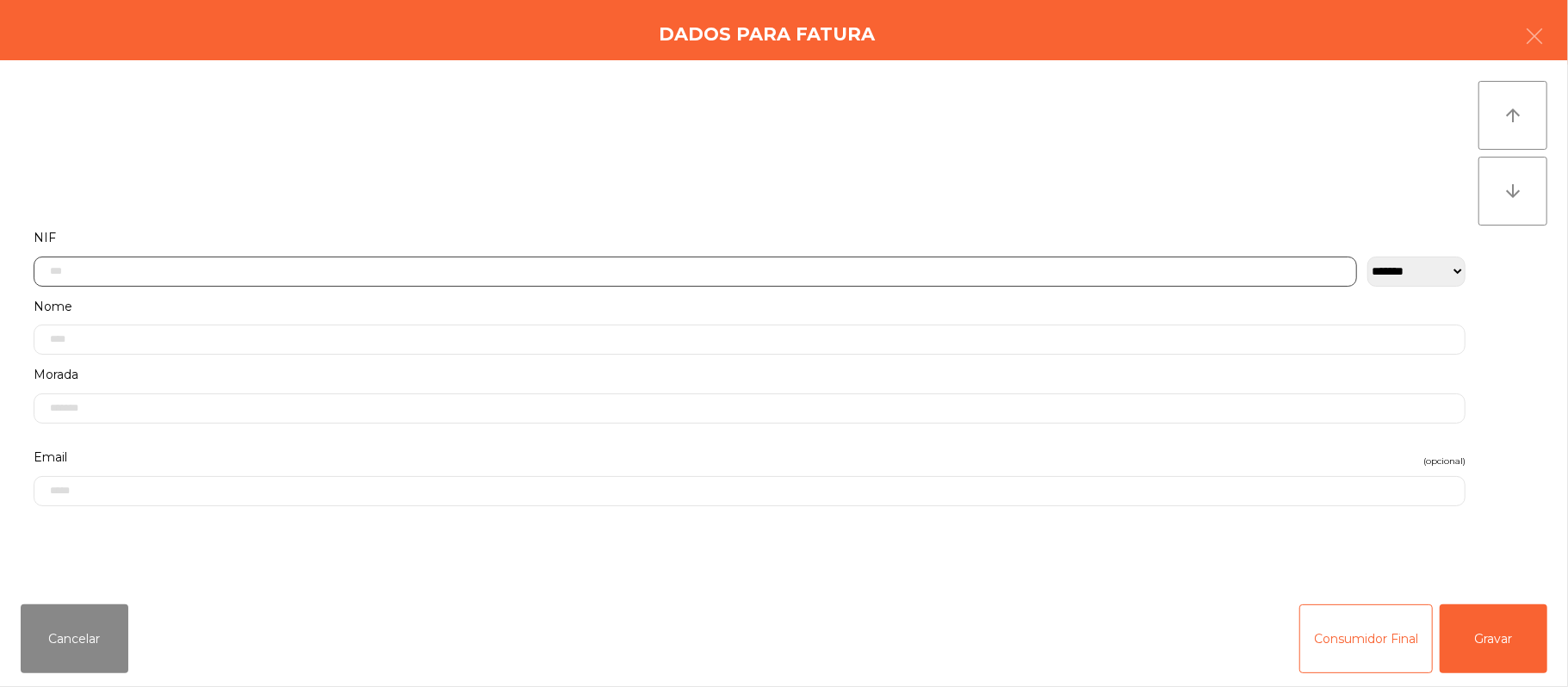
click at [744, 270] on input "text" at bounding box center [695, 271] width 1324 height 30
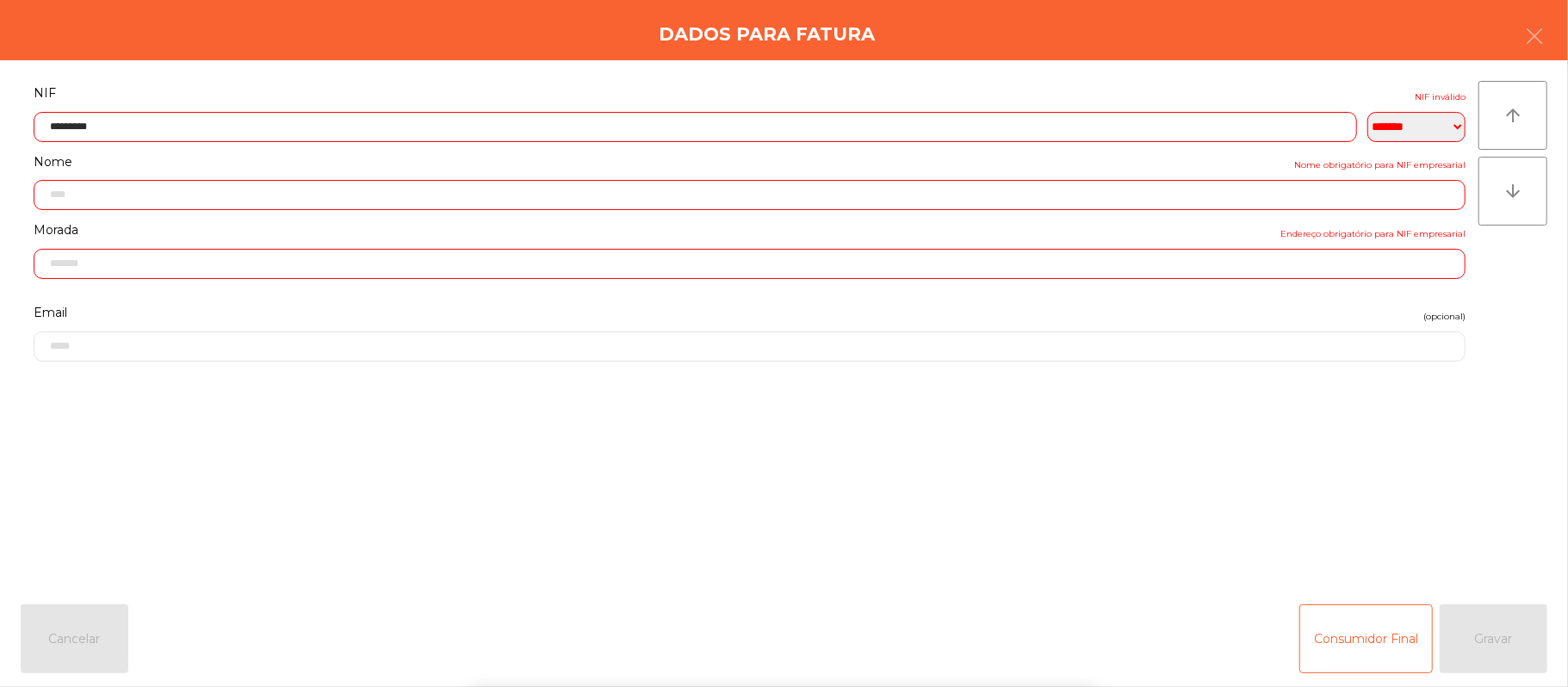
click at [1472, 493] on div "` 1 2 3 4 5 6 7 8 9 0 - = keyboard_backspace keyboard_tab q w e r t y u i o p […" at bounding box center [784, 580] width 1568 height 213
click at [1471, 506] on div "` 1 2 3 4 5 6 7 8 9 0 - = keyboard_backspace keyboard_tab q w e r t y u i o p […" at bounding box center [784, 580] width 1568 height 213
click at [1479, 490] on div "arrow_upward arrow_downward" at bounding box center [1512, 325] width 69 height 489
click at [1482, 496] on div "arrow_upward arrow_downward" at bounding box center [1512, 325] width 69 height 489
click at [445, 130] on input "*********" at bounding box center [695, 127] width 1324 height 30
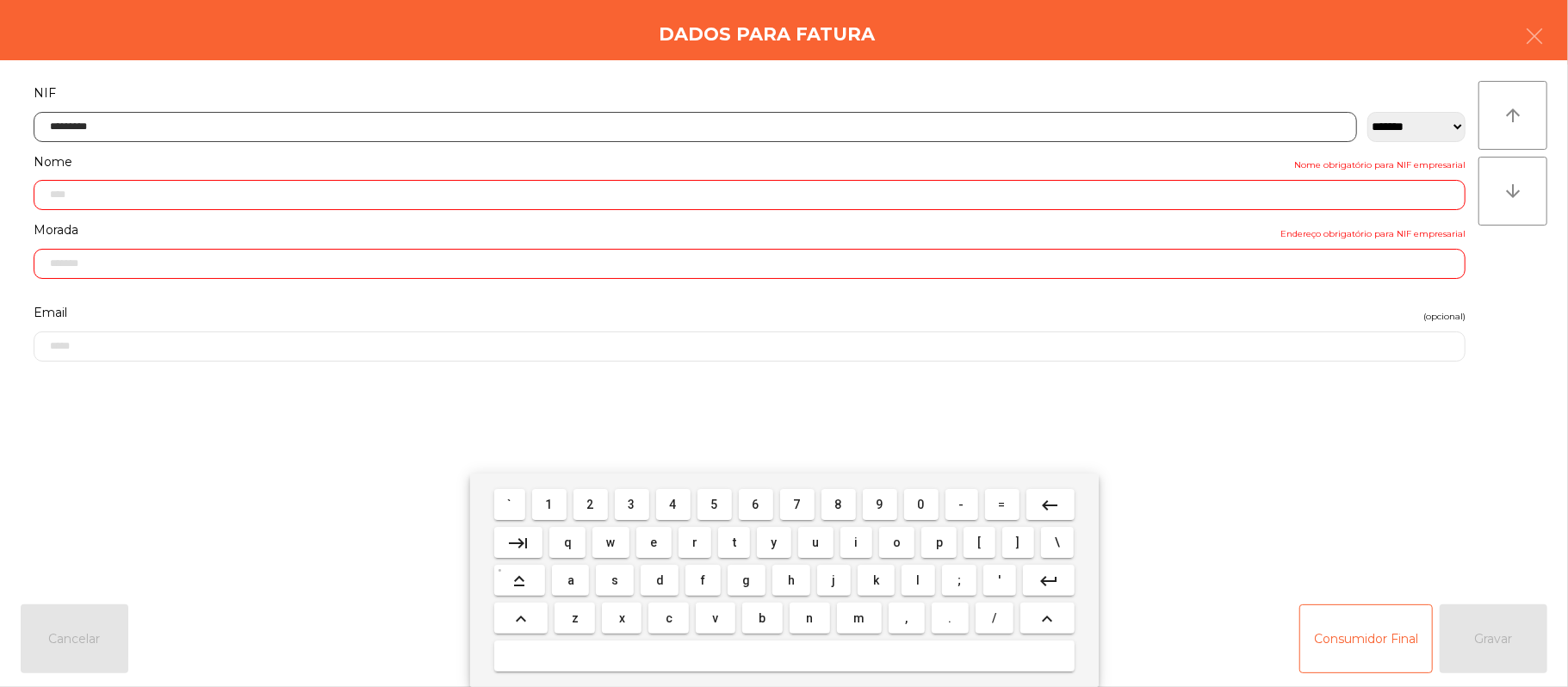
type input "*********"
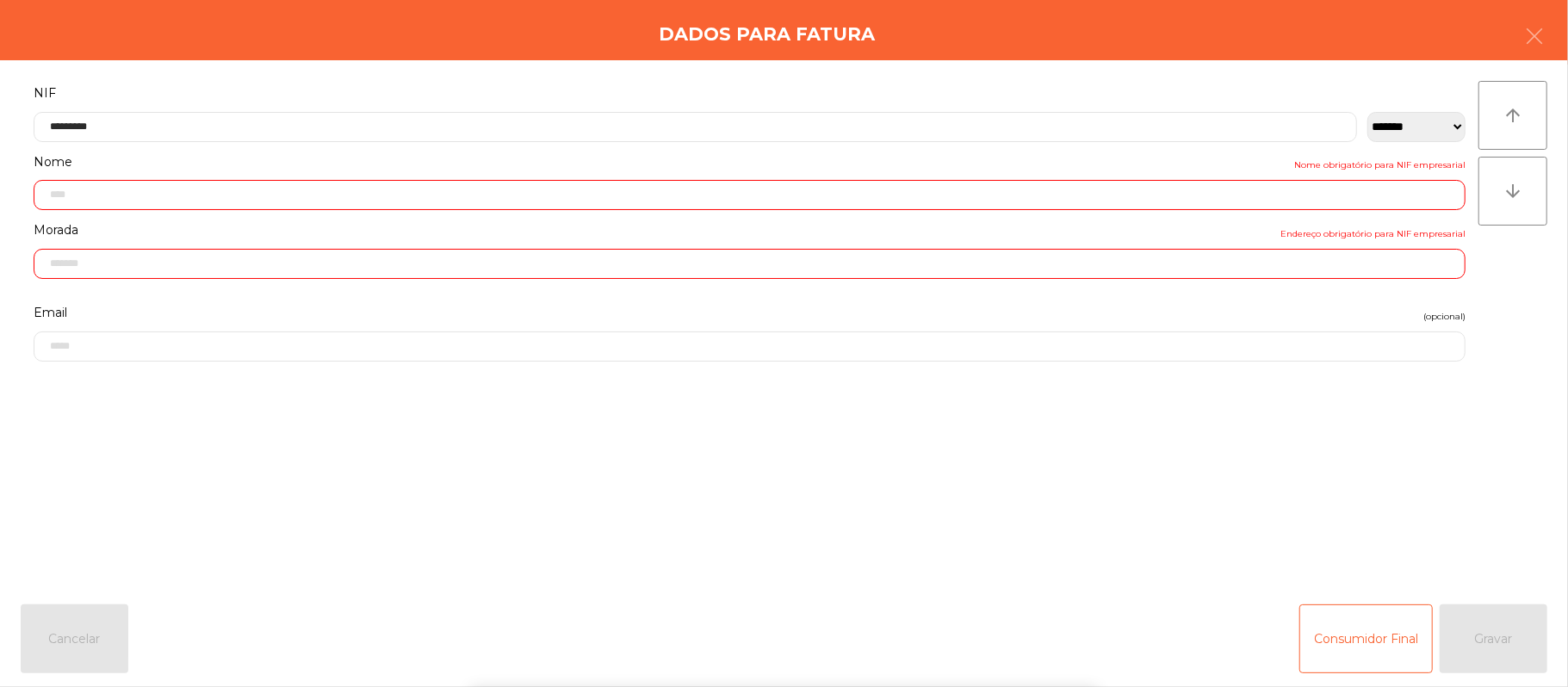
click at [1475, 492] on div "` 1 2 3 4 5 6 7 8 9 0 - = keyboard_backspace keyboard_tab q w e r t y u i o p […" at bounding box center [784, 580] width 1568 height 213
type input "**********"
click at [1475, 482] on div "` 1 2 3 4 5 6 7 8 9 0 - = keyboard_backspace keyboard_tab q w e r t y u i o p […" at bounding box center [784, 580] width 1568 height 213
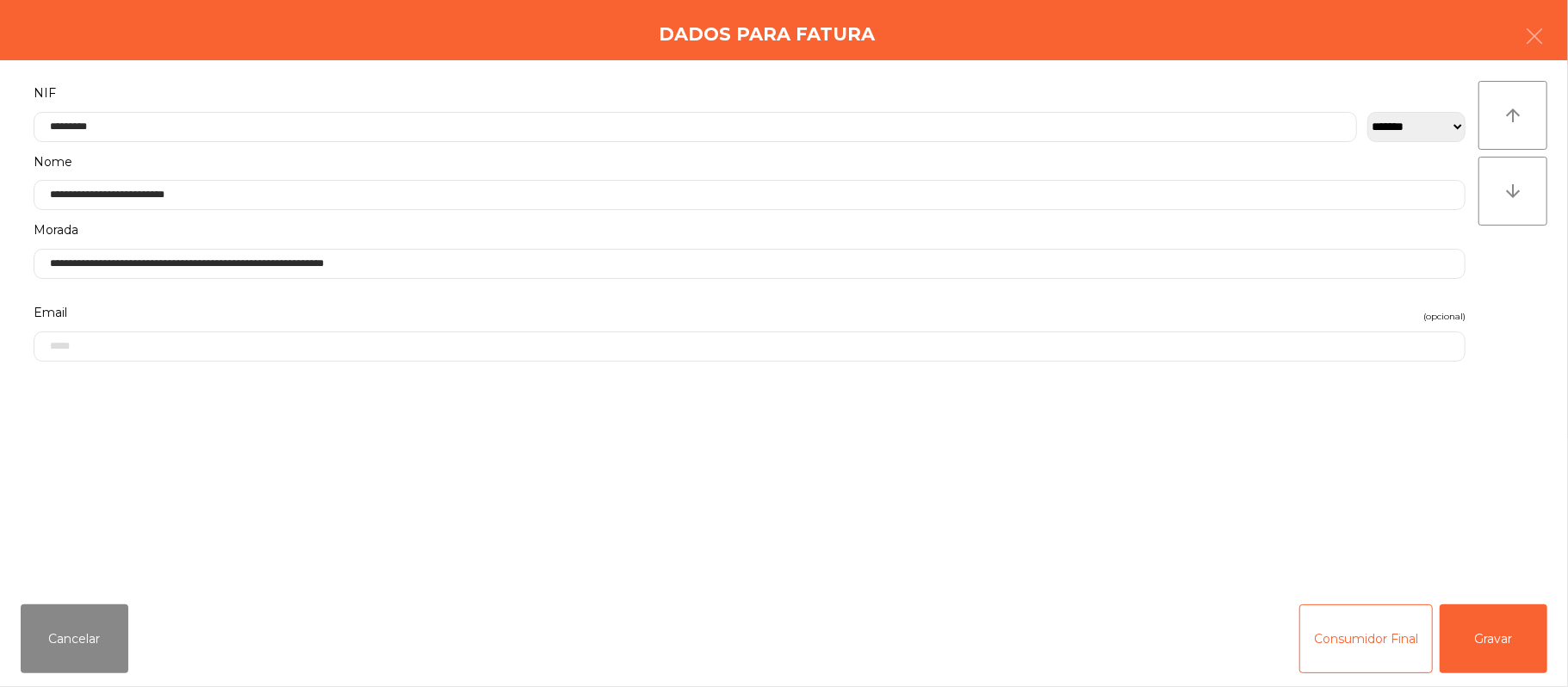
click at [1489, 486] on div "arrow_upward arrow_downward" at bounding box center [1512, 325] width 69 height 489
click at [1505, 655] on button "Gravar" at bounding box center [1493, 638] width 107 height 69
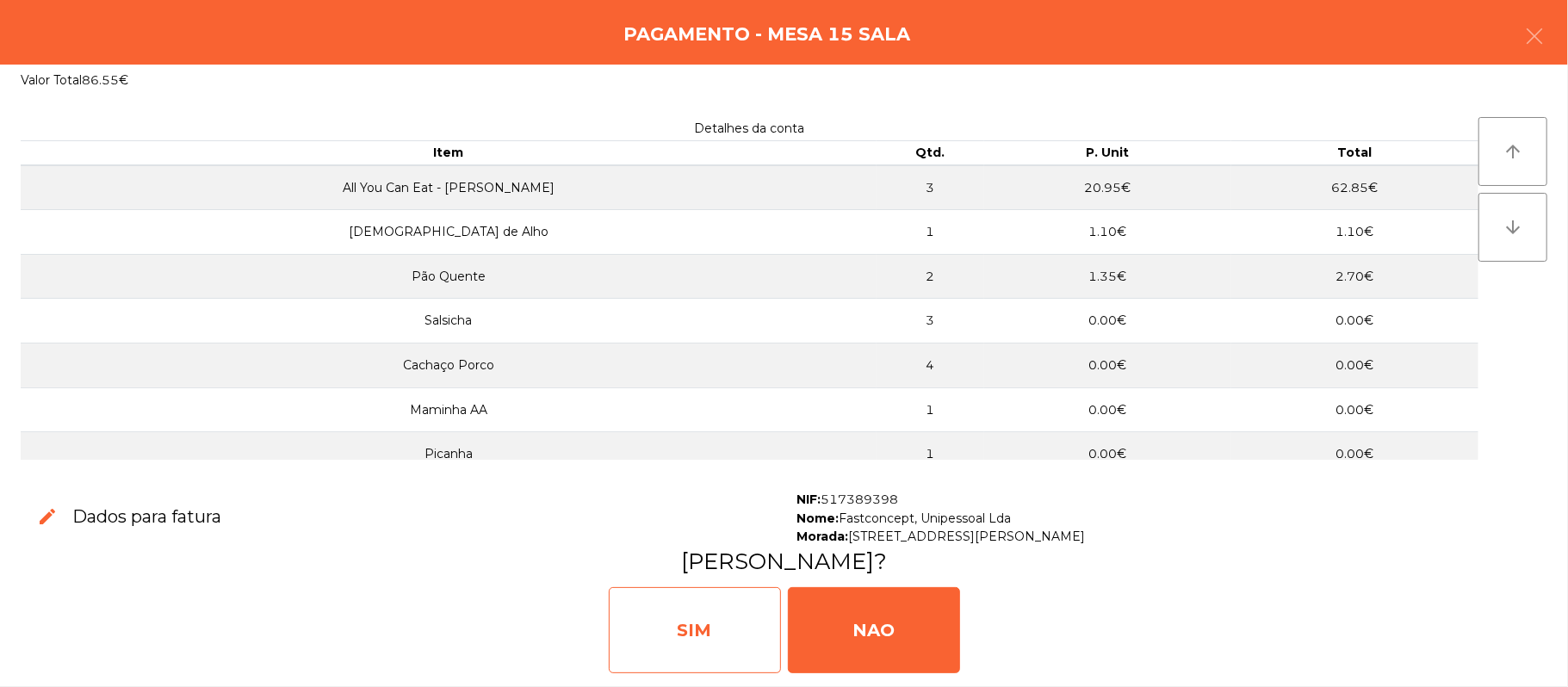
click at [710, 625] on div "SIM" at bounding box center [694, 630] width 172 height 86
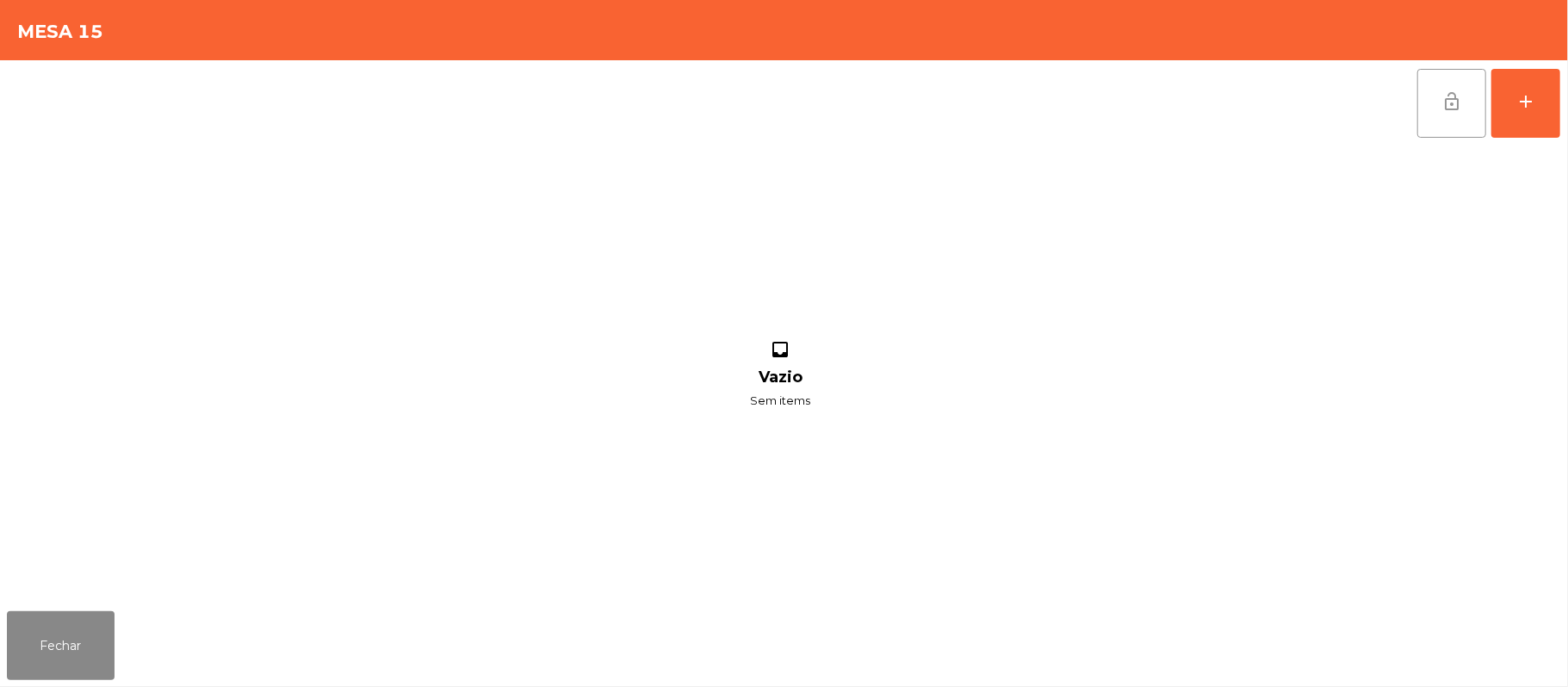
click at [1448, 128] on button "lock_open" at bounding box center [1451, 103] width 69 height 69
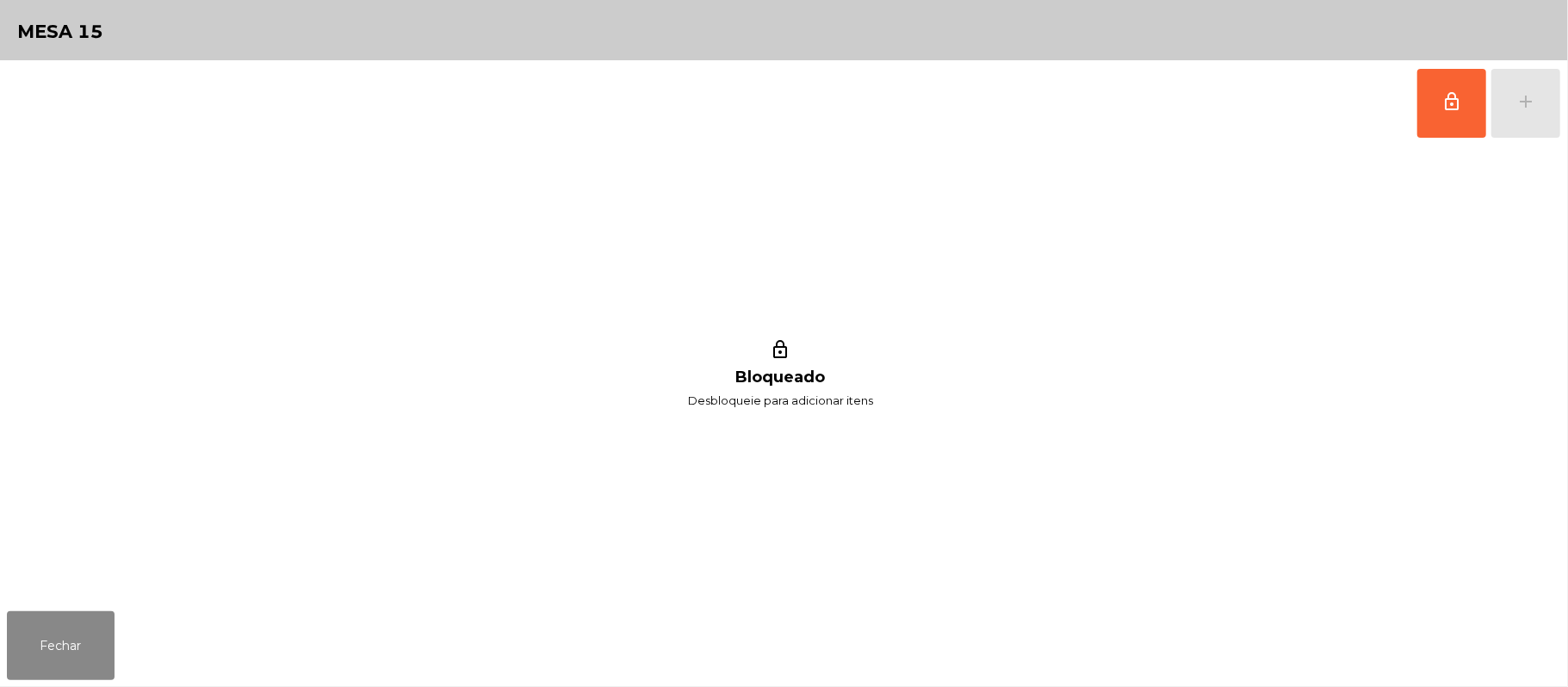
click at [342, 342] on div "lock_outline Bloqueado Desbloqueie para adicionar itens" at bounding box center [780, 375] width 1547 height 458
click at [59, 618] on button "Fechar" at bounding box center [60, 645] width 107 height 69
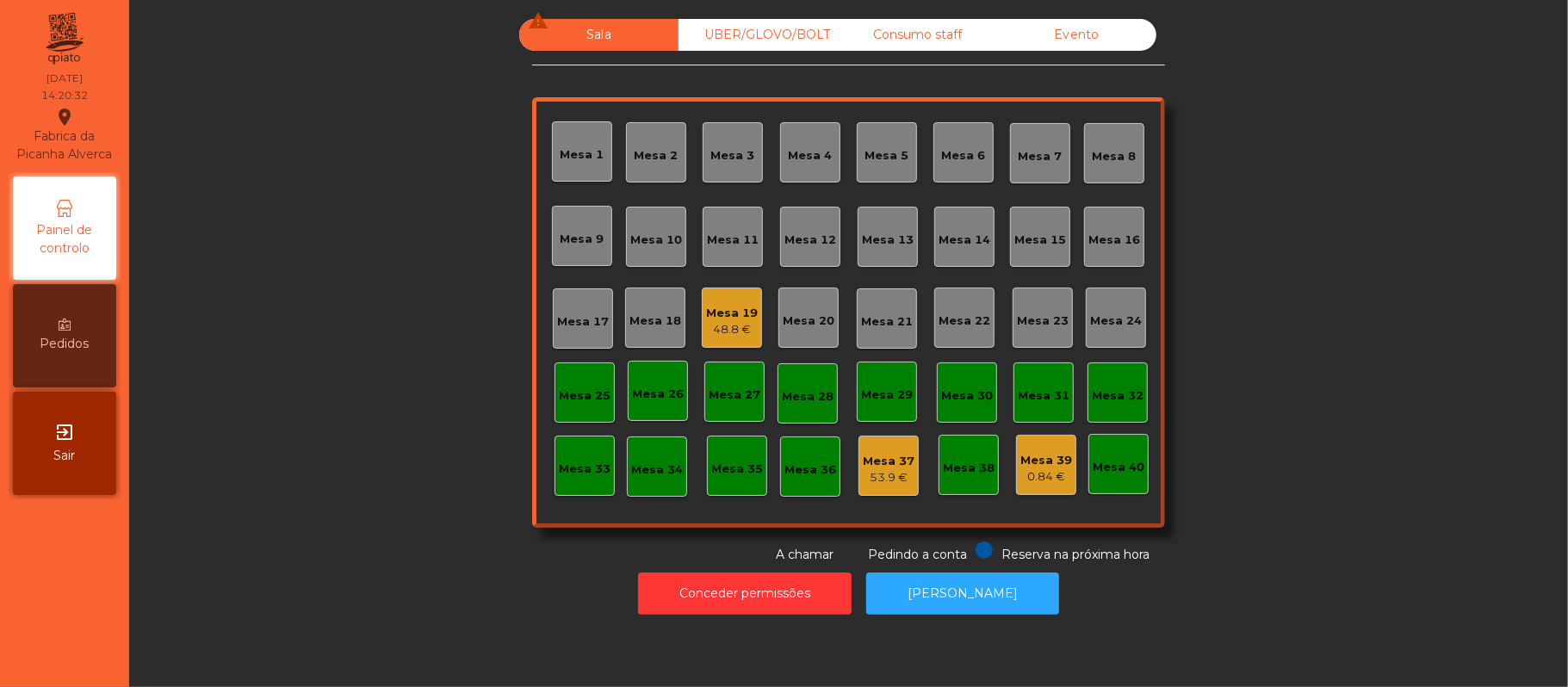
click at [737, 298] on div "Mesa 19 48.8 €" at bounding box center [732, 318] width 51 height 40
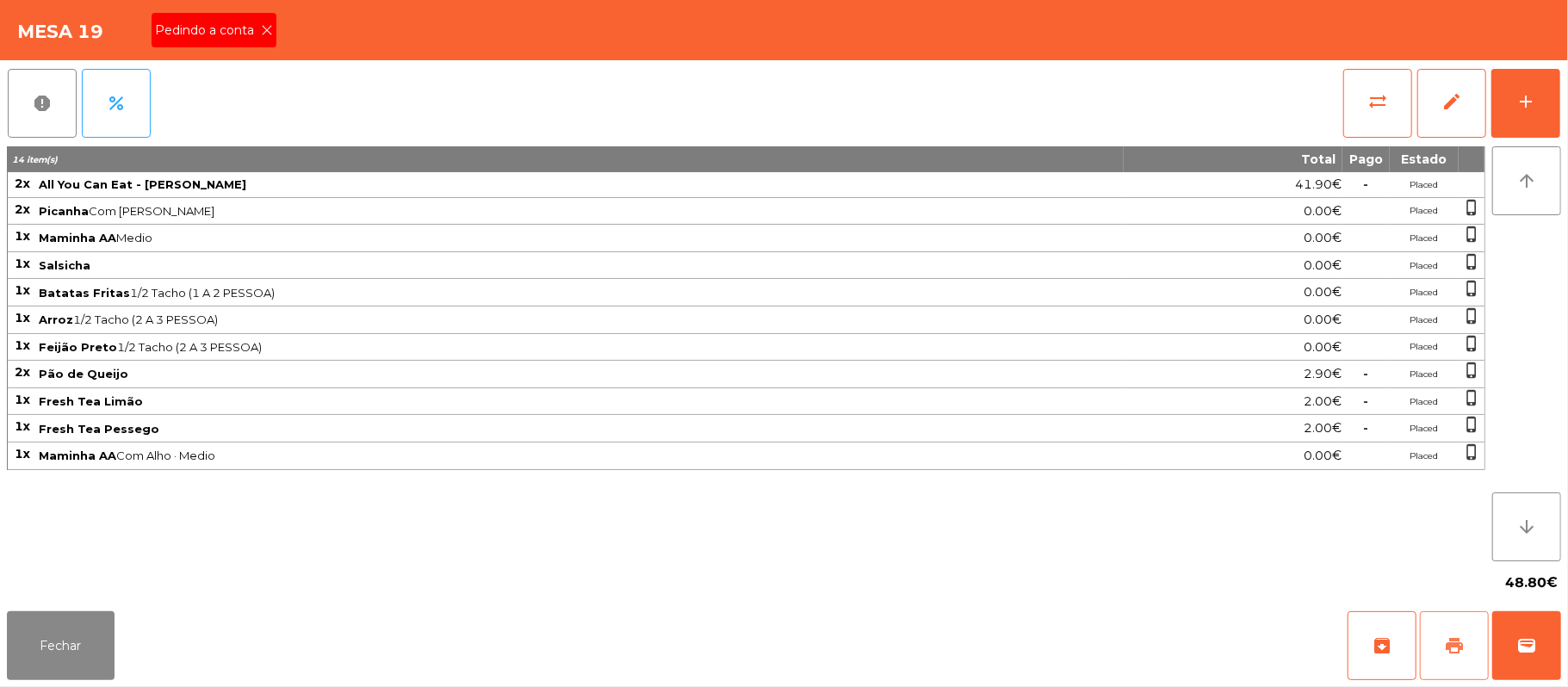
click at [1450, 638] on span "print" at bounding box center [1454, 646] width 20 height 20
click at [265, 32] on icon at bounding box center [266, 29] width 12 height 12
click at [267, 29] on div "Mesa 19 Pedindo a conta" at bounding box center [784, 30] width 1568 height 61
click at [283, 38] on div "Mesa 19 Pedindo a conta" at bounding box center [784, 30] width 1568 height 61
click at [1439, 651] on button "print" at bounding box center [1454, 645] width 69 height 69
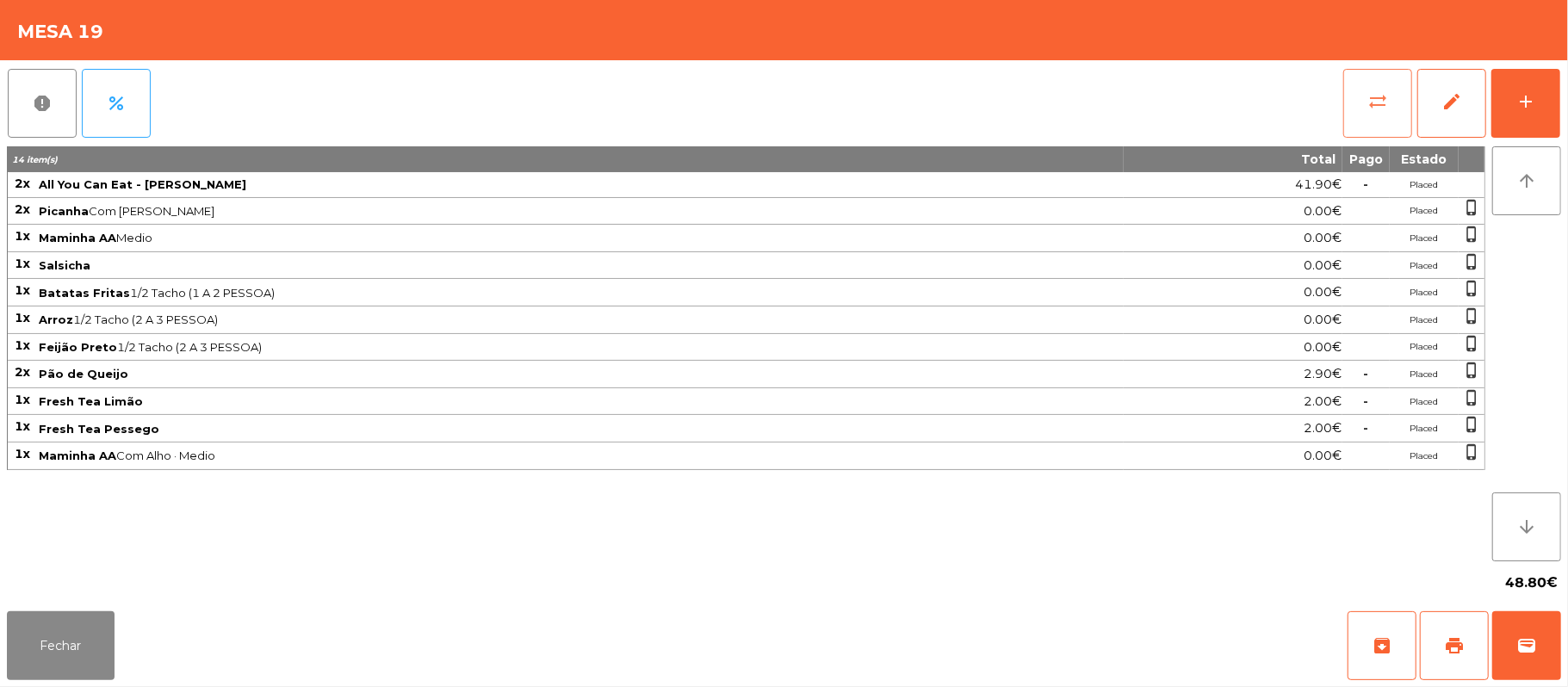
click at [1361, 75] on button "sync_alt" at bounding box center [1377, 103] width 69 height 69
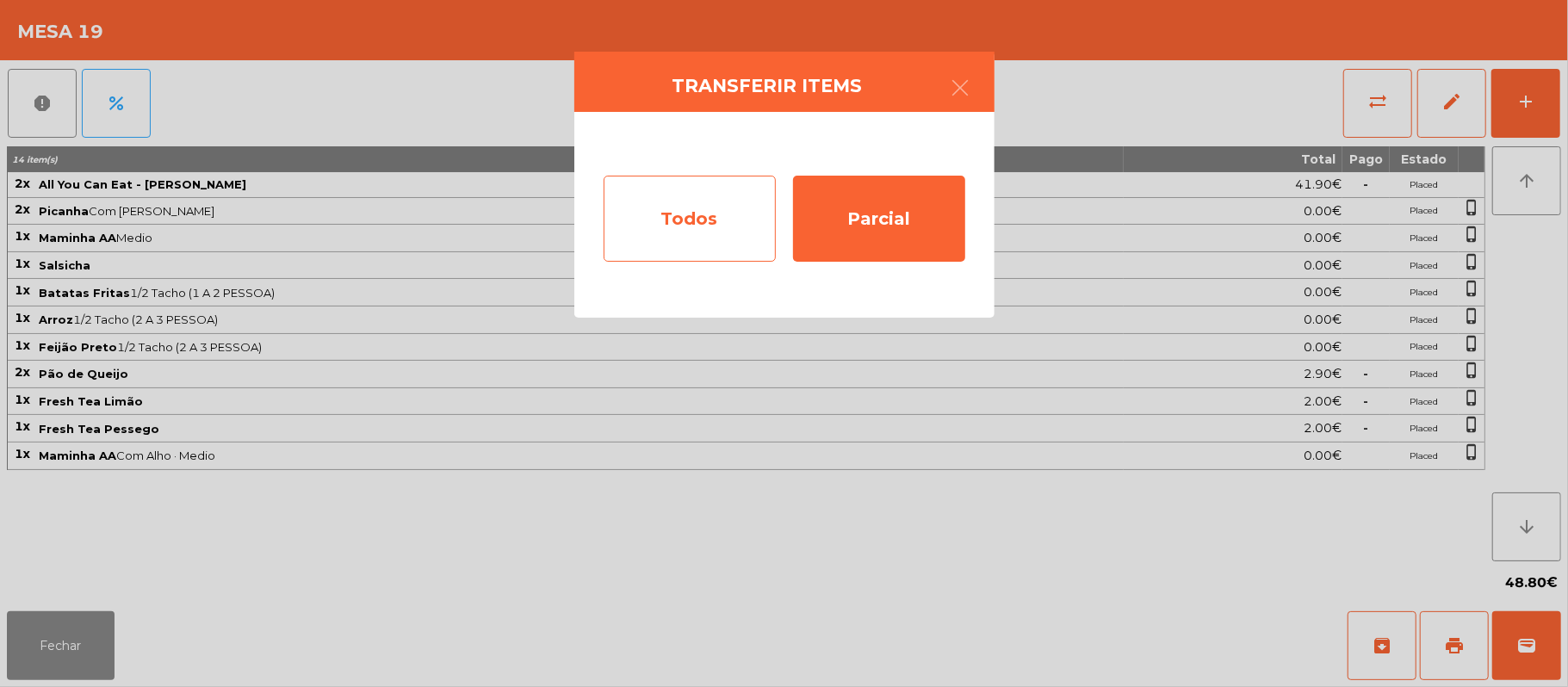
click at [693, 249] on div "Todos" at bounding box center [689, 219] width 172 height 86
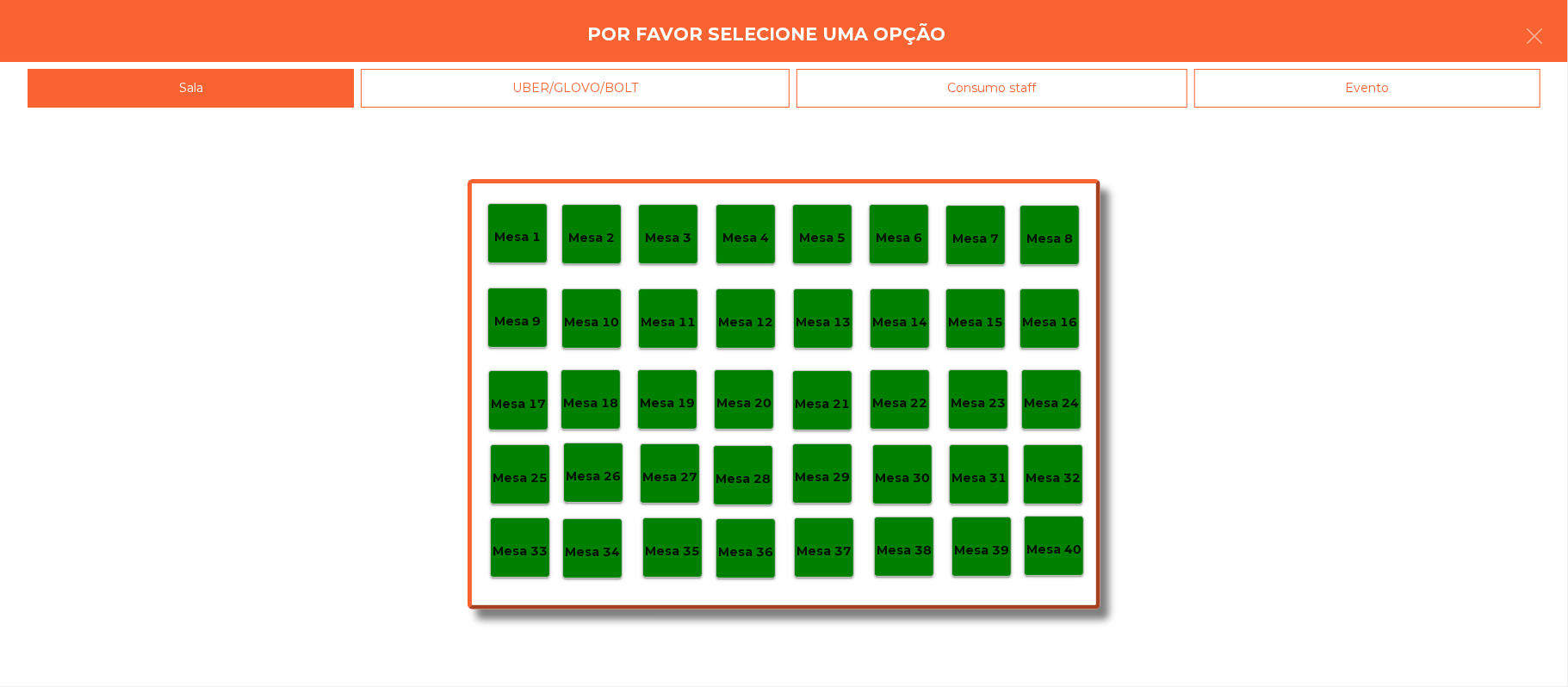
click at [1392, 84] on div "Evento" at bounding box center [1367, 88] width 346 height 39
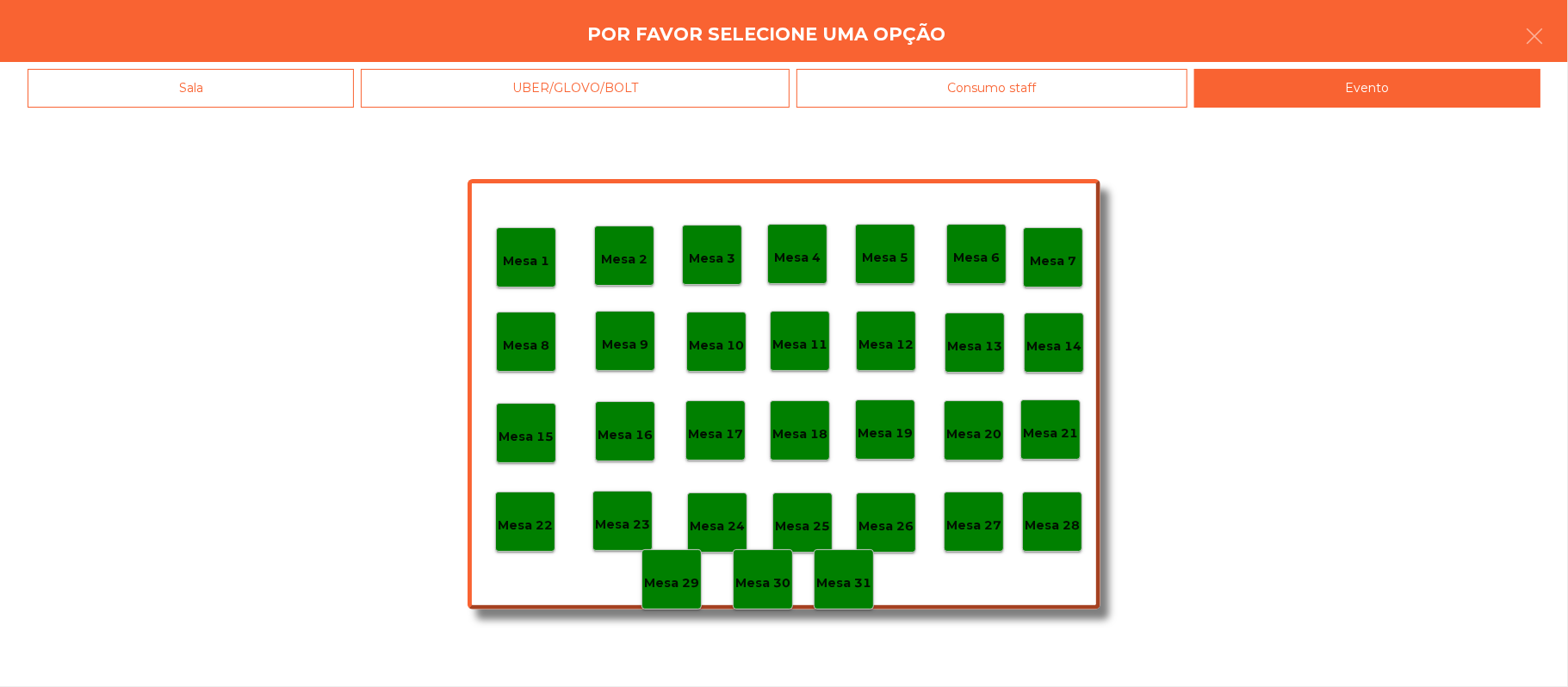
click at [1052, 524] on p "Mesa 28" at bounding box center [1052, 525] width 55 height 20
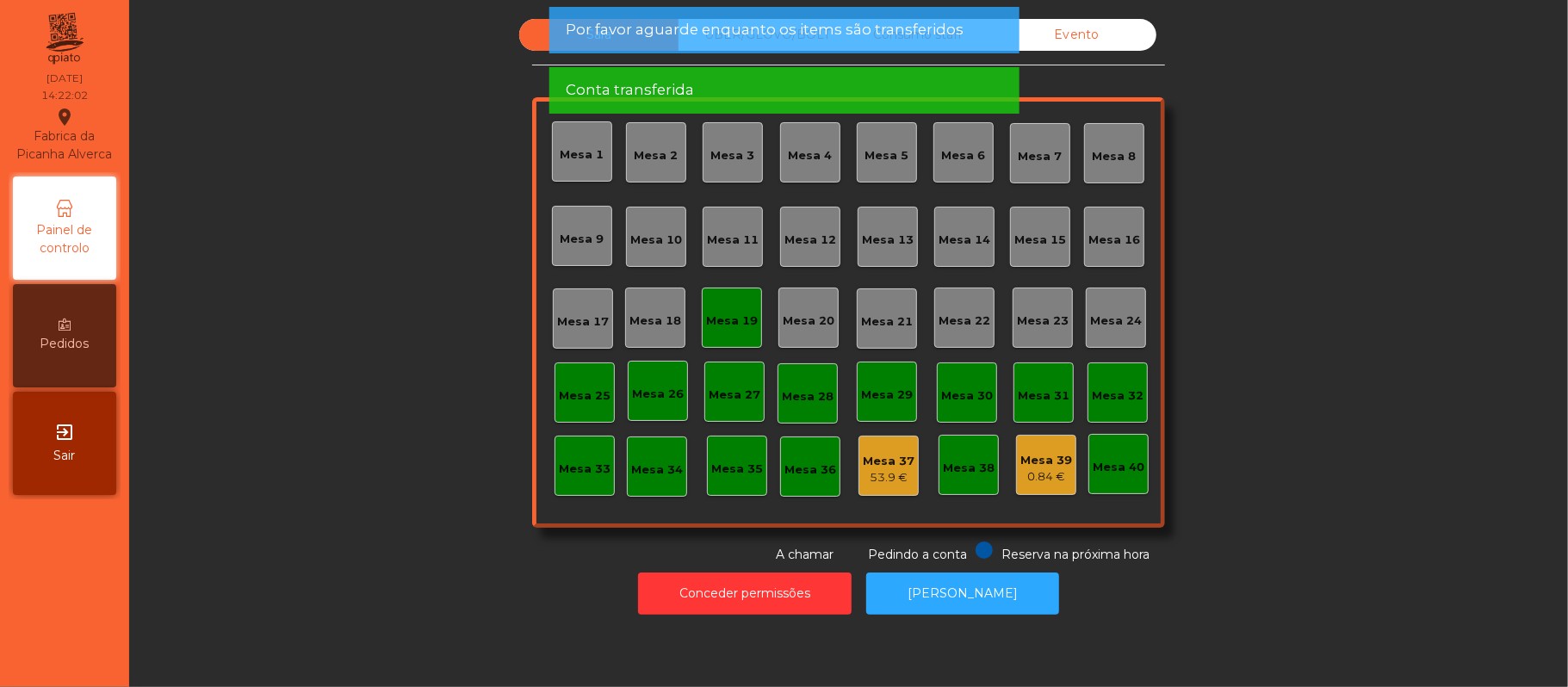
click at [745, 332] on div "Mesa 19" at bounding box center [732, 318] width 61 height 61
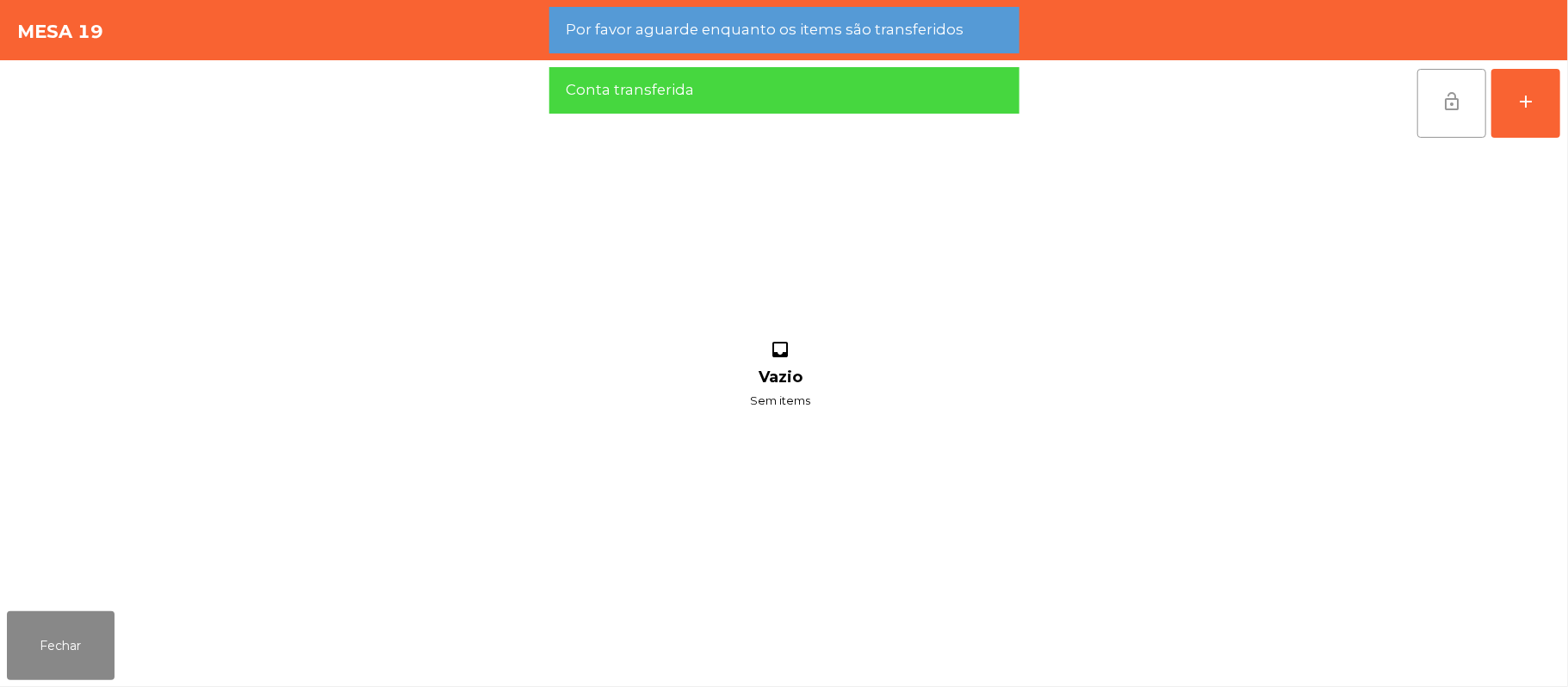
click at [1435, 124] on button "lock_open" at bounding box center [1451, 103] width 69 height 69
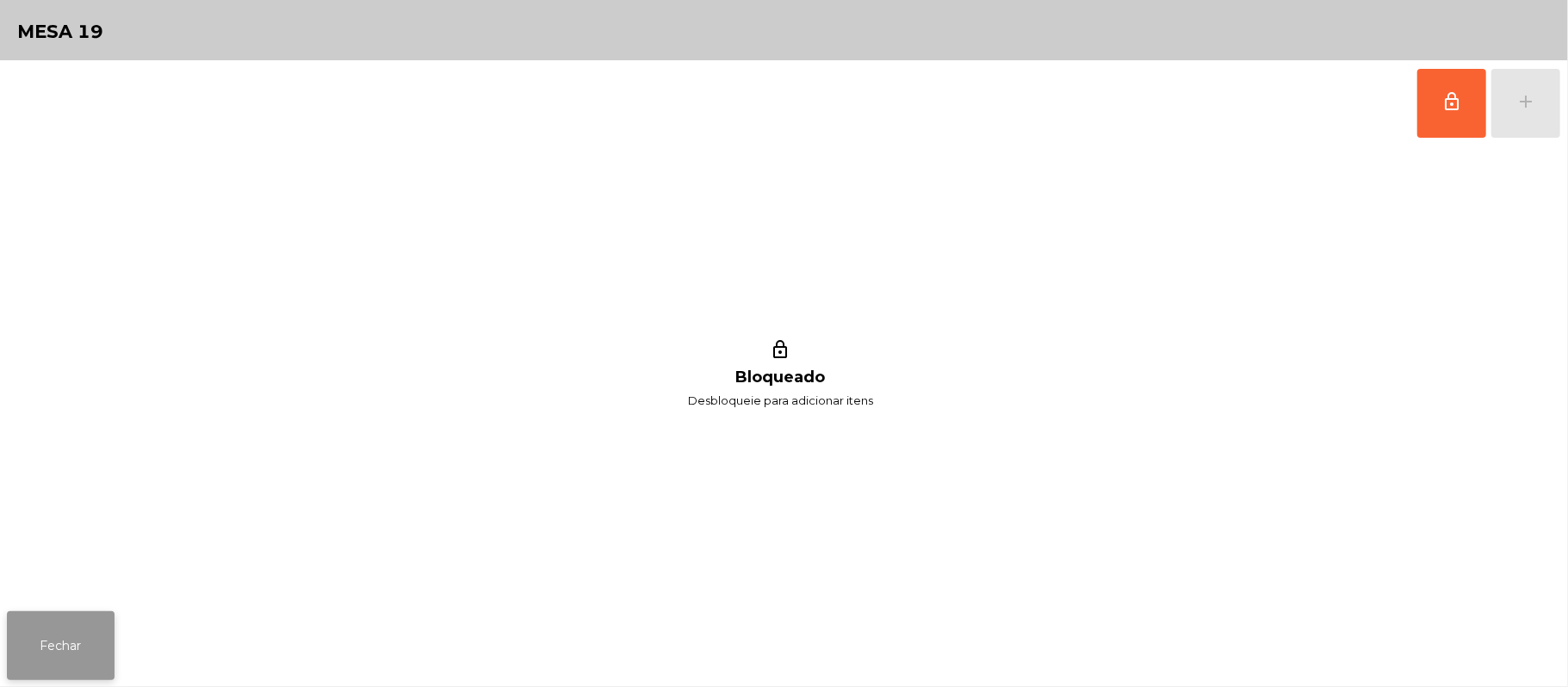
click at [83, 636] on button "Fechar" at bounding box center [60, 645] width 107 height 69
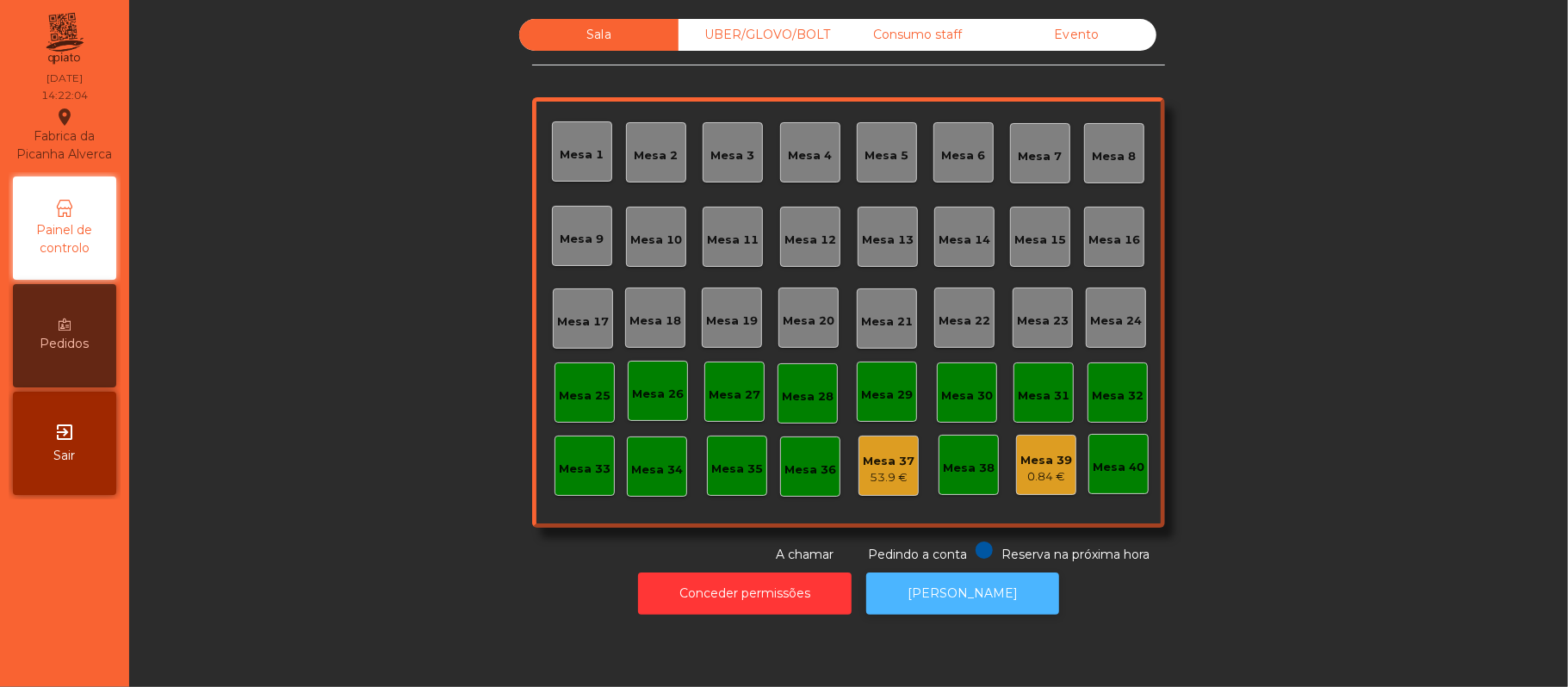
click at [981, 601] on button "[PERSON_NAME]" at bounding box center [963, 593] width 193 height 42
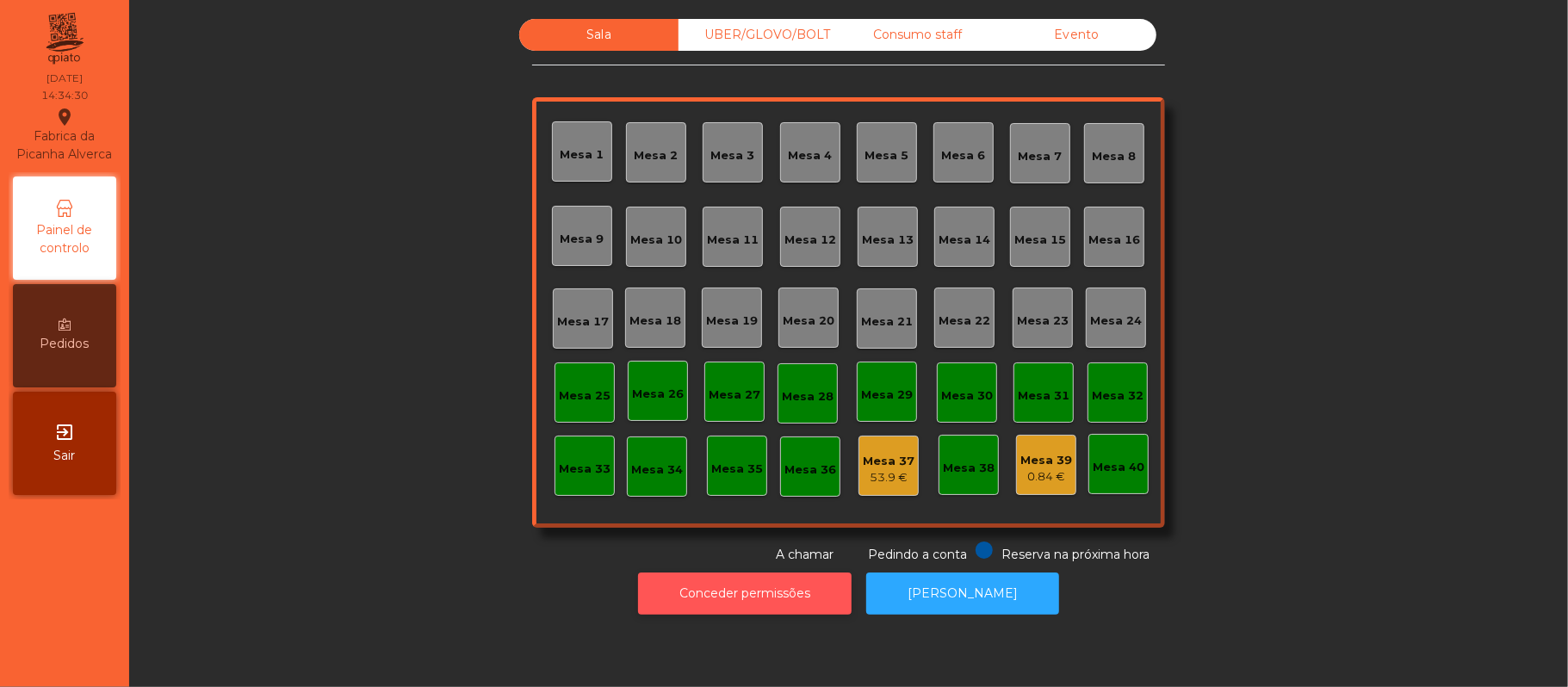
click at [752, 592] on button "Conceder permissões" at bounding box center [745, 593] width 213 height 42
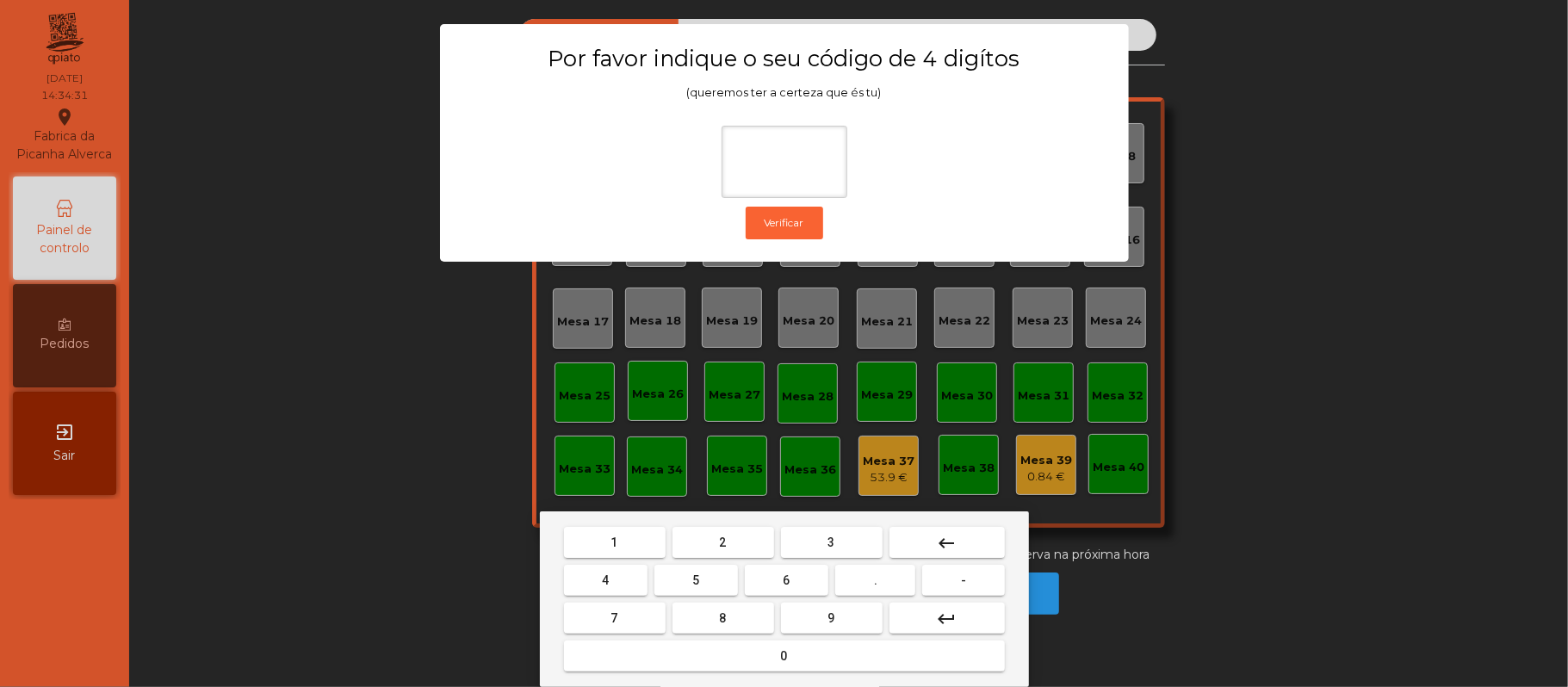
click at [710, 544] on button "2" at bounding box center [723, 543] width 102 height 31
click at [786, 580] on span "6" at bounding box center [786, 580] width 6 height 14
click at [614, 542] on span "1" at bounding box center [614, 542] width 6 height 14
click at [695, 580] on span "5" at bounding box center [695, 580] width 6 height 14
type input "****"
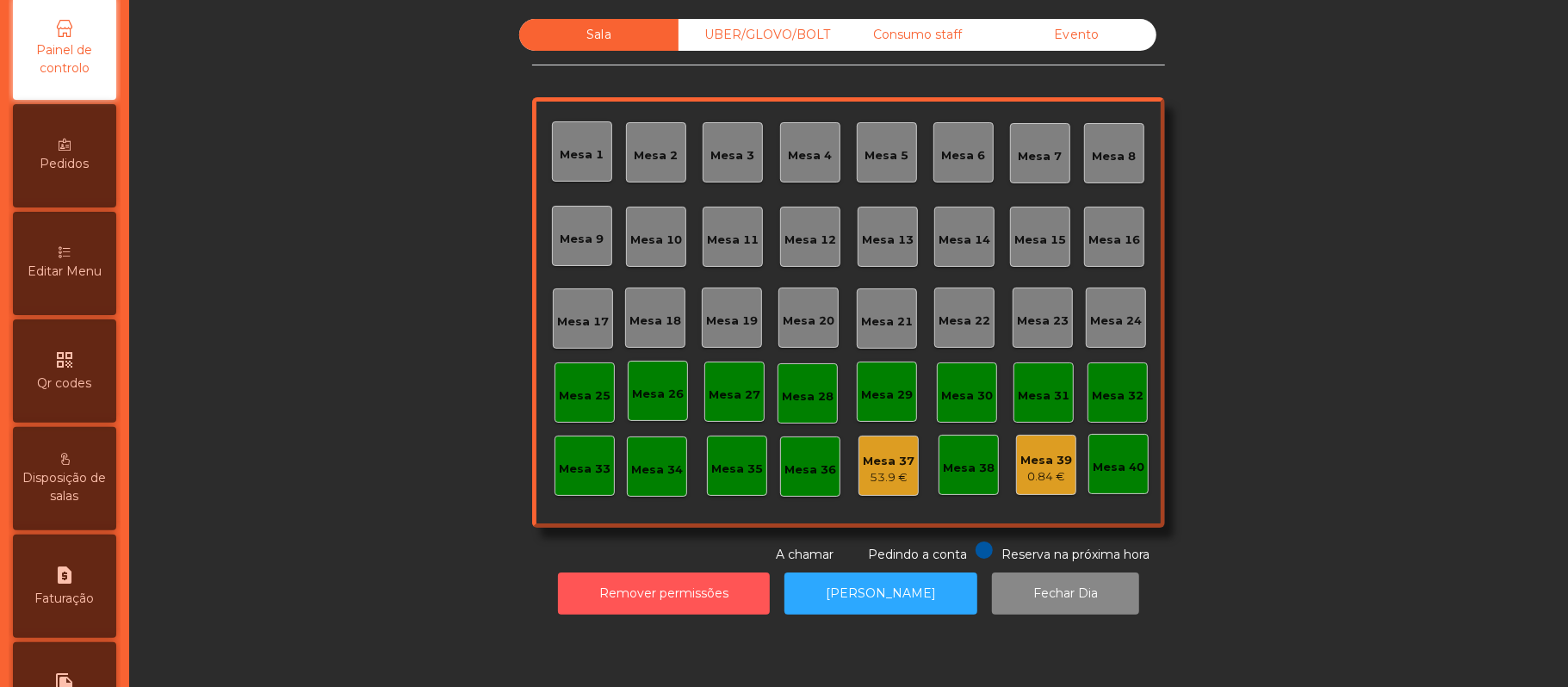
scroll to position [321, 0]
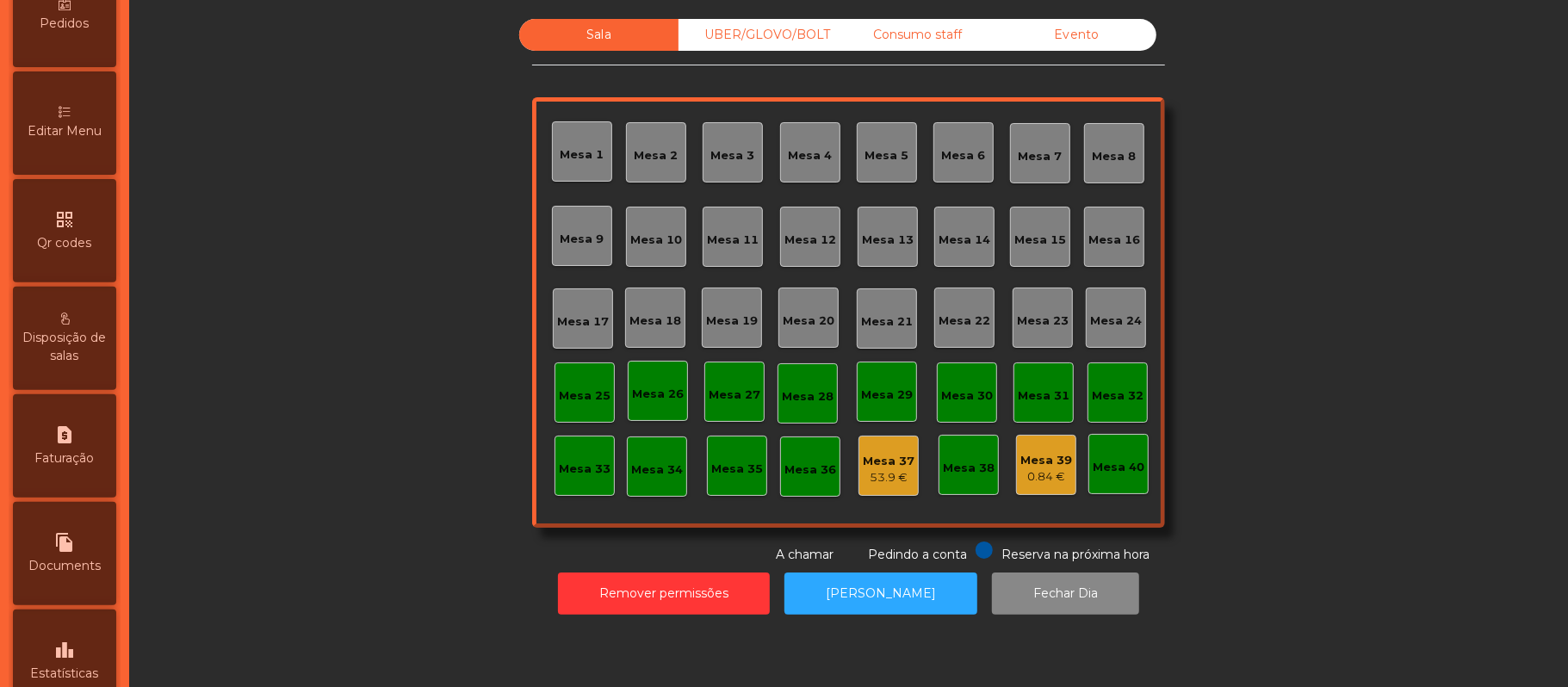
click at [70, 118] on icon at bounding box center [64, 111] width 12 height 12
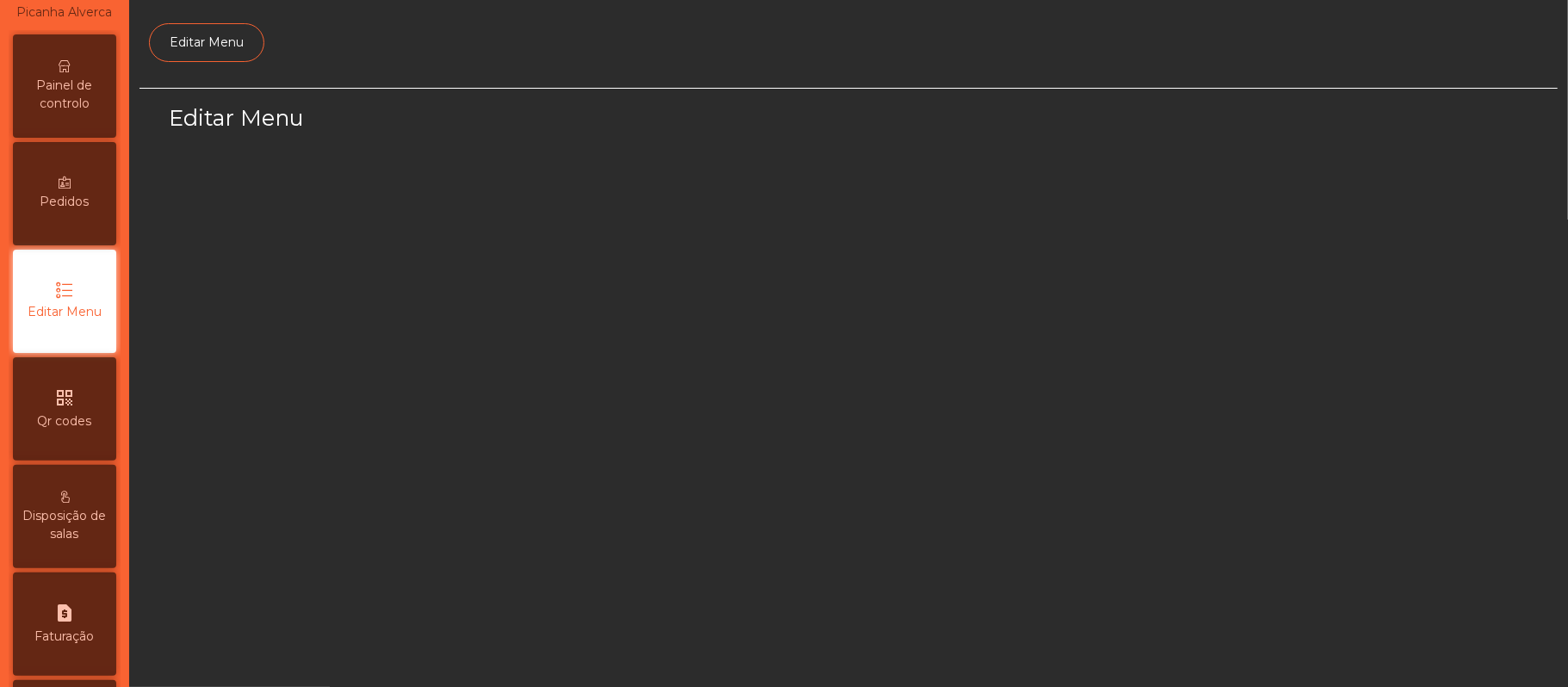
select select "*"
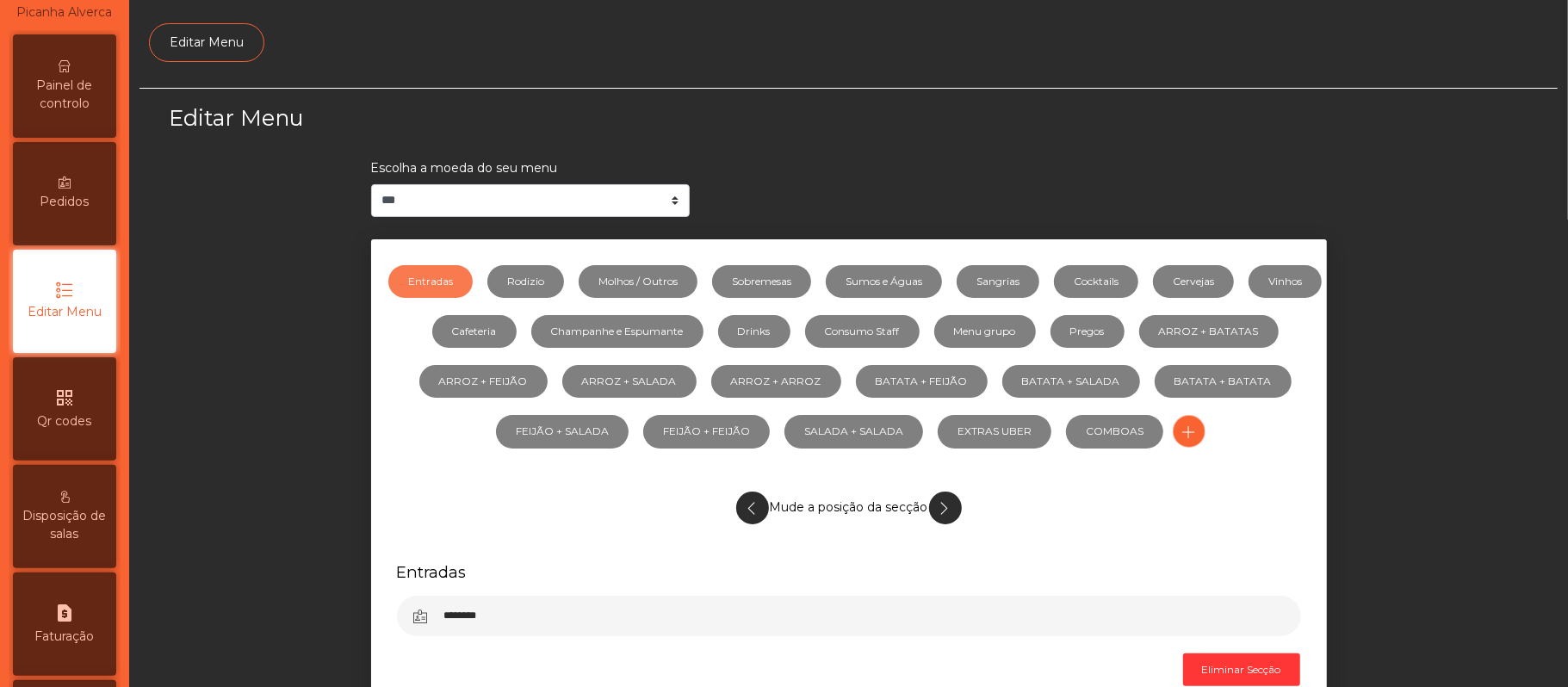
scroll to position [118, 0]
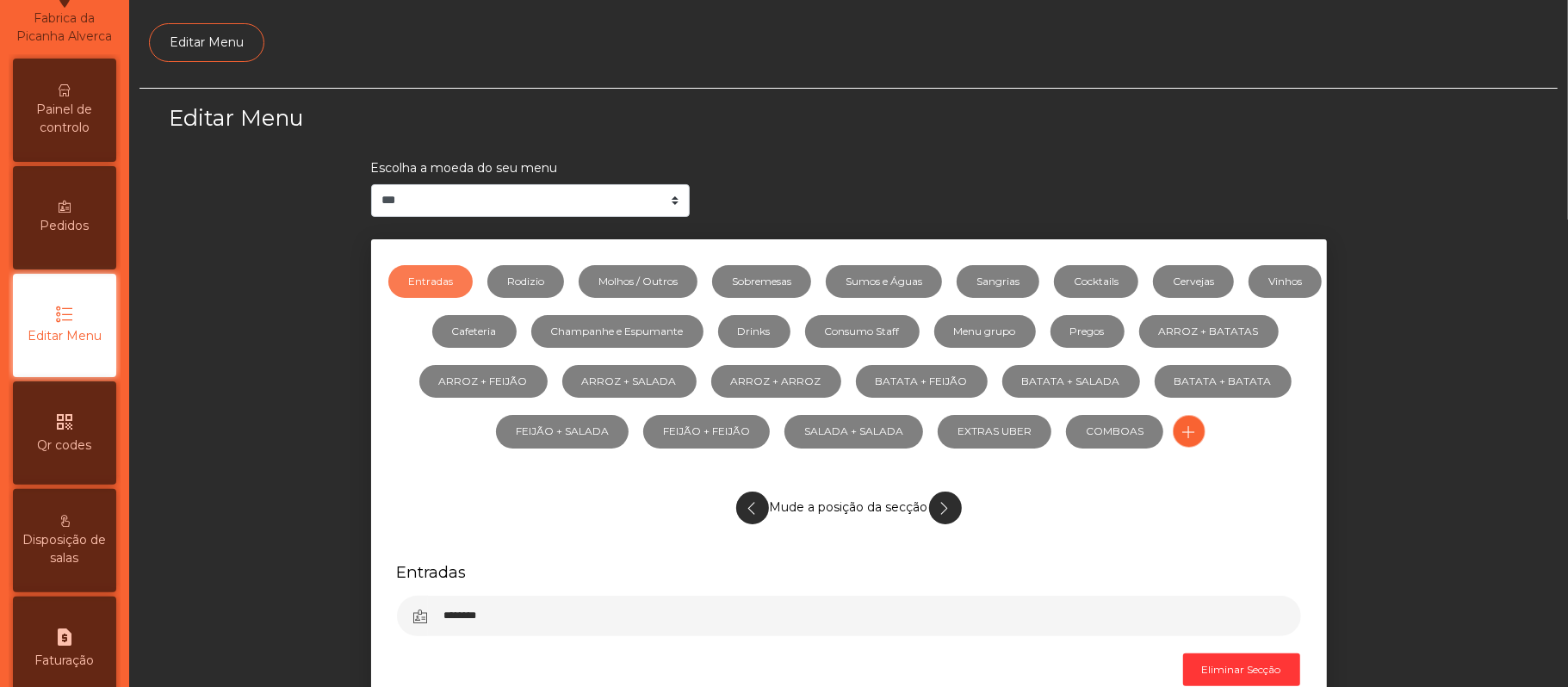
click at [83, 120] on span "Painel de controlo" at bounding box center [64, 118] width 95 height 36
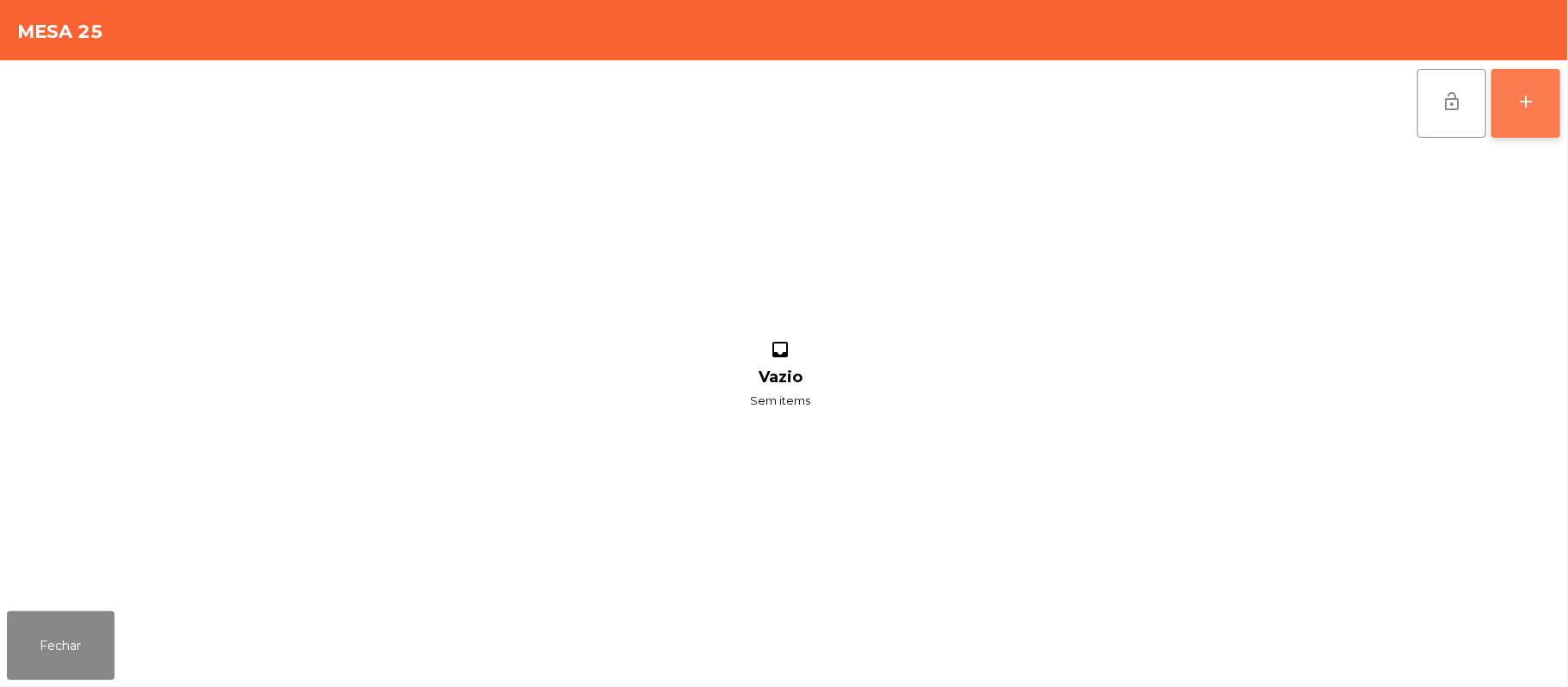
click at [1526, 107] on div "add" at bounding box center [1526, 101] width 20 height 20
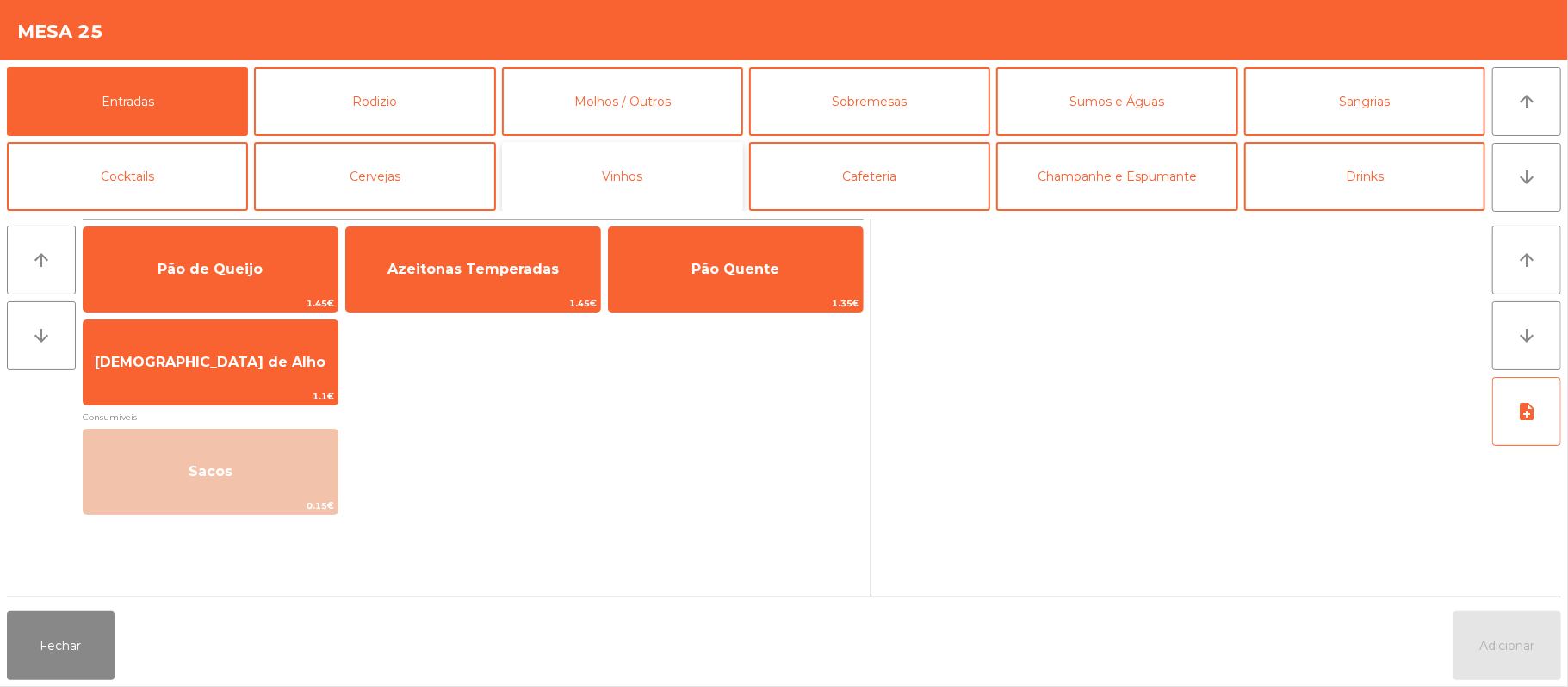
click at [626, 179] on button "Vinhos" at bounding box center [622, 176] width 241 height 69
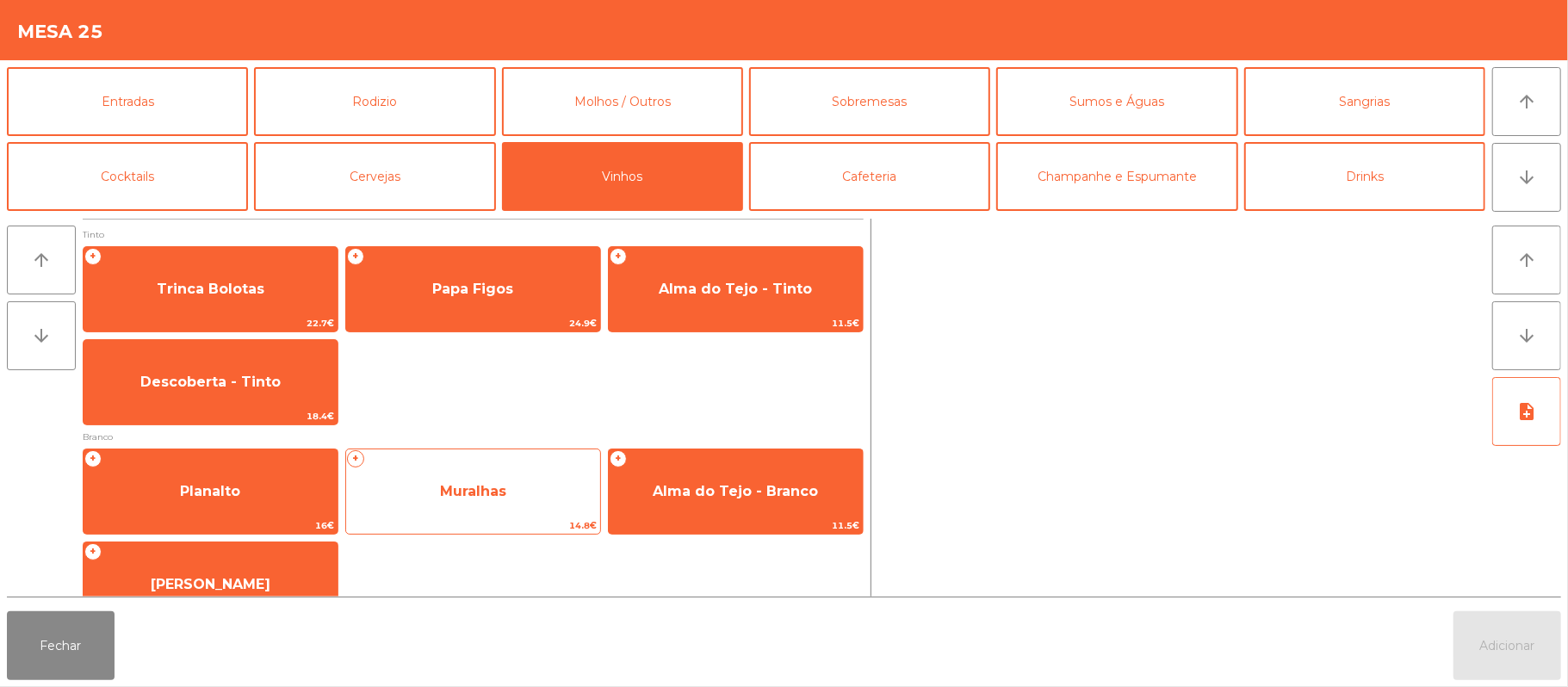
click at [517, 466] on div "+ Muralhas 14.8€" at bounding box center [473, 491] width 255 height 86
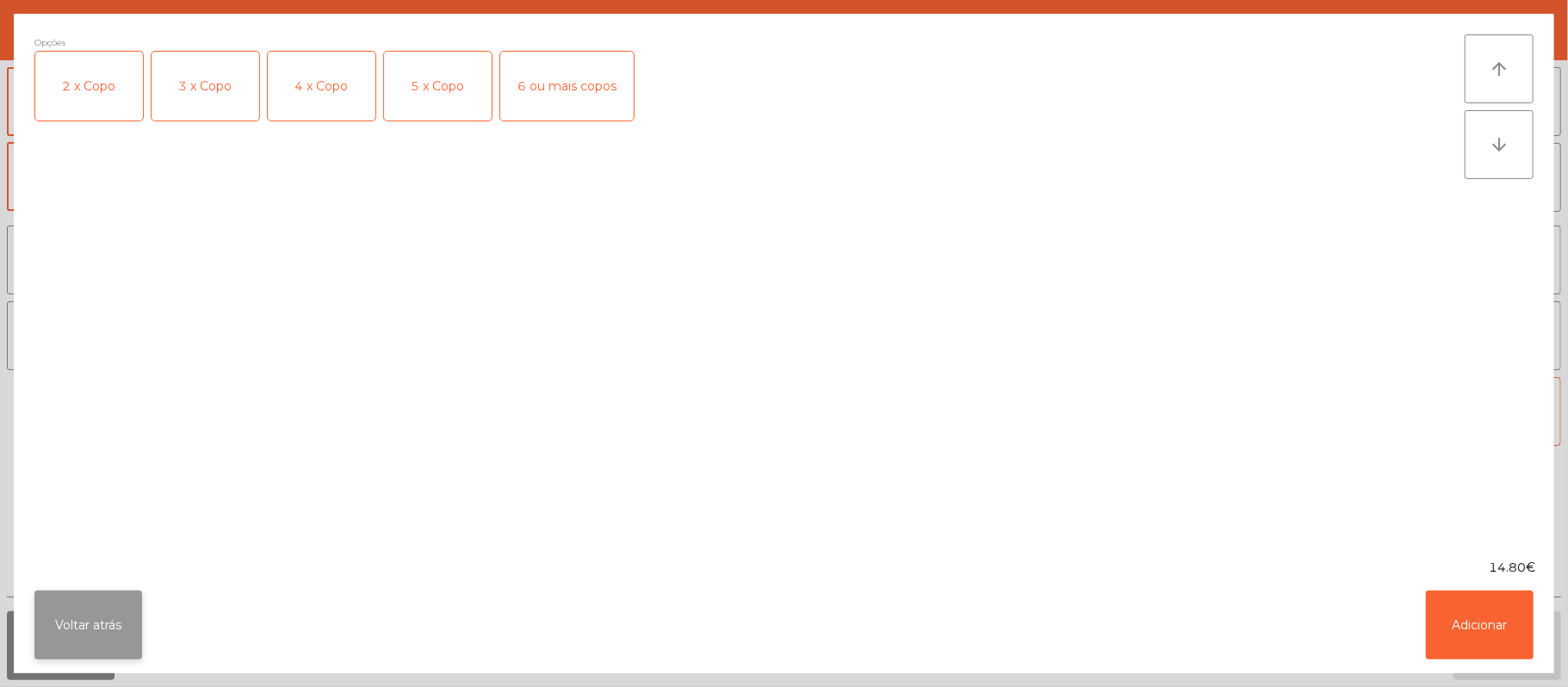
click at [62, 618] on button "Voltar atrás" at bounding box center [87, 625] width 107 height 69
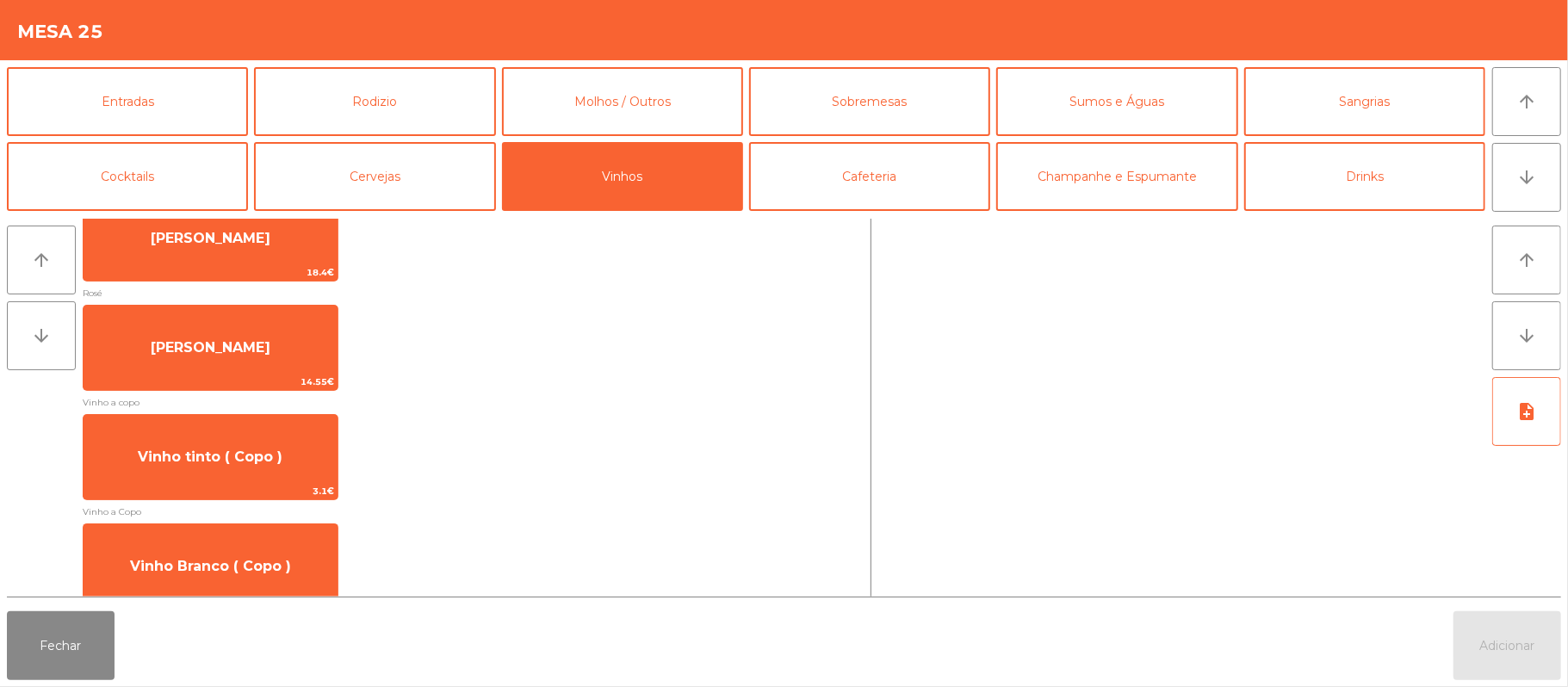
scroll to position [365, 0]
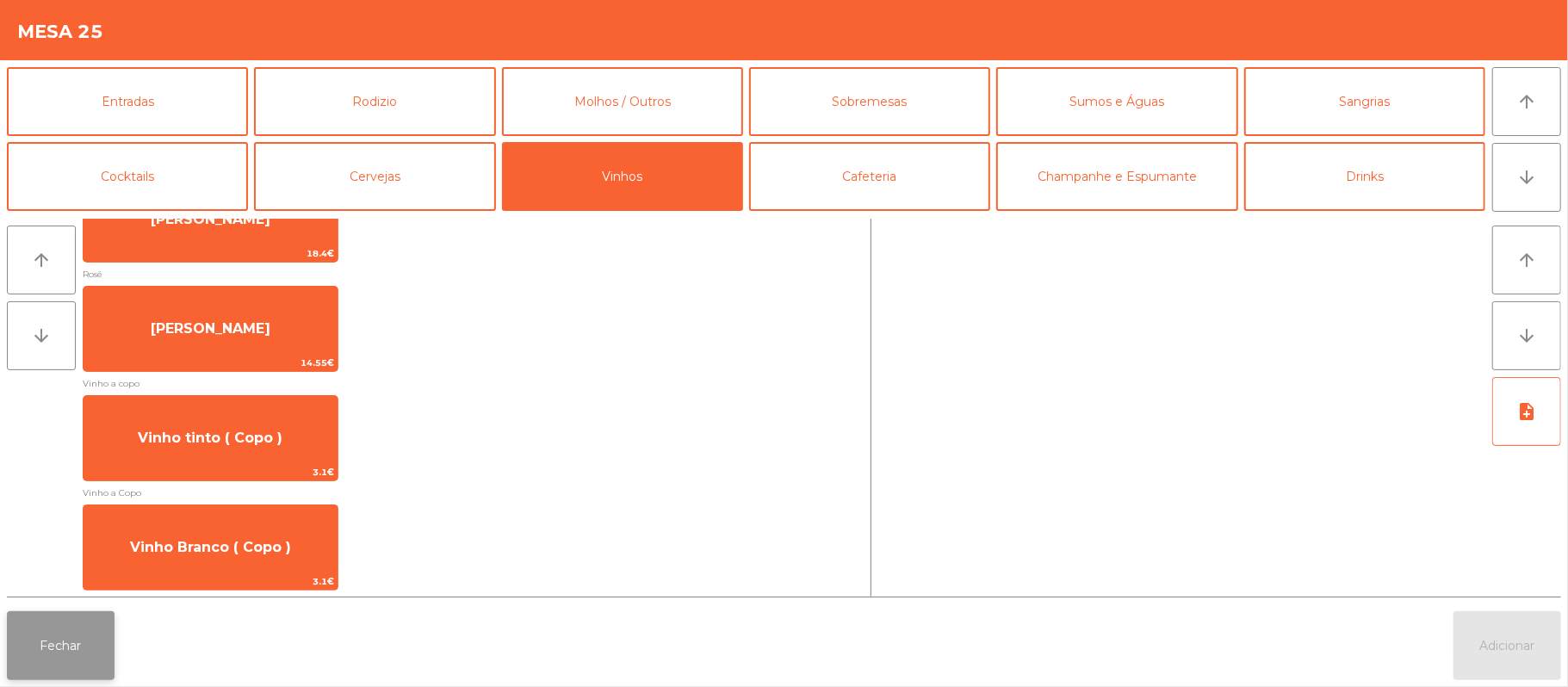
click at [49, 652] on button "Fechar" at bounding box center [60, 645] width 107 height 69
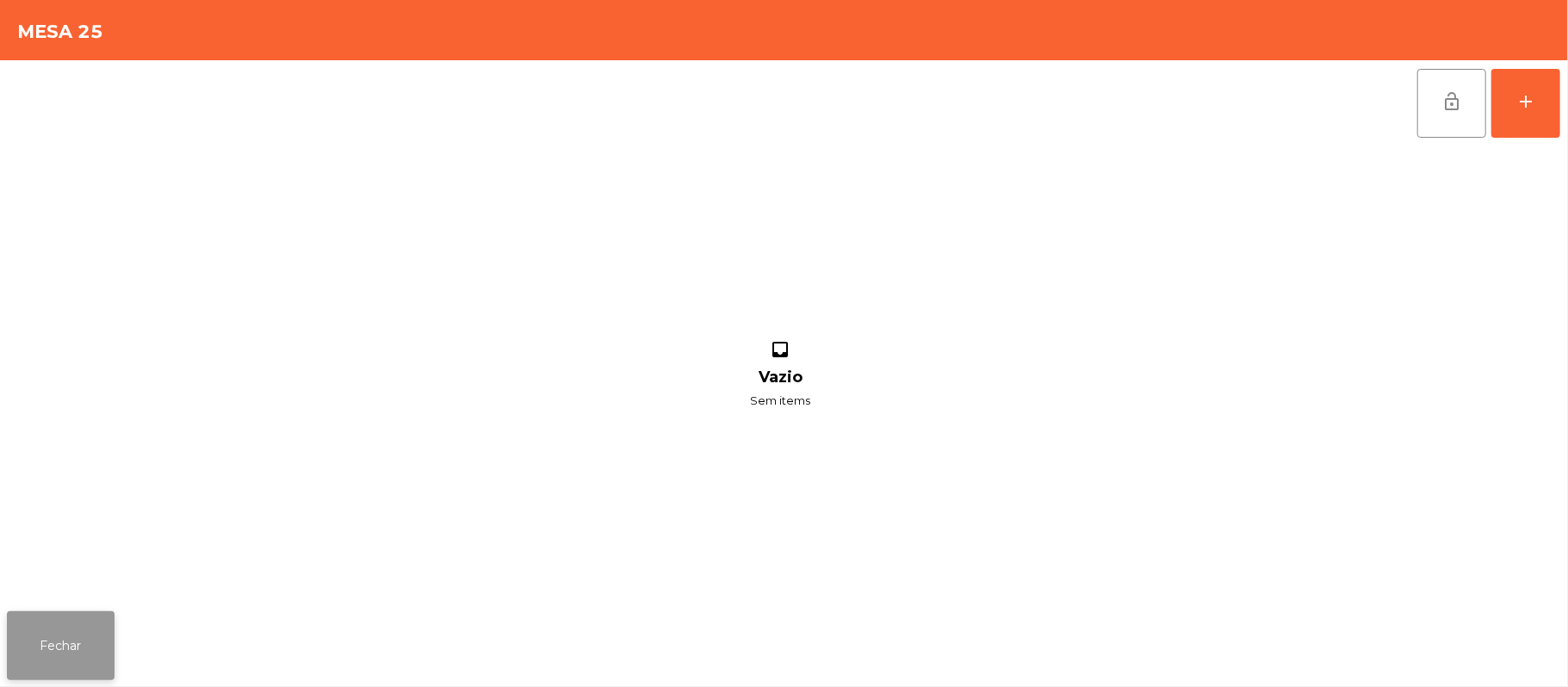
click at [88, 634] on button "Fechar" at bounding box center [60, 645] width 107 height 69
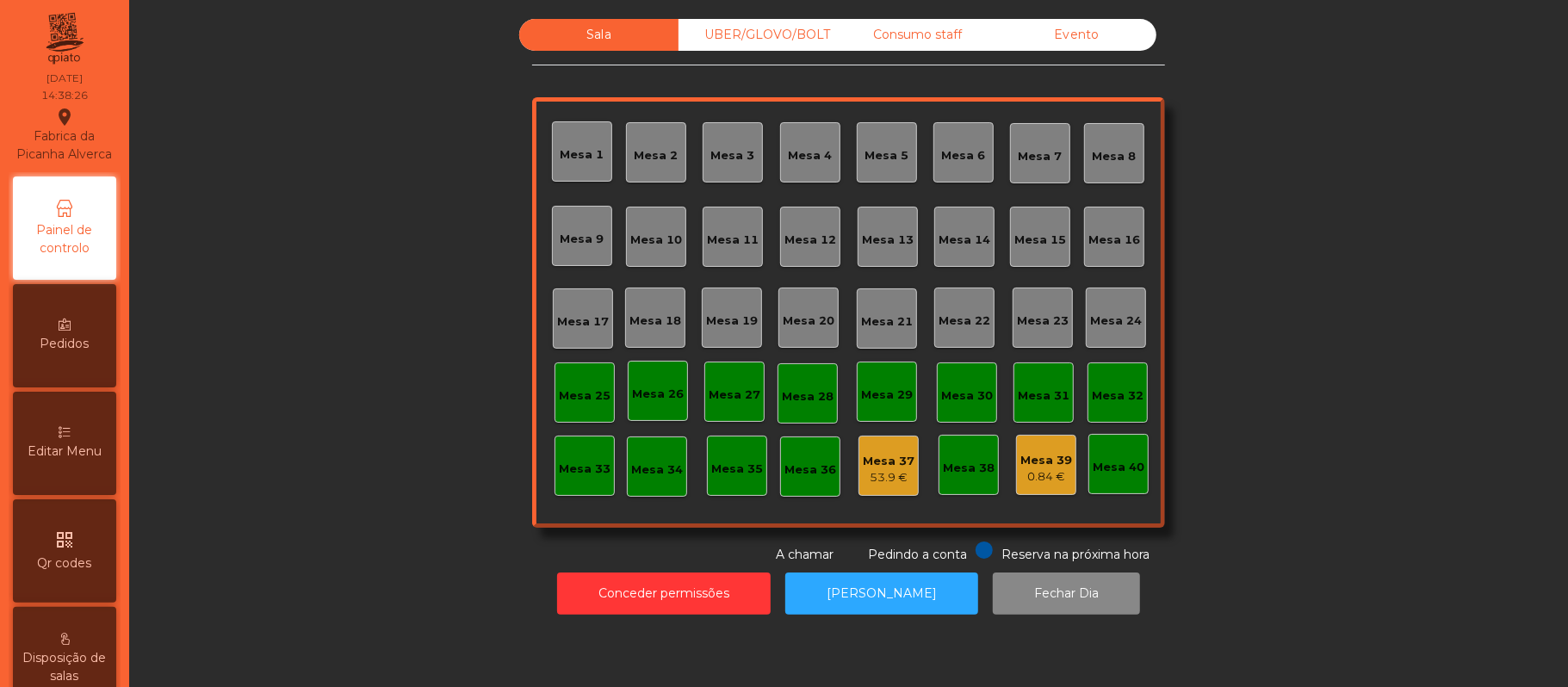
click at [914, 34] on div "Consumo staff" at bounding box center [917, 35] width 159 height 32
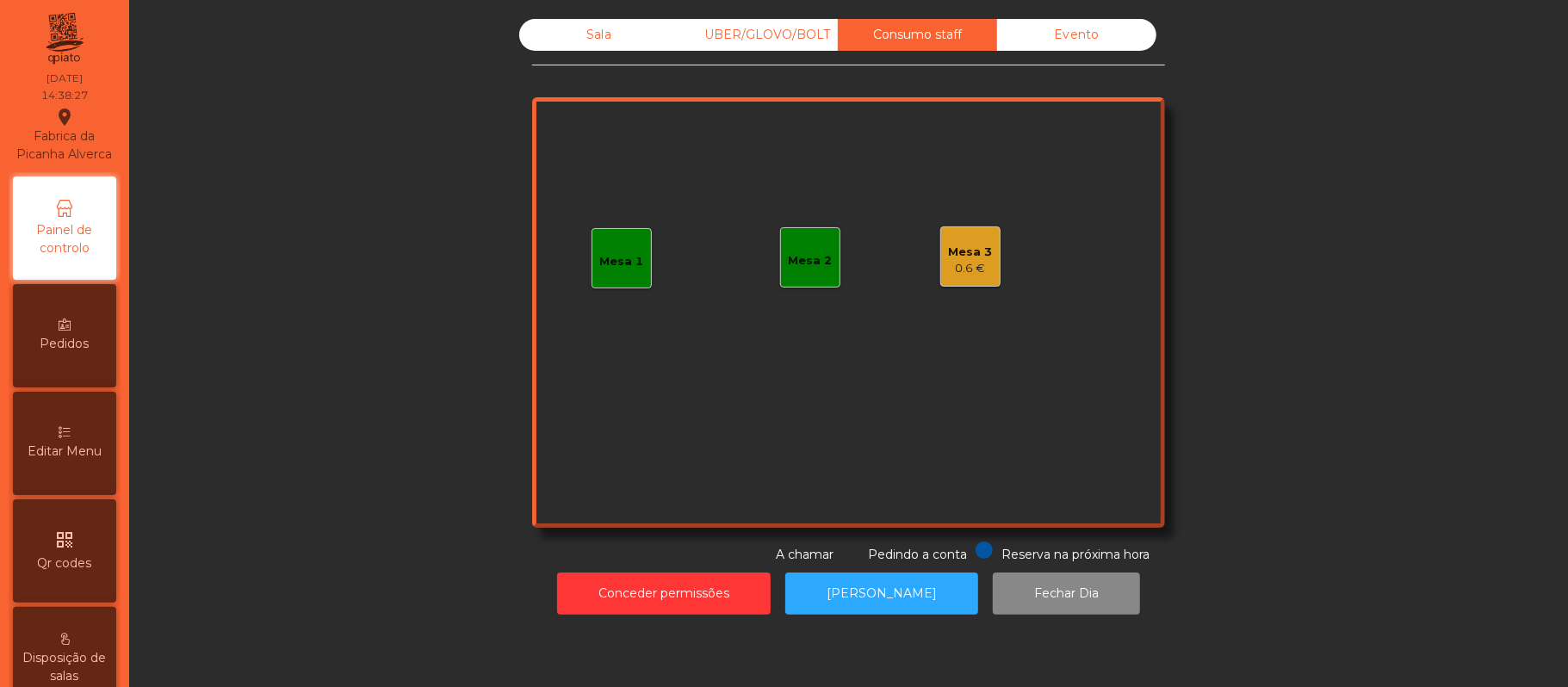
click at [793, 266] on div "Mesa 2" at bounding box center [811, 261] width 44 height 17
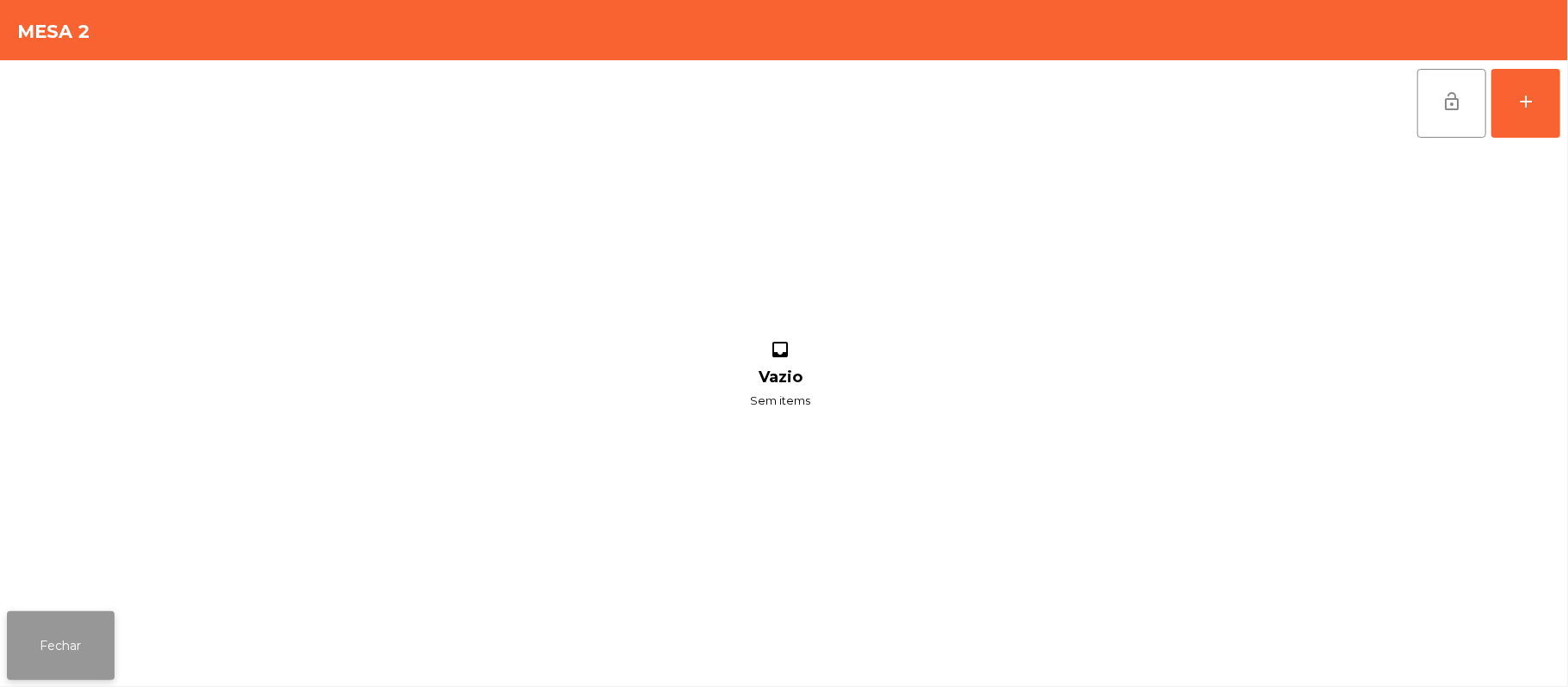
click at [47, 652] on button "Fechar" at bounding box center [60, 645] width 107 height 69
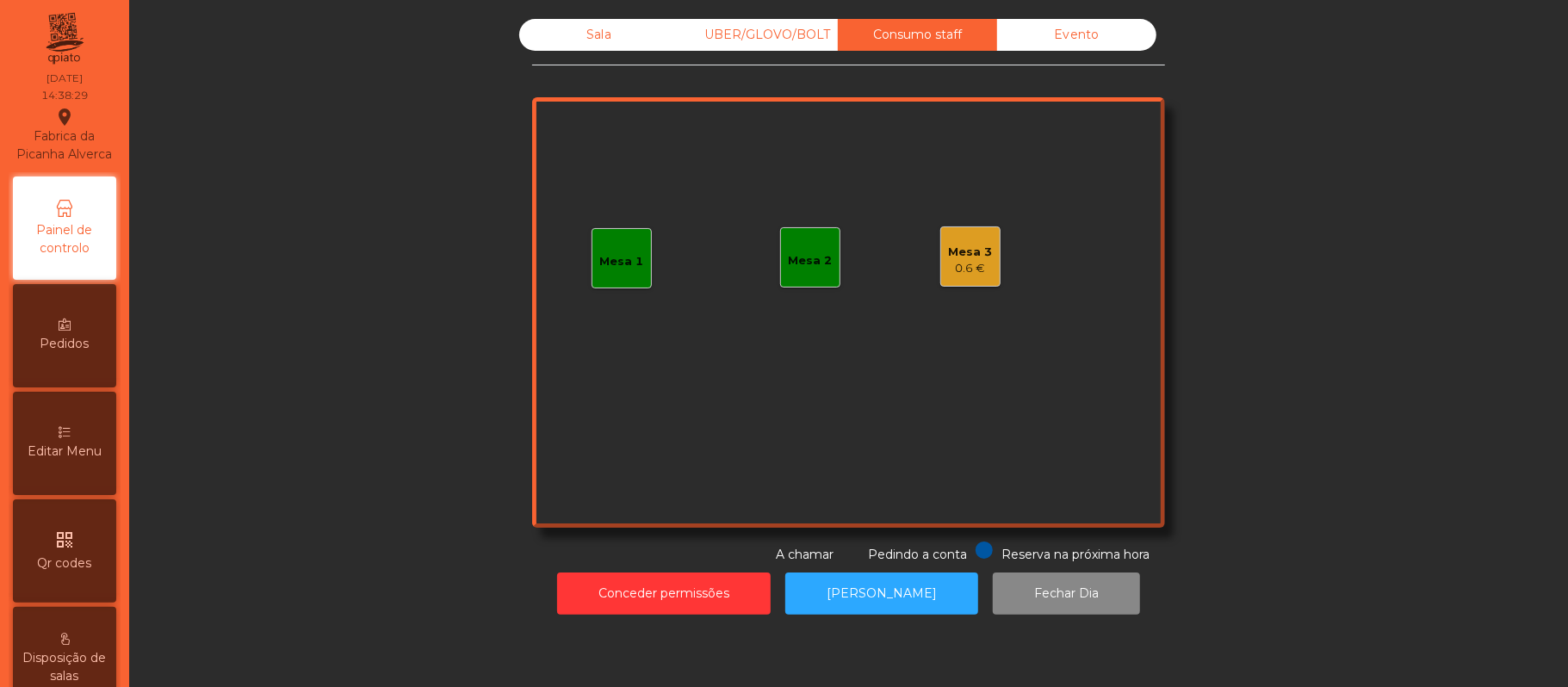
click at [611, 259] on div "Mesa 1" at bounding box center [622, 262] width 44 height 17
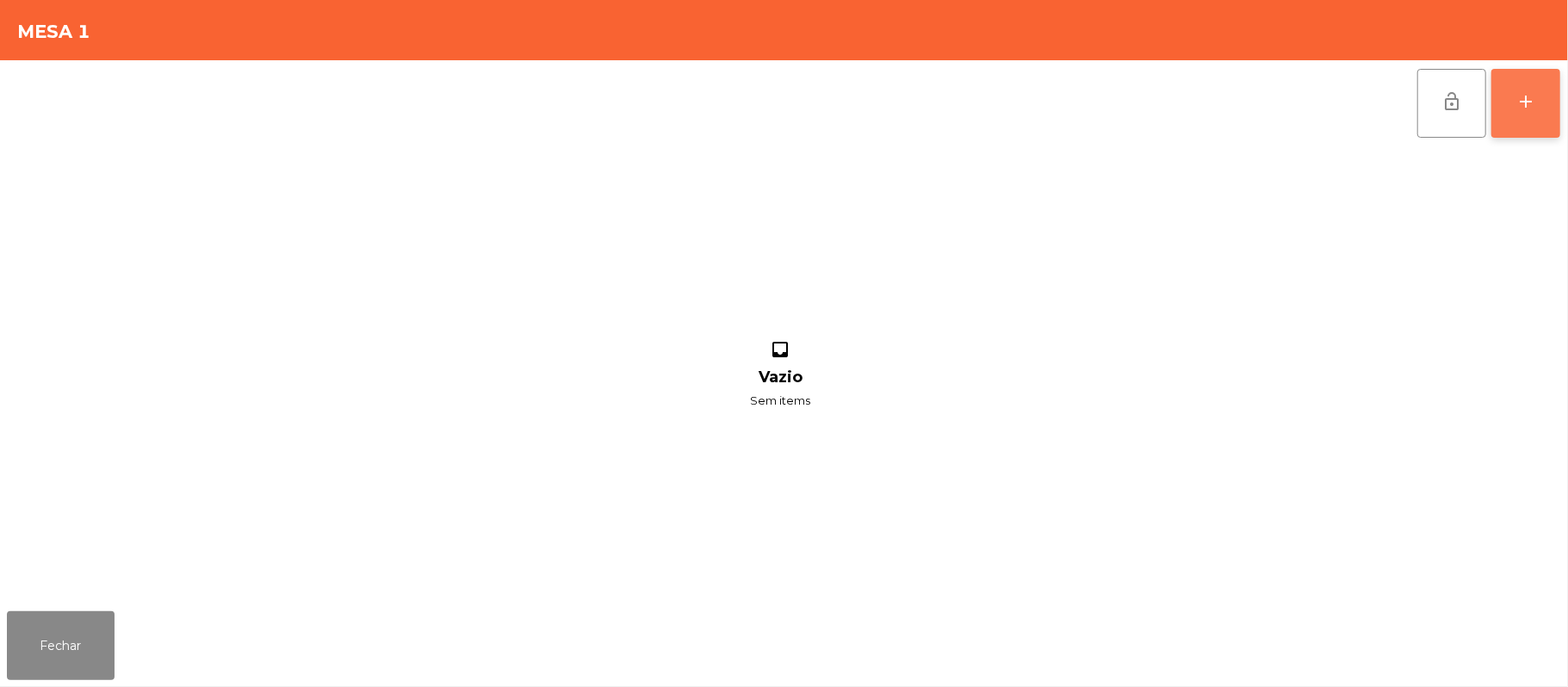
click at [1526, 91] on div "add" at bounding box center [1526, 101] width 20 height 20
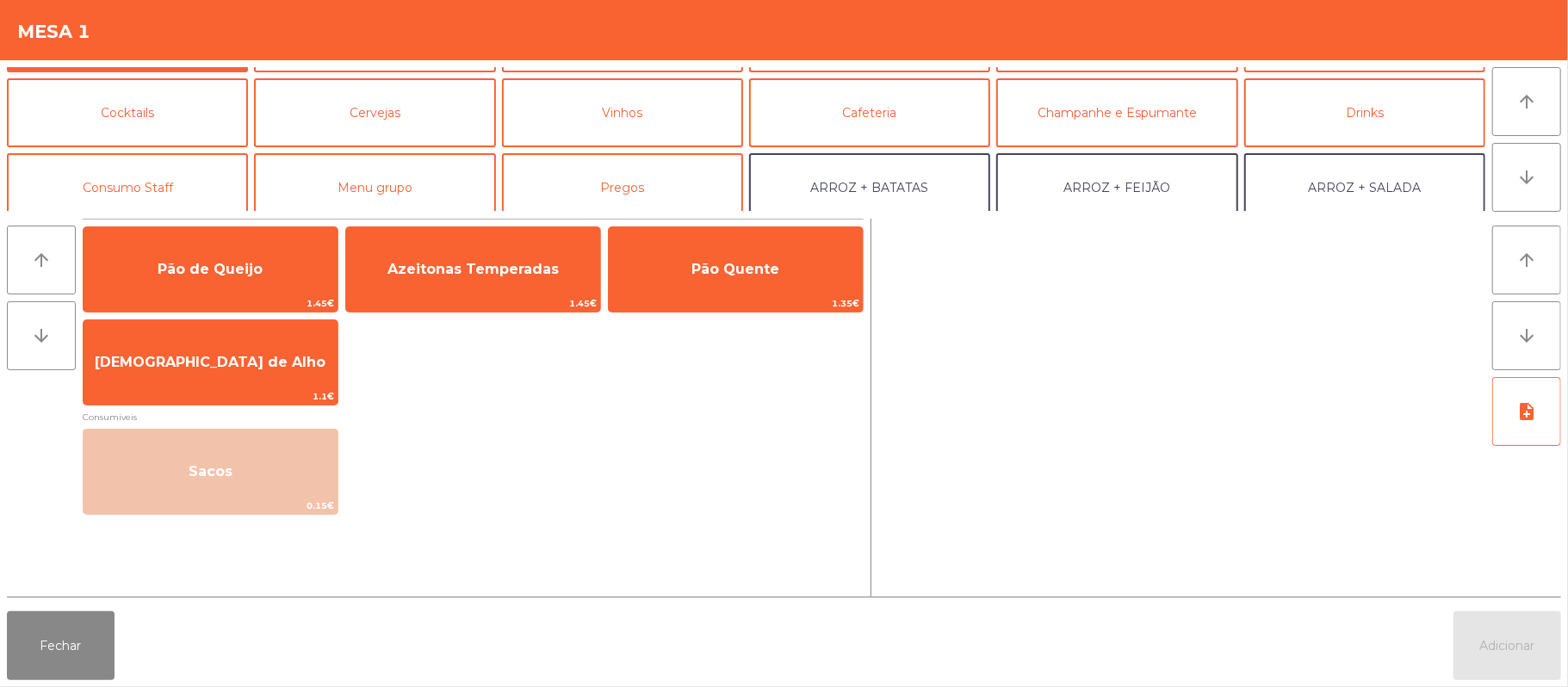
scroll to position [77, 0]
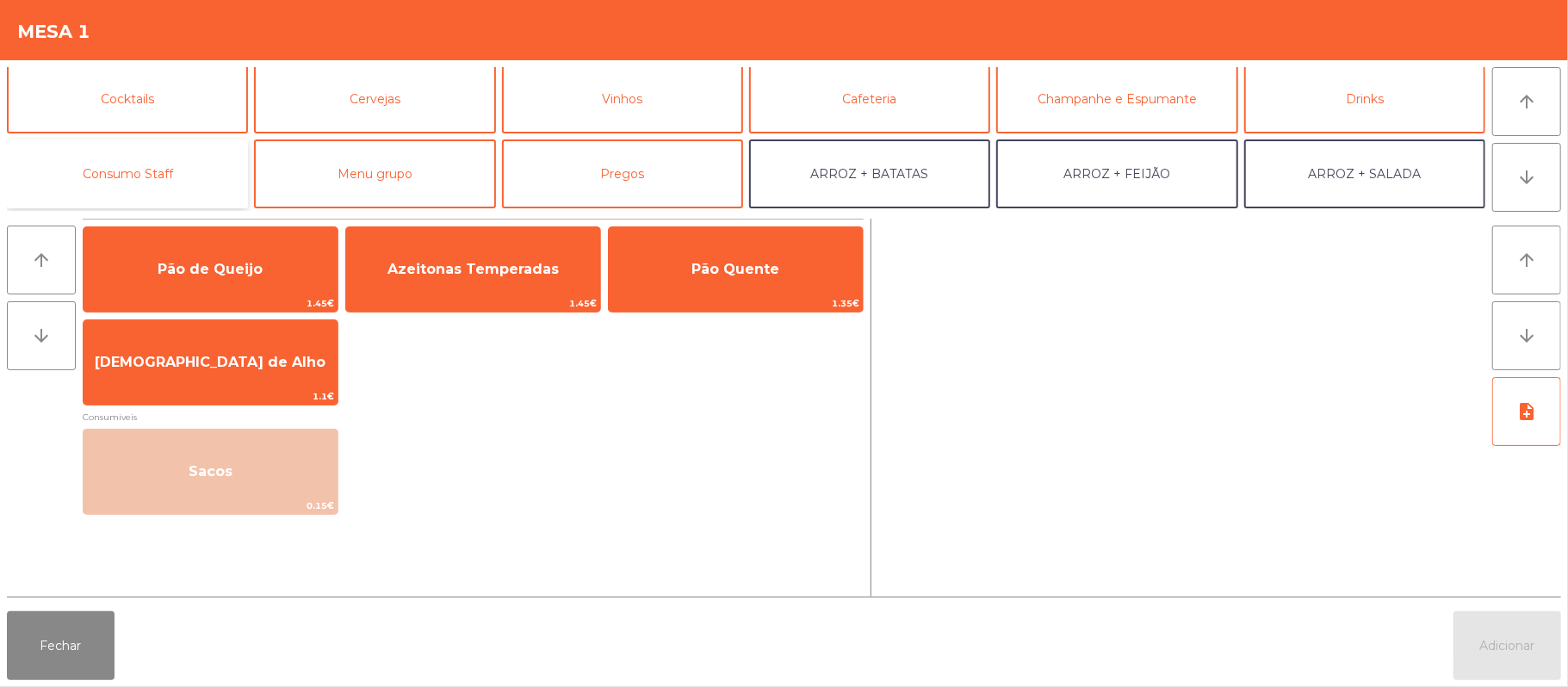
click at [180, 175] on button "Consumo Staff" at bounding box center [127, 174] width 241 height 69
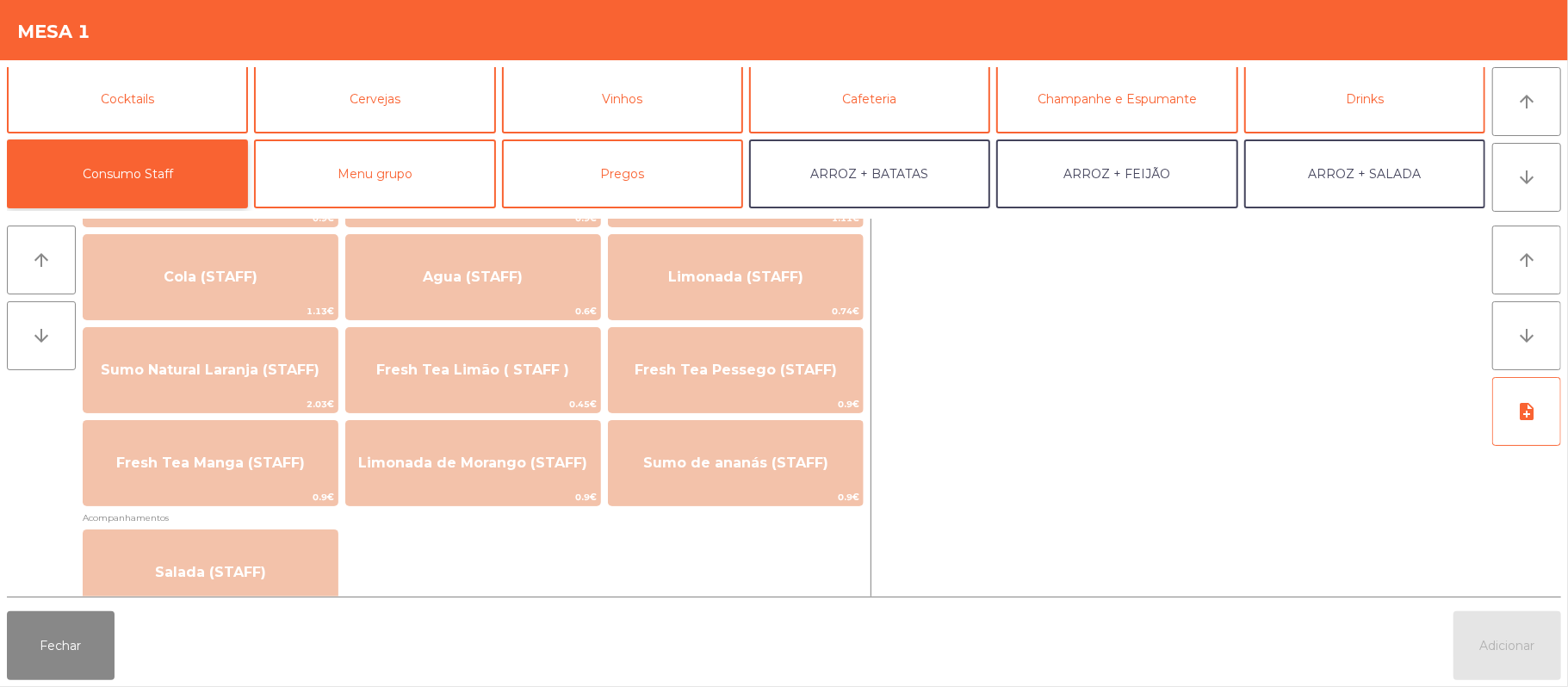
scroll to position [404, 0]
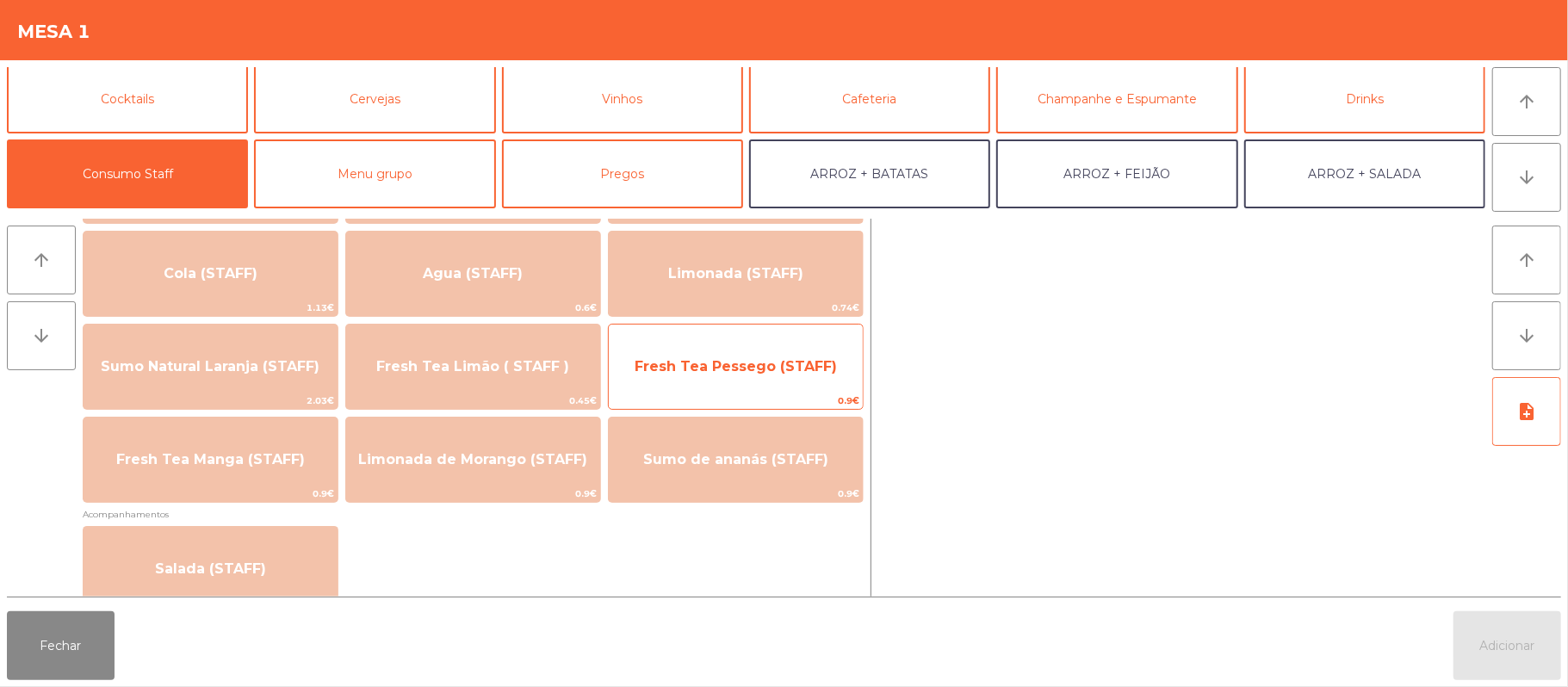
click at [792, 363] on span "Fresh Tea Pessego (STAFF)" at bounding box center [736, 366] width 202 height 17
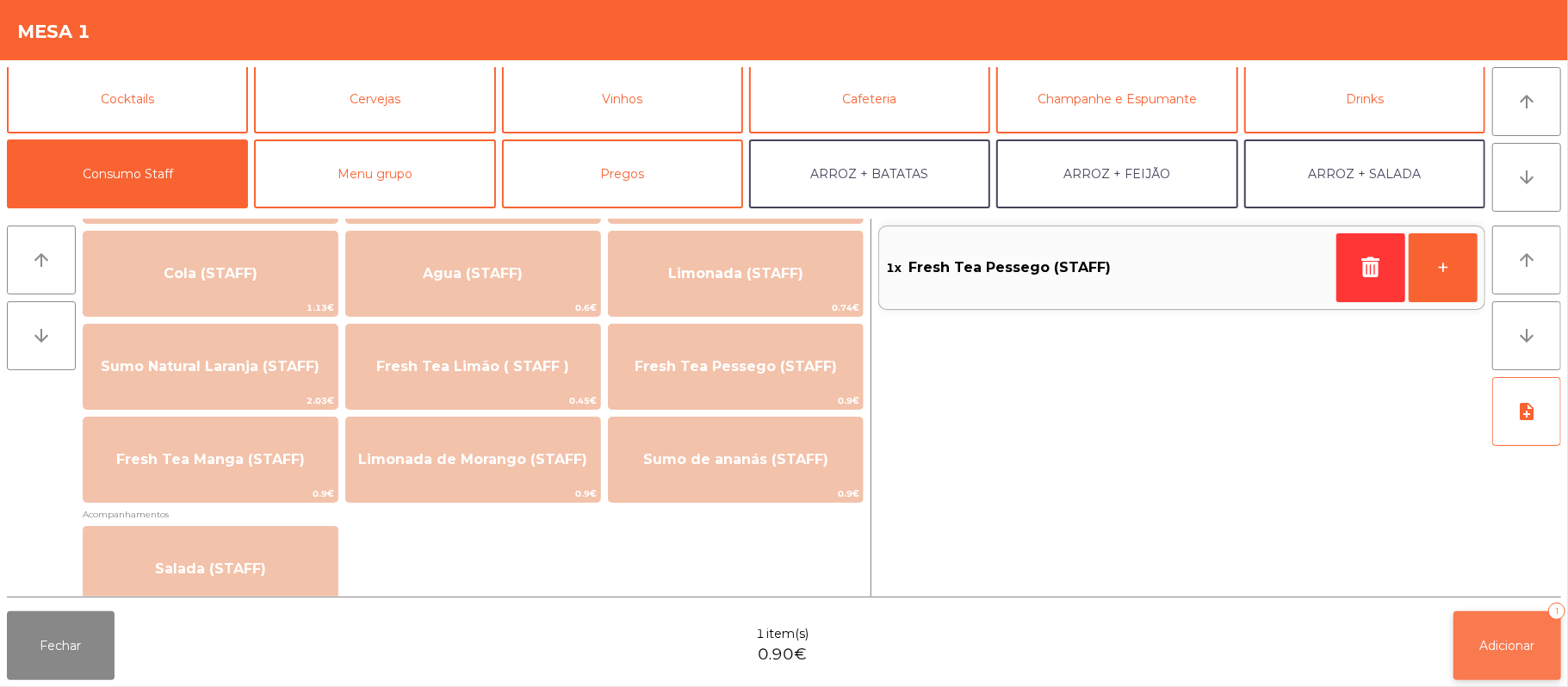
click at [1479, 654] on button "Adicionar 1" at bounding box center [1506, 645] width 107 height 69
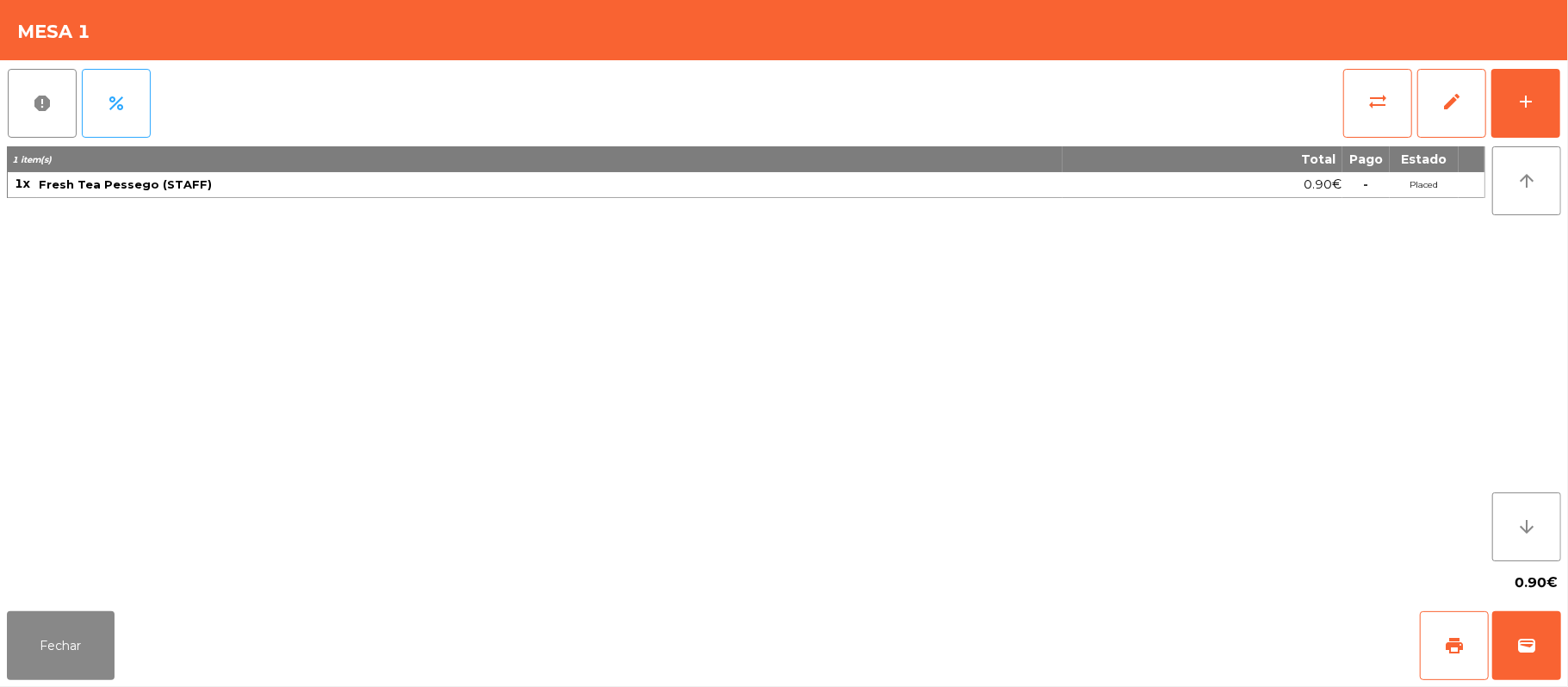
click at [4, 642] on div "Fechar print wallet" at bounding box center [784, 646] width 1568 height 83
click at [108, 621] on button "Fechar" at bounding box center [60, 645] width 107 height 69
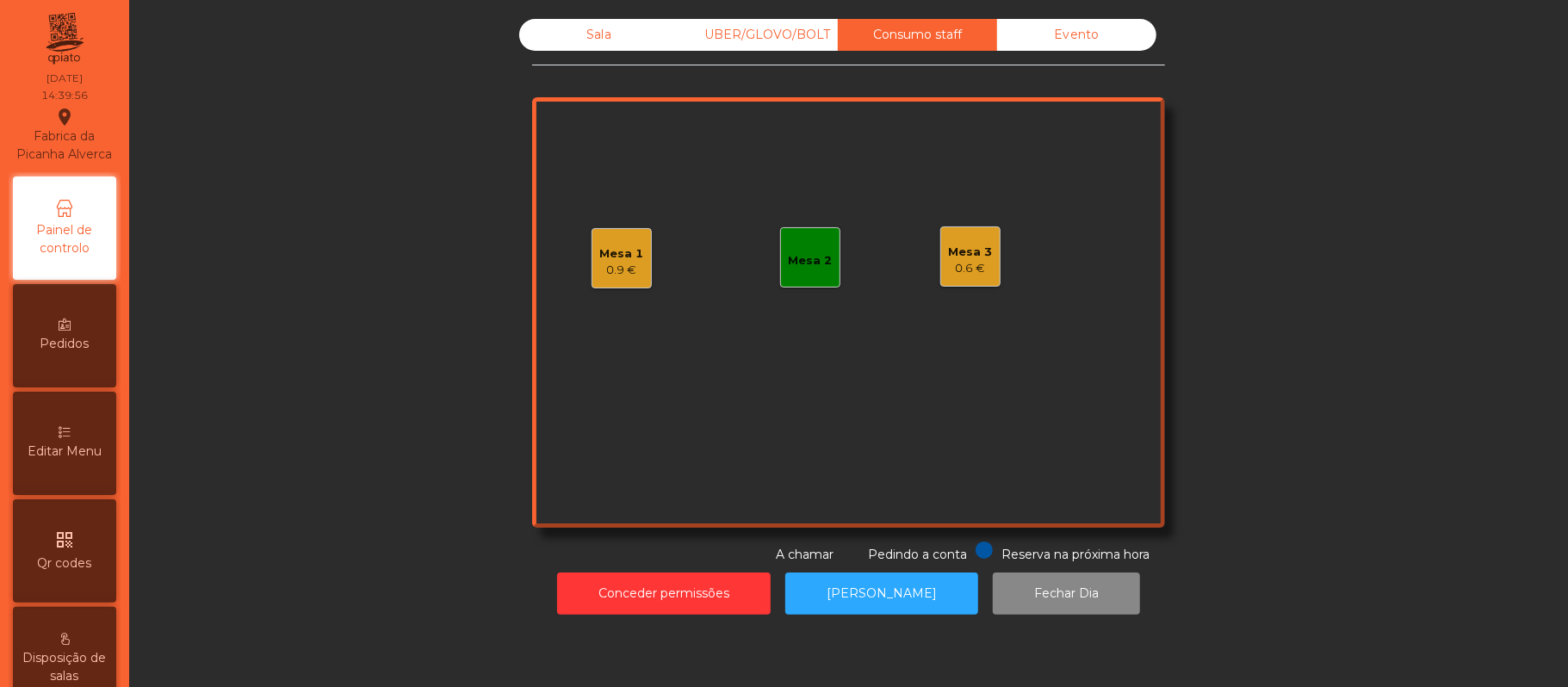
click at [971, 267] on div "0.6 €" at bounding box center [971, 268] width 44 height 17
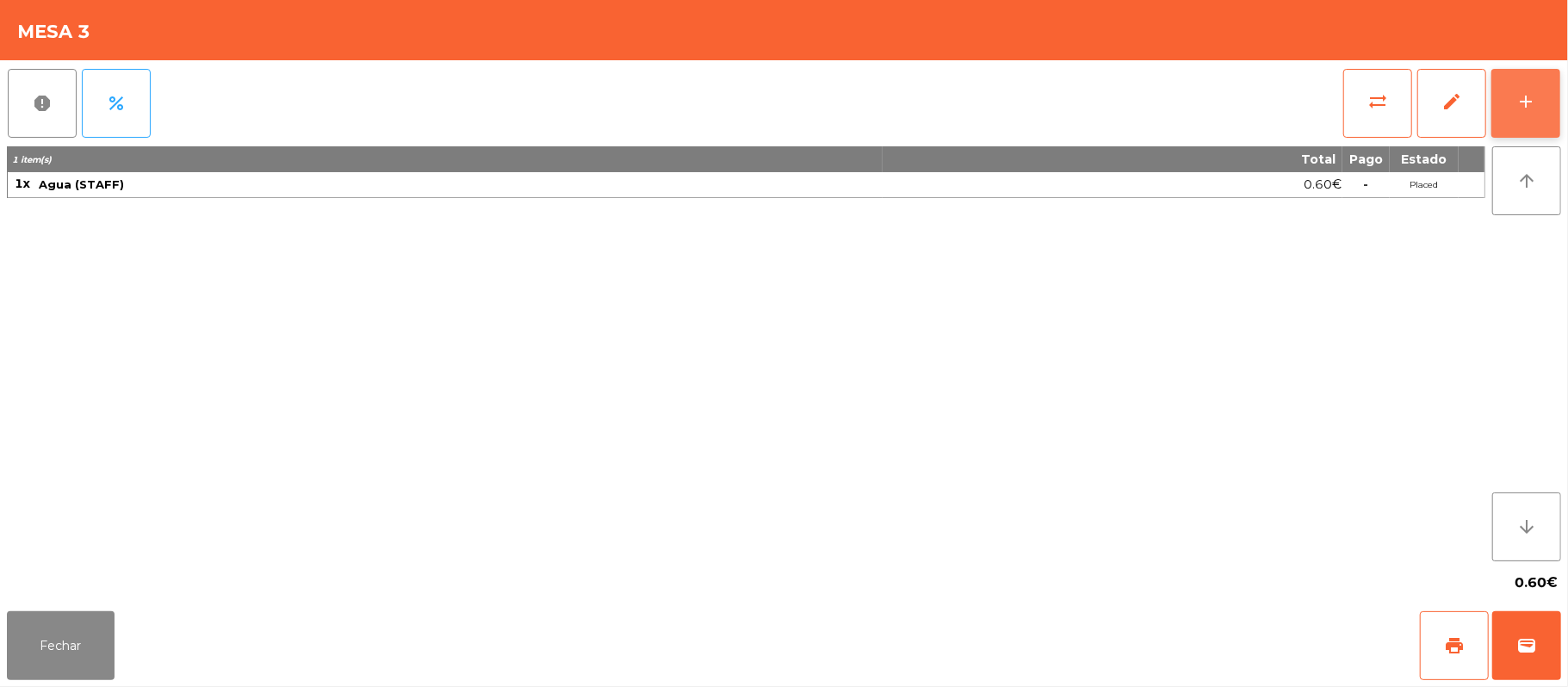
click at [1519, 94] on div "add" at bounding box center [1526, 101] width 20 height 20
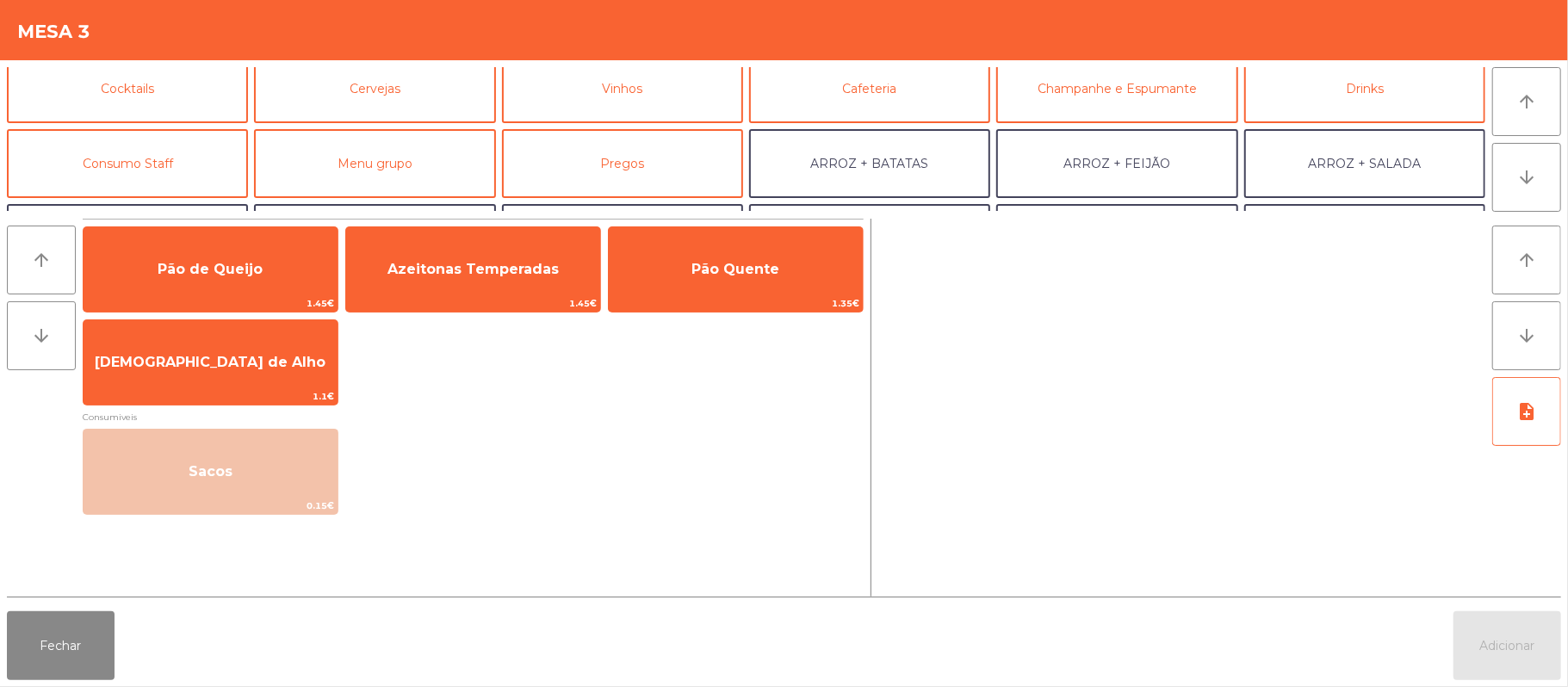
scroll to position [124, 0]
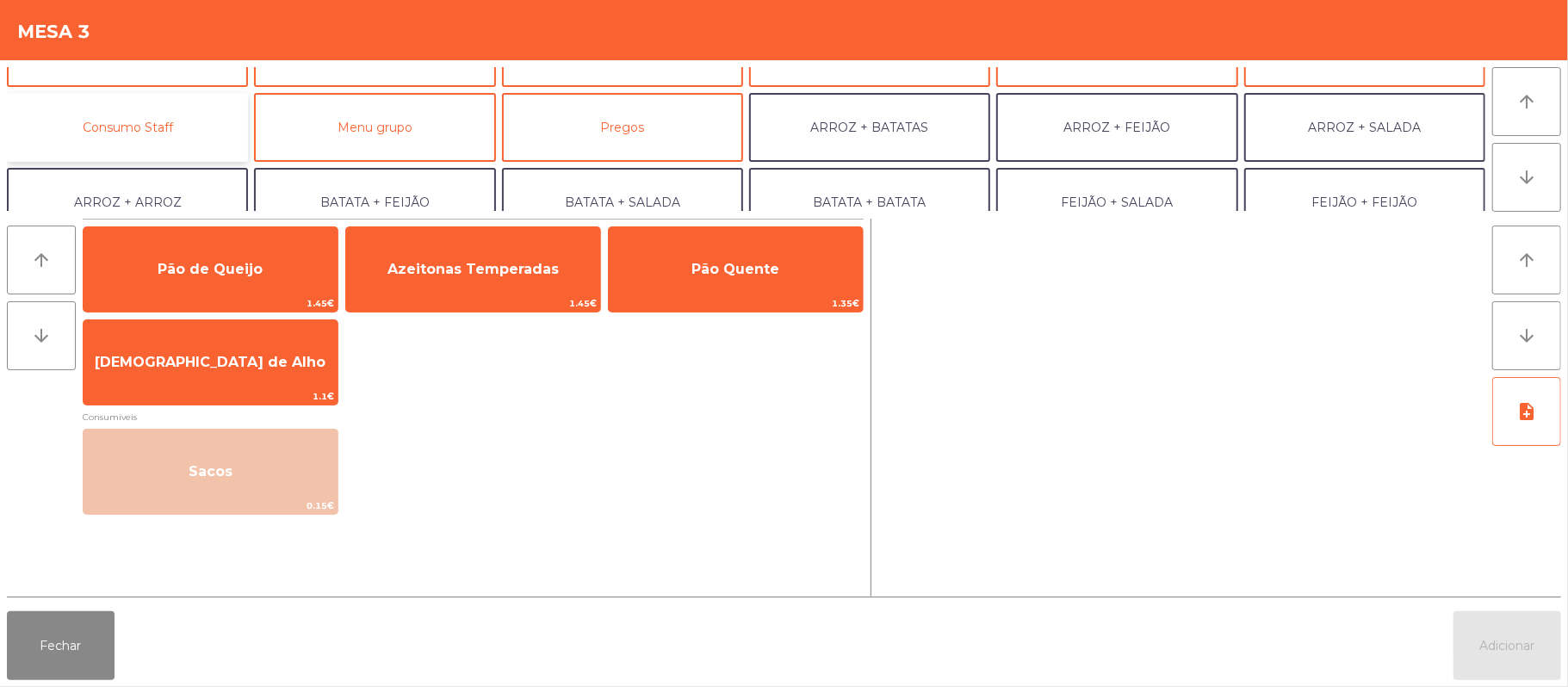
click at [197, 136] on button "Consumo Staff" at bounding box center [127, 127] width 241 height 69
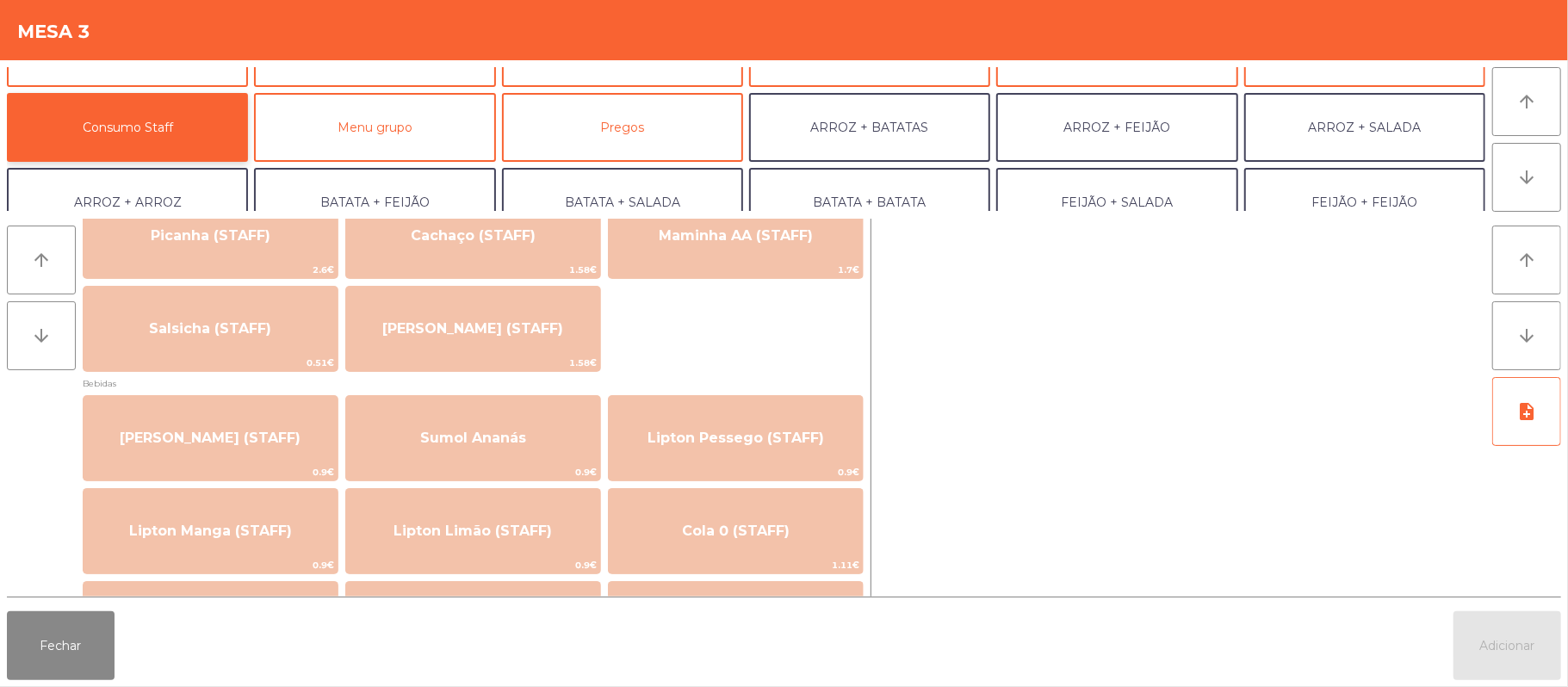
scroll to position [4, 0]
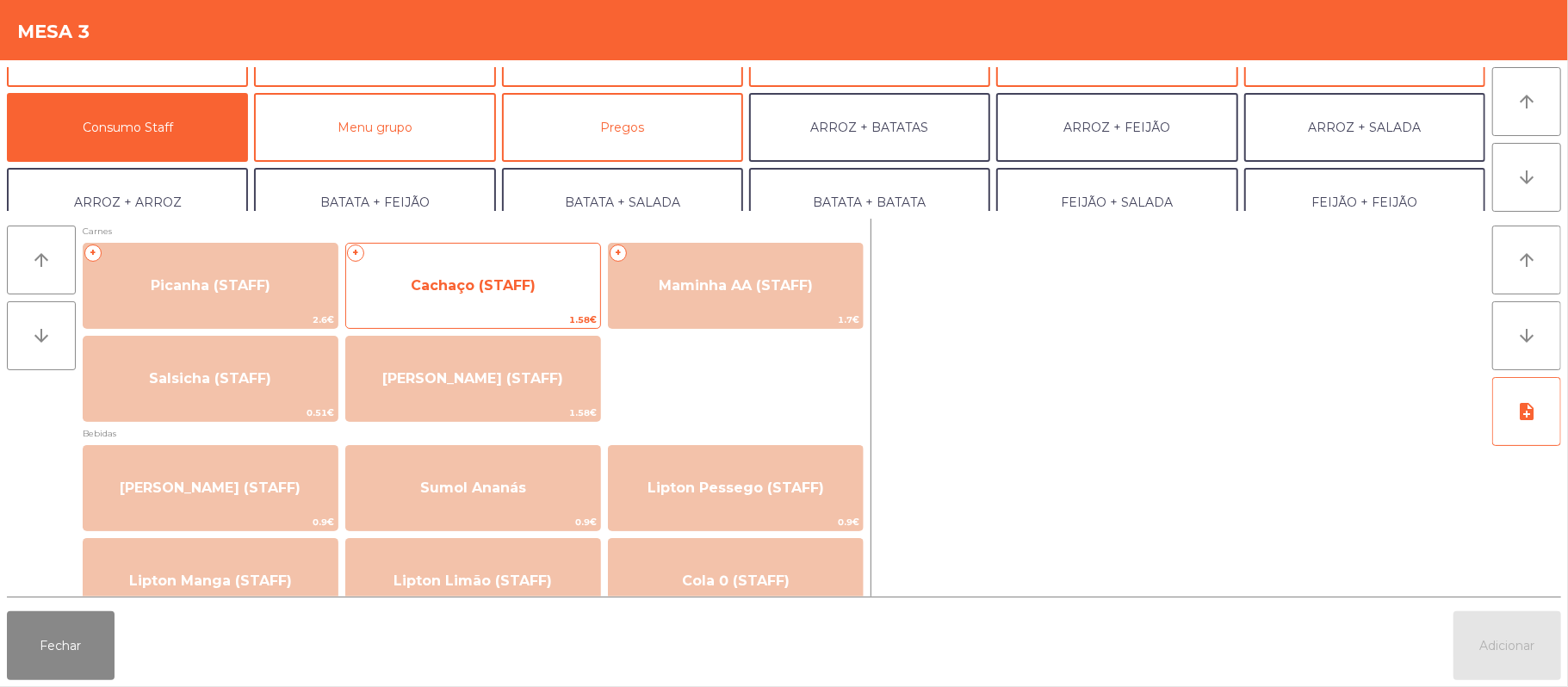
click at [508, 300] on span "Cachaço (STAFF)" at bounding box center [473, 286] width 254 height 47
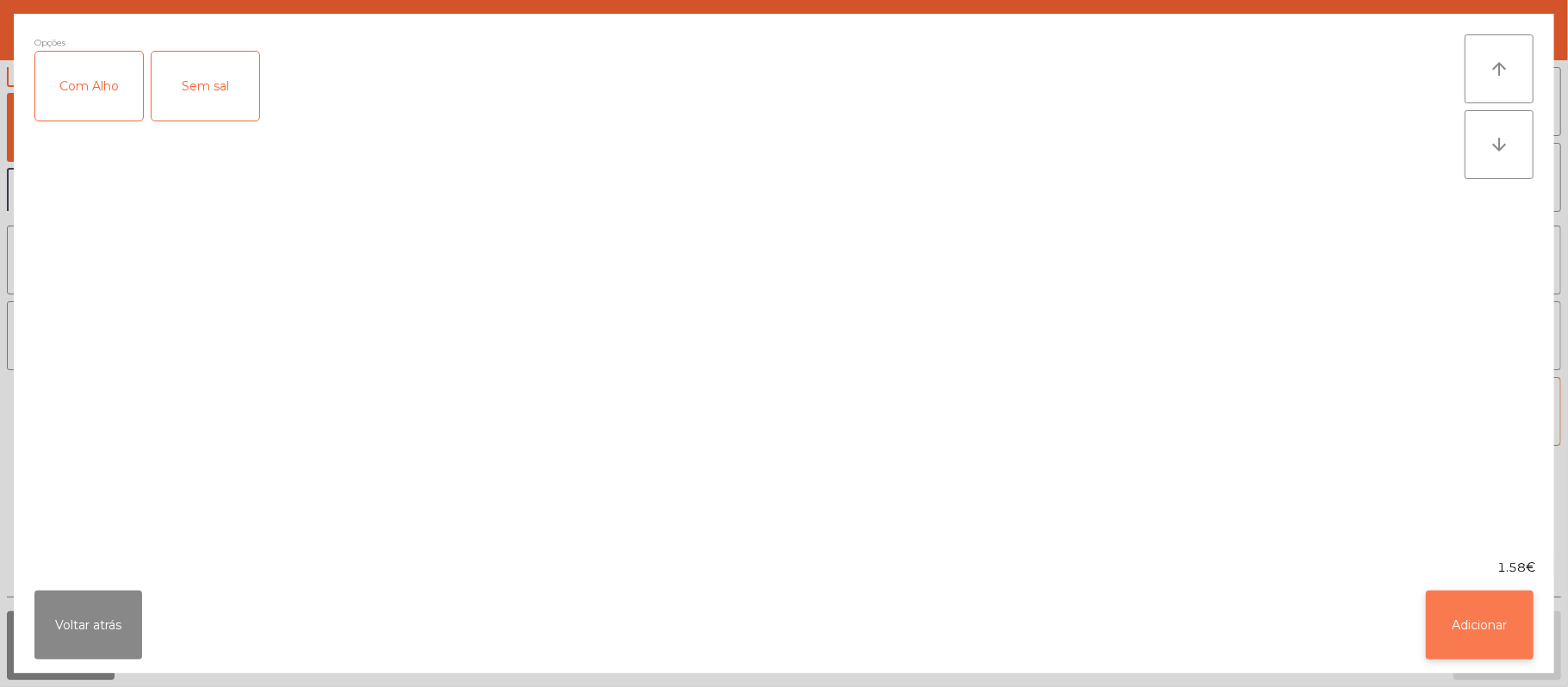
click at [1479, 617] on button "Adicionar" at bounding box center [1479, 625] width 107 height 69
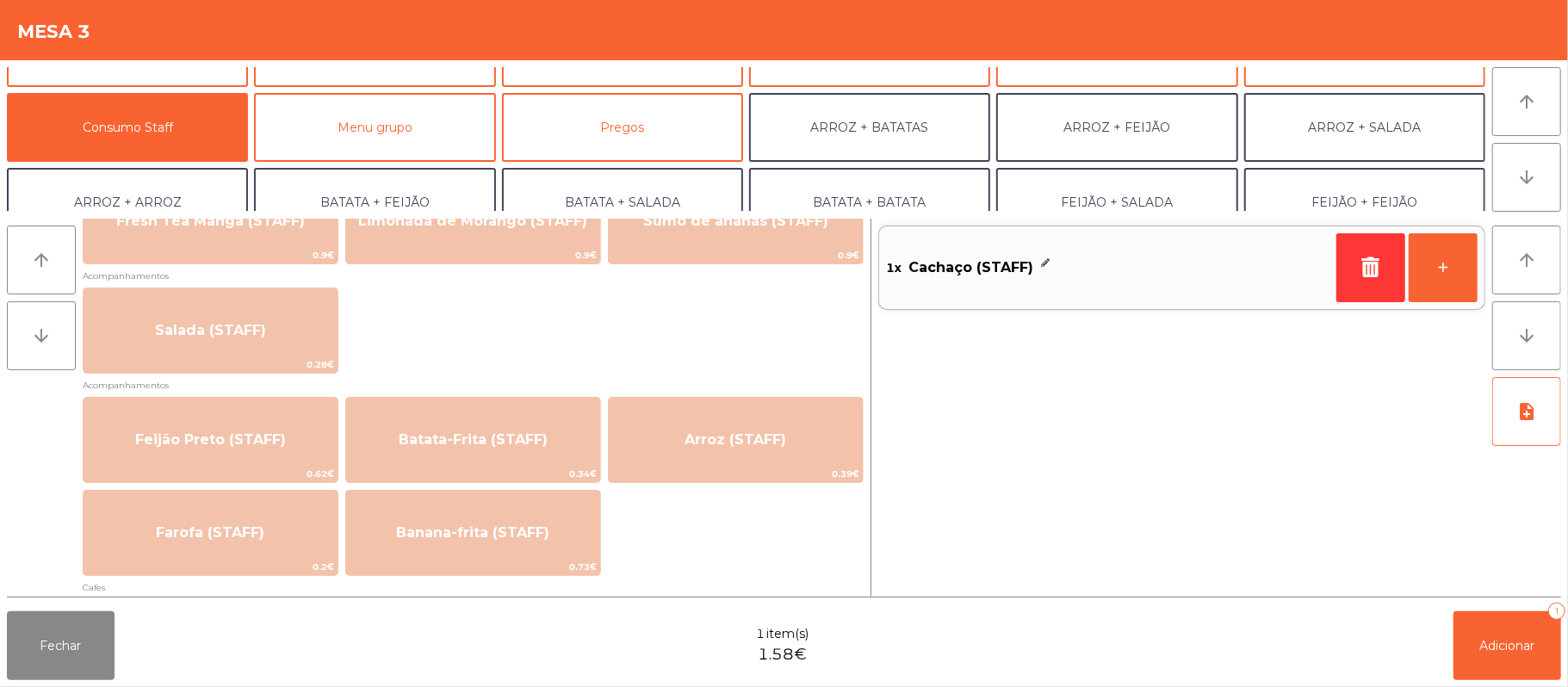
scroll to position [640, 0]
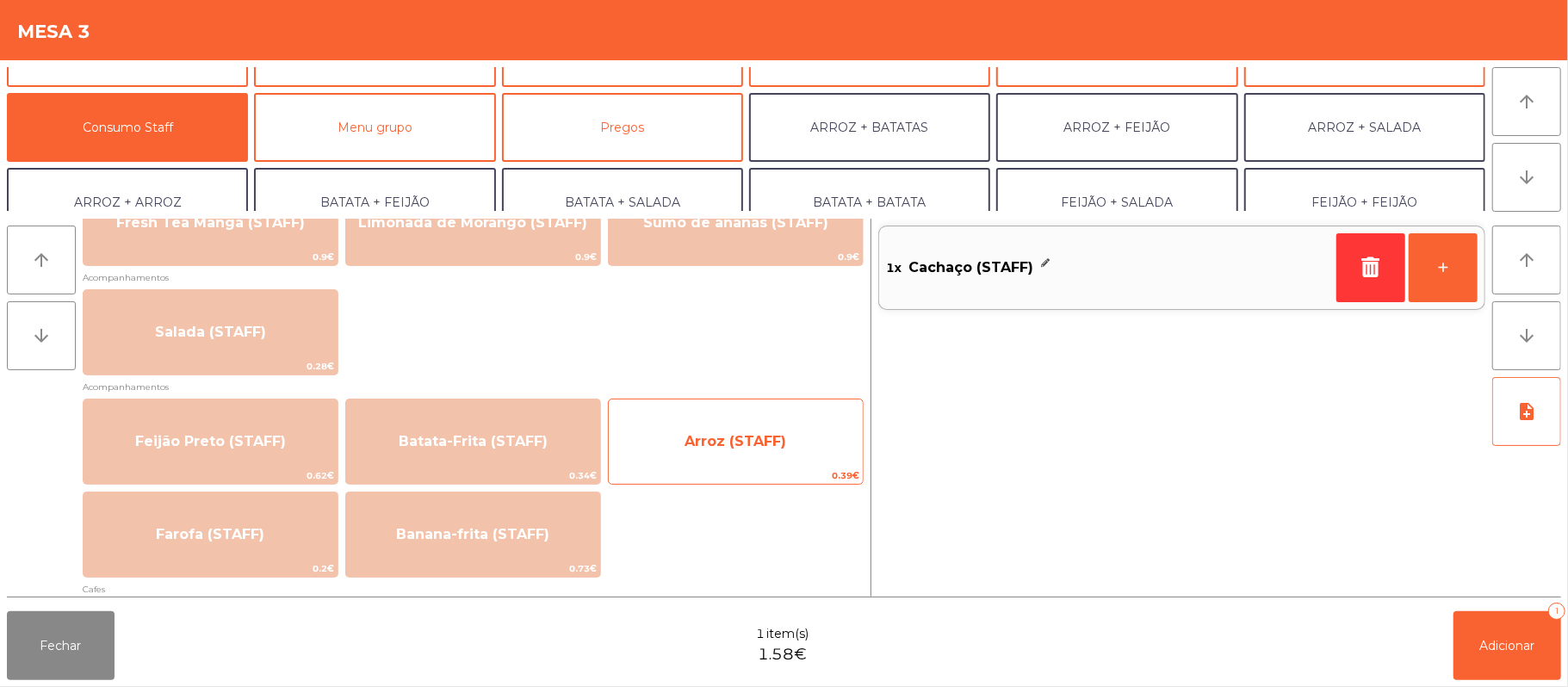
click at [728, 446] on span "Arroz (STAFF)" at bounding box center [735, 441] width 102 height 17
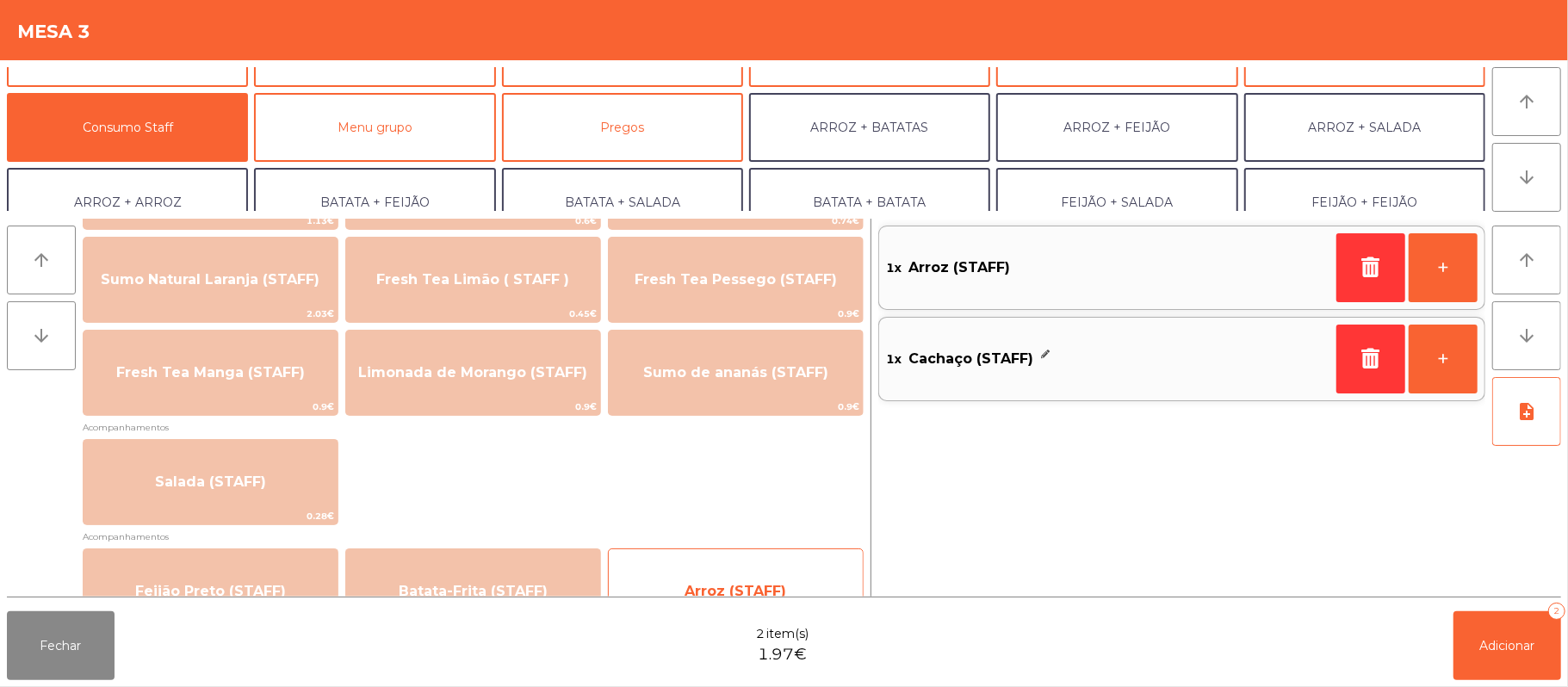
scroll to position [490, 0]
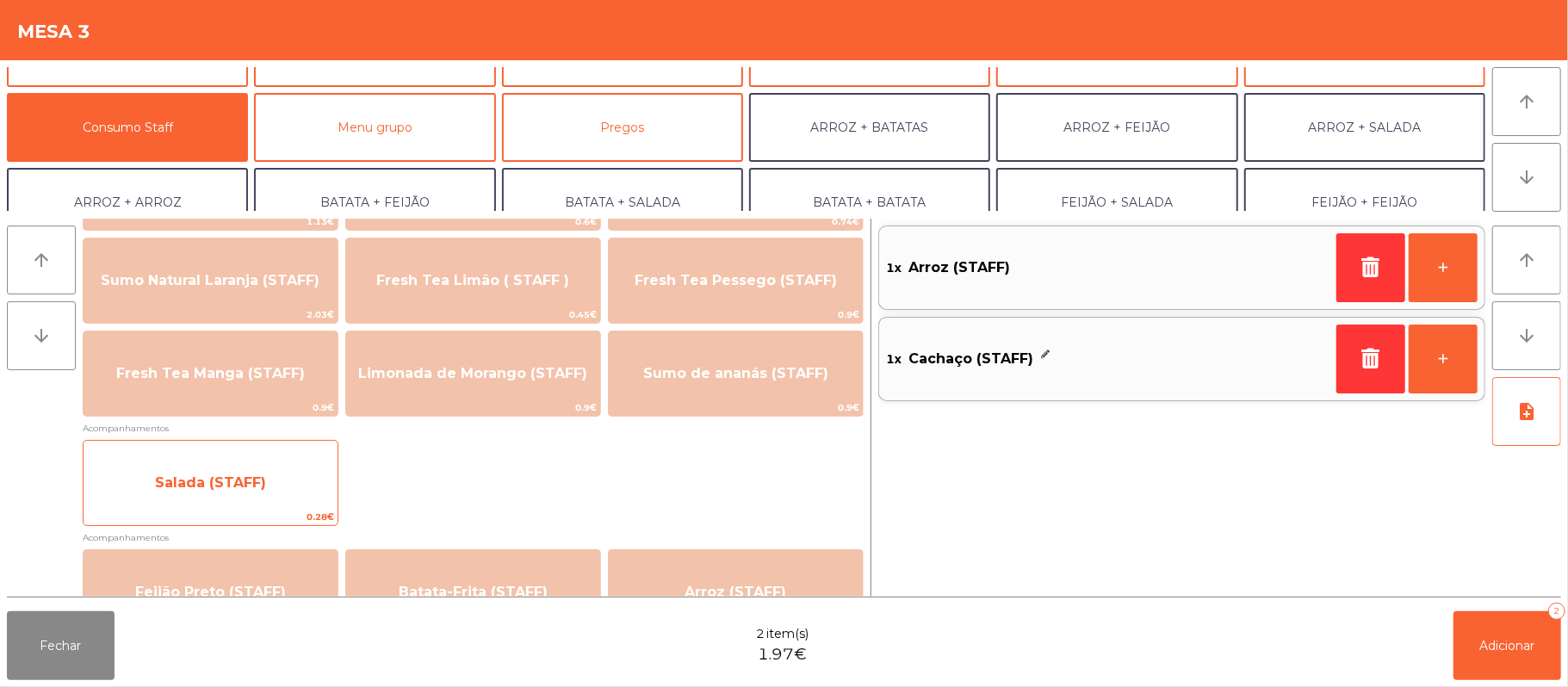
click at [274, 452] on div "Salada (STAFF) 0.28€" at bounding box center [210, 483] width 255 height 86
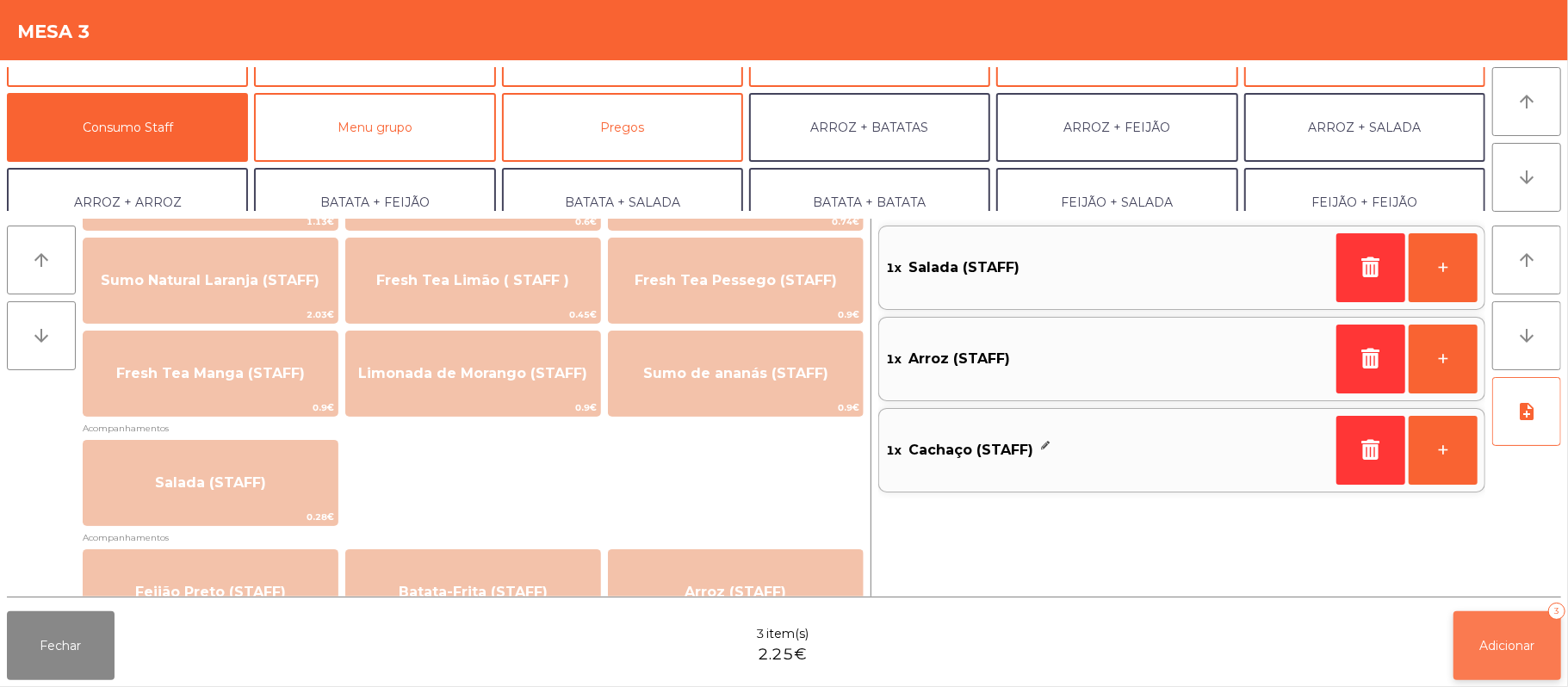
click at [1488, 635] on button "Adicionar 3" at bounding box center [1506, 645] width 107 height 69
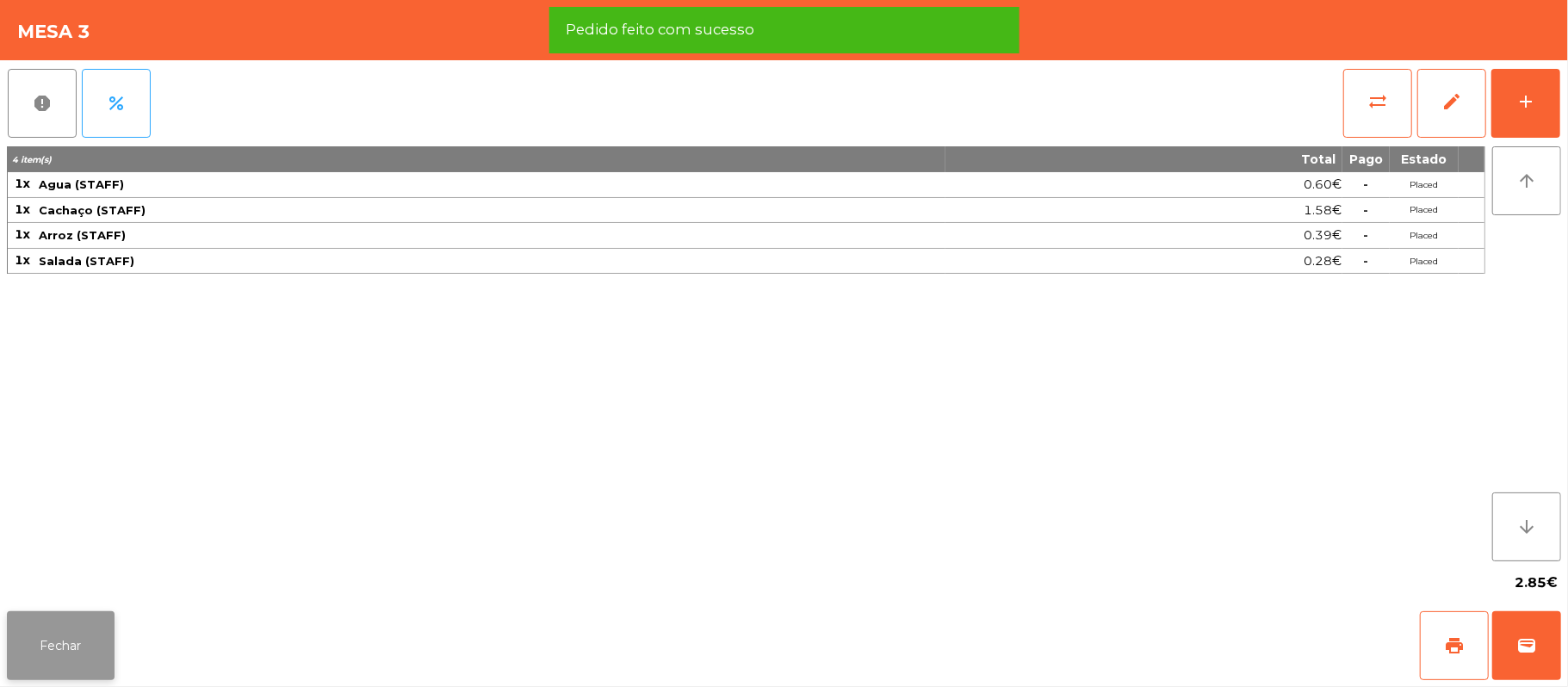
click at [69, 637] on button "Fechar" at bounding box center [60, 645] width 107 height 69
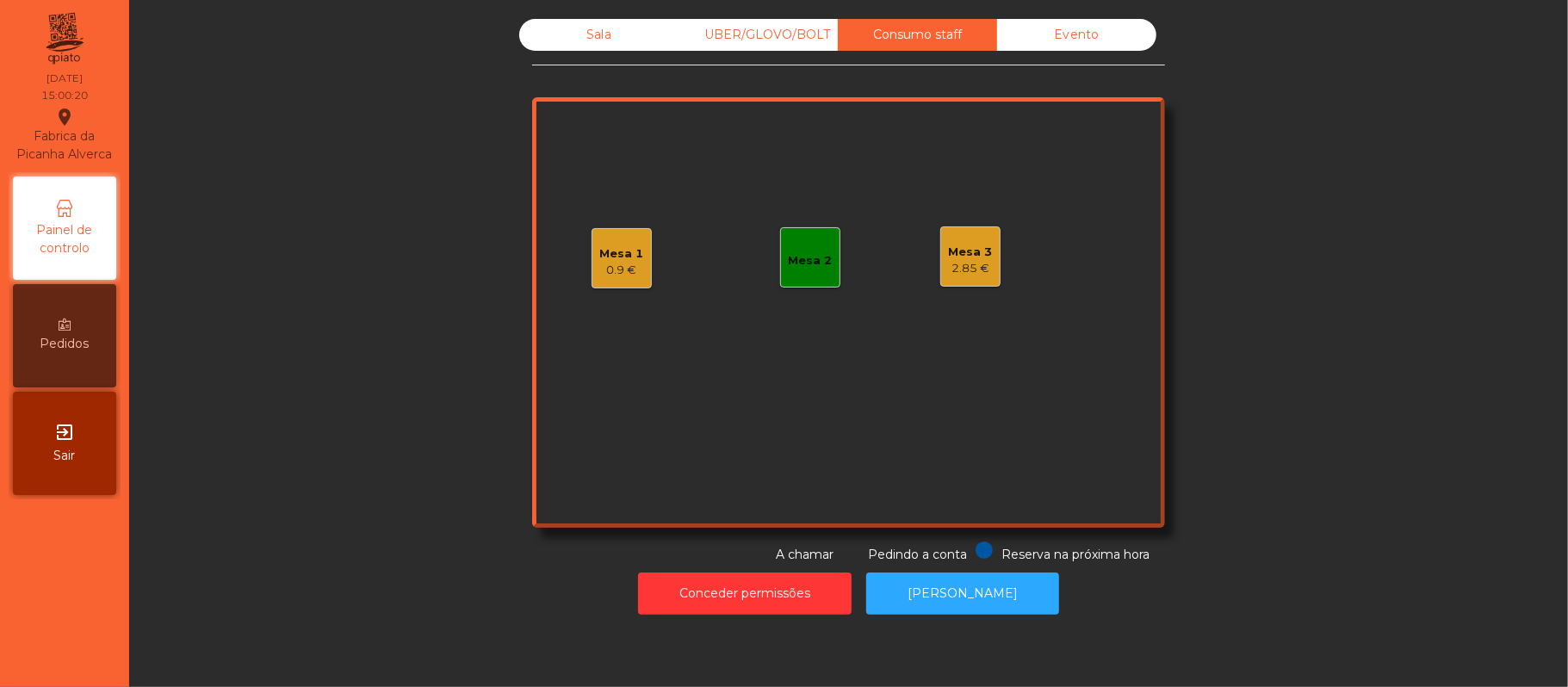
click at [620, 232] on div "Mesa 1 0.9 €" at bounding box center [622, 258] width 61 height 61
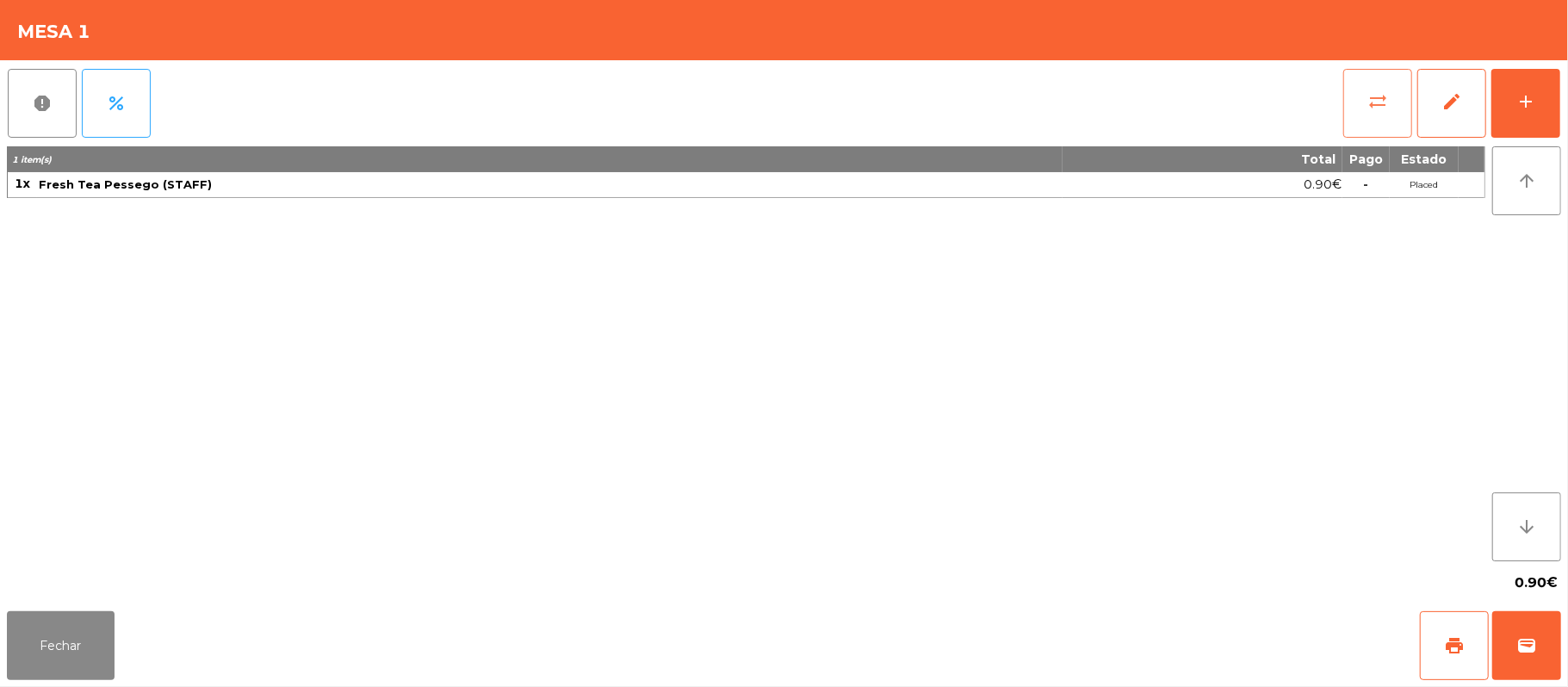
click at [1347, 101] on button "sync_alt" at bounding box center [1377, 103] width 69 height 69
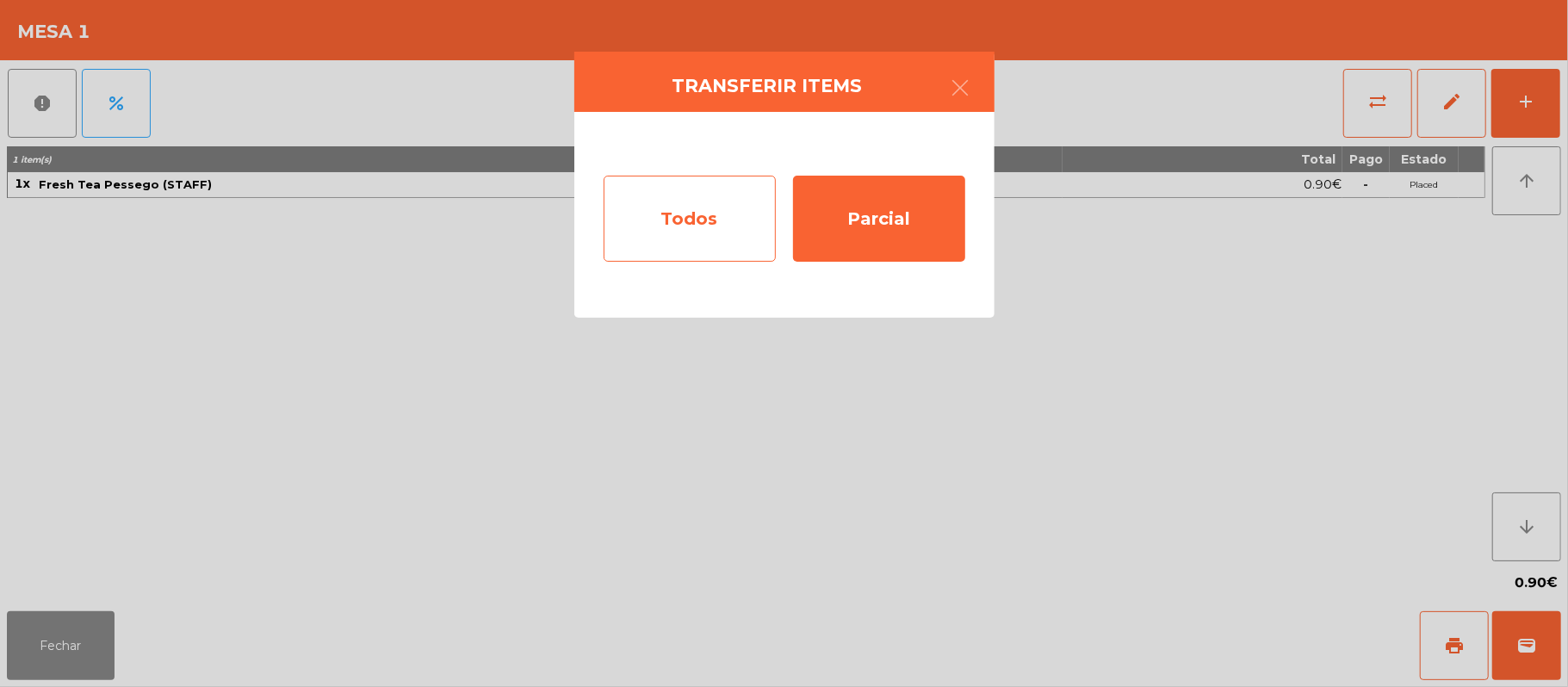
click at [696, 217] on div "Todos" at bounding box center [689, 219] width 172 height 86
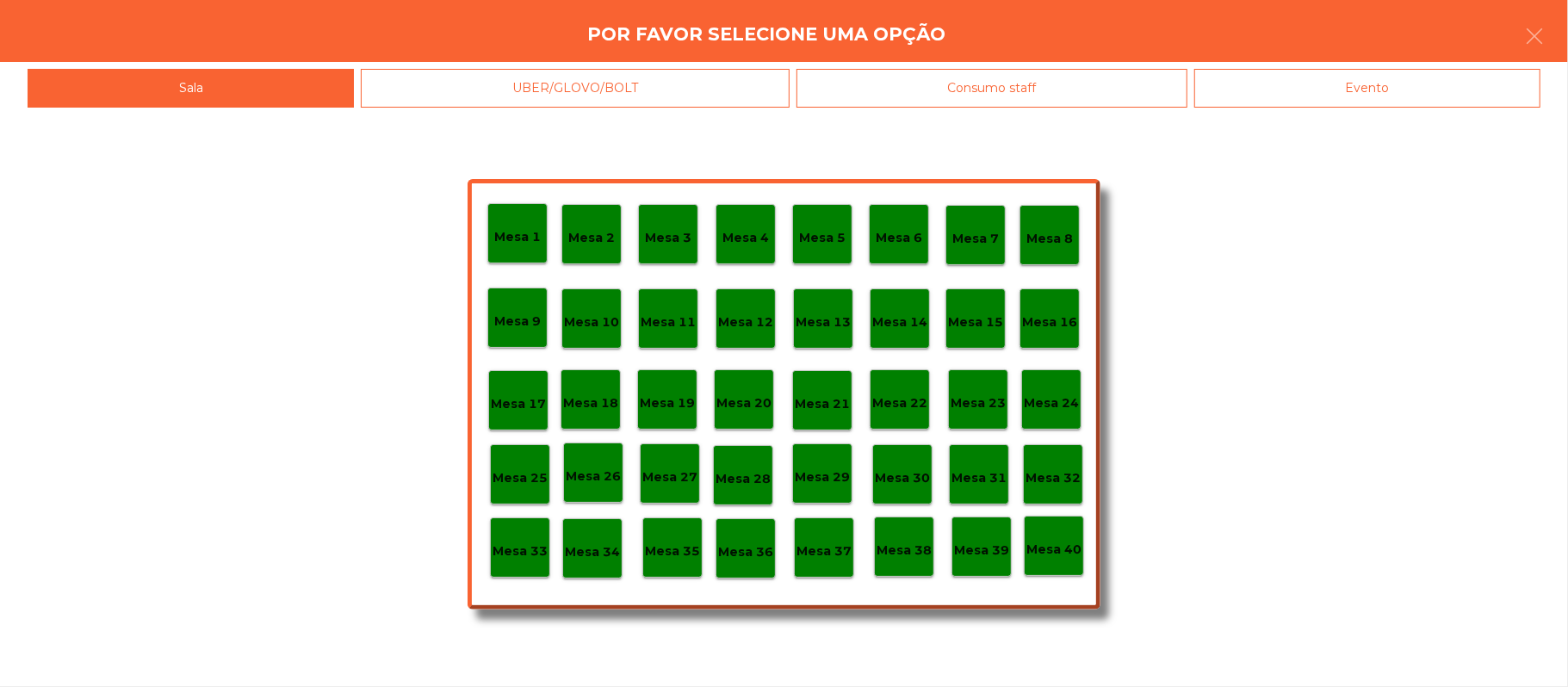
click at [1386, 87] on div "Evento" at bounding box center [1367, 88] width 346 height 39
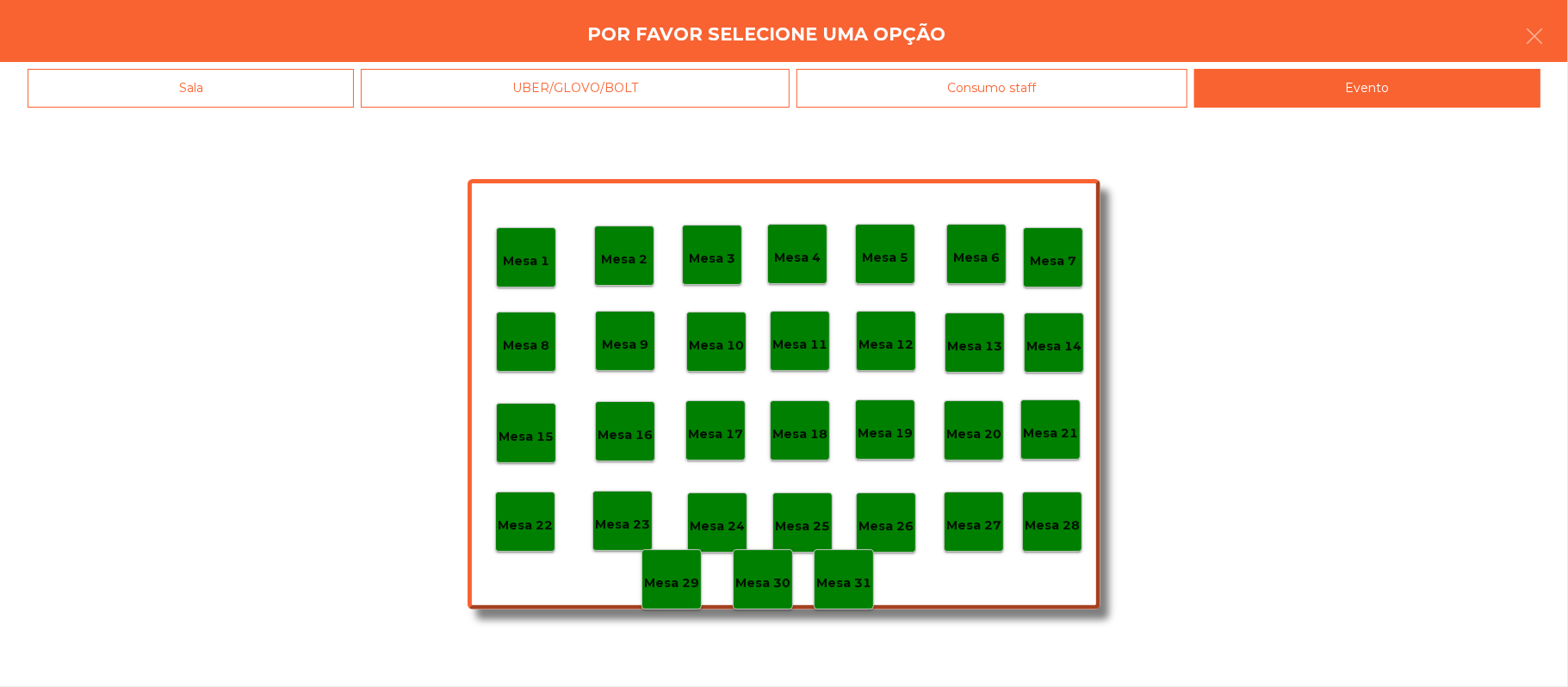
click at [1064, 539] on div "Mesa 28" at bounding box center [1053, 522] width 61 height 61
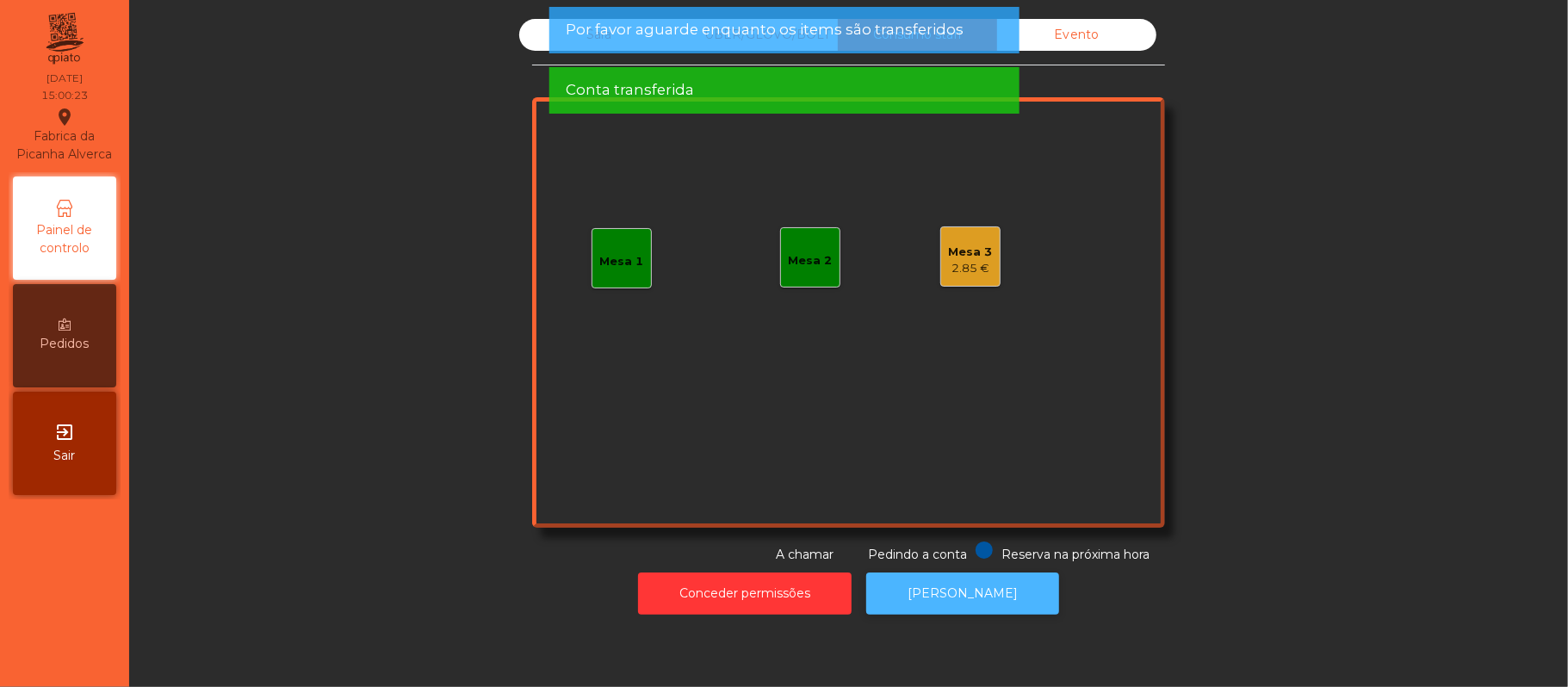
click at [983, 606] on button "[PERSON_NAME]" at bounding box center [963, 593] width 193 height 42
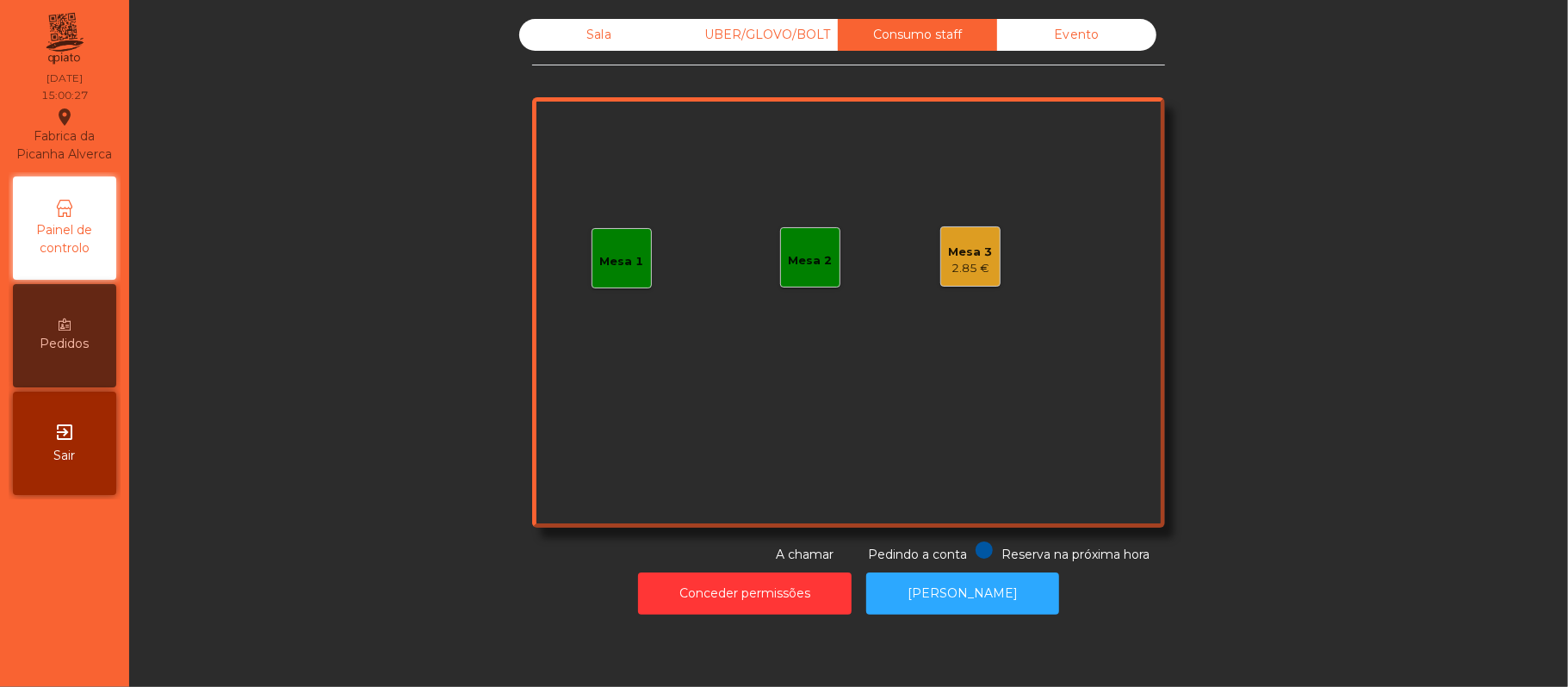
click at [618, 49] on div "Sala" at bounding box center [598, 35] width 159 height 32
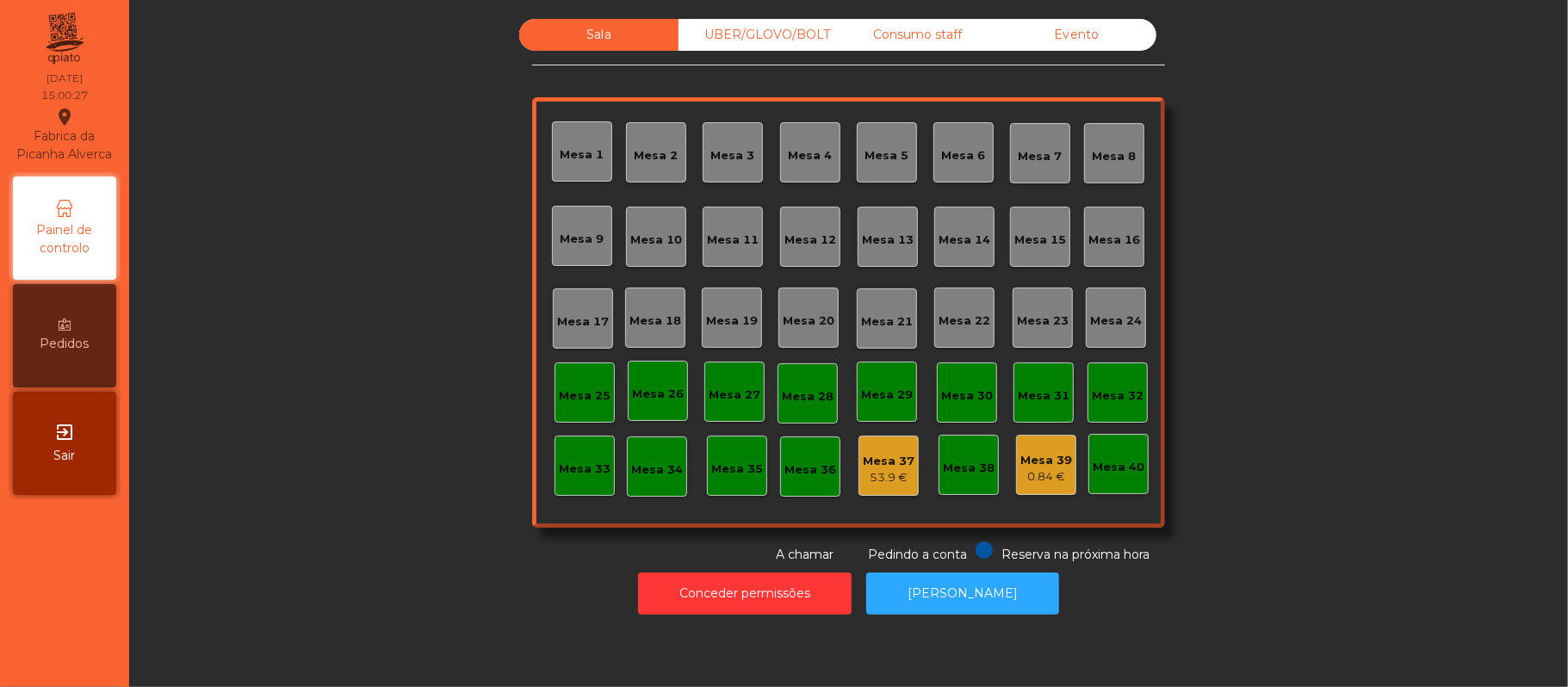
click at [597, 48] on div "Sala" at bounding box center [598, 35] width 159 height 32
click at [1087, 41] on div "Evento" at bounding box center [1076, 35] width 159 height 32
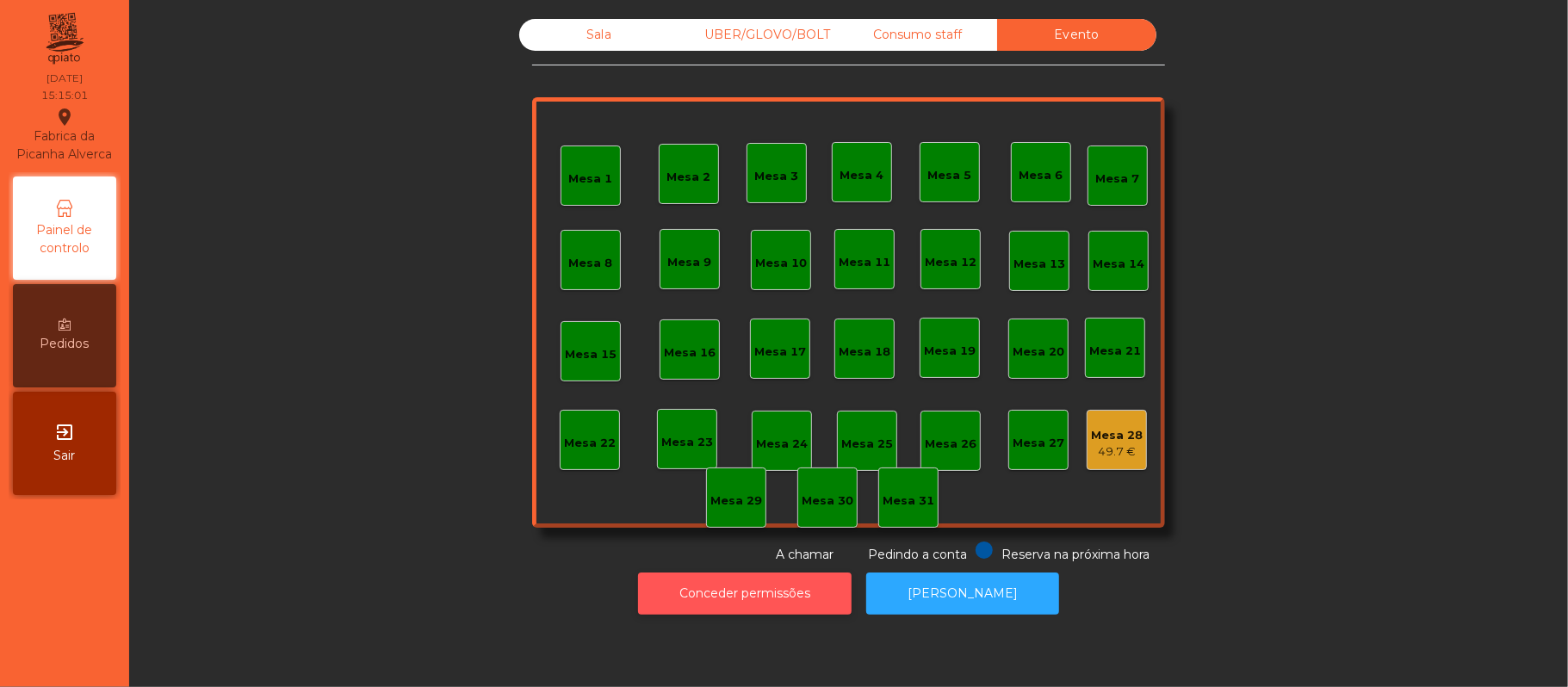
click at [718, 593] on button "Conceder permissões" at bounding box center [745, 593] width 213 height 42
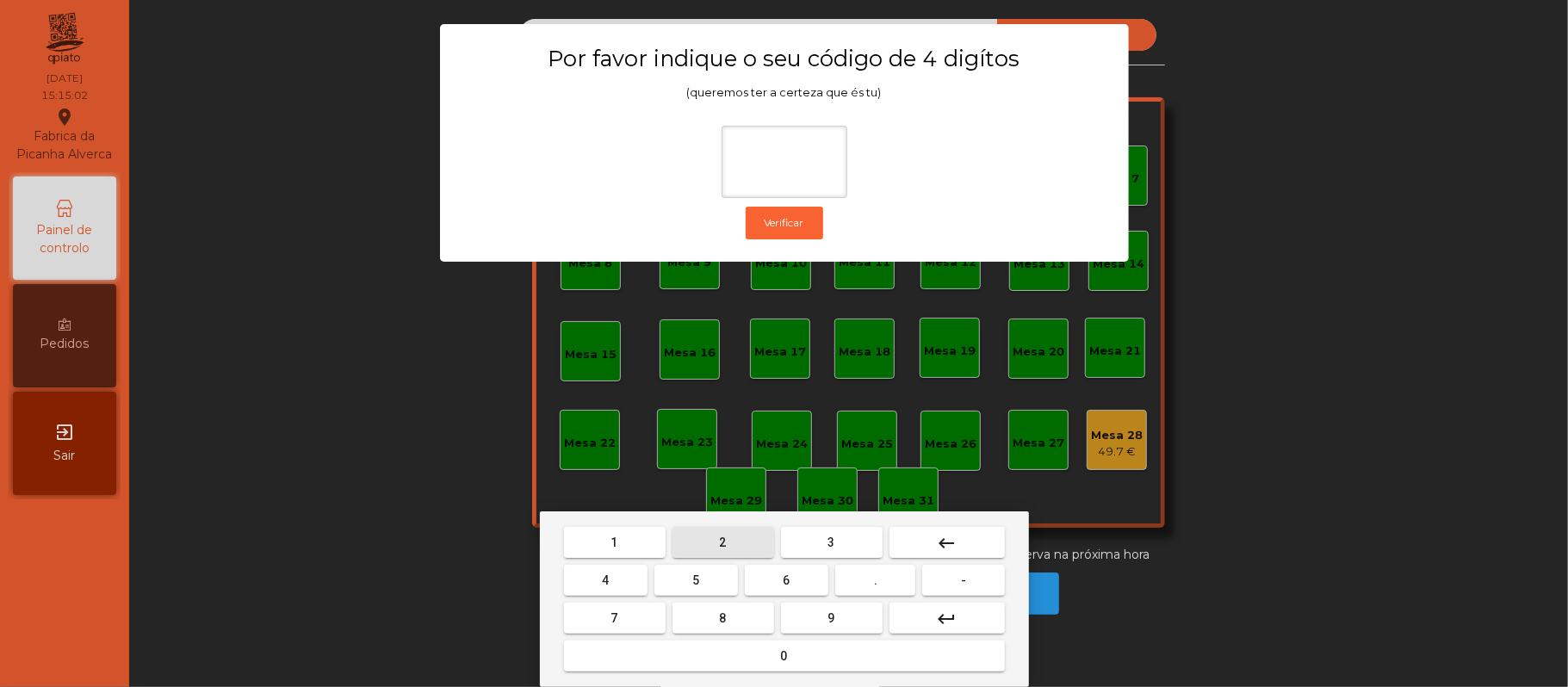
click at [707, 535] on button "2" at bounding box center [723, 543] width 102 height 31
click at [786, 580] on span "6" at bounding box center [786, 580] width 6 height 14
click at [614, 542] on span "1" at bounding box center [614, 542] width 6 height 14
click at [682, 582] on button "5" at bounding box center [695, 580] width 84 height 31
type input "****"
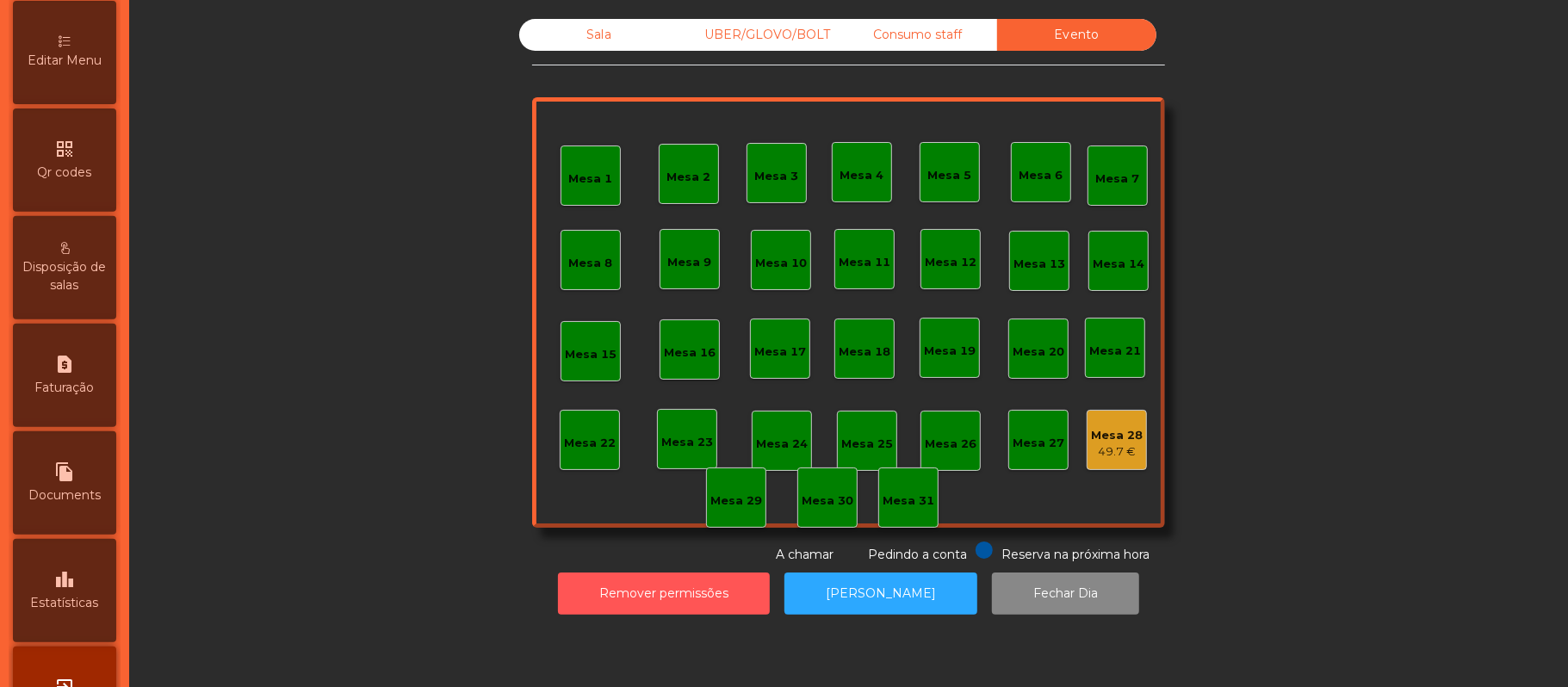
scroll to position [424, 0]
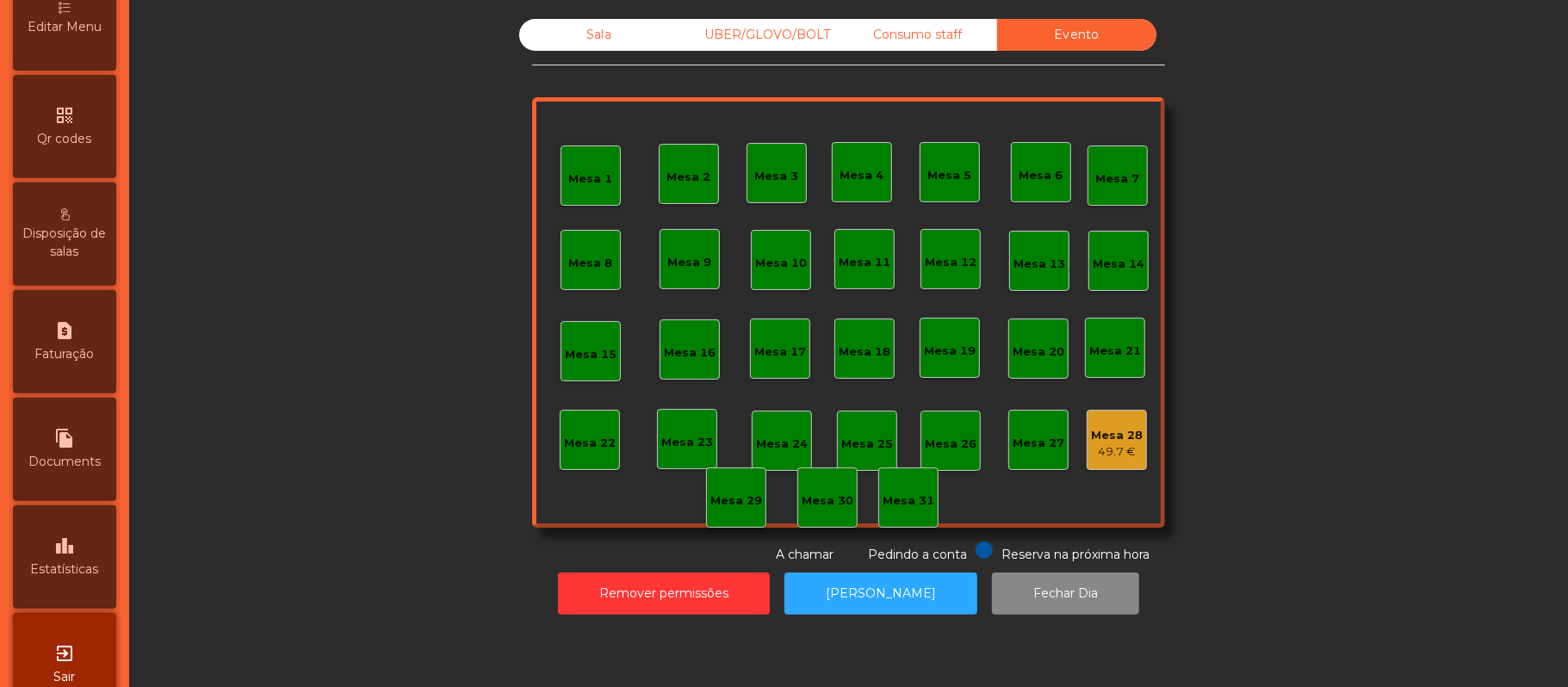
click at [67, 556] on icon "leaderboard" at bounding box center [64, 546] width 20 height 20
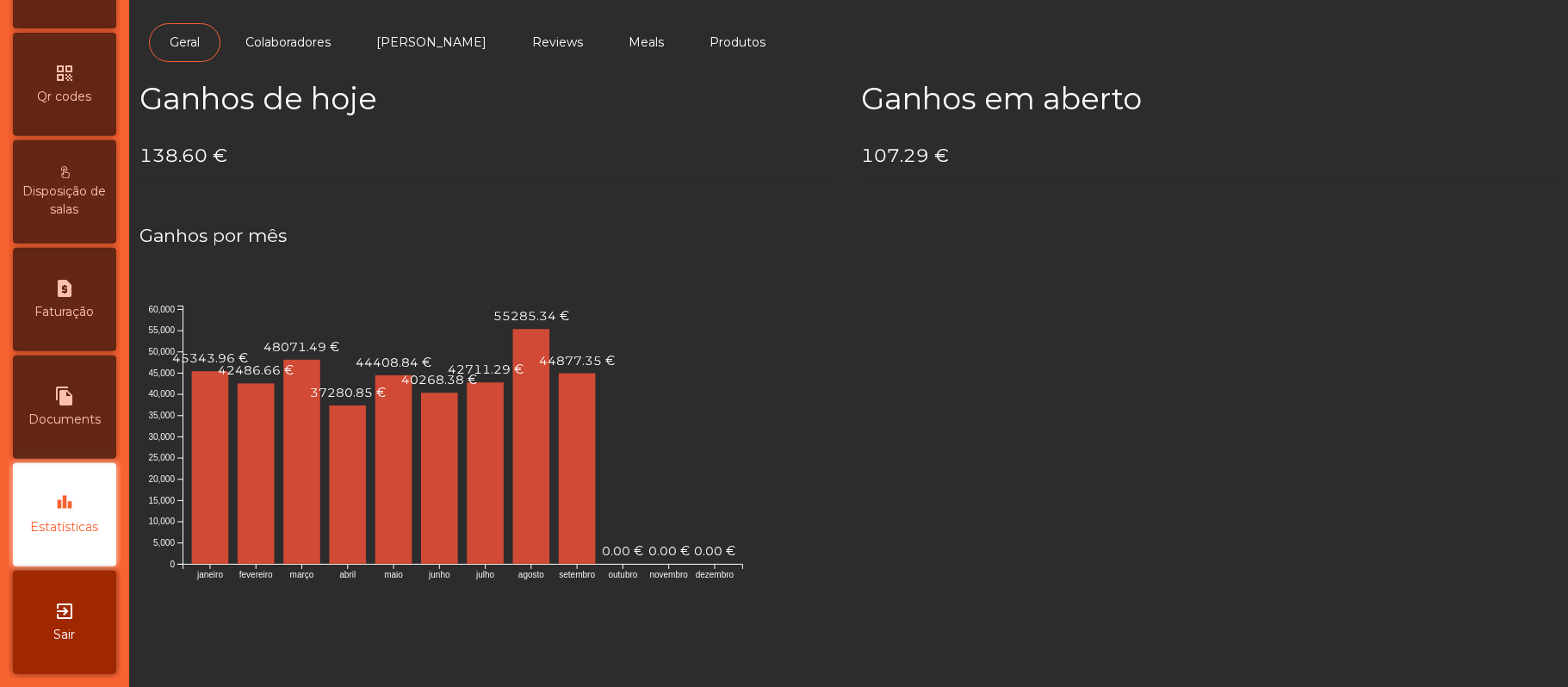
click at [63, 90] on span "Qr codes" at bounding box center [64, 97] width 54 height 18
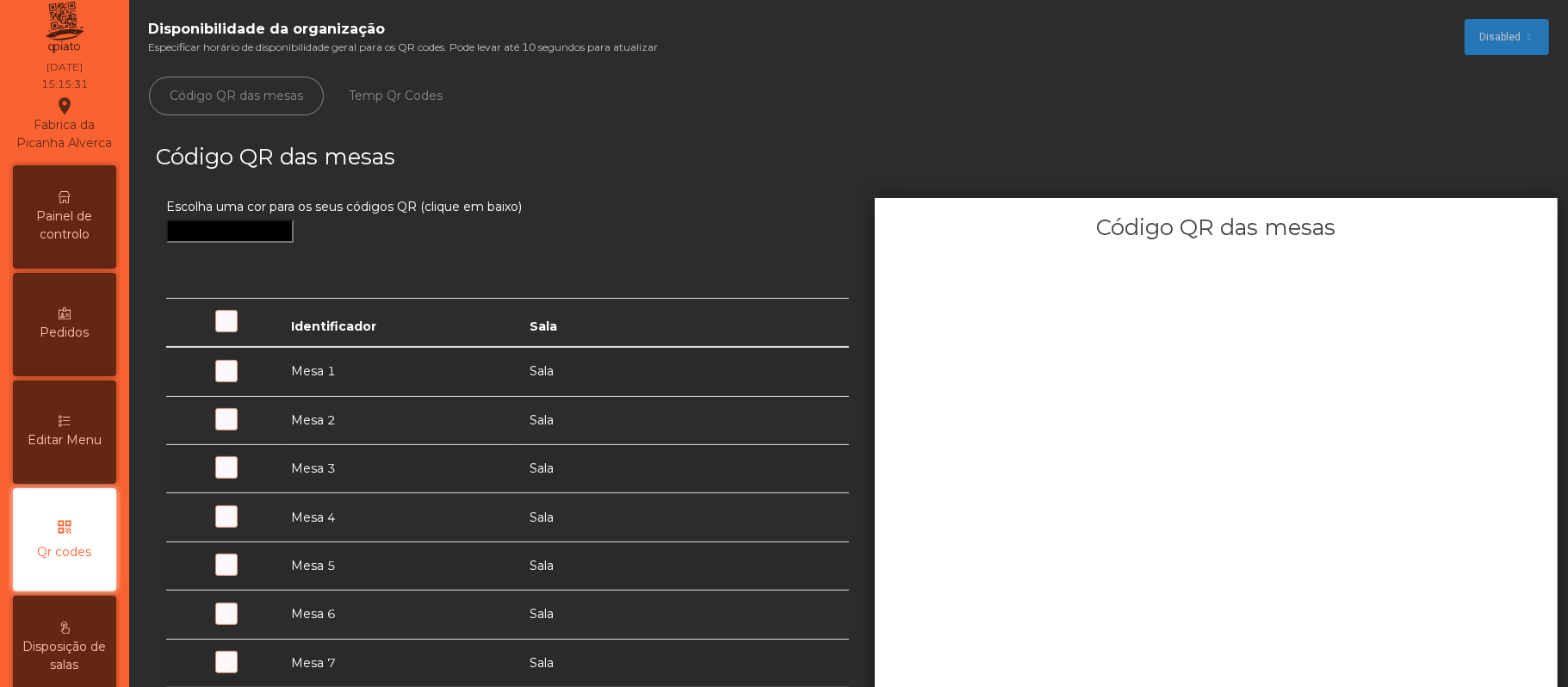
scroll to position [10, 0]
click at [71, 204] on icon at bounding box center [64, 197] width 12 height 12
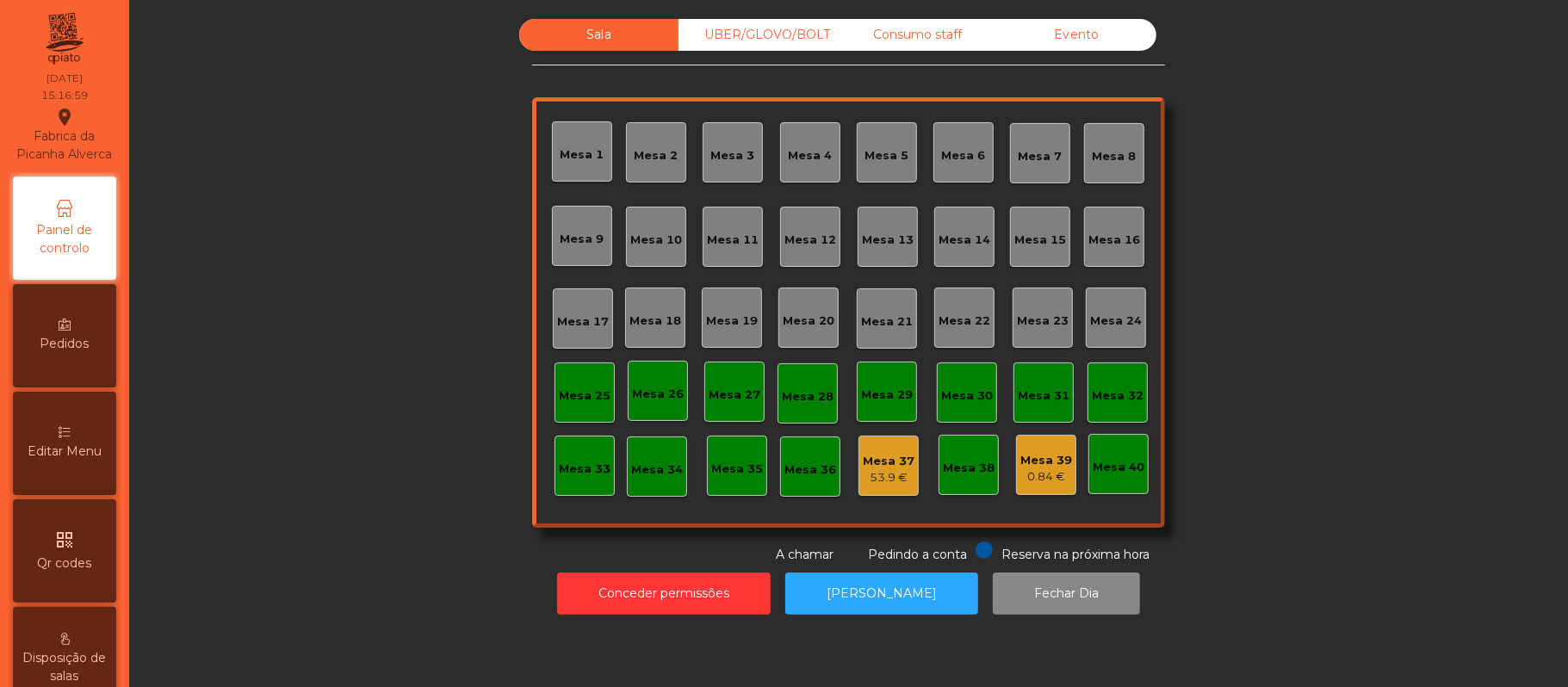
click at [1086, 24] on div "Evento" at bounding box center [1076, 35] width 159 height 32
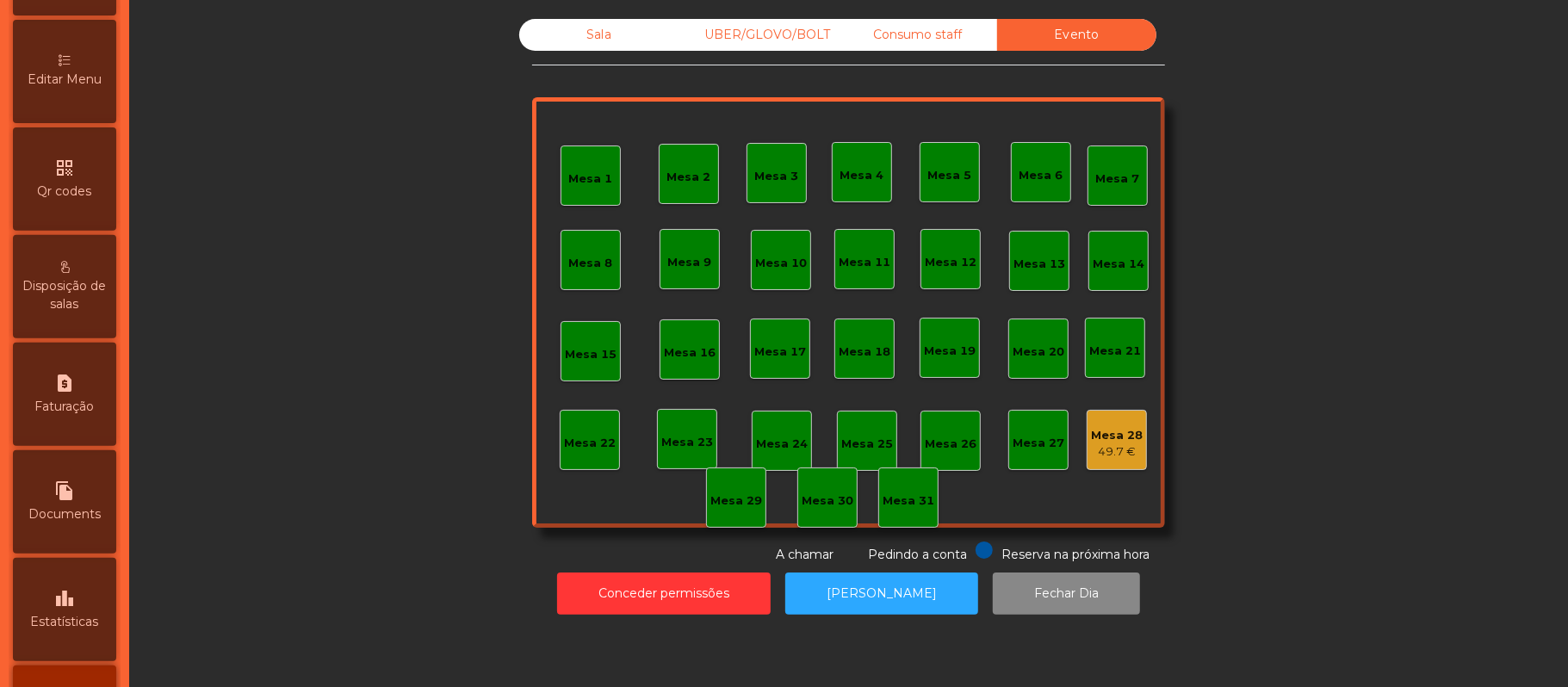
scroll to position [484, 0]
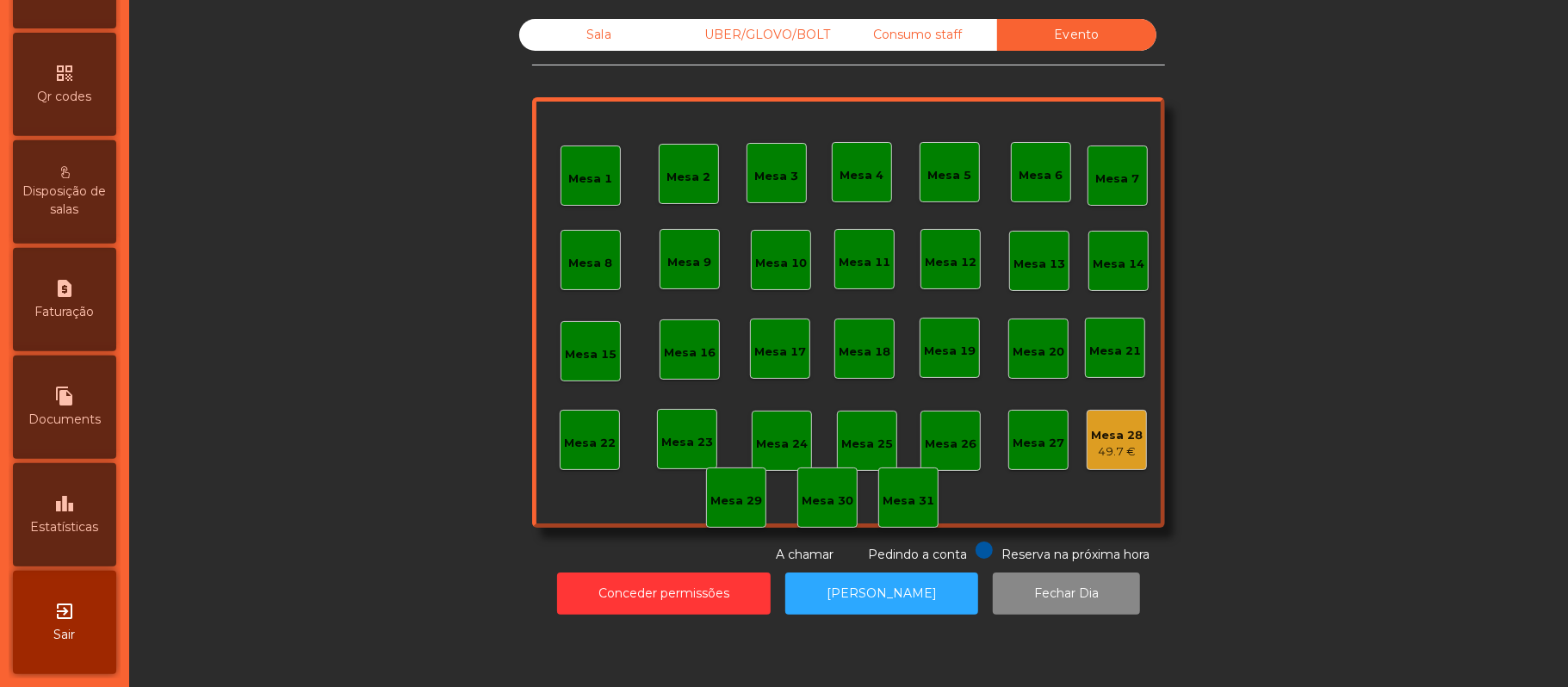
click at [61, 494] on div "leaderboard Estatísticas" at bounding box center [64, 514] width 103 height 103
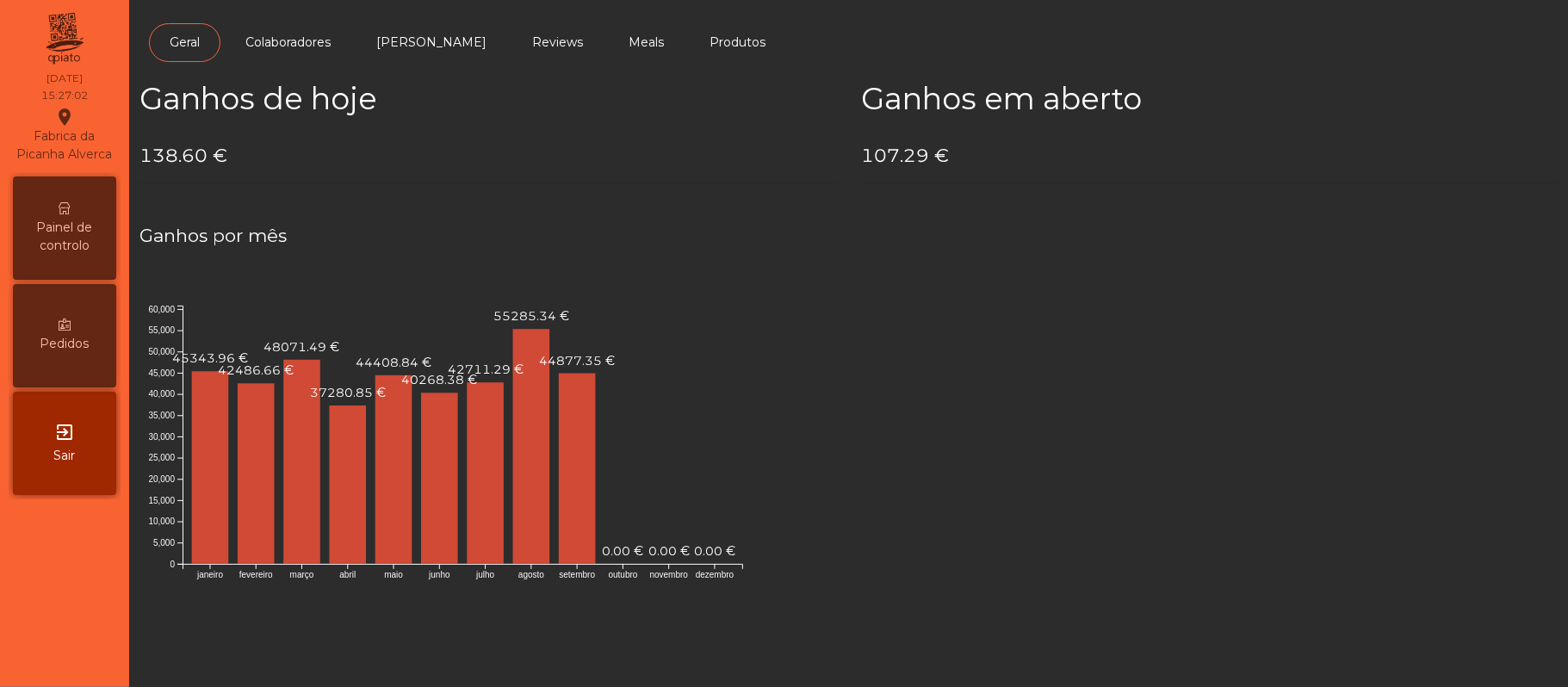
click at [50, 187] on div "Painel de controlo" at bounding box center [64, 228] width 103 height 103
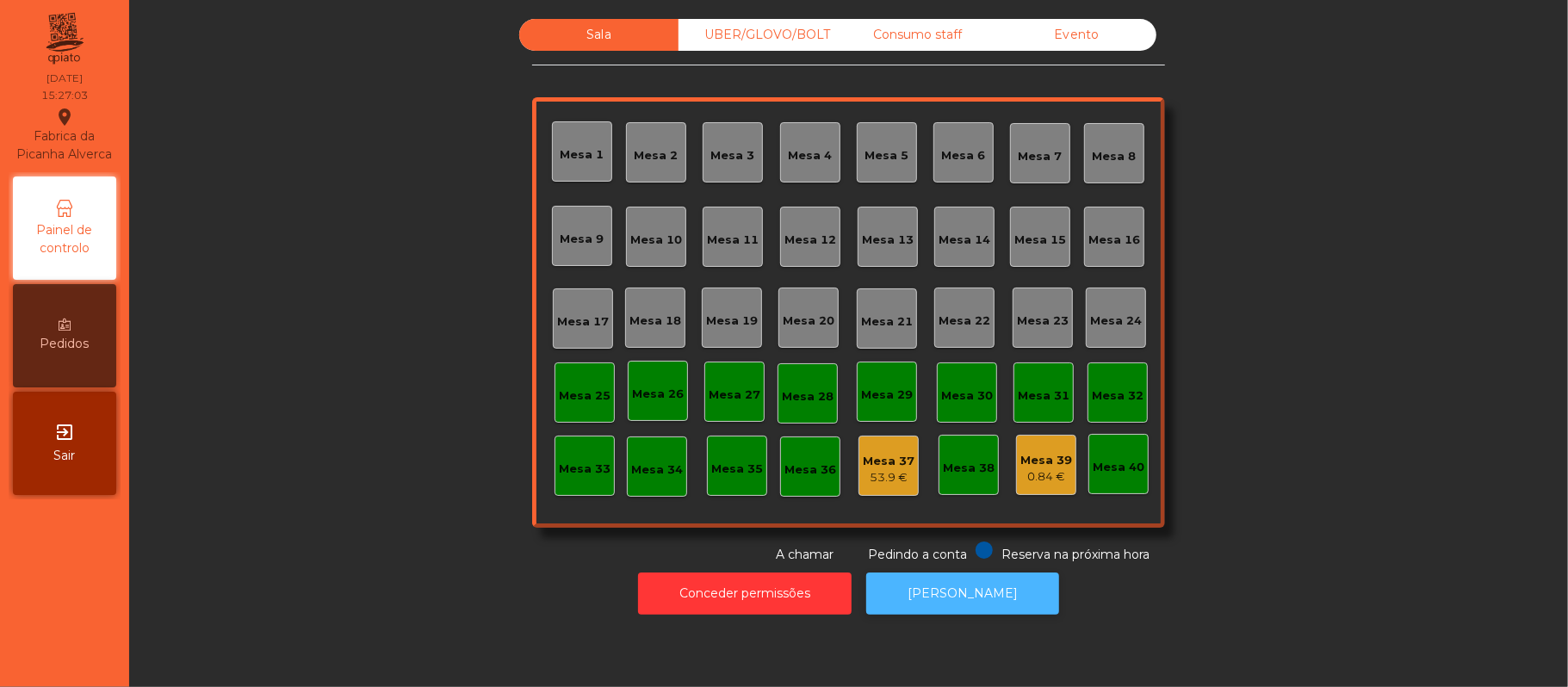
click at [1000, 603] on button "[PERSON_NAME]" at bounding box center [963, 593] width 193 height 42
click at [976, 593] on button "[PERSON_NAME]" at bounding box center [963, 593] width 193 height 42
